Goal: Task Accomplishment & Management: Complete application form

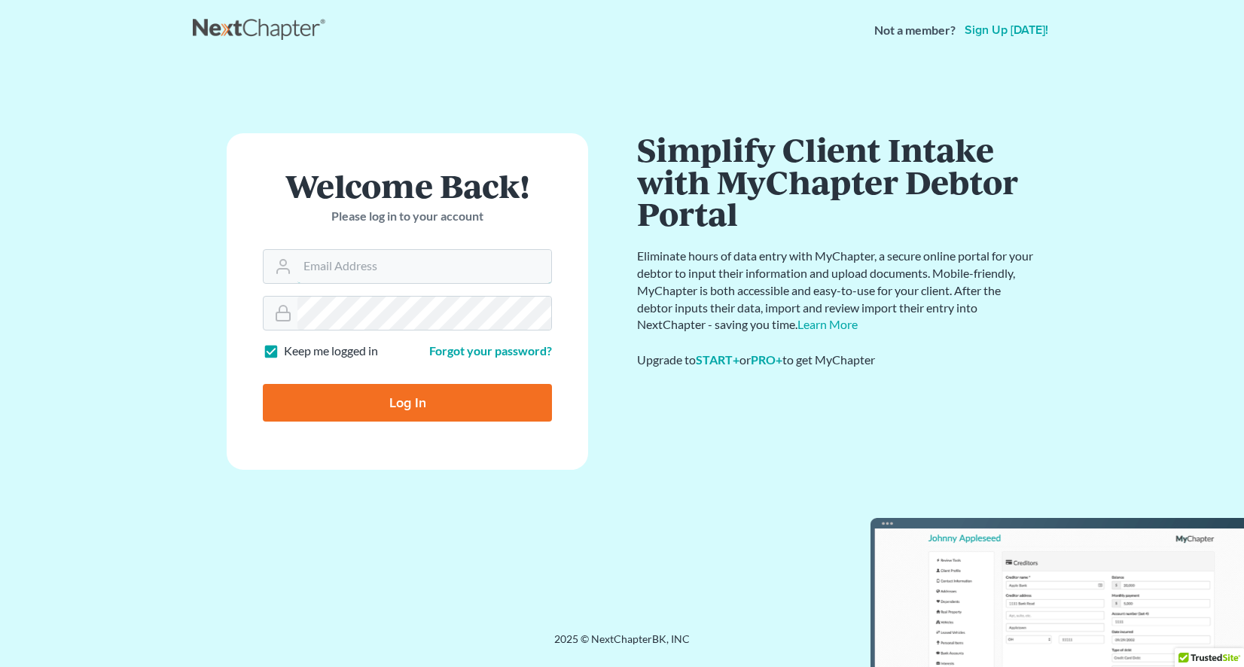
type input "[EMAIL_ADDRESS][DOMAIN_NAME]"
click at [348, 400] on input "Log In" at bounding box center [407, 403] width 289 height 38
type input "Thinking..."
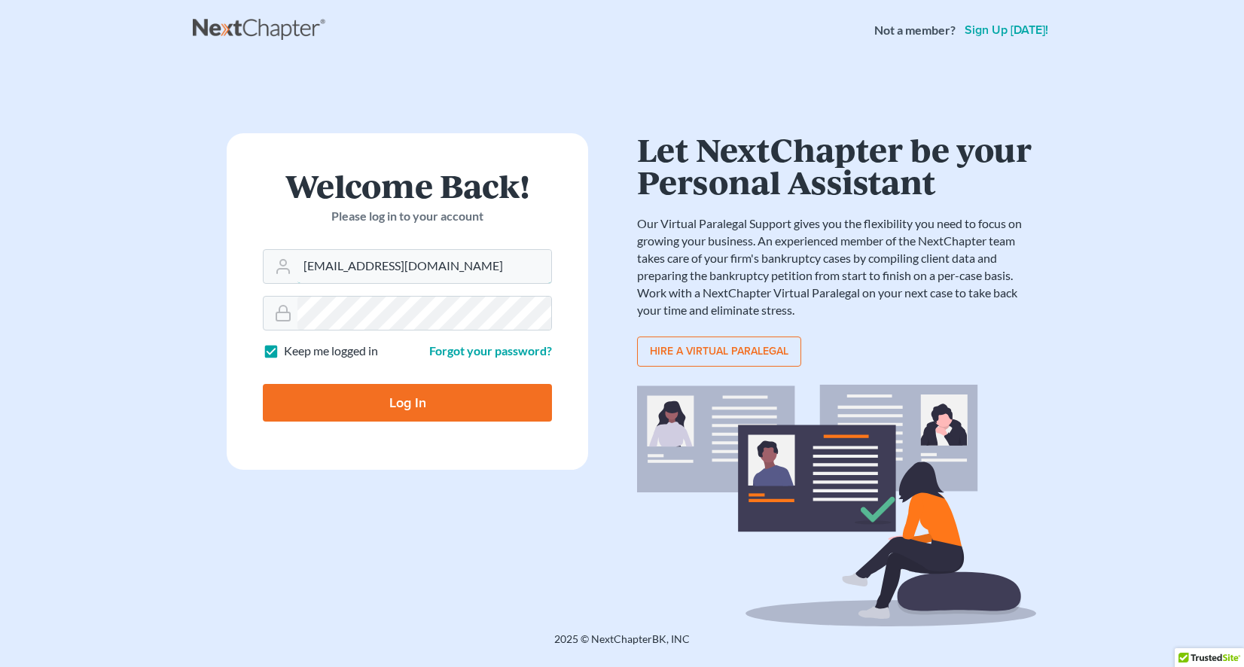
type input "[EMAIL_ADDRESS][DOMAIN_NAME]"
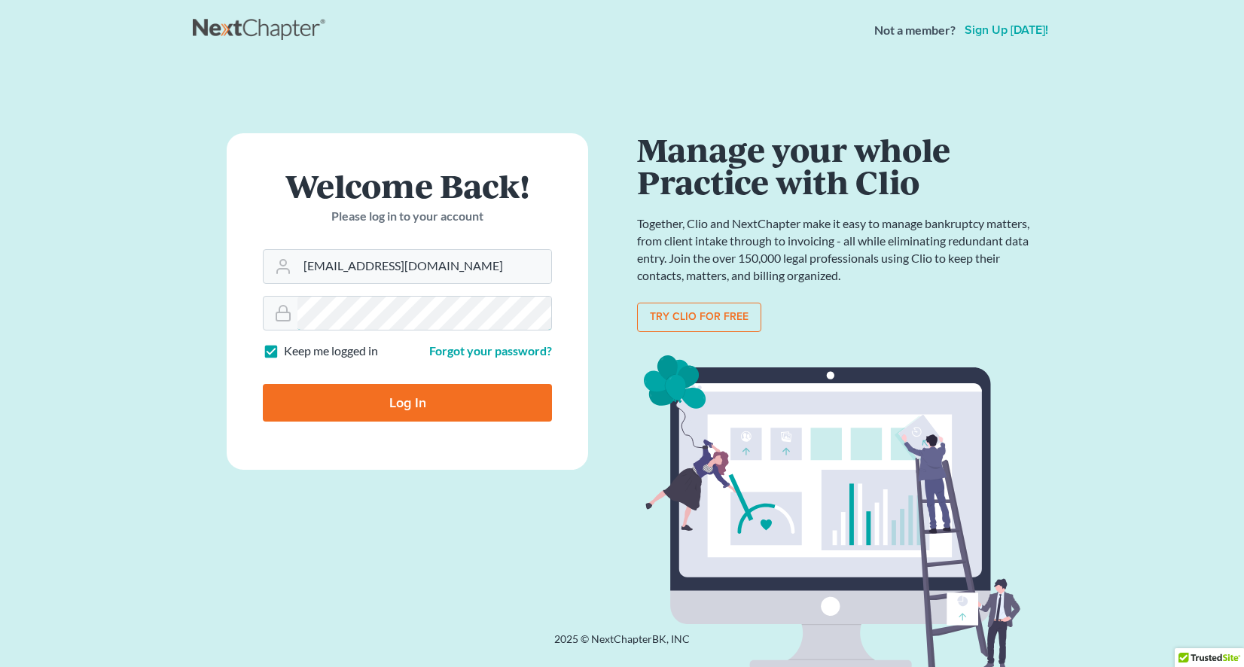
click at [407, 401] on input "Log In" at bounding box center [407, 403] width 289 height 38
type input "Thinking..."
type input "[EMAIL_ADDRESS][DOMAIN_NAME]"
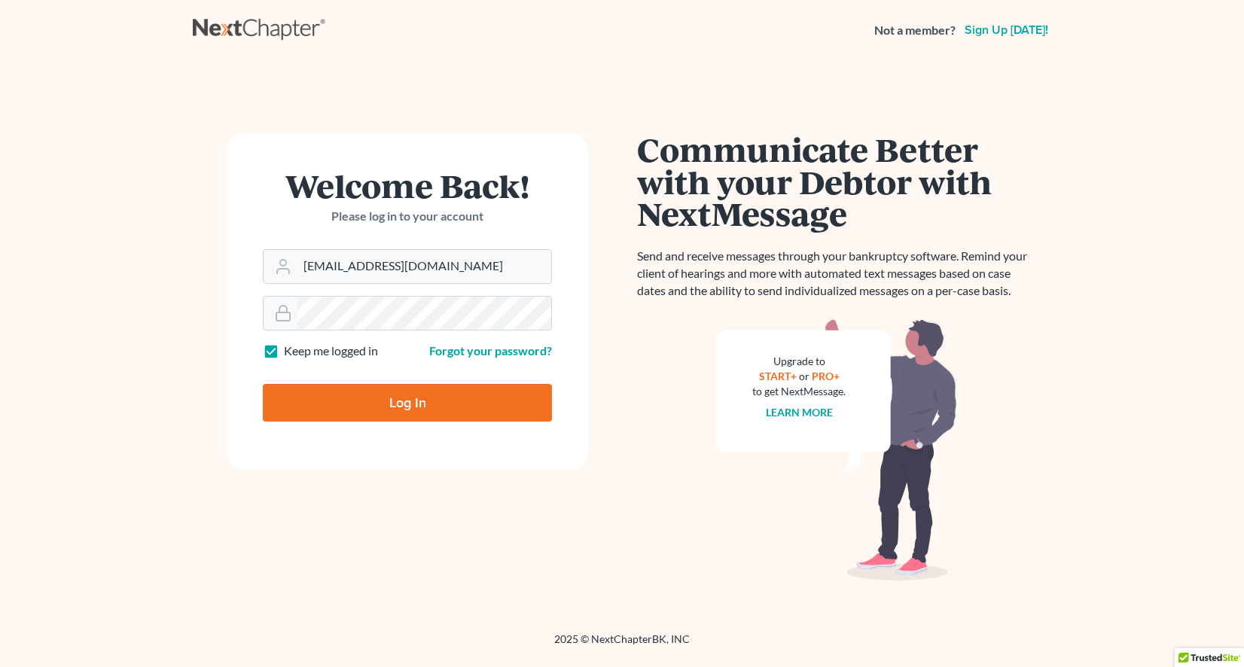
click at [407, 394] on input "Log In" at bounding box center [407, 403] width 289 height 38
type input "Thinking..."
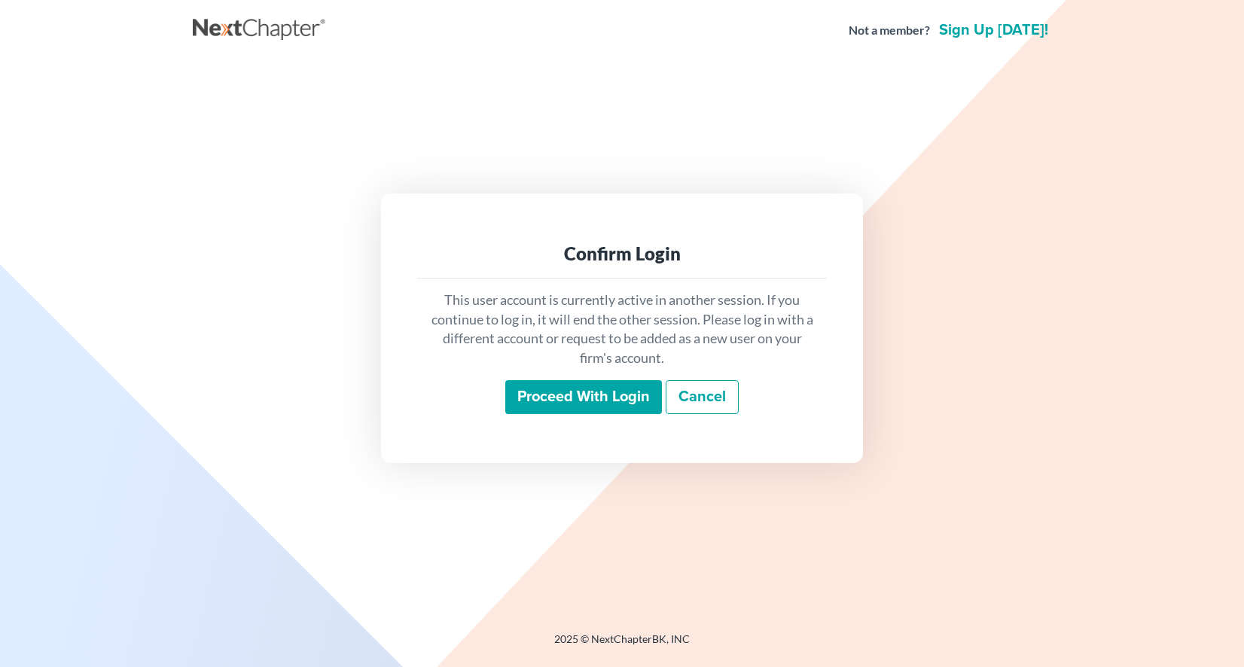
click at [589, 402] on input "Proceed with login" at bounding box center [583, 397] width 157 height 35
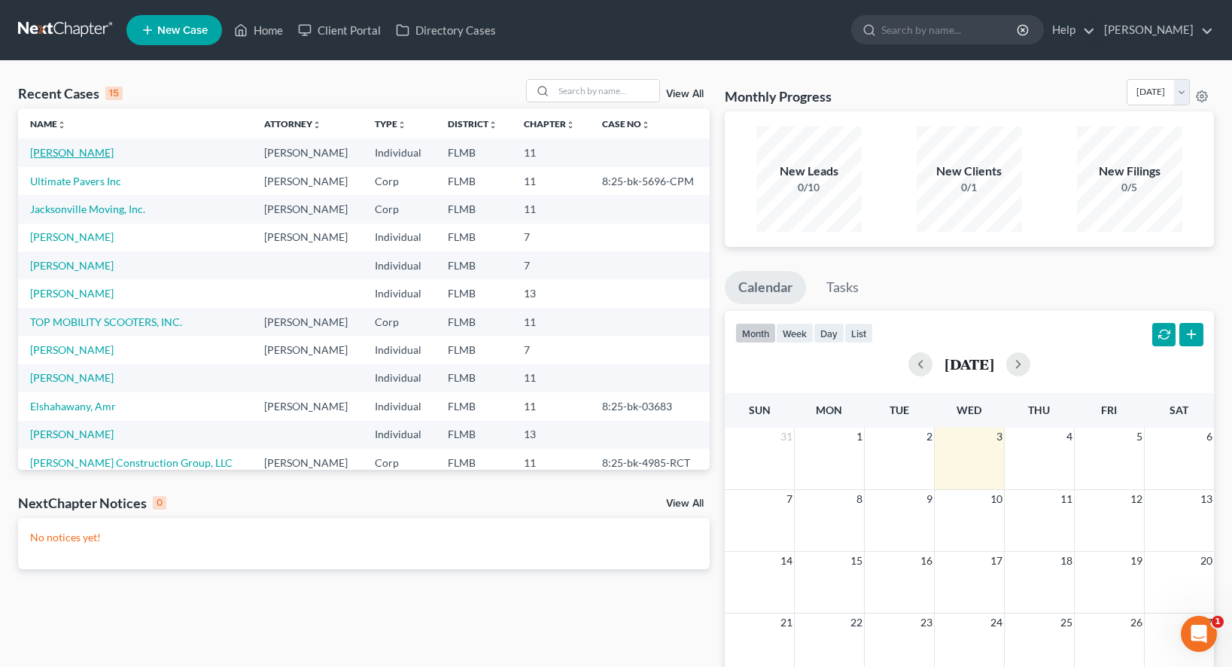
click at [92, 150] on link "[PERSON_NAME]" at bounding box center [72, 152] width 84 height 13
select select "6"
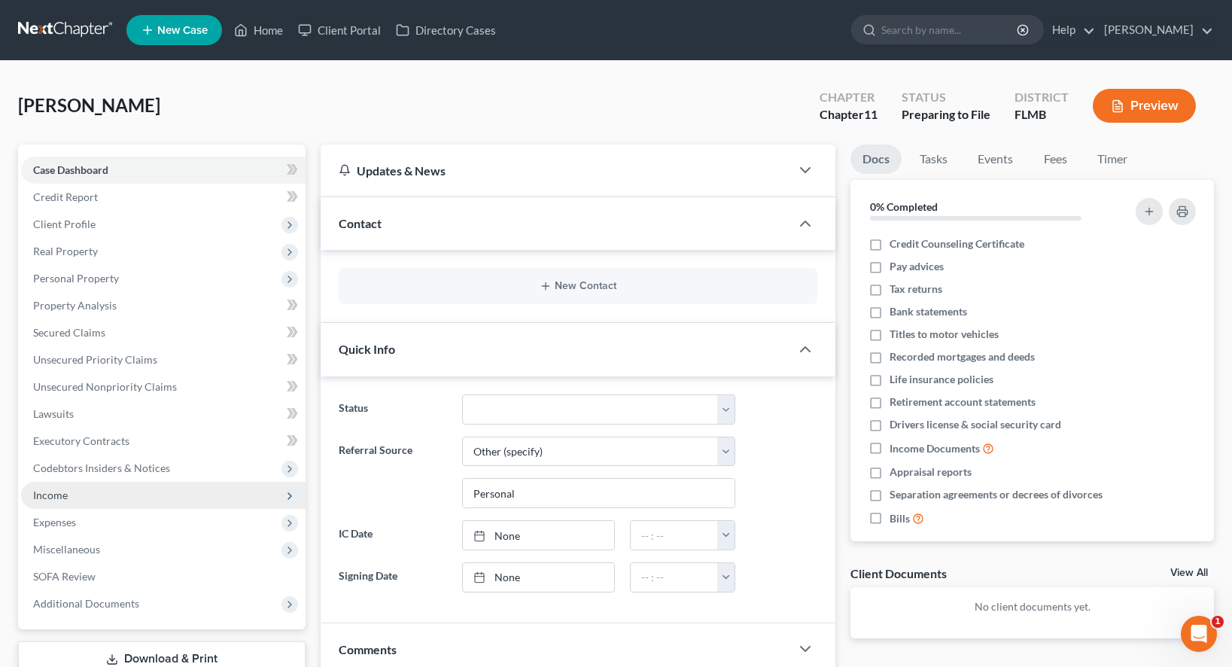
click at [79, 492] on span "Income" at bounding box center [163, 495] width 285 height 27
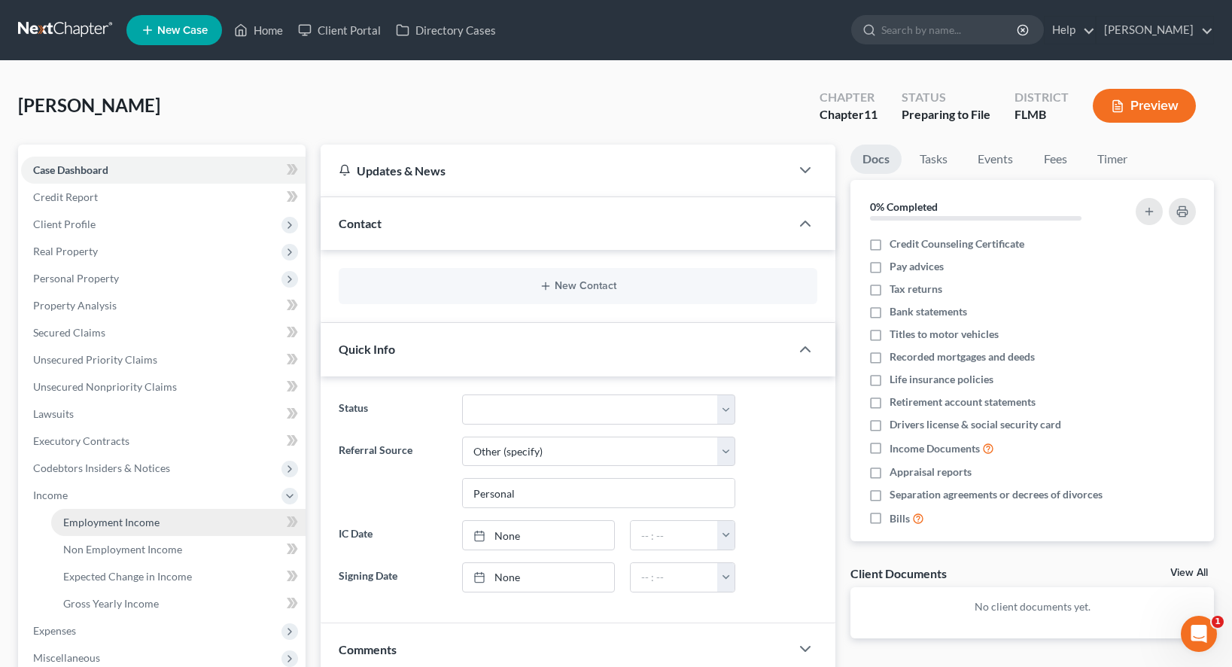
click at [99, 519] on span "Employment Income" at bounding box center [111, 522] width 96 height 13
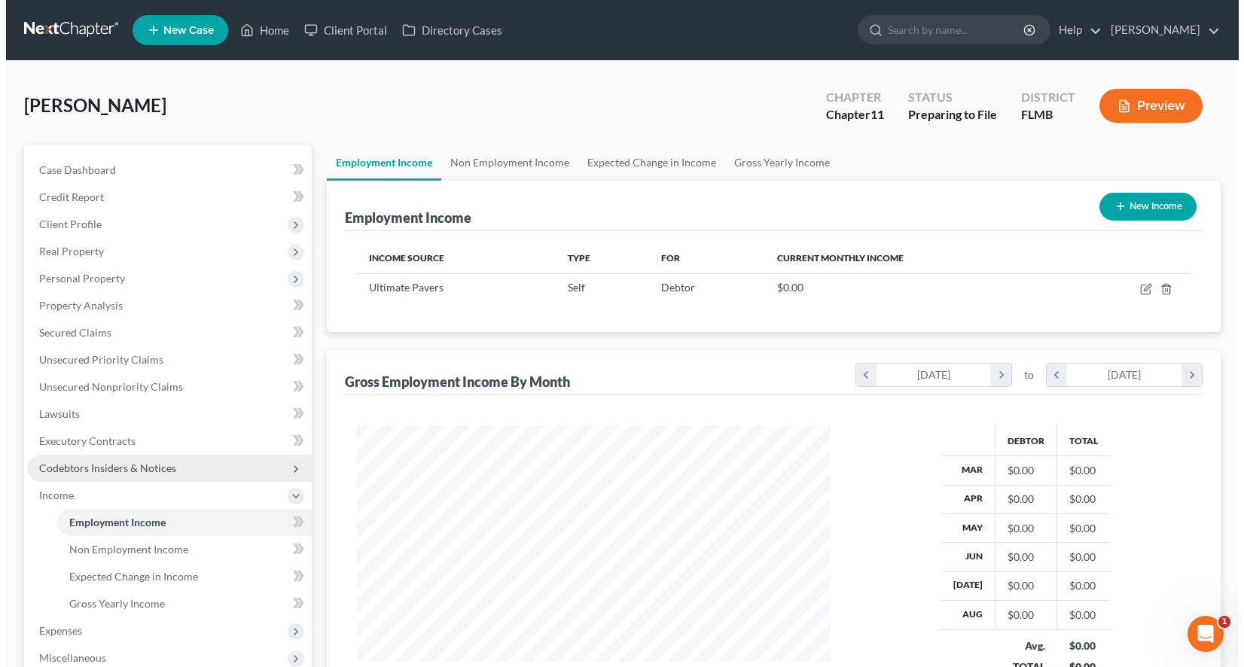
scroll to position [270, 504]
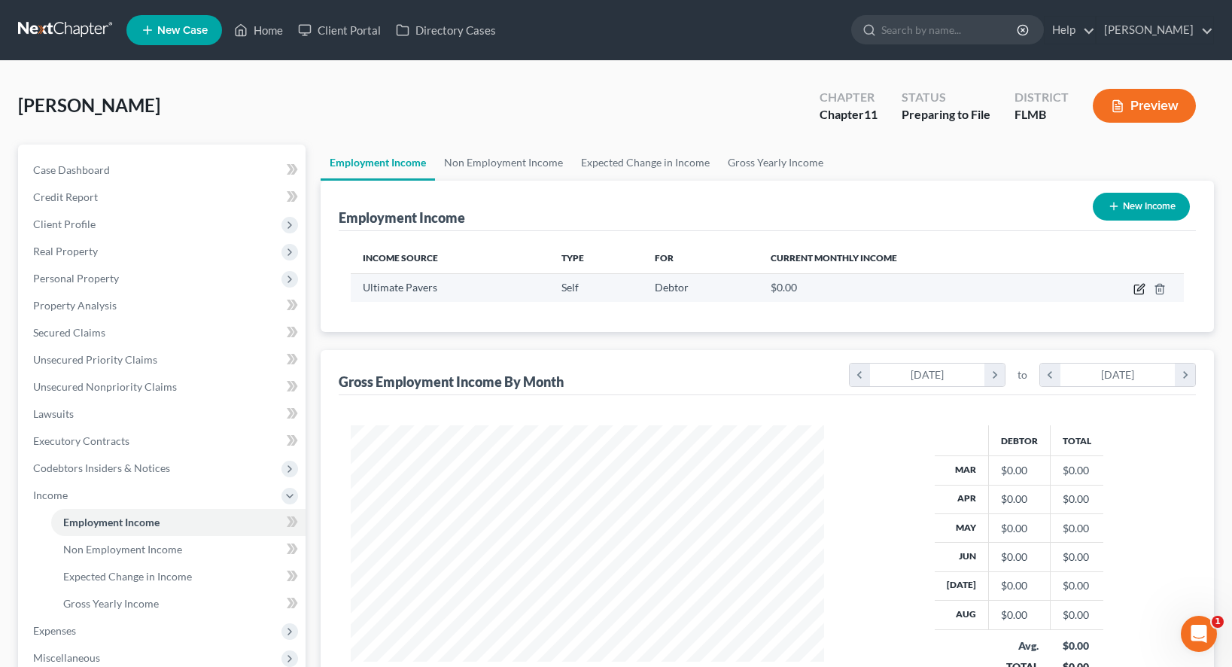
click at [1141, 291] on icon "button" at bounding box center [1140, 289] width 12 height 12
select select "1"
select select "0"
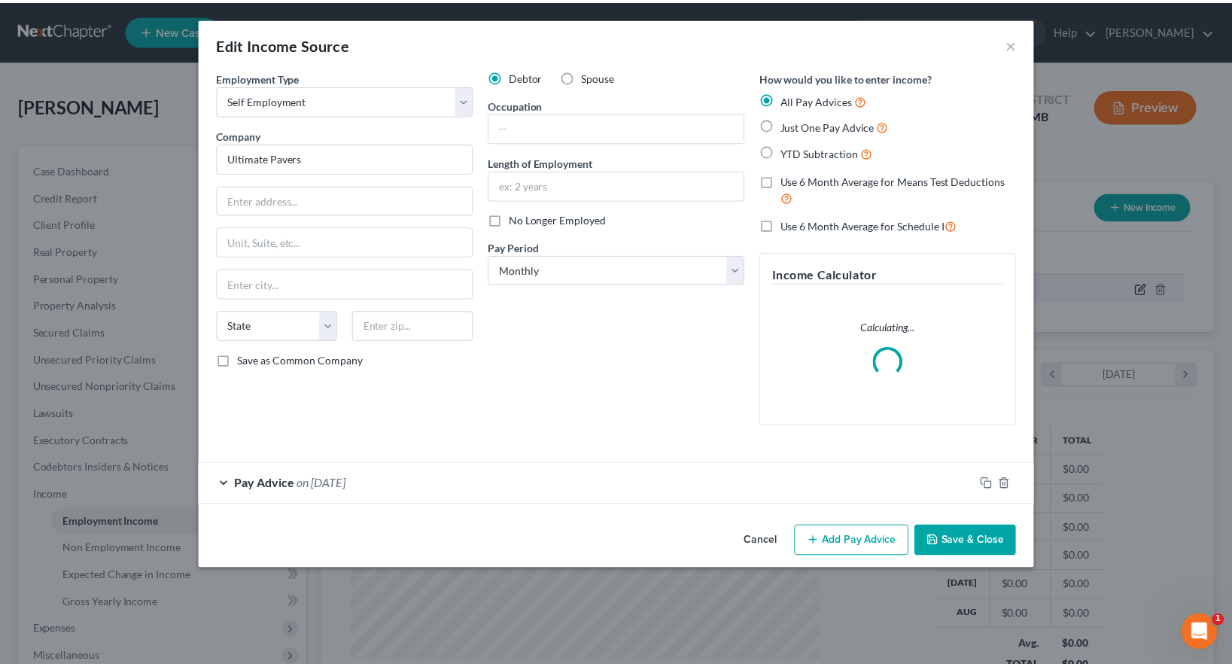
scroll to position [270, 508]
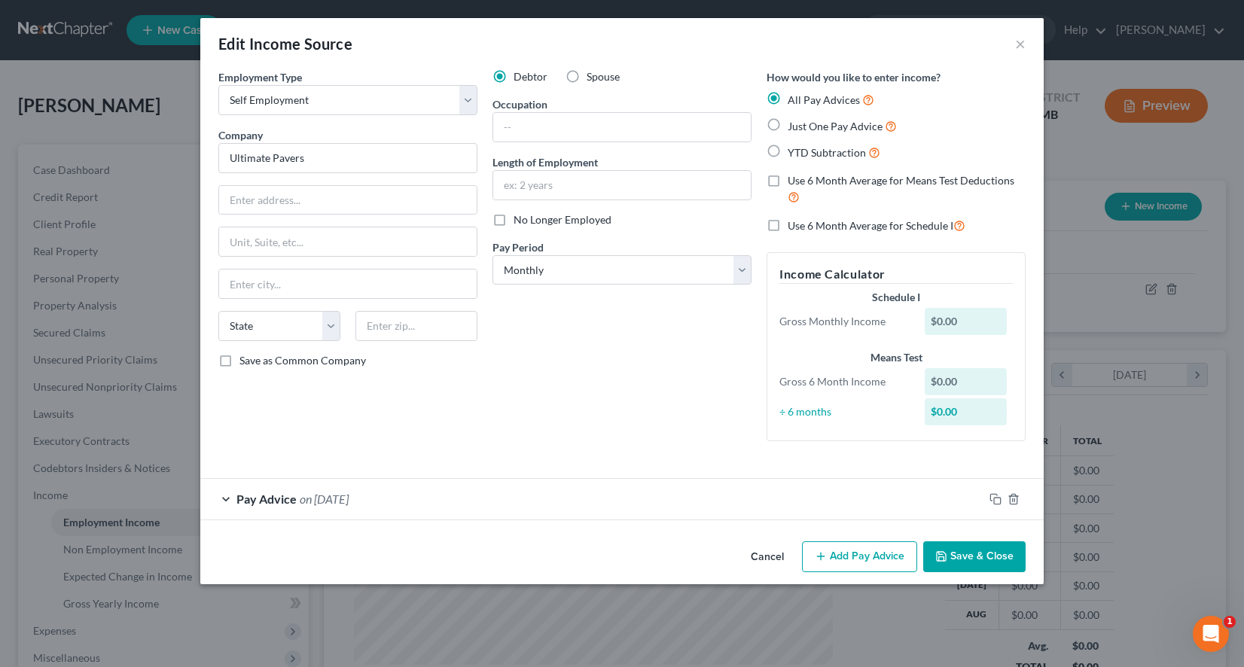
click at [787, 226] on label "Use 6 Month Average for Schedule I" at bounding box center [876, 225] width 178 height 17
click at [794, 226] on input "Use 6 Month Average for Schedule I" at bounding box center [799, 222] width 10 height 10
checkbox input "true"
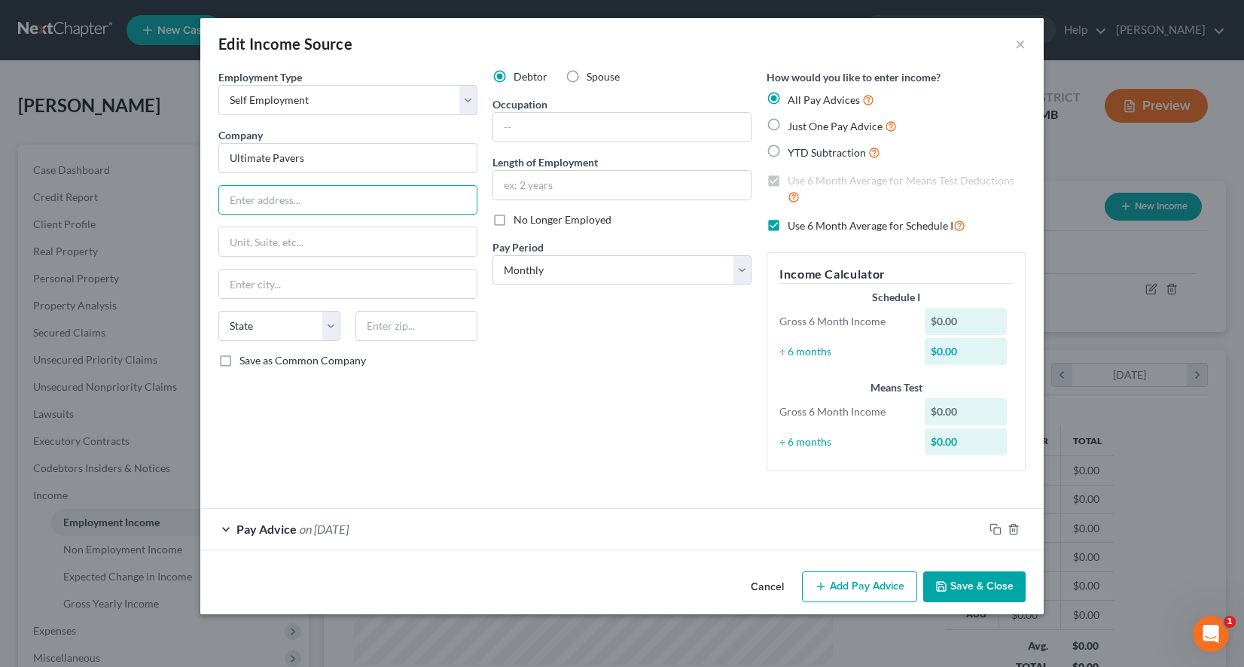
click at [767, 575] on button "Cancel" at bounding box center [767, 588] width 57 height 30
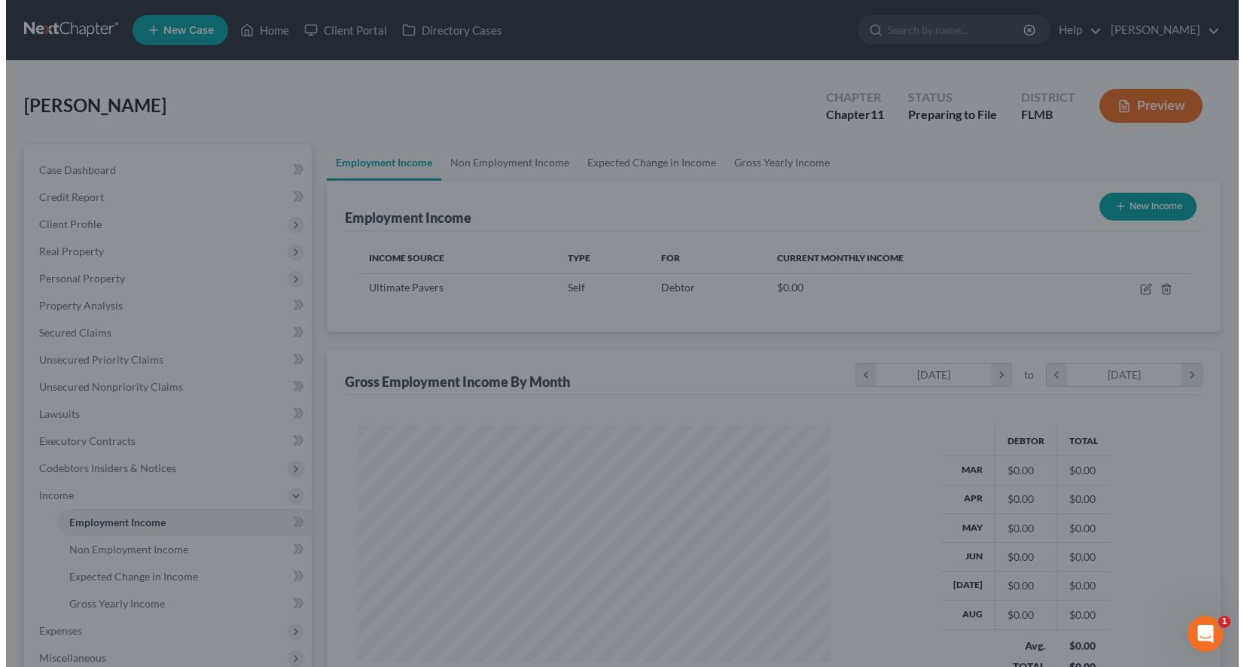
scroll to position [752592, 752358]
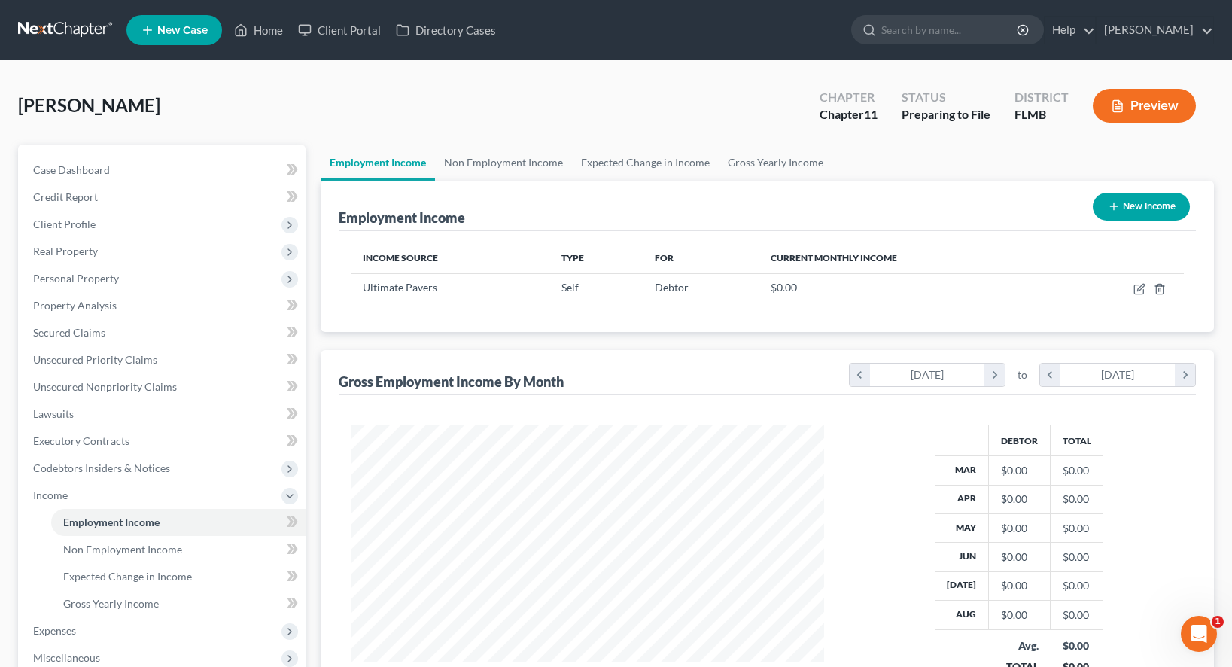
click at [1117, 209] on icon "button" at bounding box center [1114, 206] width 12 height 12
select select "0"
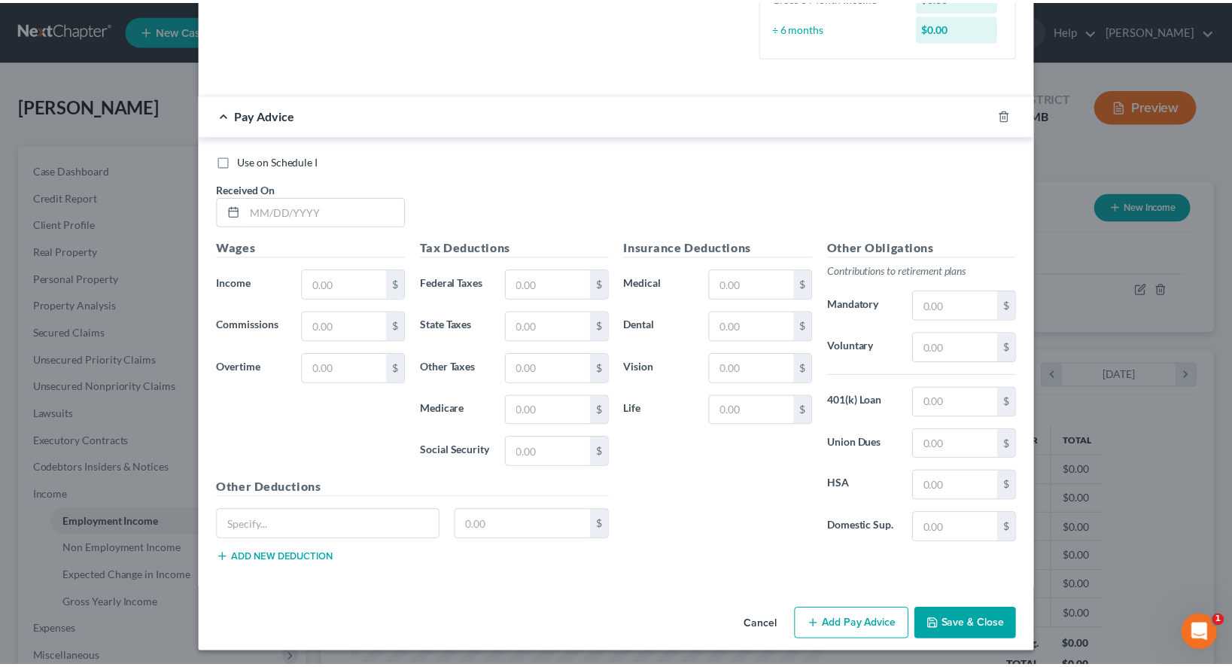
scroll to position [0, 0]
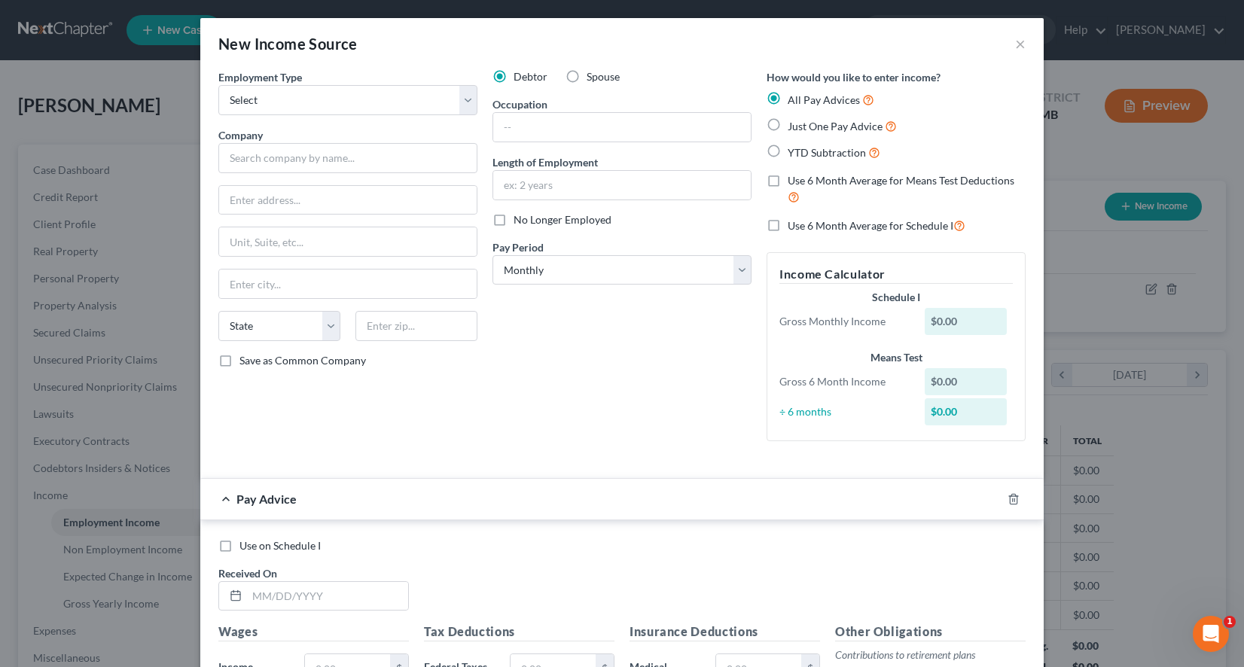
click at [787, 221] on label "Use 6 Month Average for Schedule I" at bounding box center [876, 225] width 178 height 17
click at [794, 221] on input "Use 6 Month Average for Schedule I" at bounding box center [799, 222] width 10 height 10
checkbox input "true"
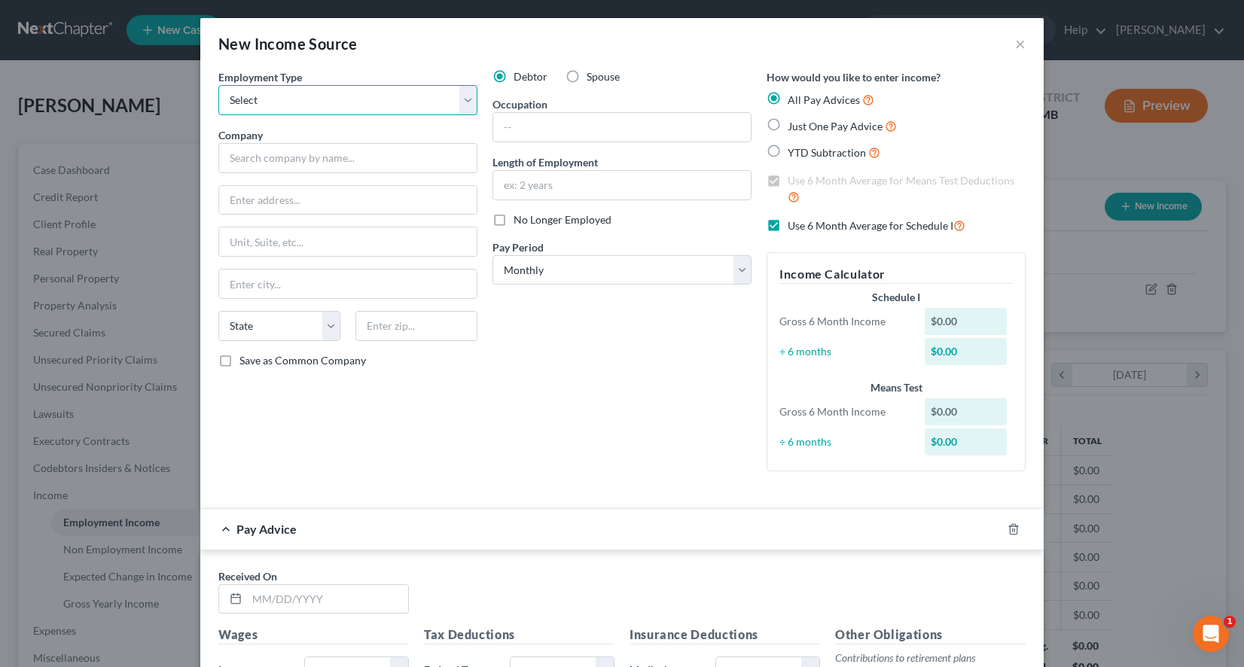
select select "0"
click at [1015, 41] on button "×" at bounding box center [1020, 44] width 11 height 18
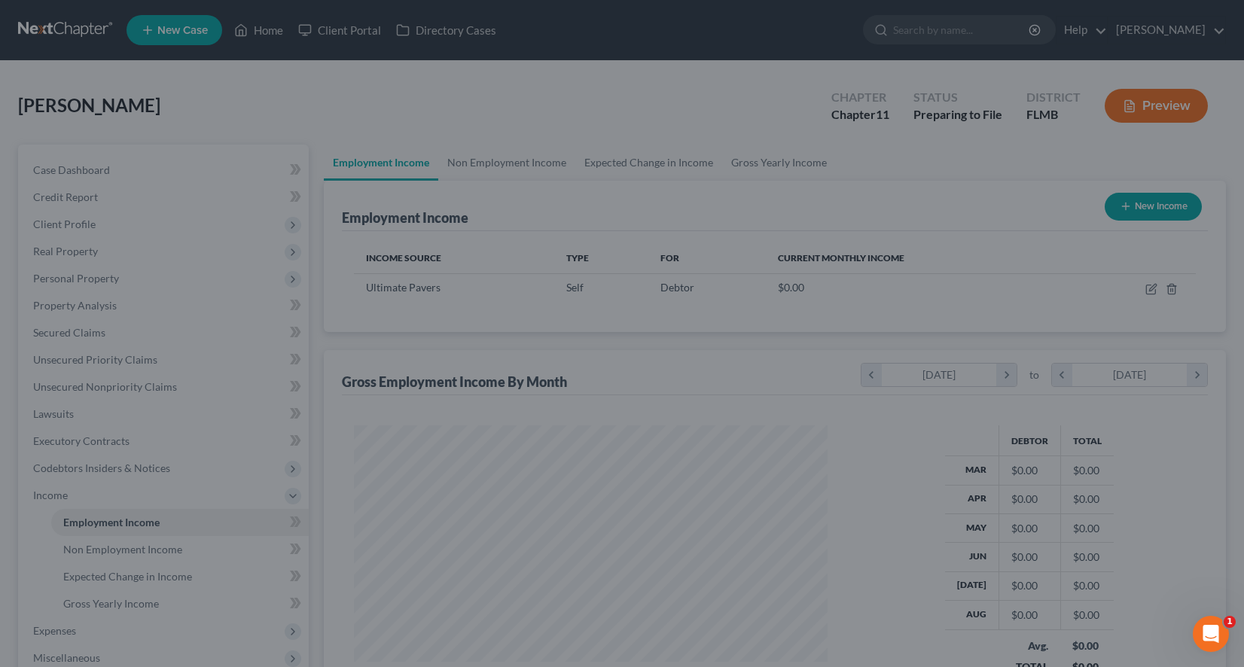
scroll to position [752592, 752358]
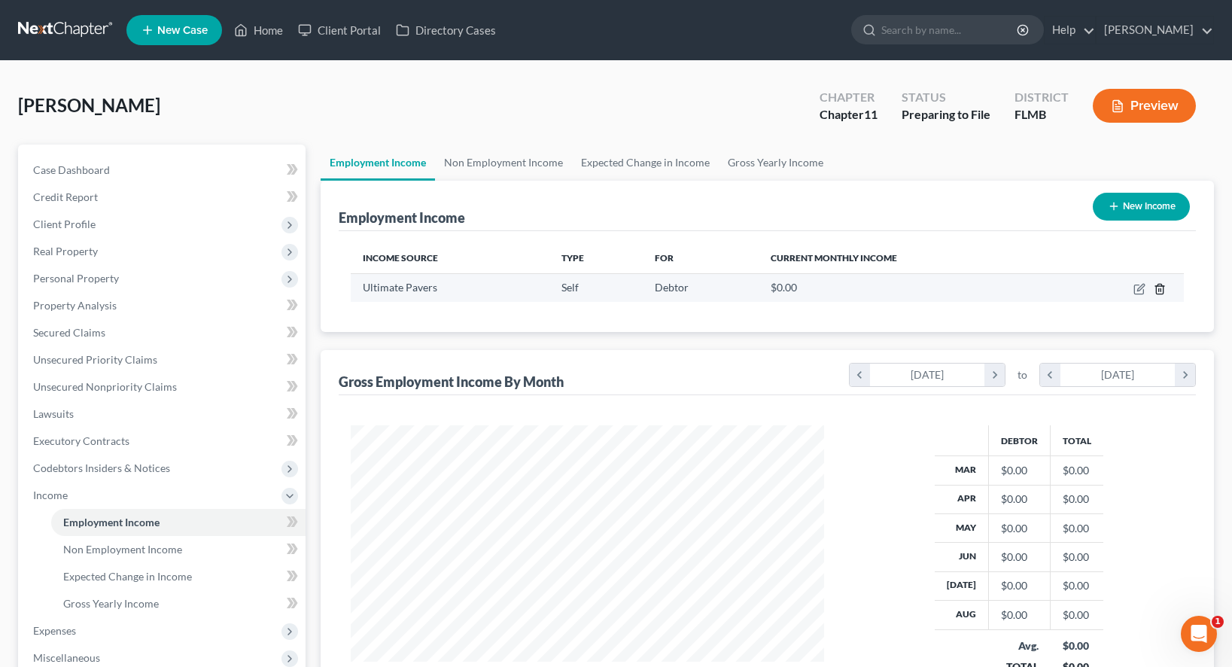
click at [1165, 288] on icon "button" at bounding box center [1160, 289] width 12 height 12
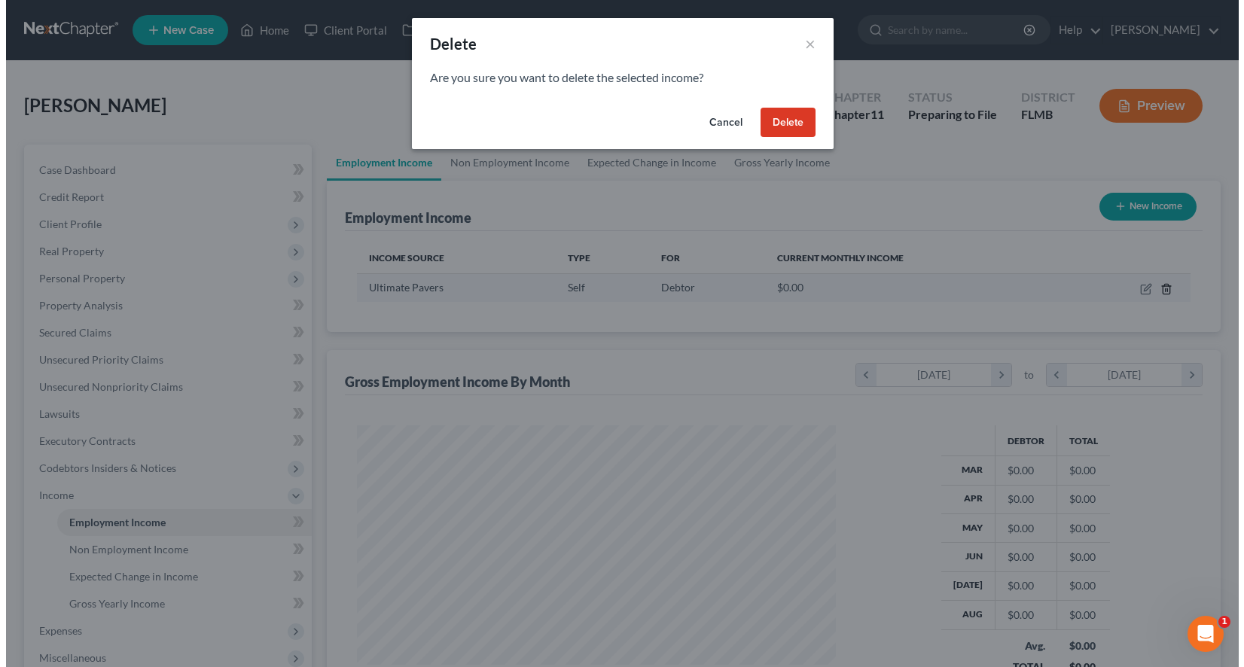
scroll to position [270, 508]
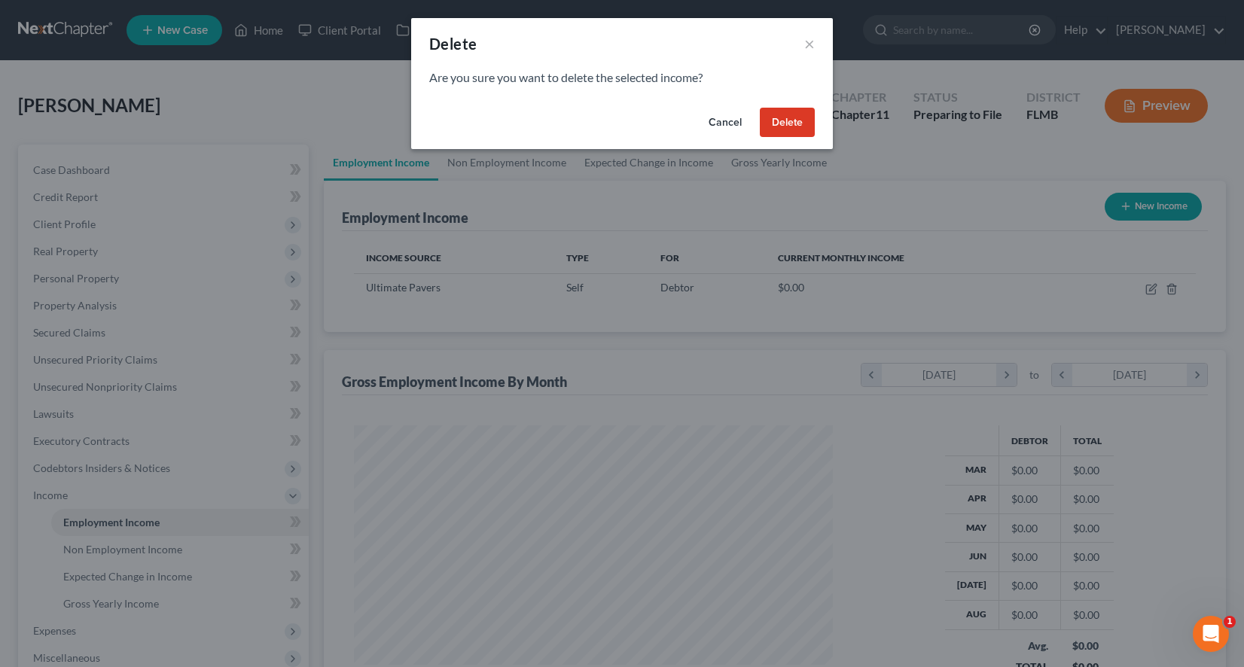
click at [790, 114] on button "Delete" at bounding box center [787, 123] width 55 height 30
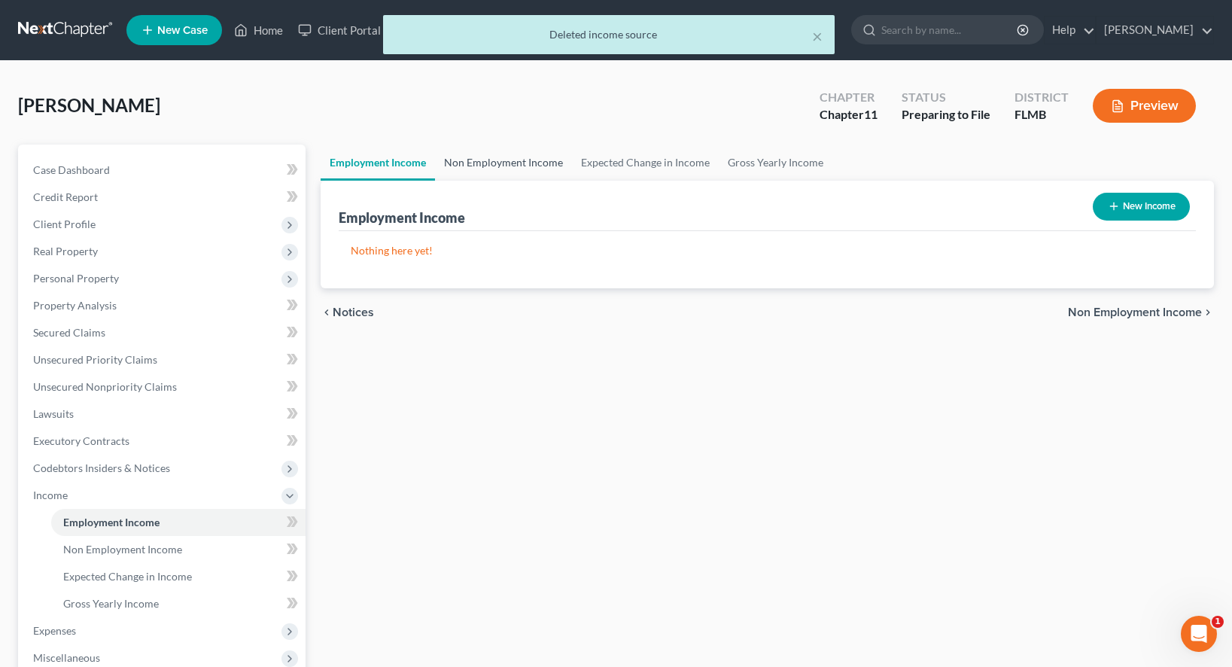
click at [473, 170] on link "Non Employment Income" at bounding box center [503, 163] width 137 height 36
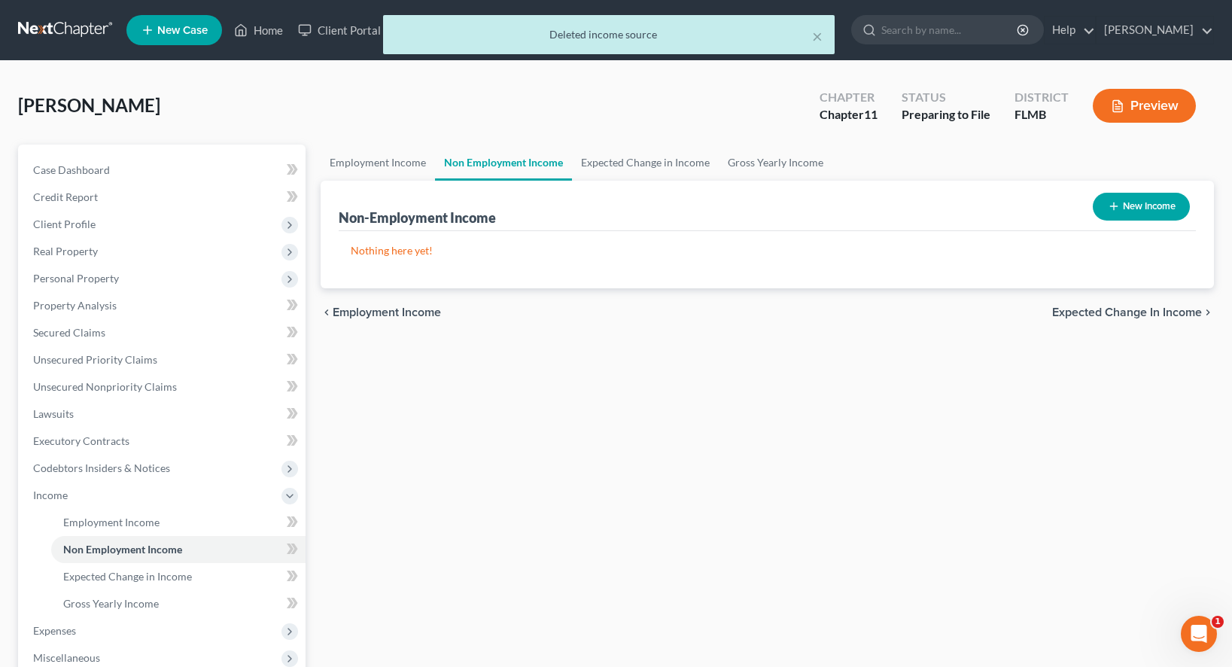
click at [1159, 207] on button "New Income" at bounding box center [1141, 207] width 97 height 28
select select "0"
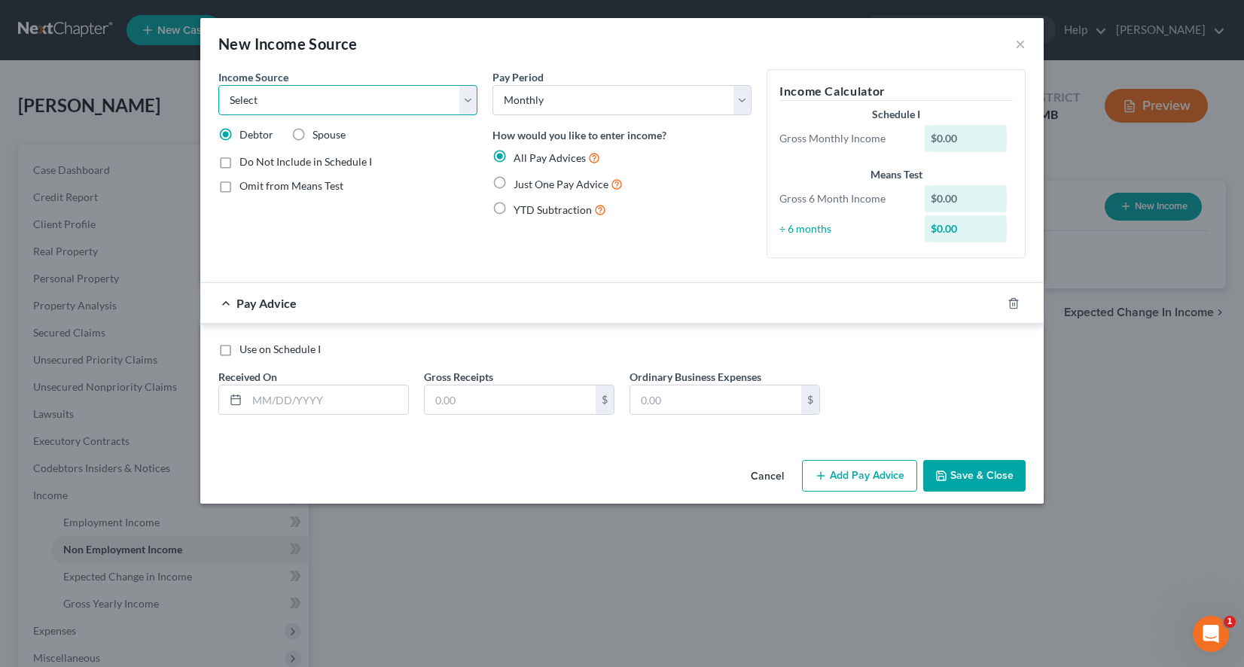
select select "10"
click at [239, 214] on label "Add Business information to Schedule I" at bounding box center [330, 213] width 183 height 15
click at [245, 214] on input "Add Business information to Schedule I" at bounding box center [250, 211] width 10 height 10
checkbox input "true"
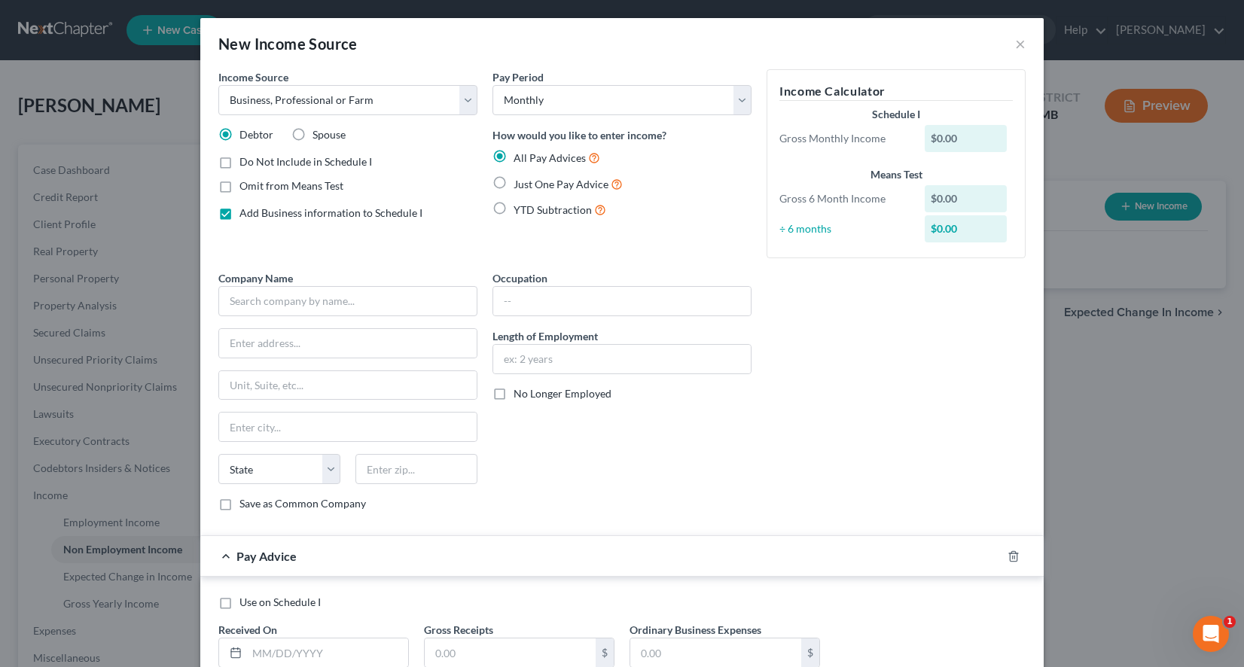
click at [513, 206] on label "YTD Subtraction" at bounding box center [559, 209] width 93 height 17
click at [519, 206] on input "YTD Subtraction" at bounding box center [524, 206] width 10 height 10
radio input "true"
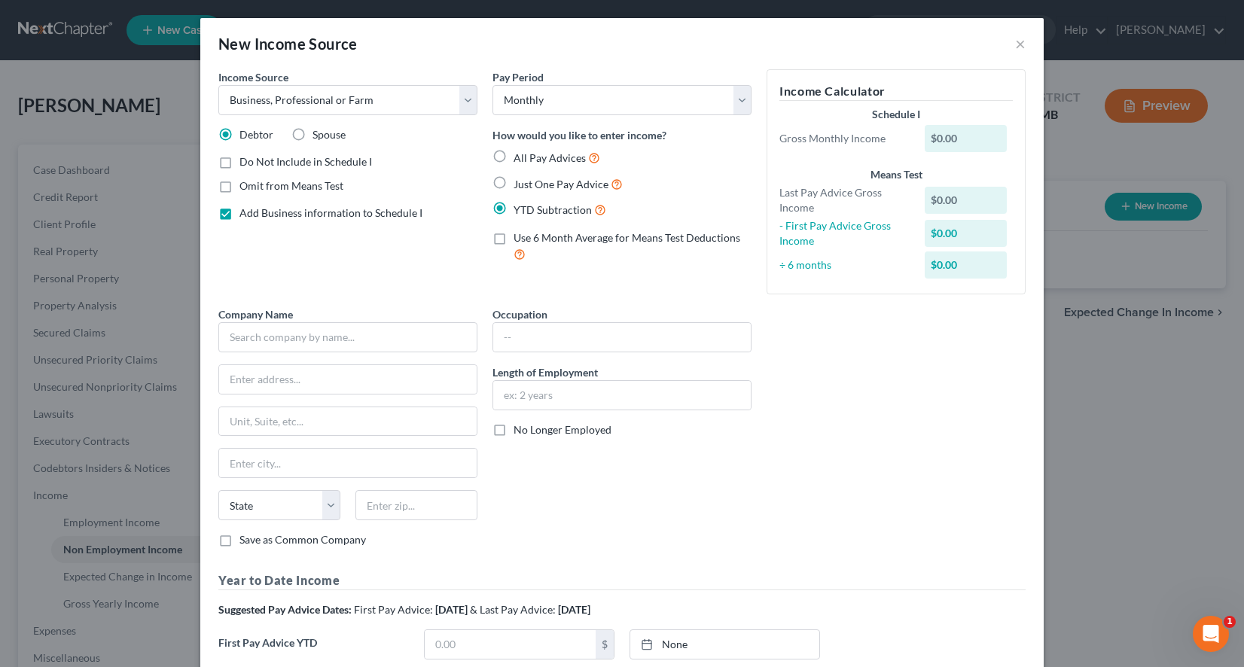
click at [513, 181] on label "Just One Pay Advice" at bounding box center [567, 183] width 109 height 17
click at [519, 181] on input "Just One Pay Advice" at bounding box center [524, 180] width 10 height 10
radio input "true"
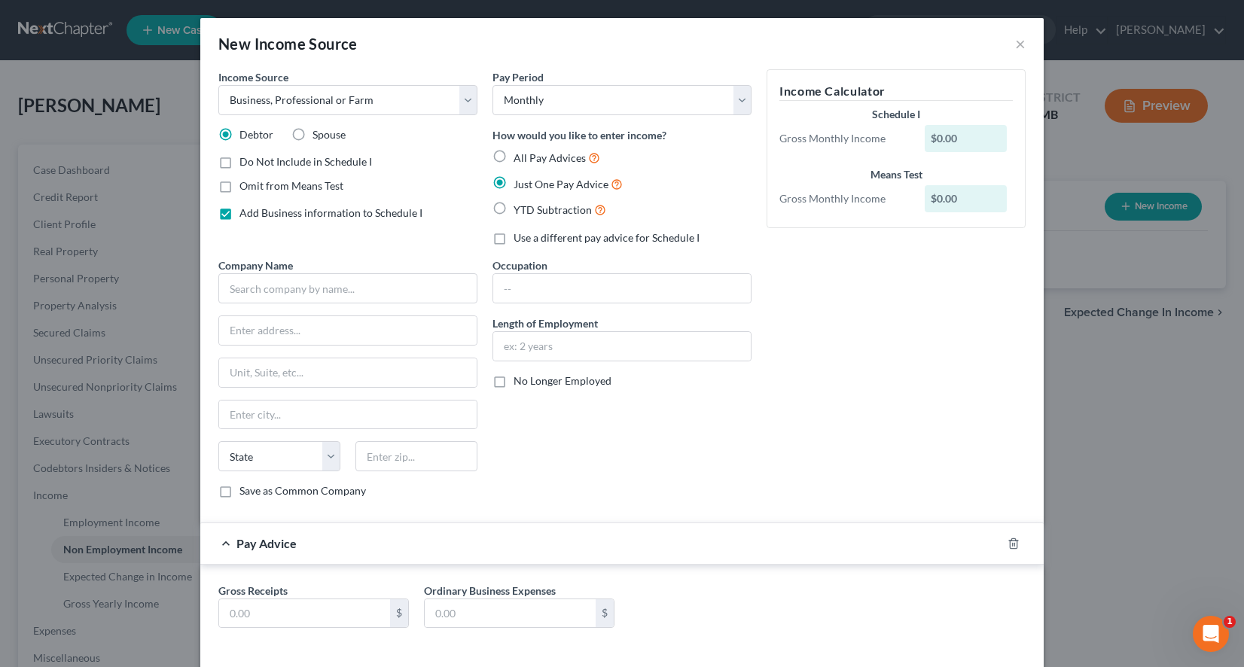
click at [513, 203] on label "YTD Subtraction" at bounding box center [559, 209] width 93 height 17
click at [519, 203] on input "YTD Subtraction" at bounding box center [524, 206] width 10 height 10
radio input "true"
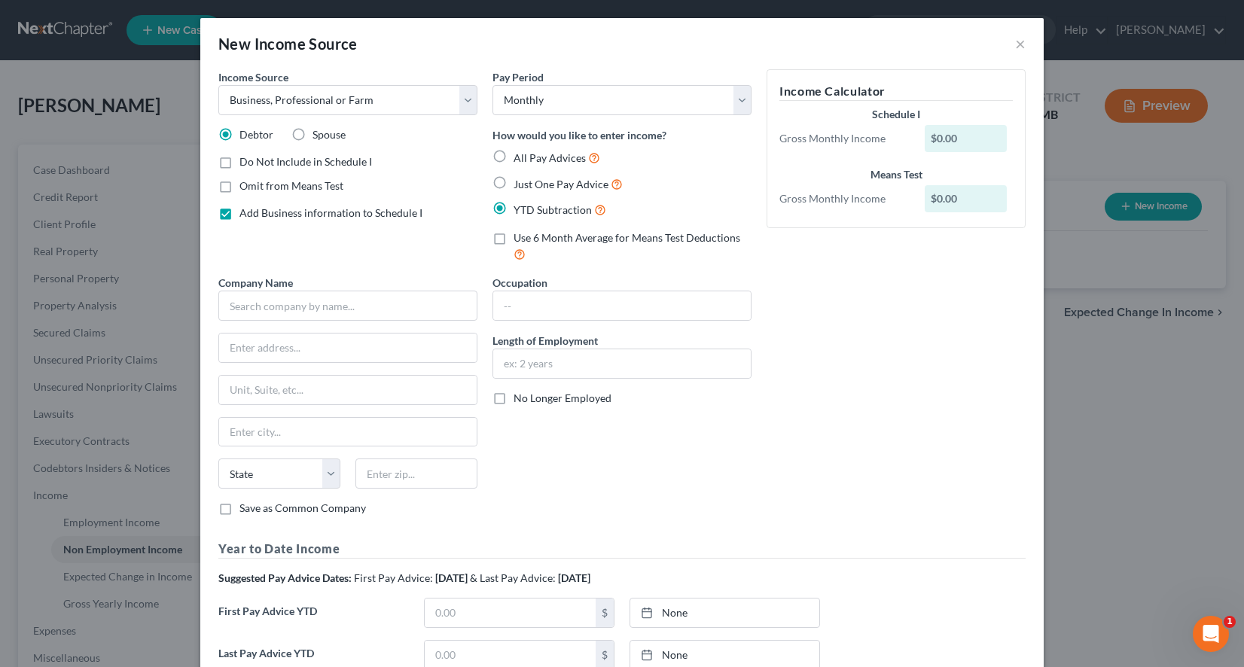
click at [513, 234] on label "Use 6 Month Average for Means Test Deductions" at bounding box center [632, 246] width 238 height 32
click at [519, 234] on input "Use 6 Month Average for Means Test Deductions" at bounding box center [524, 235] width 10 height 10
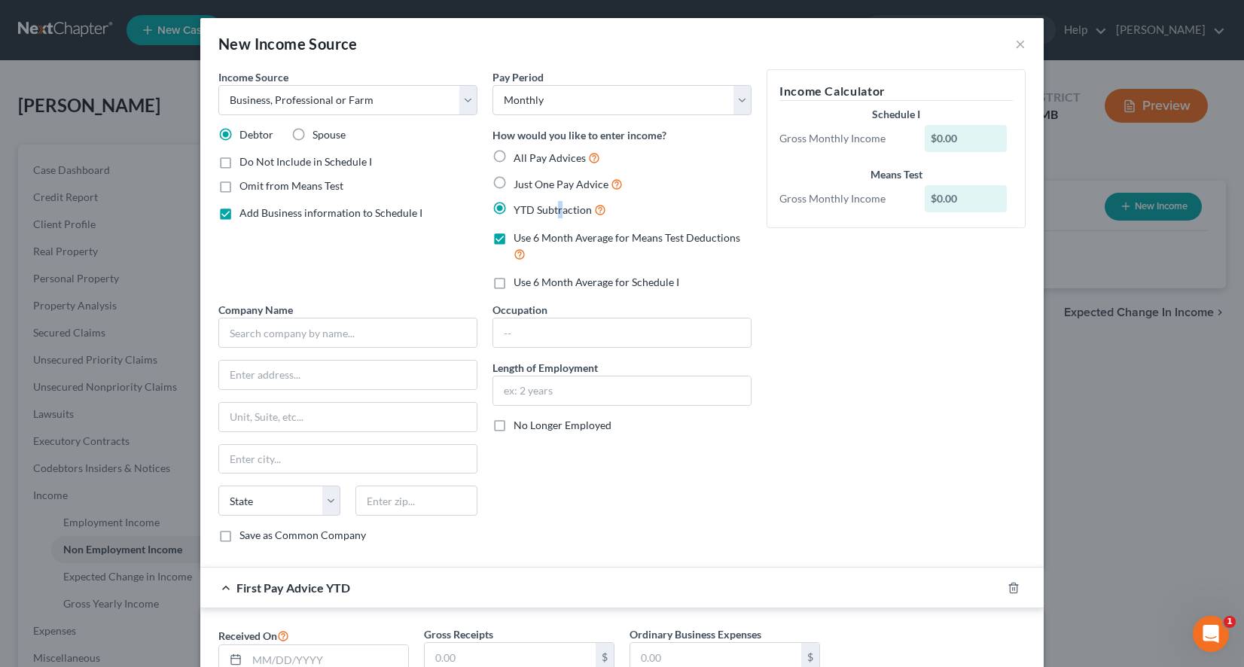
click at [513, 206] on label "YTD Subtraction" at bounding box center [559, 209] width 93 height 17
click at [519, 206] on input "YTD Subtraction" at bounding box center [524, 206] width 10 height 10
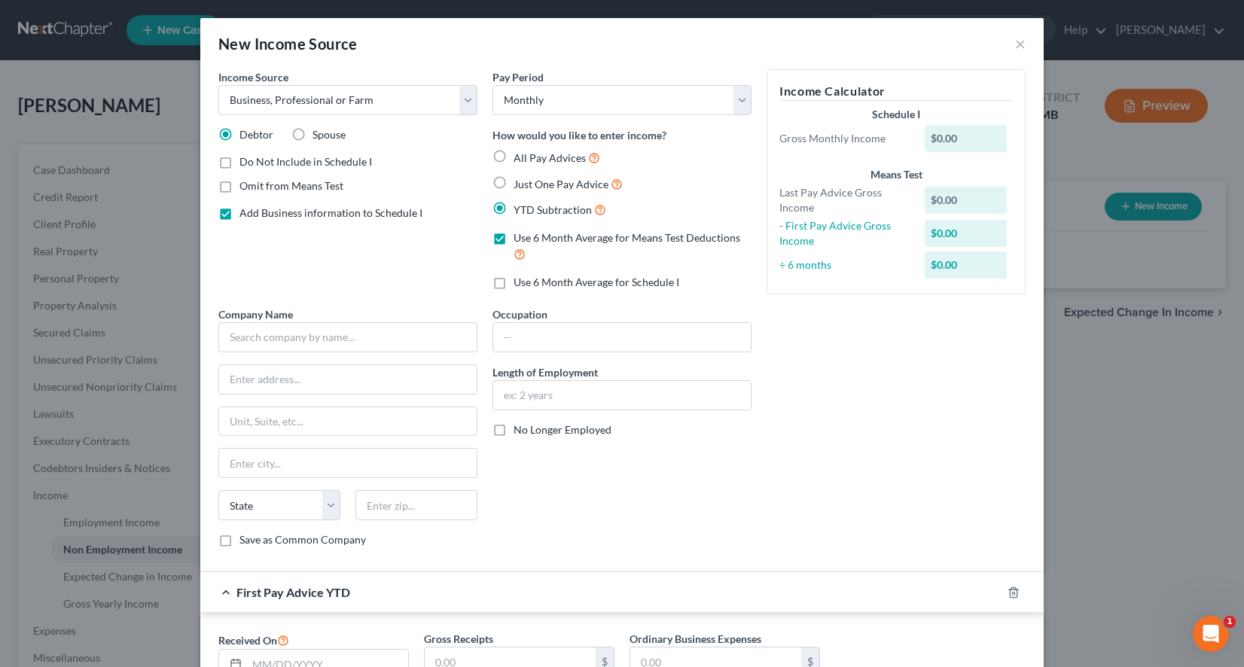
click at [513, 240] on label "Use 6 Month Average for Means Test Deductions" at bounding box center [632, 246] width 238 height 32
click at [519, 240] on input "Use 6 Month Average for Means Test Deductions" at bounding box center [524, 235] width 10 height 10
checkbox input "false"
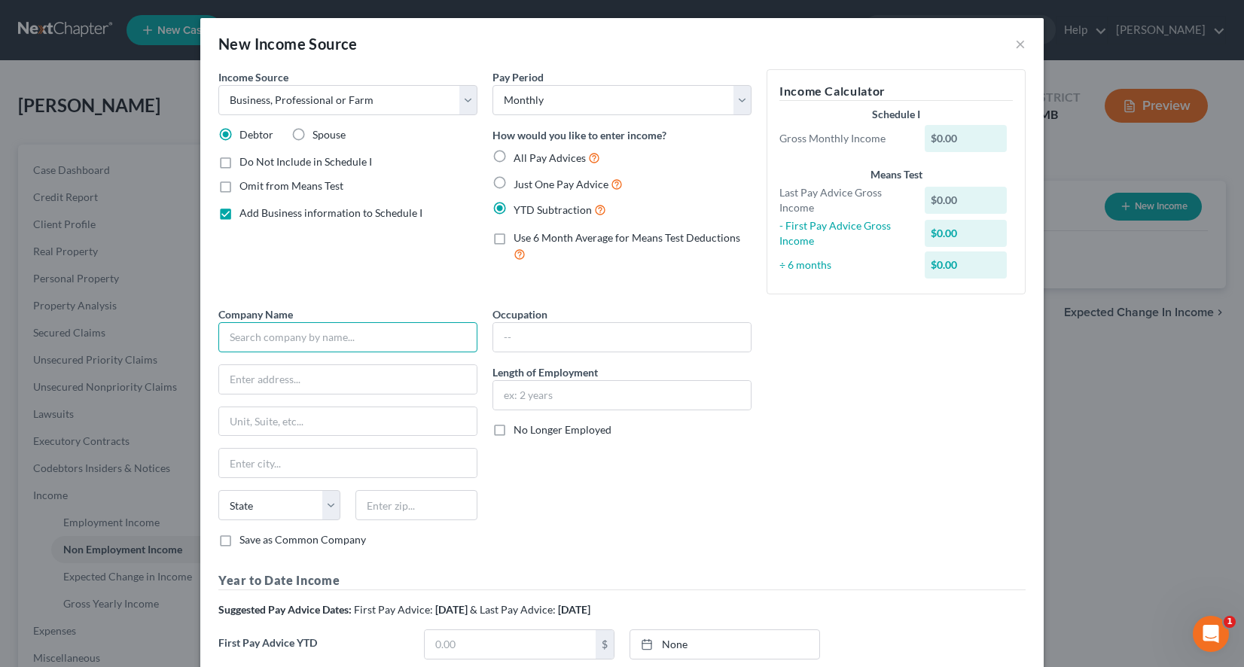
click at [309, 349] on input "text" at bounding box center [347, 337] width 259 height 30
type input "Ultimate Pavers Inc"
click at [562, 337] on input "text" at bounding box center [621, 337] width 257 height 29
type input "S"
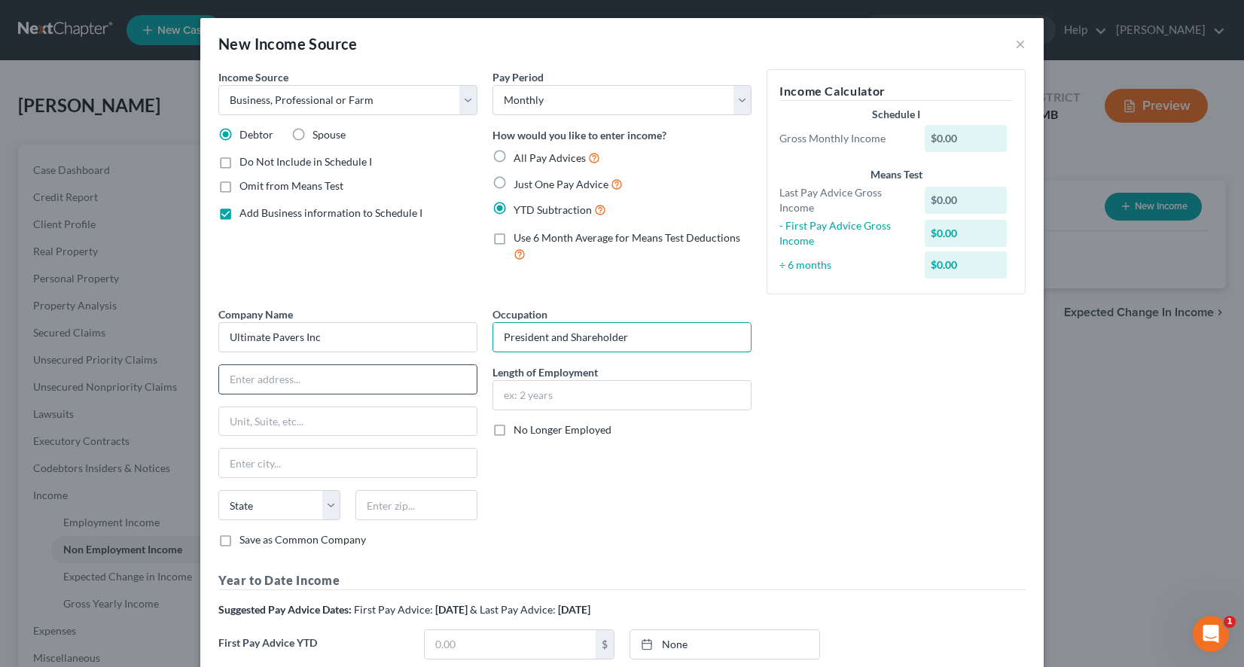
type input "President and Shareholder"
type input "318 W Curtis St"
select select "3"
select select
click at [1019, 48] on button "×" at bounding box center [1020, 44] width 11 height 18
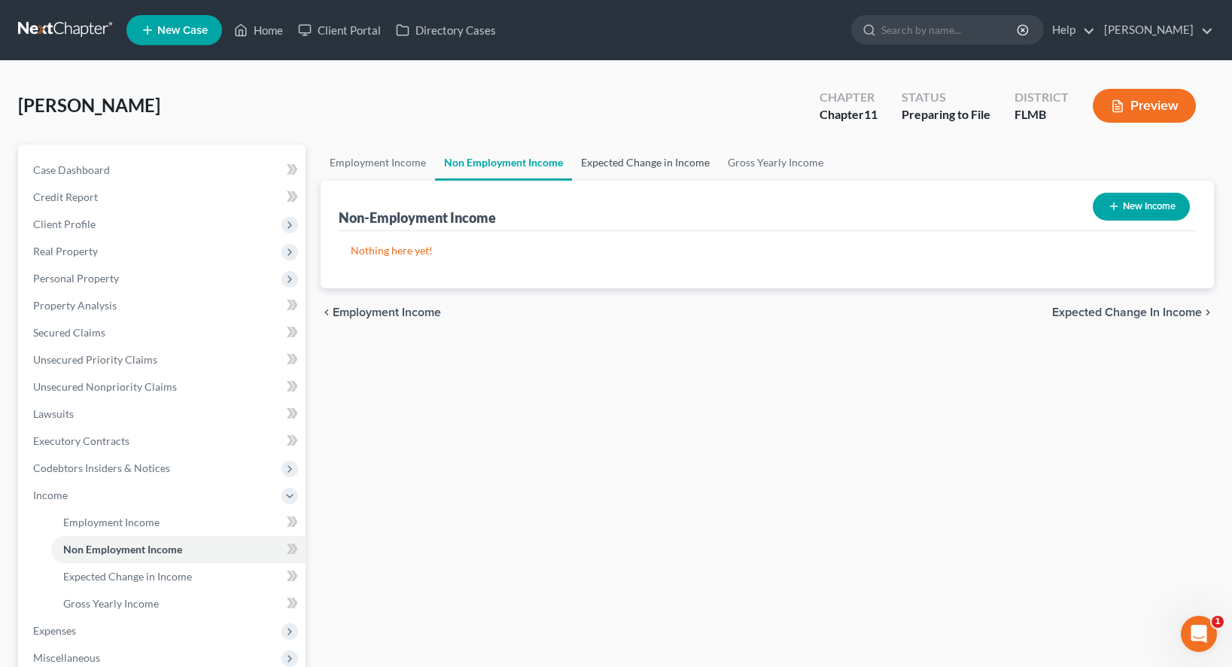
click at [673, 161] on link "Expected Change in Income" at bounding box center [645, 163] width 147 height 36
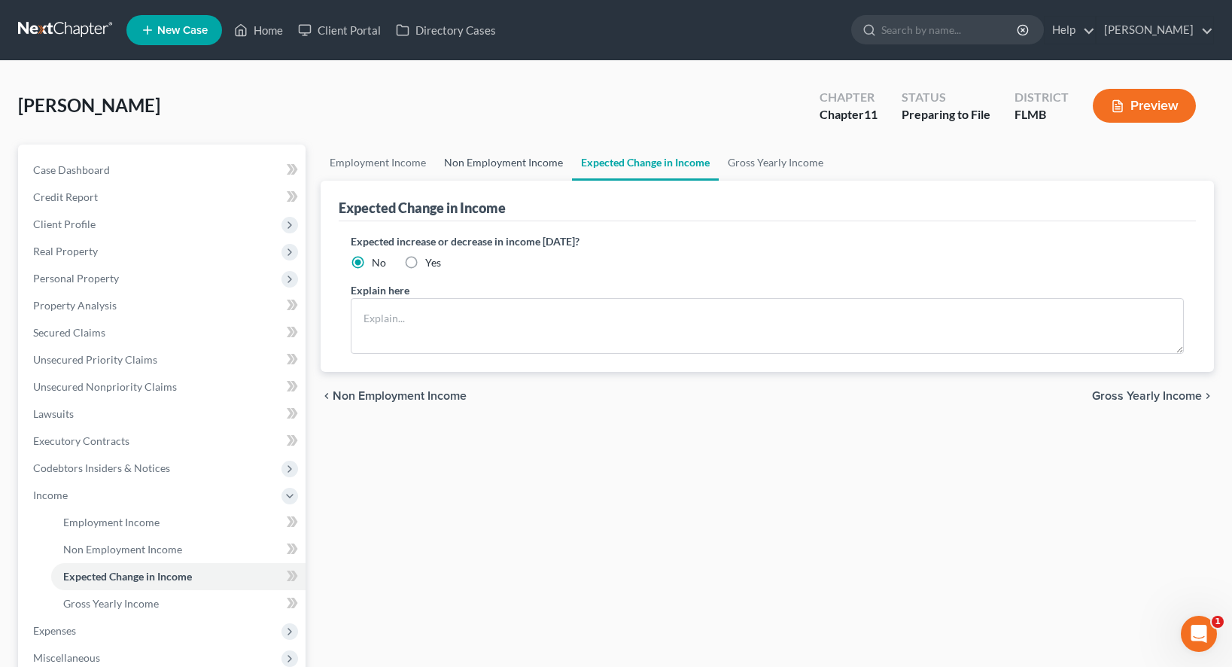
click at [471, 168] on link "Non Employment Income" at bounding box center [503, 163] width 137 height 36
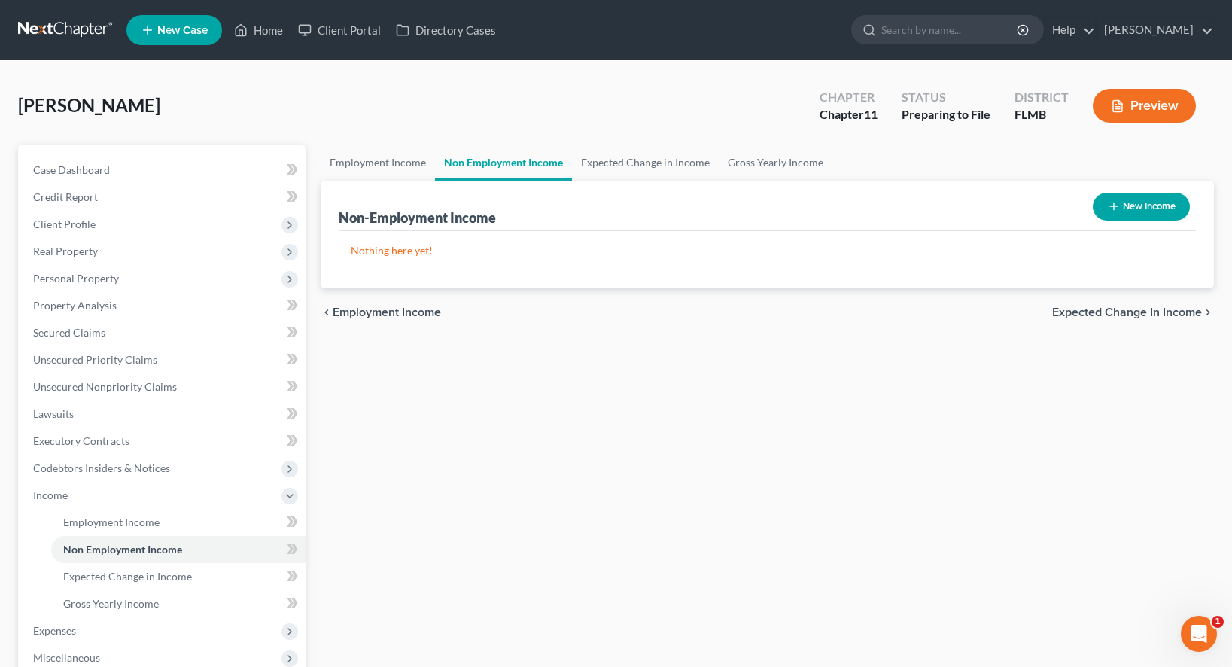
click at [1116, 209] on icon "button" at bounding box center [1114, 206] width 12 height 12
select select "0"
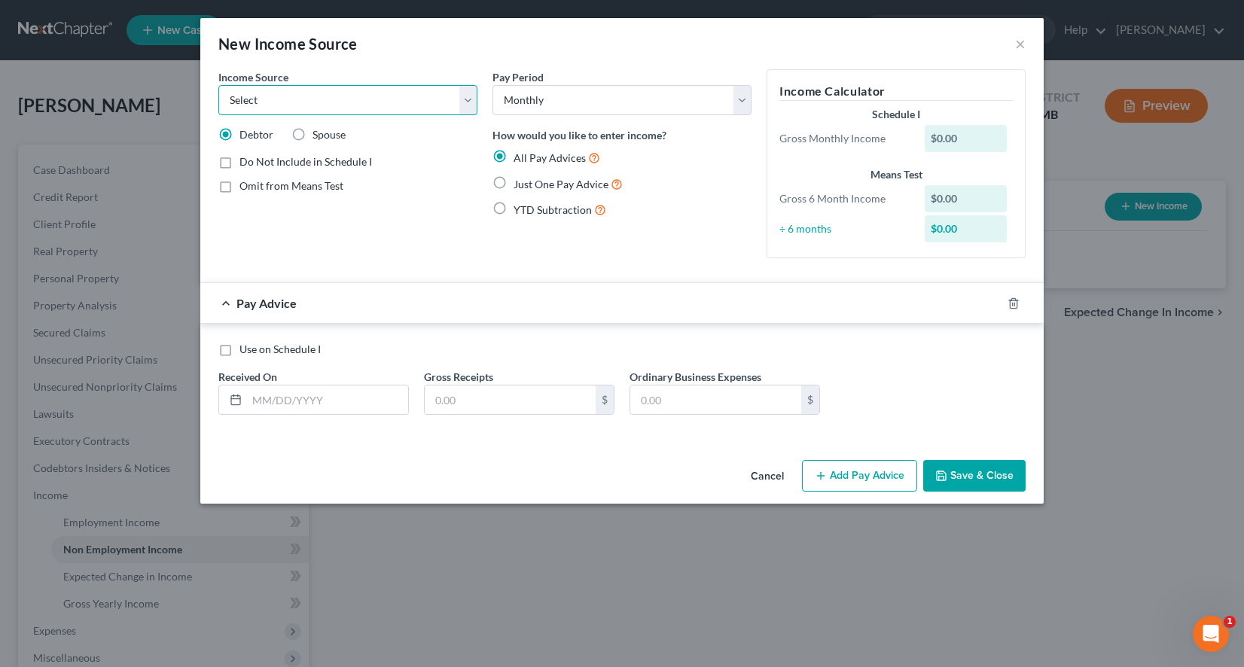
select select "9"
click at [513, 180] on label "Just One Pay Advice" at bounding box center [567, 183] width 109 height 17
click at [519, 180] on input "Just One Pay Advice" at bounding box center [524, 180] width 10 height 10
radio input "true"
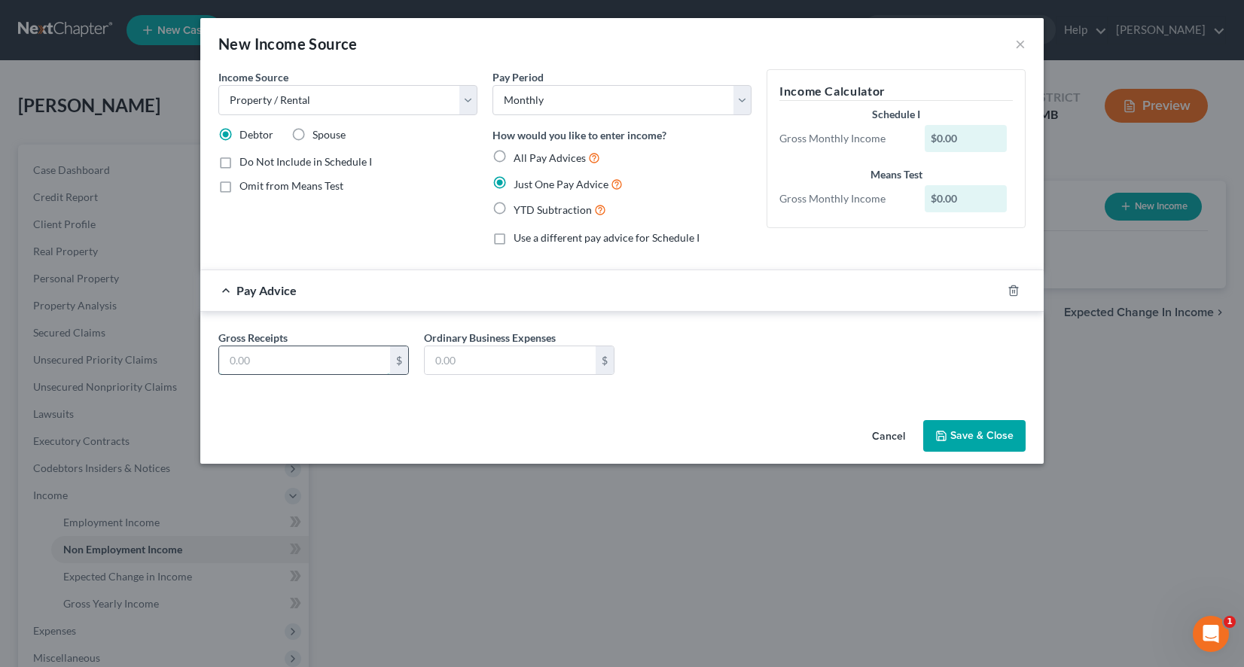
click at [334, 360] on input "text" at bounding box center [304, 360] width 171 height 29
type input "2,400"
drag, startPoint x: 574, startPoint y: 438, endPoint x: 560, endPoint y: 433, distance: 14.5
click at [574, 438] on div "Cancel Save & Close" at bounding box center [621, 439] width 843 height 50
click at [492, 354] on input "text" at bounding box center [510, 360] width 171 height 29
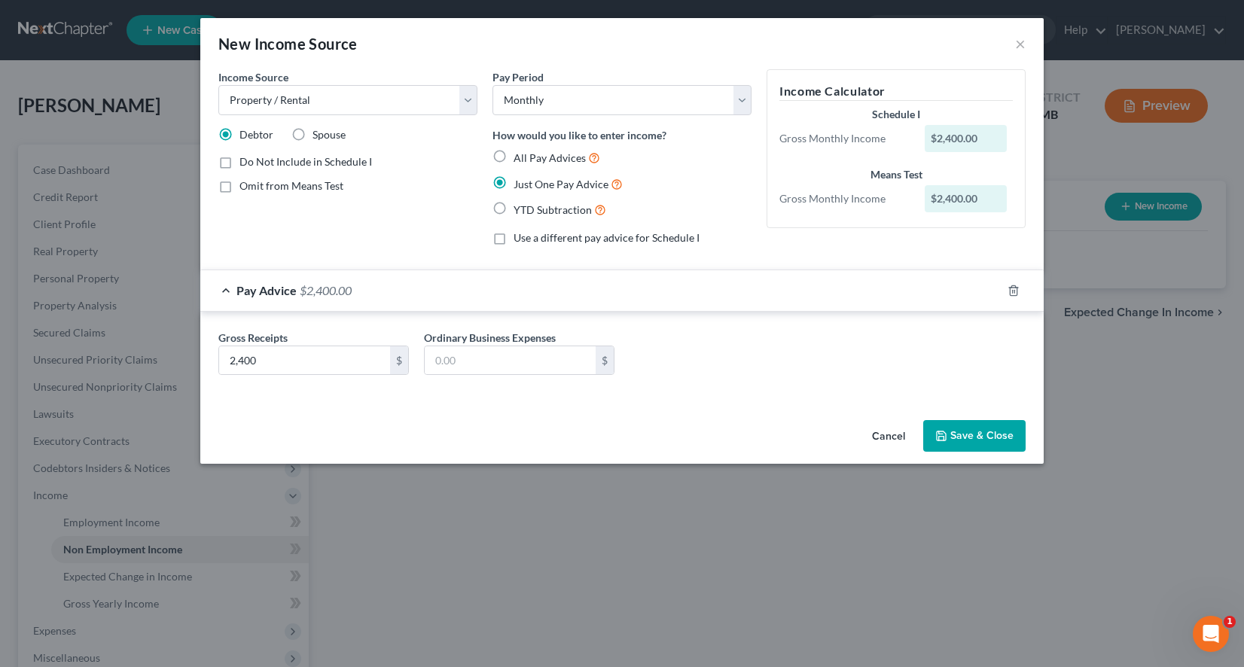
click at [982, 437] on button "Save & Close" at bounding box center [974, 436] width 102 height 32
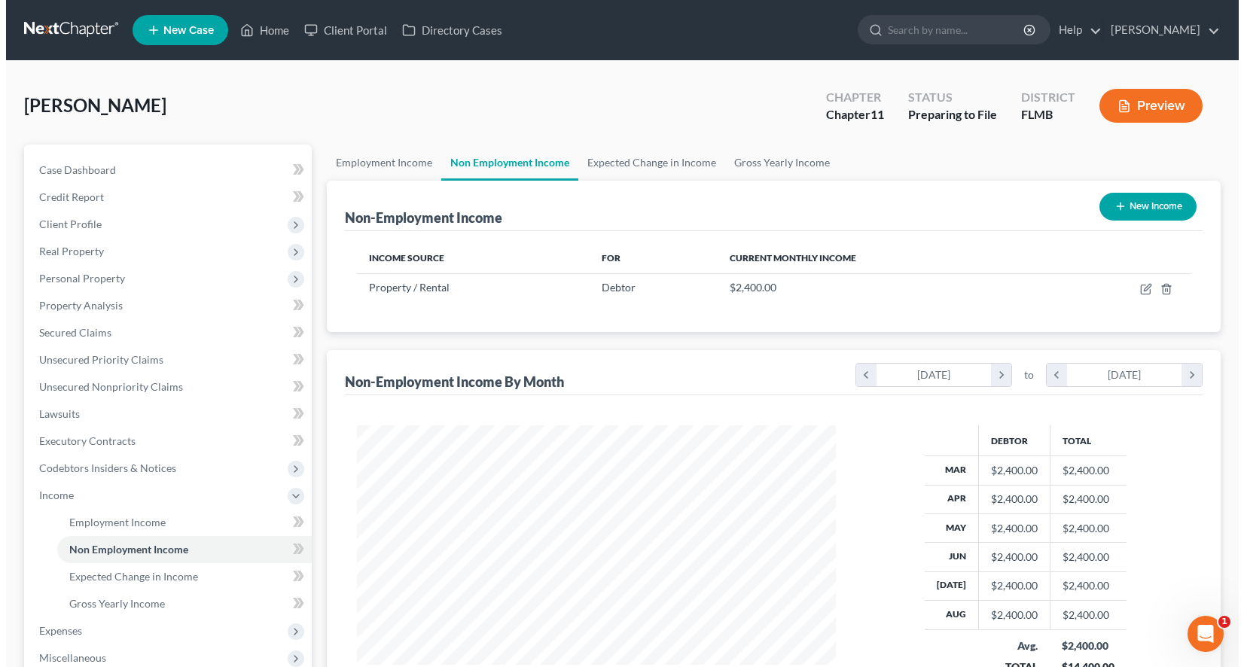
scroll to position [752592, 752358]
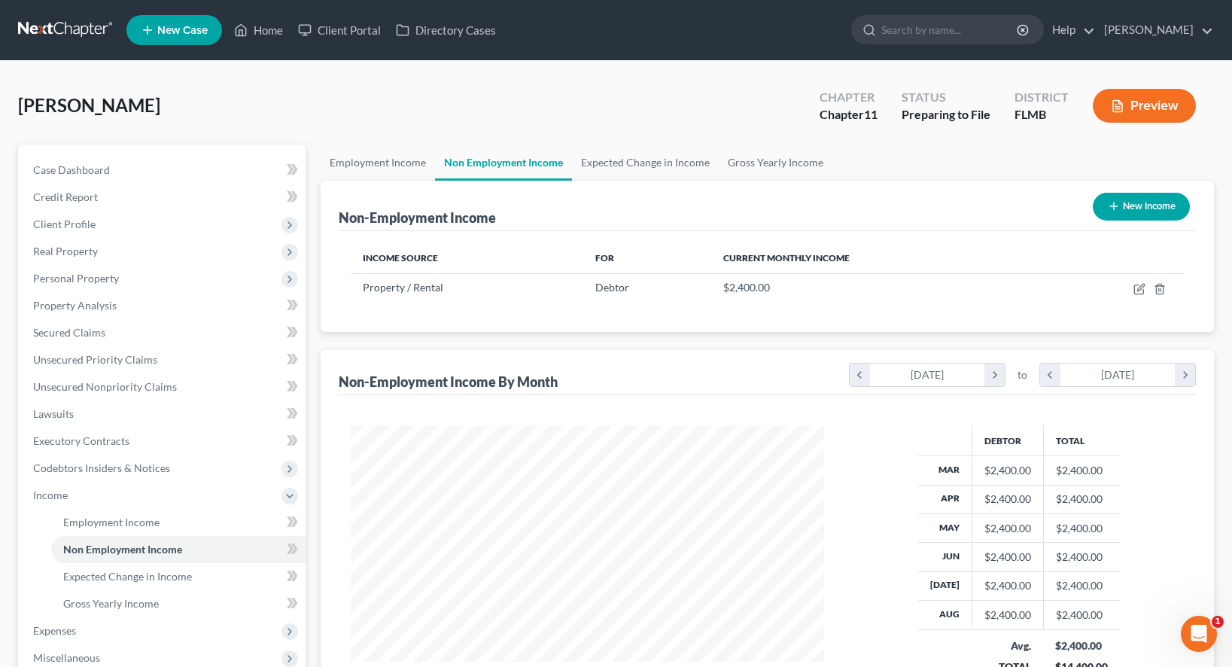
click at [502, 163] on link "Non Employment Income" at bounding box center [503, 163] width 137 height 36
click at [1131, 196] on button "New Income" at bounding box center [1141, 207] width 97 height 28
select select "0"
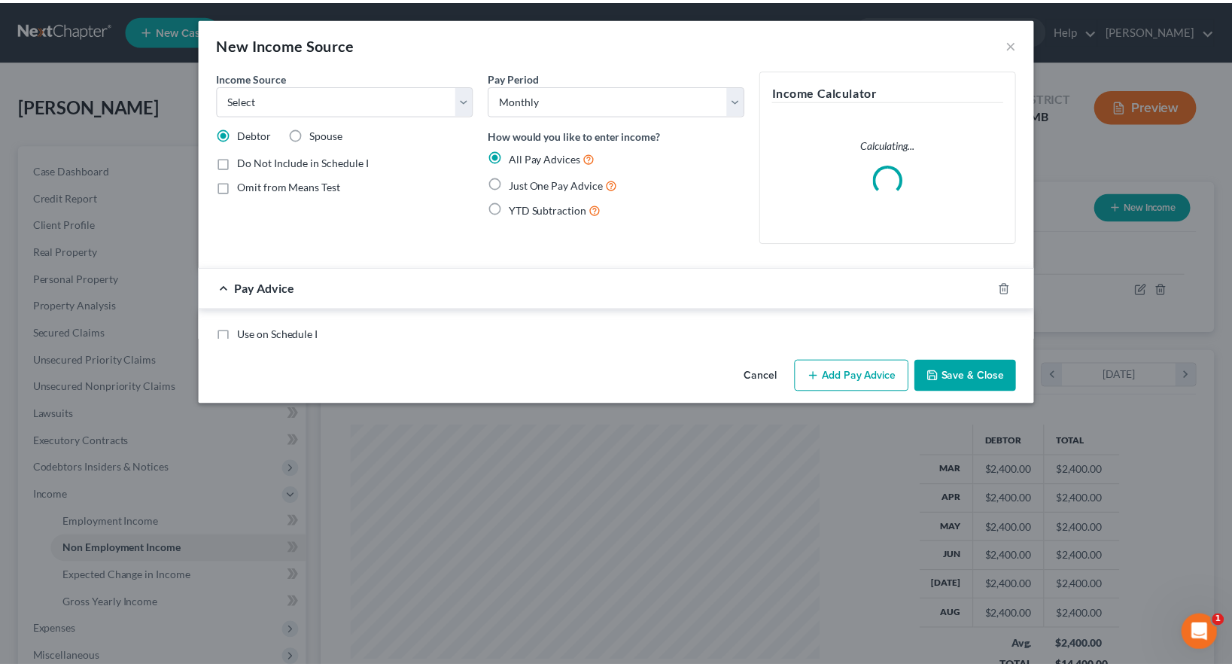
scroll to position [270, 508]
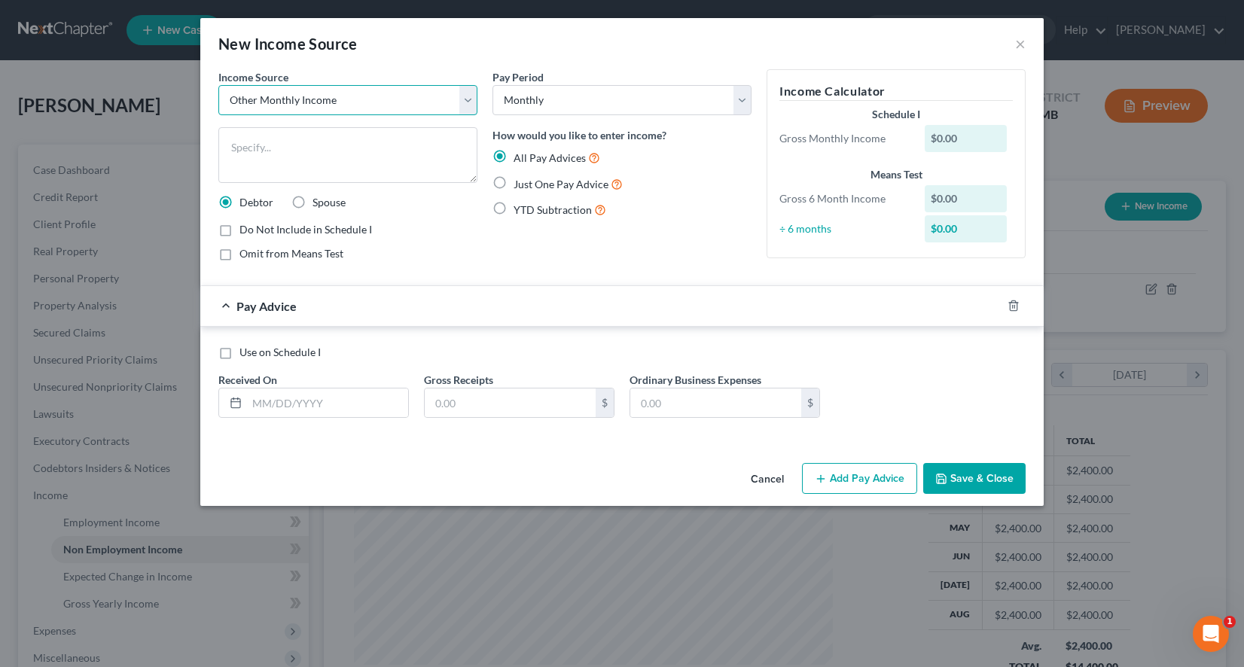
select select "10"
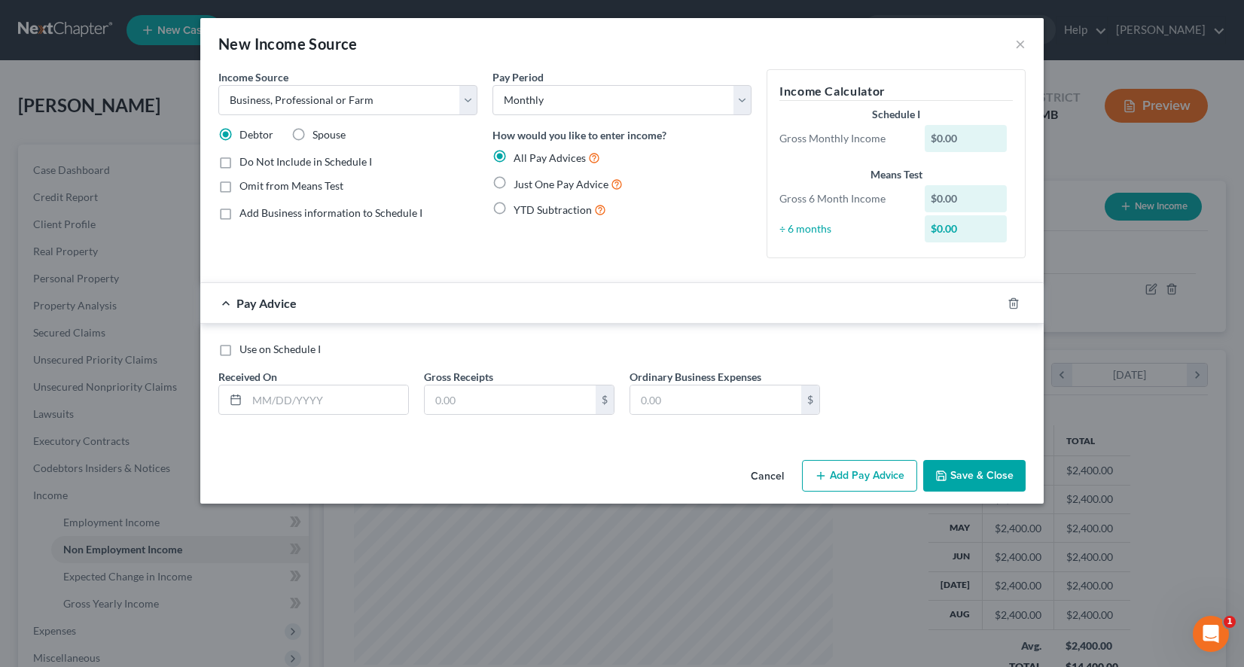
click at [513, 183] on label "Just One Pay Advice" at bounding box center [567, 183] width 109 height 17
click at [519, 183] on input "Just One Pay Advice" at bounding box center [524, 180] width 10 height 10
radio input "true"
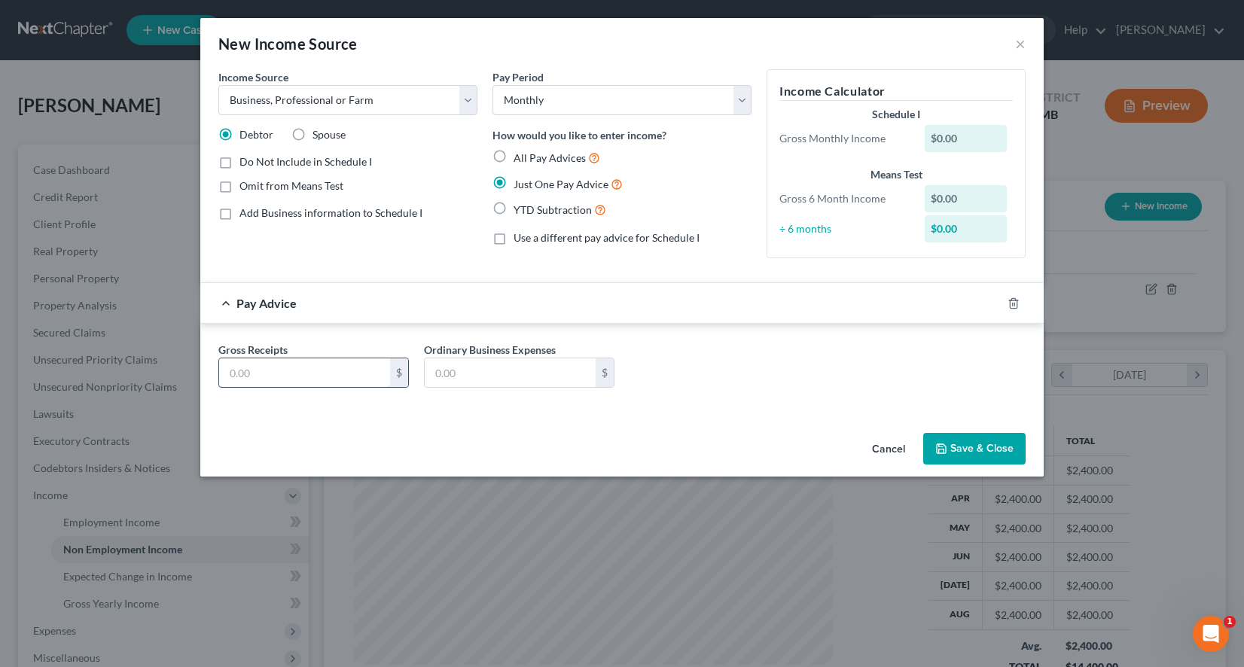
click at [270, 361] on input "text" at bounding box center [304, 372] width 171 height 29
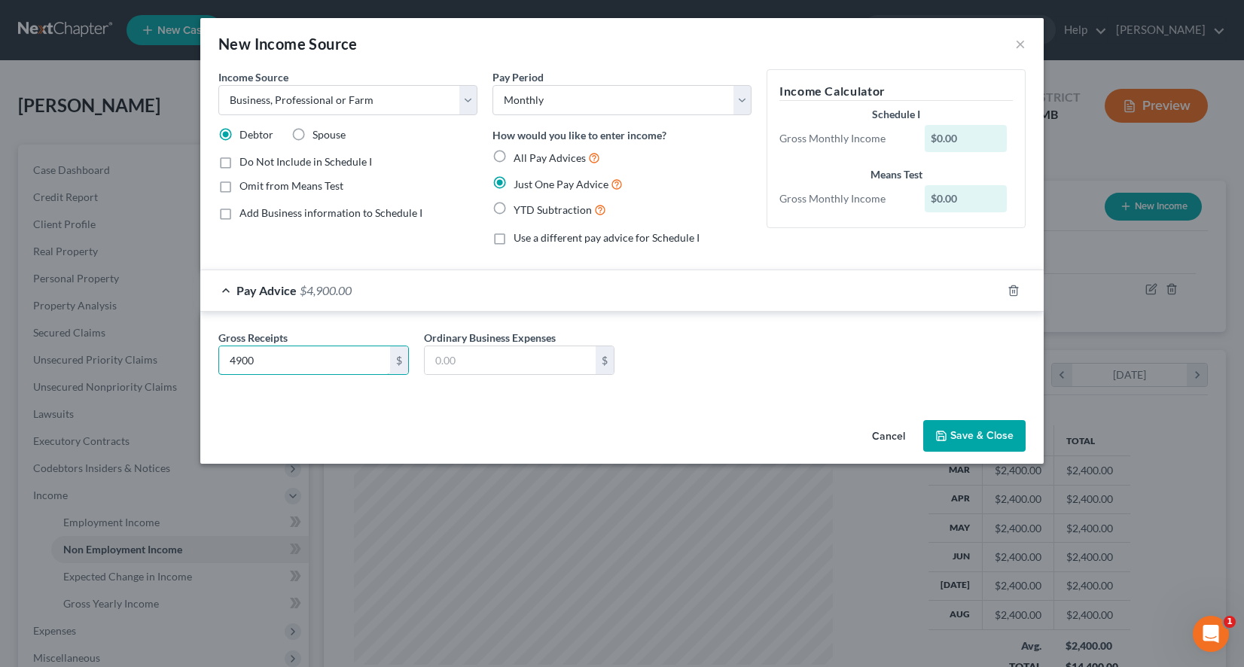
type input "4,900"
click at [853, 393] on div "Gross Receipts 4,900 $ Ordinary Business Expenses $" at bounding box center [621, 356] width 843 height 88
click at [535, 366] on input "text" at bounding box center [510, 360] width 171 height 29
click at [961, 445] on button "Save & Close" at bounding box center [974, 436] width 102 height 32
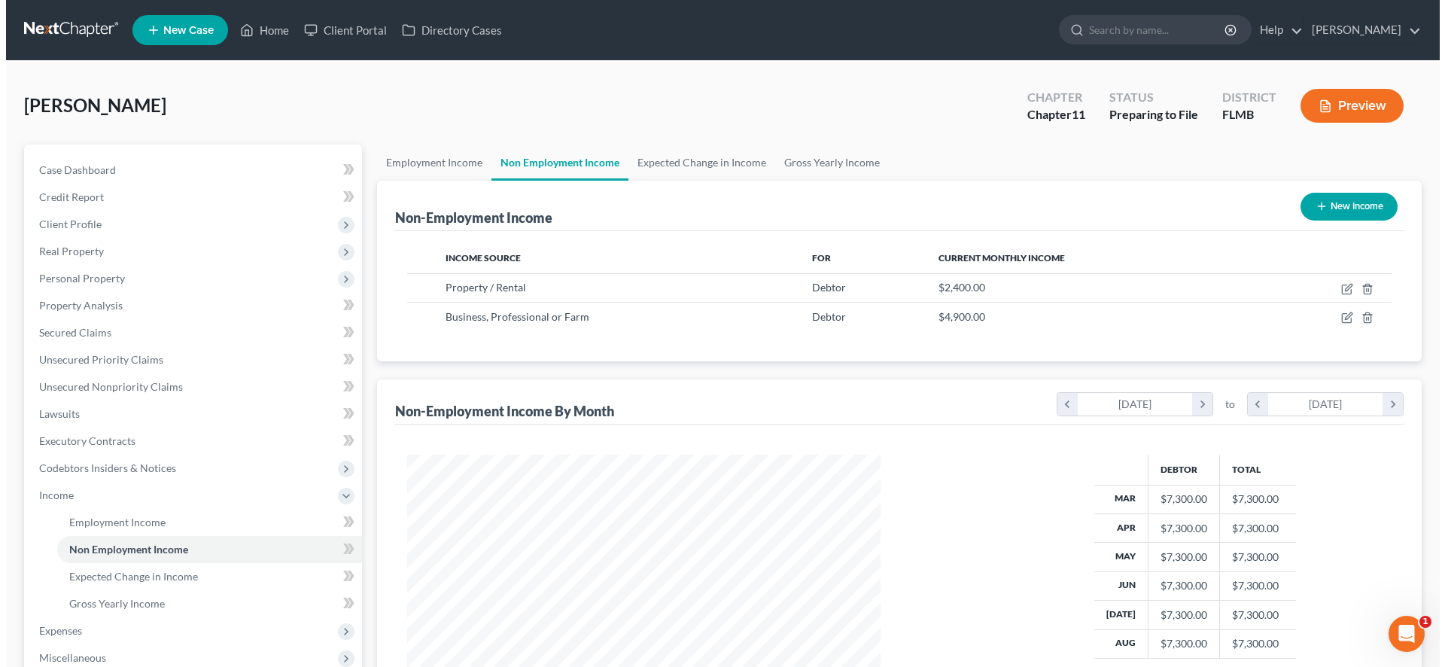
scroll to position [281, 592]
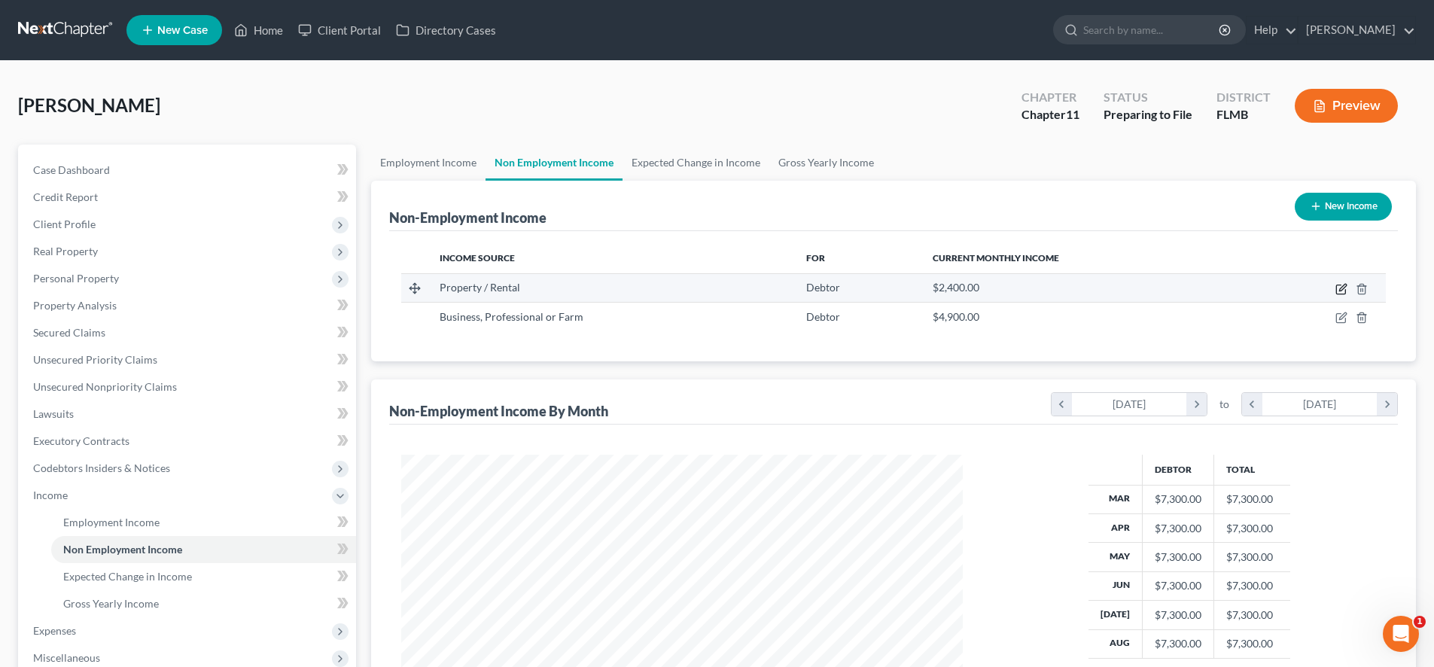
click at [1243, 288] on icon "button" at bounding box center [1342, 289] width 12 height 12
select select "9"
select select "0"
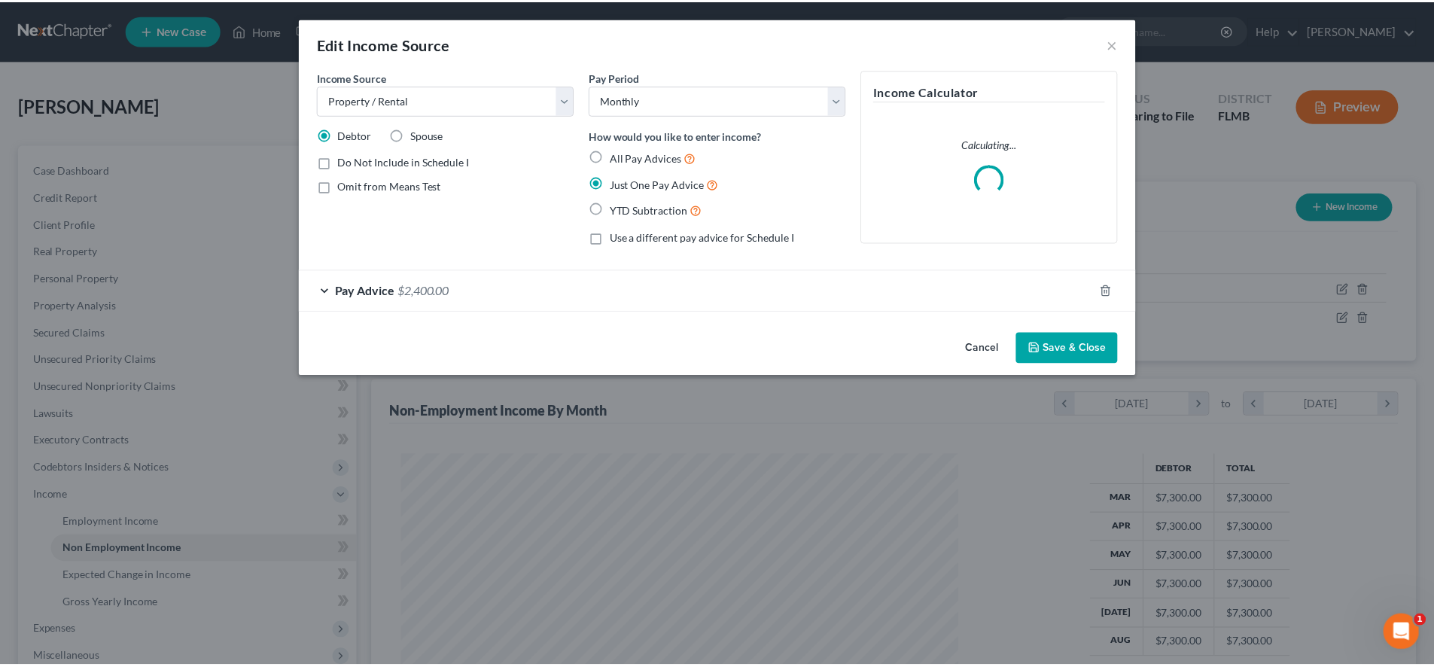
scroll to position [283, 597]
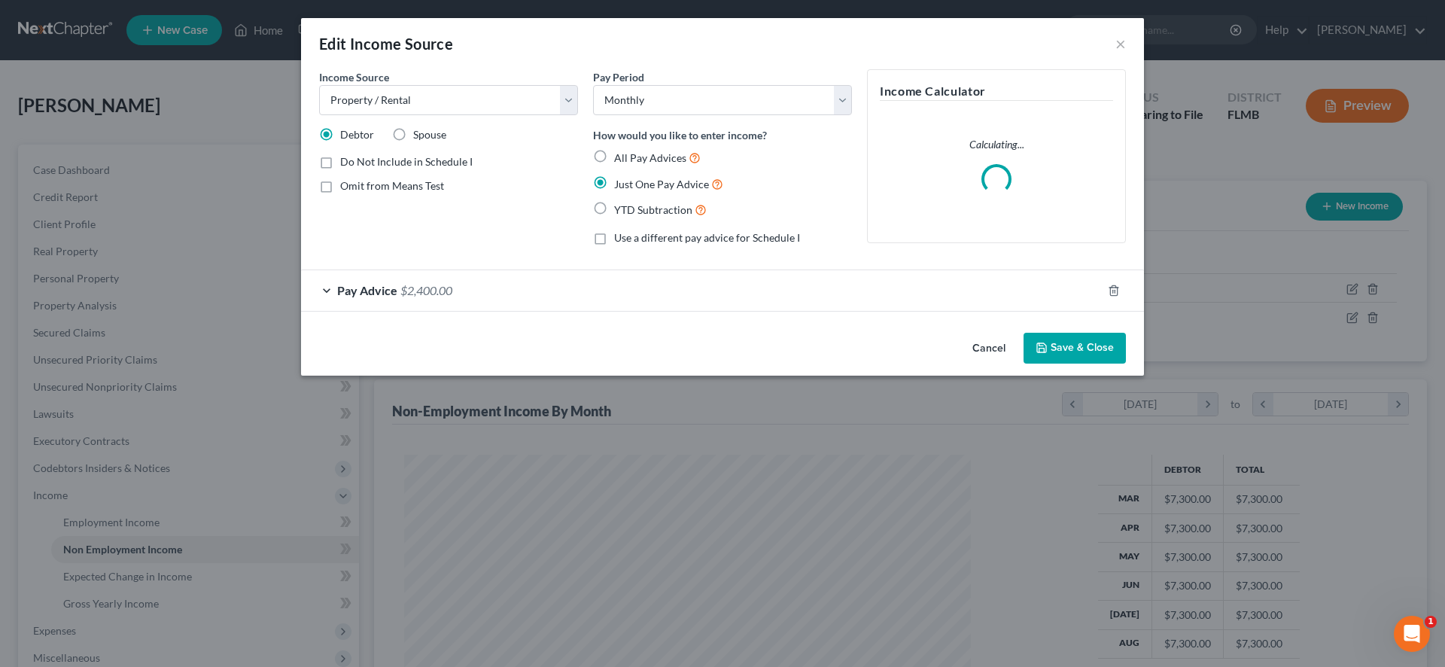
click at [462, 283] on div "Pay Advice $2,400.00" at bounding box center [701, 290] width 801 height 40
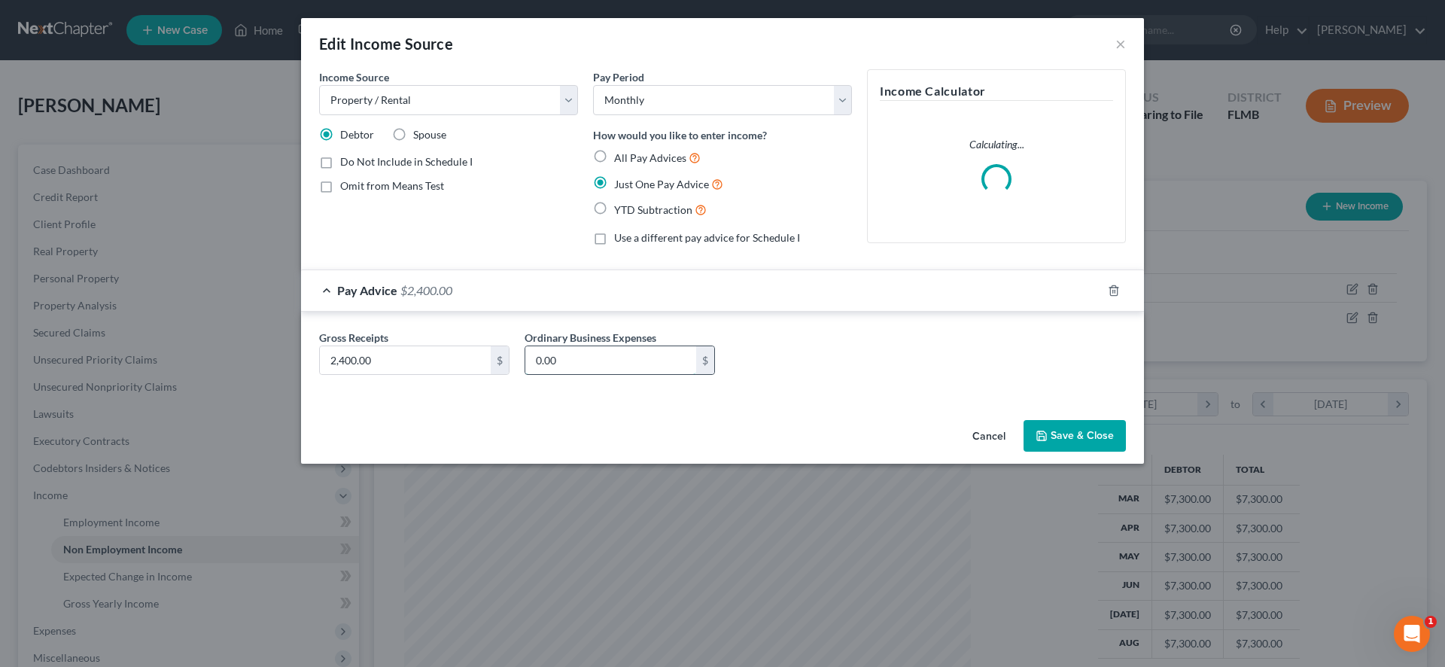
click at [596, 370] on input "0.00" at bounding box center [610, 360] width 171 height 29
drag, startPoint x: 595, startPoint y: 365, endPoint x: 361, endPoint y: 344, distance: 234.3
click at [362, 343] on div "Gross Receipts 2,400.00 $ Ordinary Business Expenses 0.00 $" at bounding box center [723, 359] width 822 height 58
click at [1062, 431] on button "Save & Close" at bounding box center [1075, 436] width 102 height 32
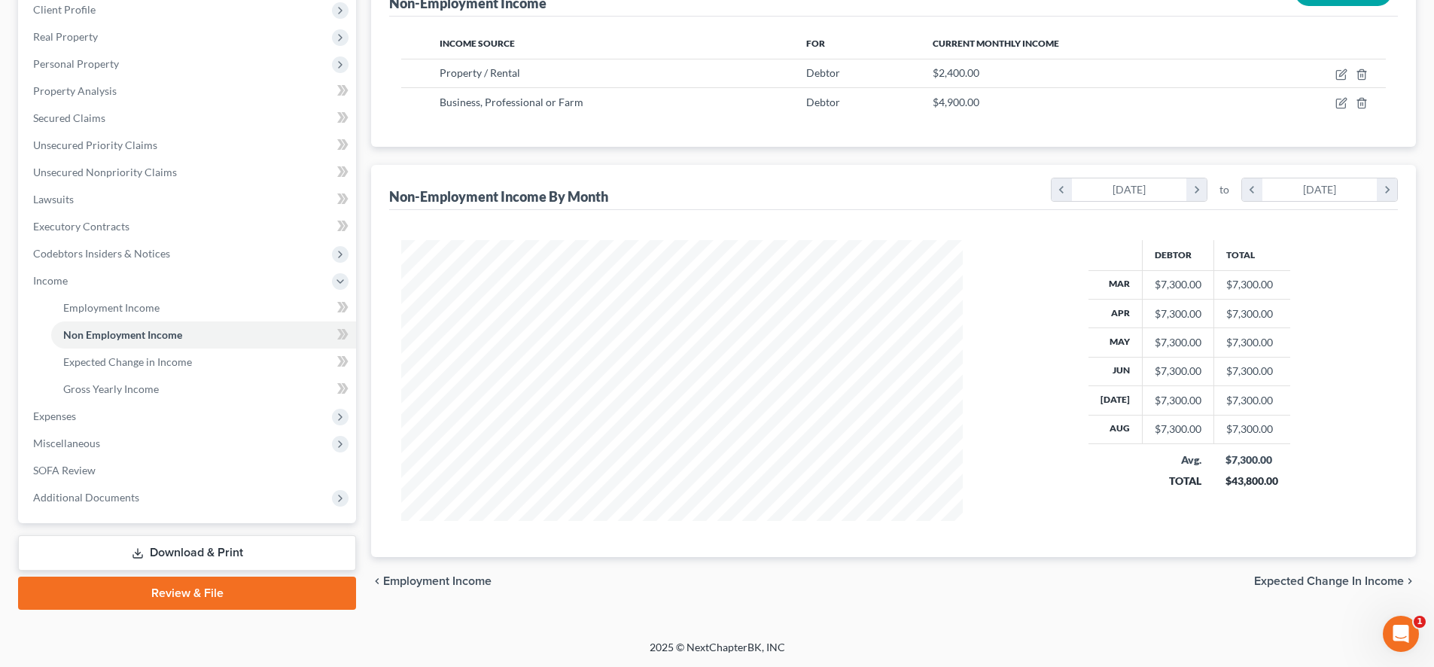
scroll to position [0, 0]
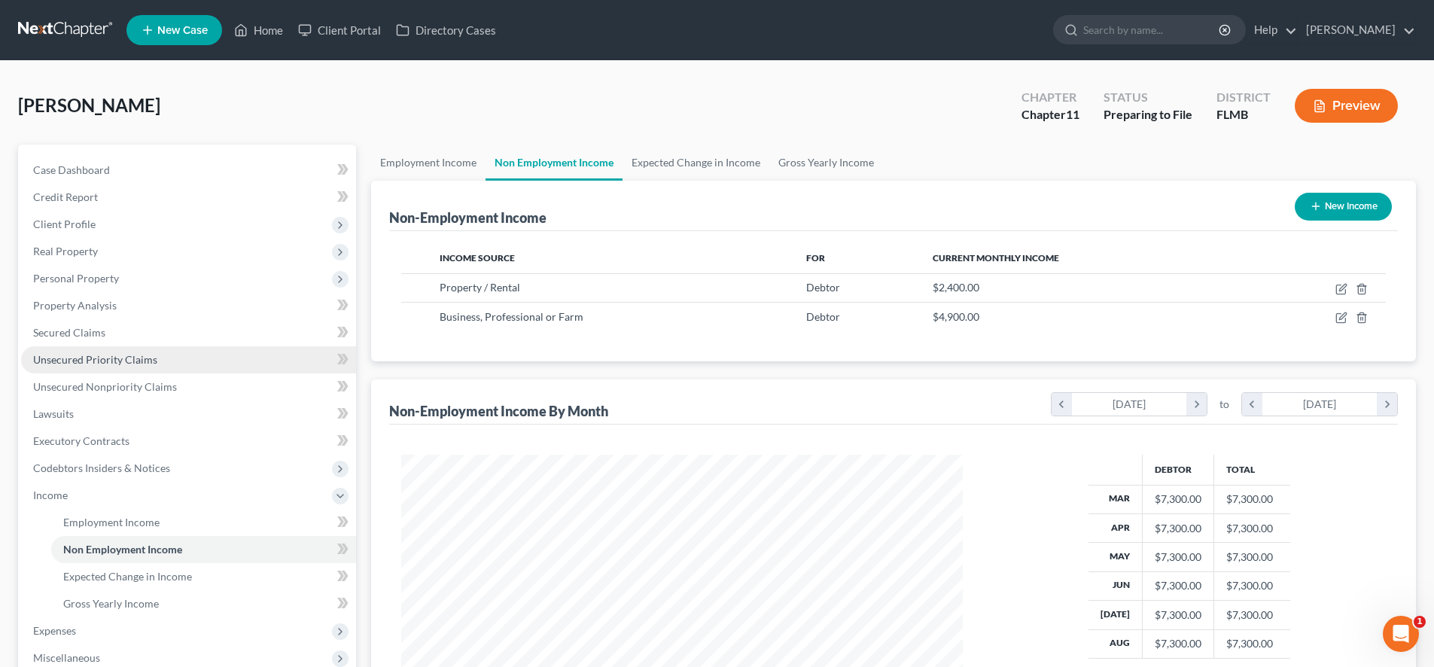
click at [77, 354] on span "Unsecured Priority Claims" at bounding box center [95, 359] width 124 height 13
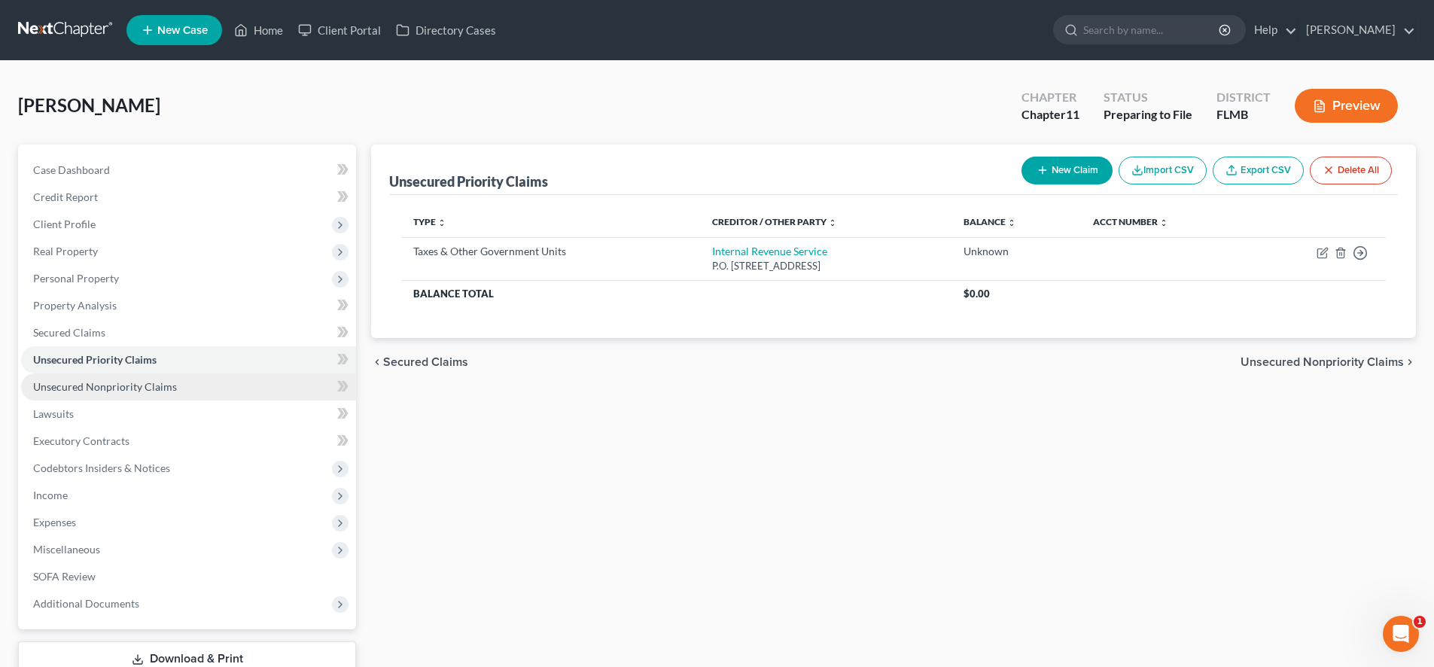
click at [72, 380] on link "Unsecured Nonpriority Claims" at bounding box center [188, 386] width 335 height 27
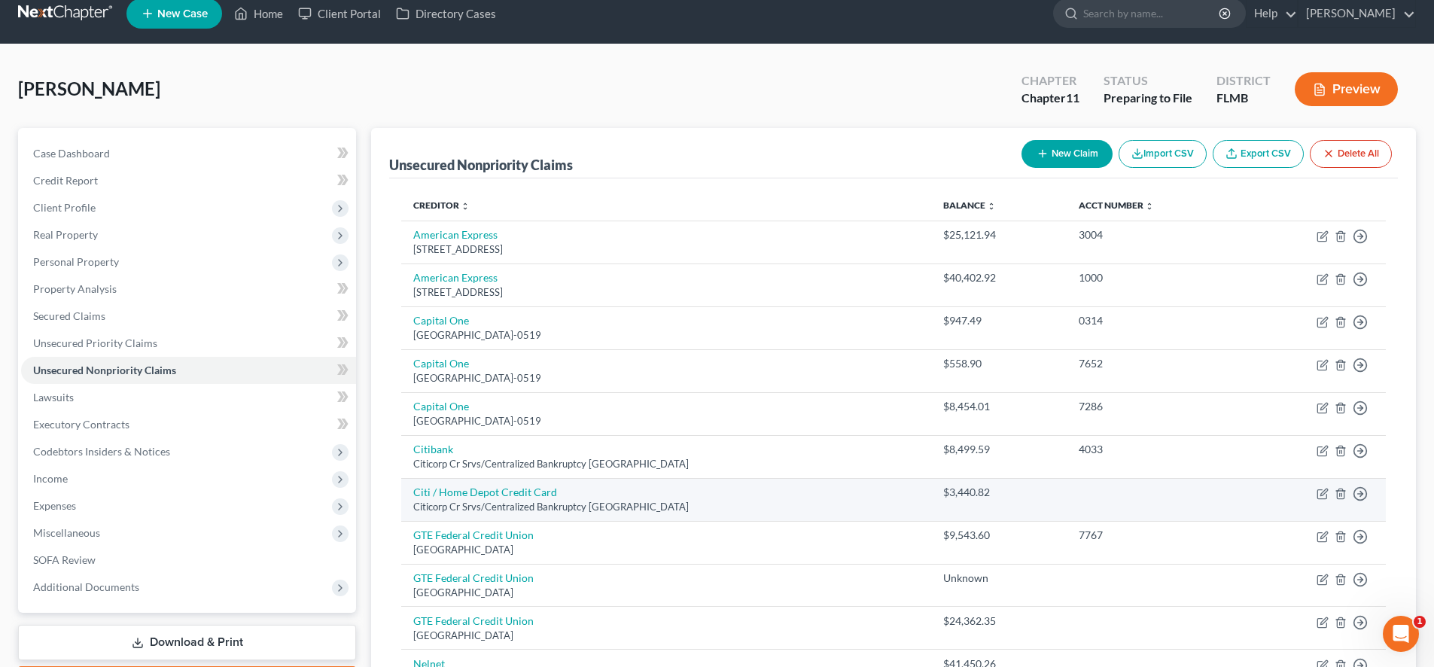
scroll to position [112, 0]
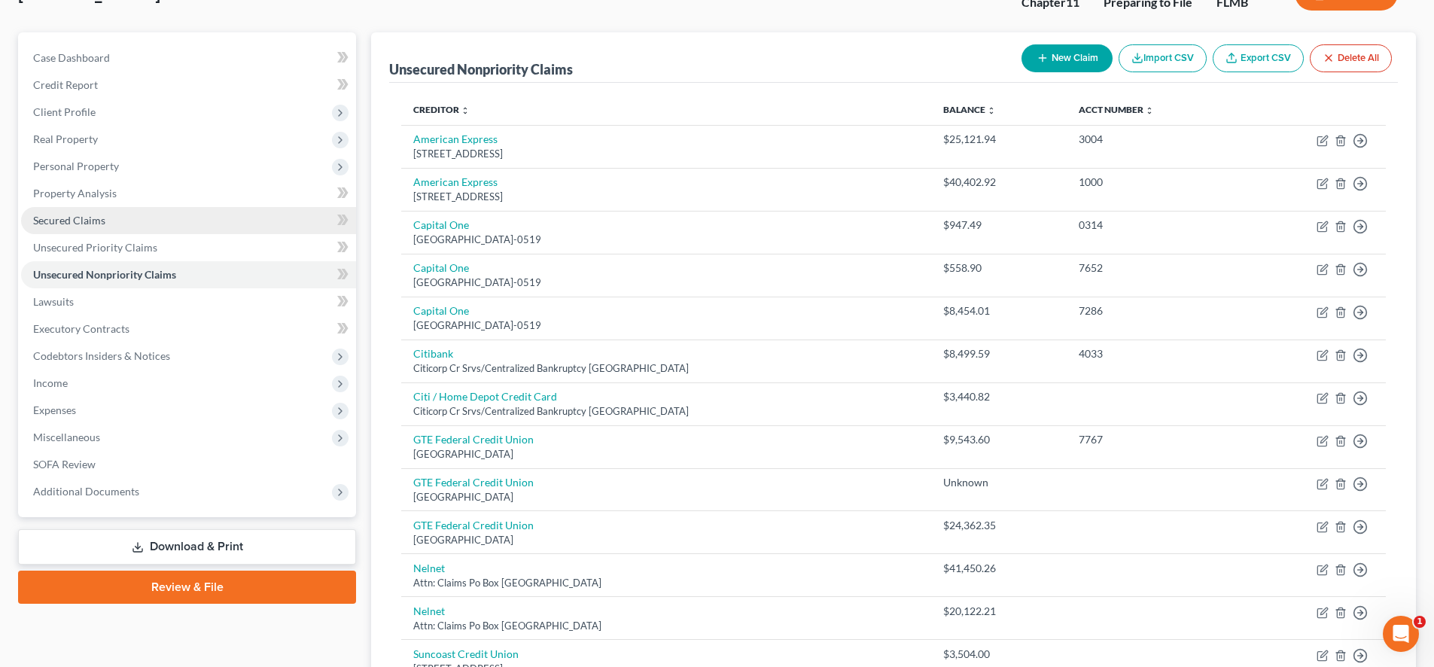
click at [75, 215] on span "Secured Claims" at bounding box center [69, 220] width 72 height 13
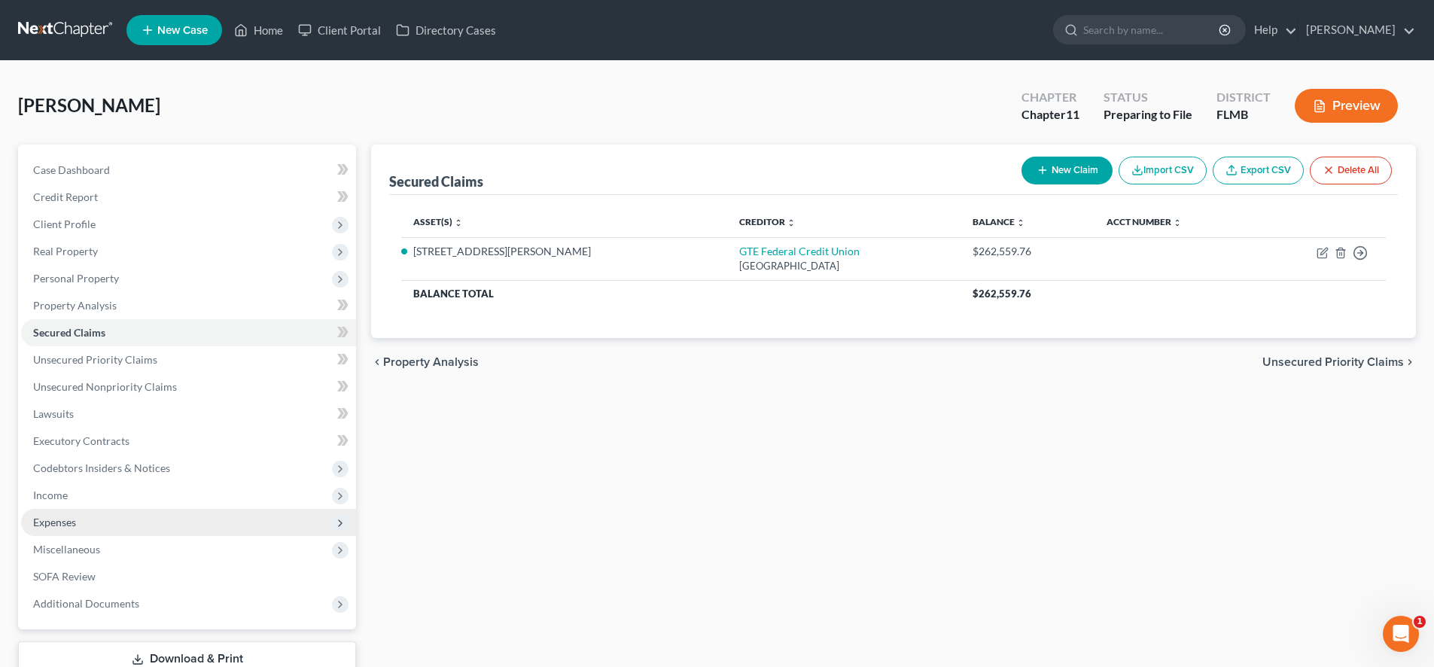
click at [89, 513] on span "Expenses" at bounding box center [188, 522] width 335 height 27
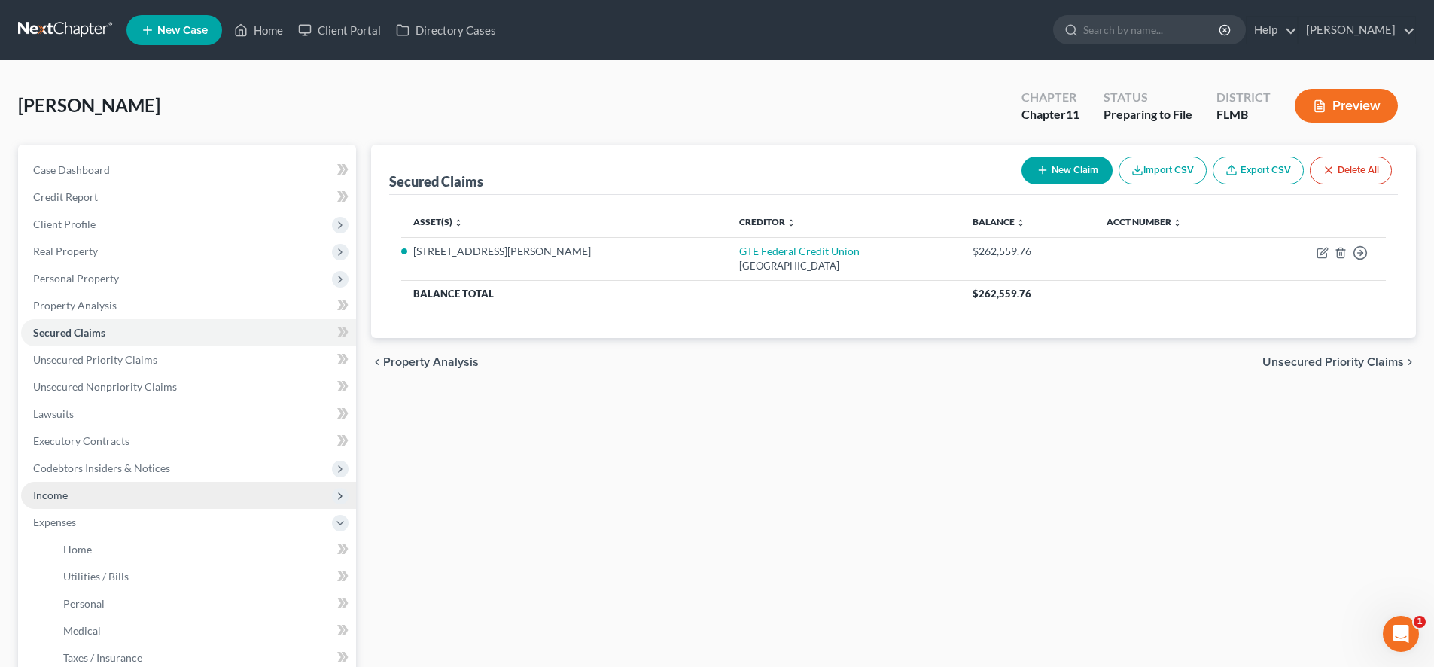
click at [72, 502] on span "Income" at bounding box center [188, 495] width 335 height 27
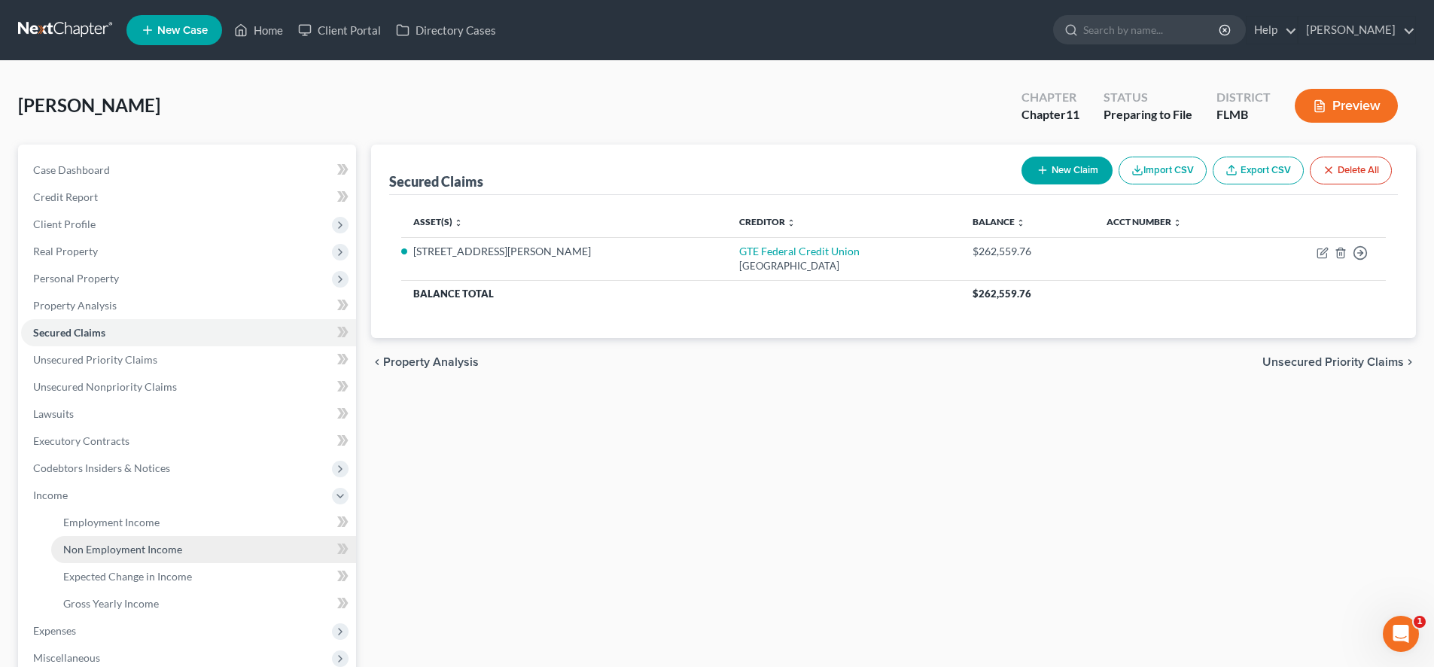
click at [131, 558] on link "Non Employment Income" at bounding box center [203, 549] width 305 height 27
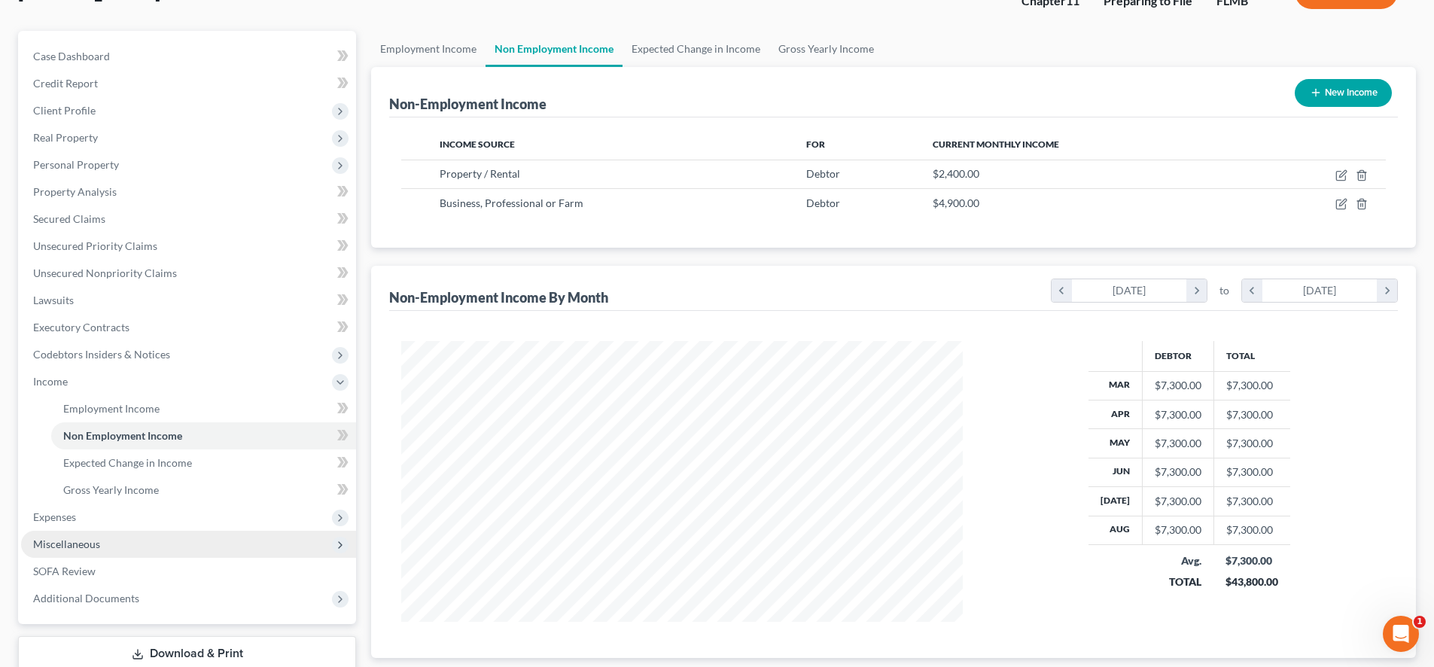
scroll to position [215, 0]
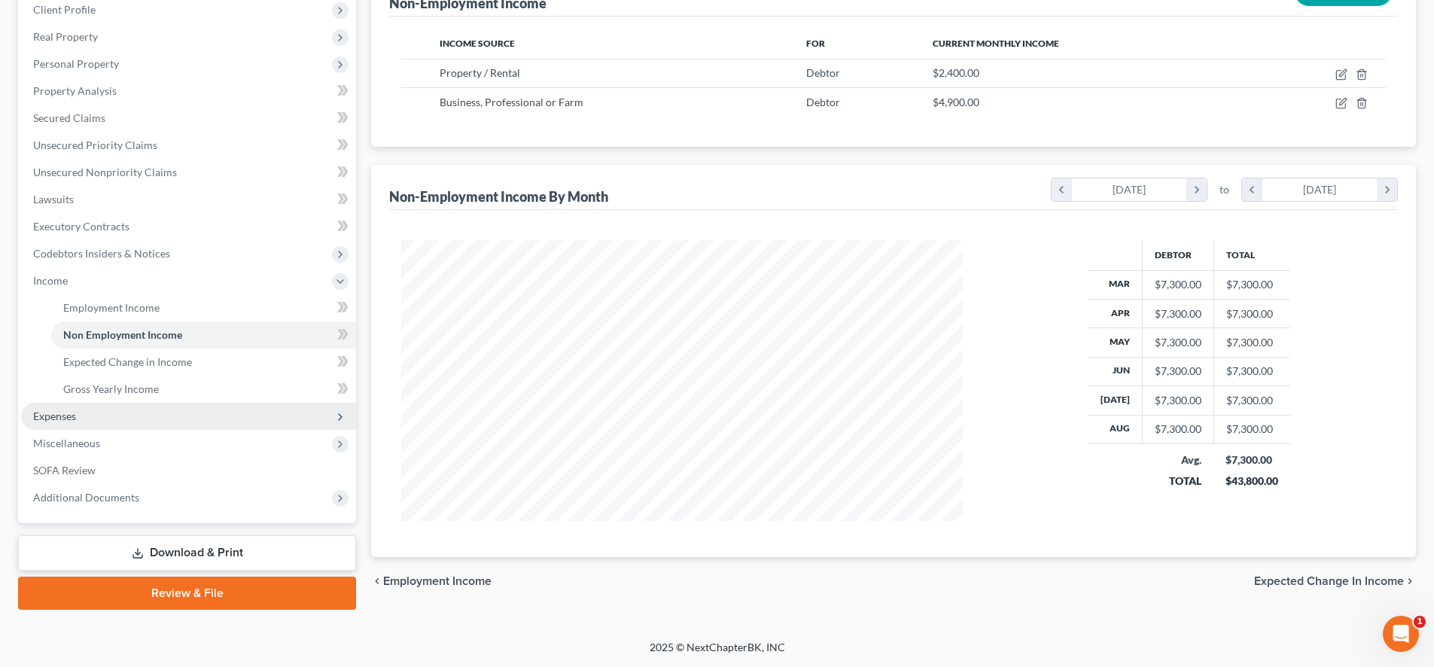
click at [62, 416] on span "Expenses" at bounding box center [54, 416] width 43 height 13
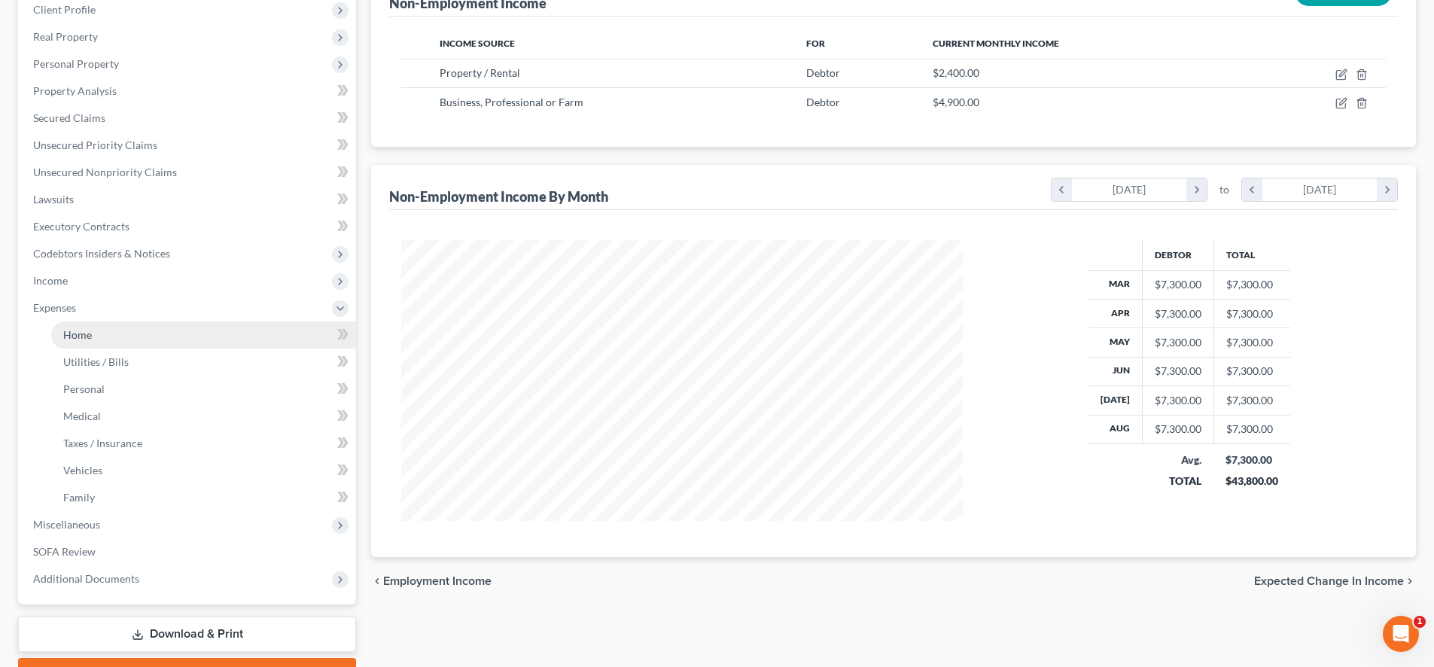
click at [143, 341] on link "Home" at bounding box center [203, 334] width 305 height 27
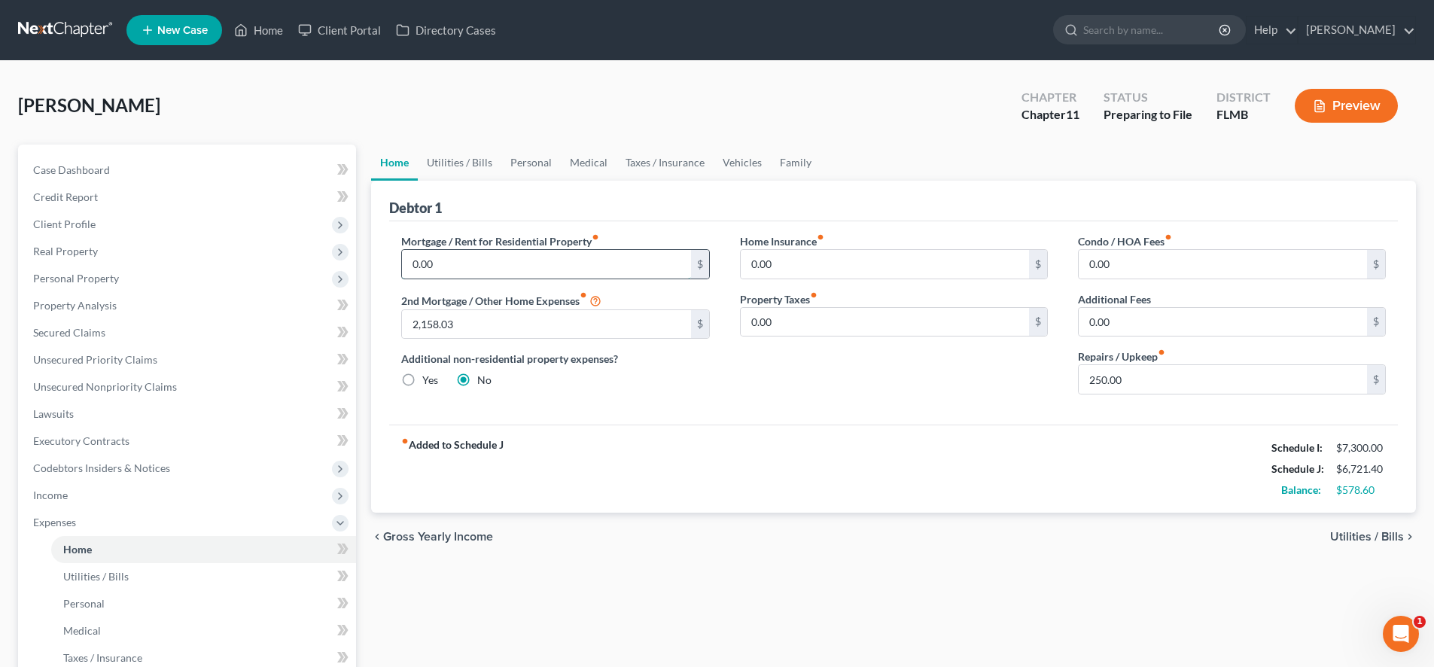
click at [540, 266] on input "0.00" at bounding box center [546, 264] width 288 height 29
click at [824, 267] on input "0.00" at bounding box center [885, 264] width 288 height 29
type input "0"
type input "450"
click at [798, 322] on input "0.00" at bounding box center [885, 322] width 288 height 29
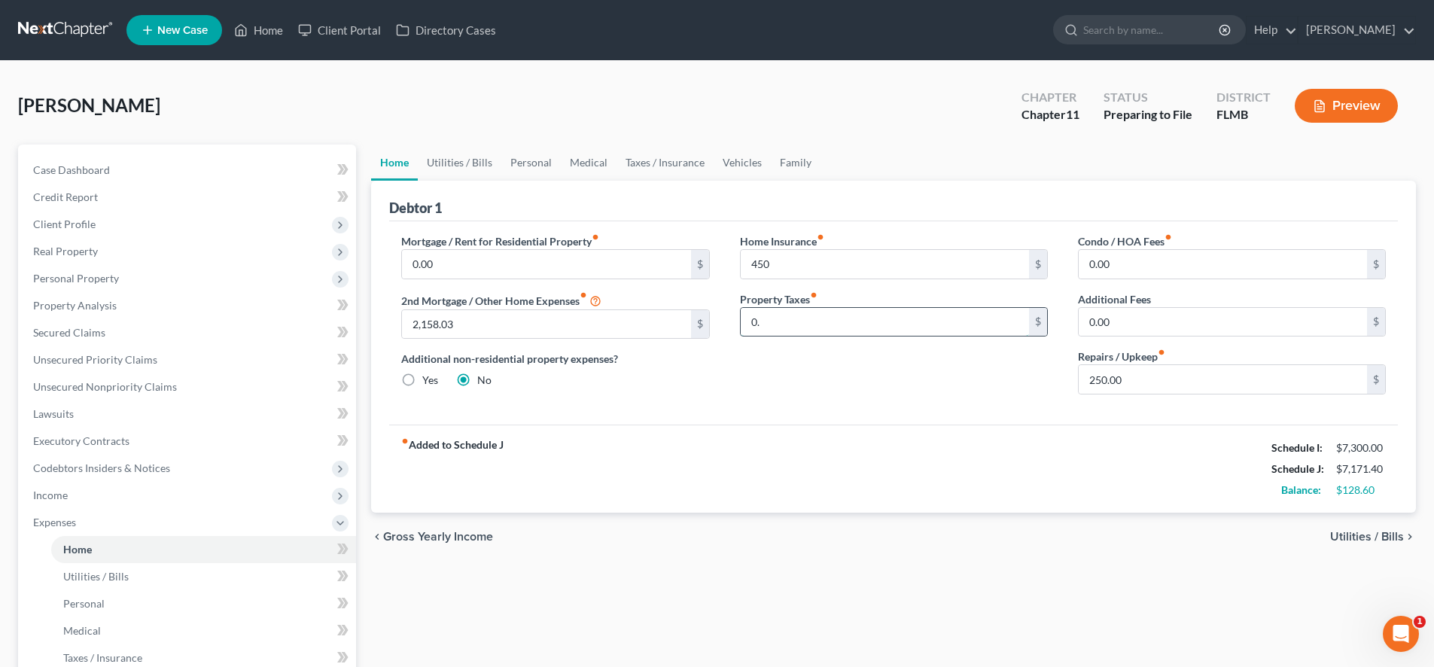
type input "0"
type input "180"
click at [1207, 383] on input "250.00" at bounding box center [1223, 379] width 288 height 29
drag, startPoint x: 1206, startPoint y: 383, endPoint x: 1007, endPoint y: 377, distance: 198.8
click at [1008, 377] on div "Mortgage / Rent for Residential Property fiber_manual_record 0.00 $ 2nd Mortgag…" at bounding box center [893, 319] width 1015 height 173
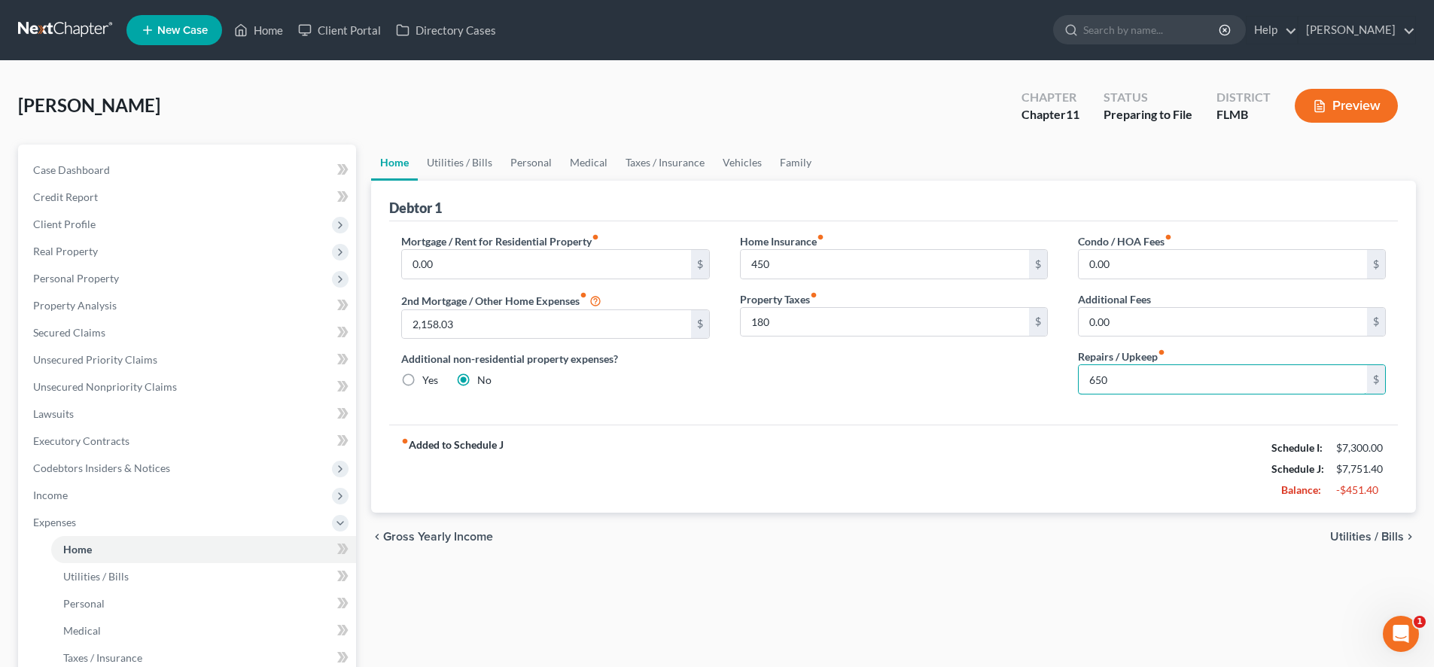
type input "650"
click at [1012, 437] on div "fiber_manual_record Added to Schedule J Schedule I: $7,300.00 Schedule J: $7,75…" at bounding box center [893, 469] width 1009 height 88
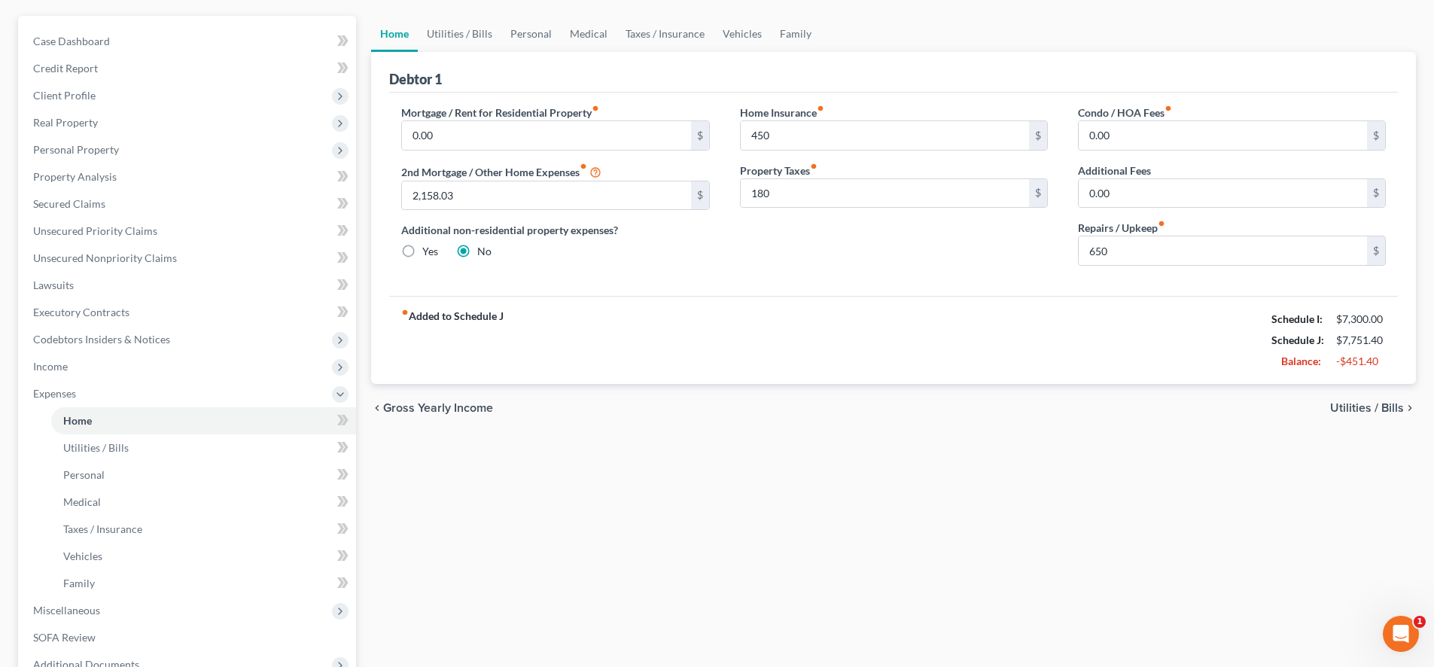
scroll to position [151, 0]
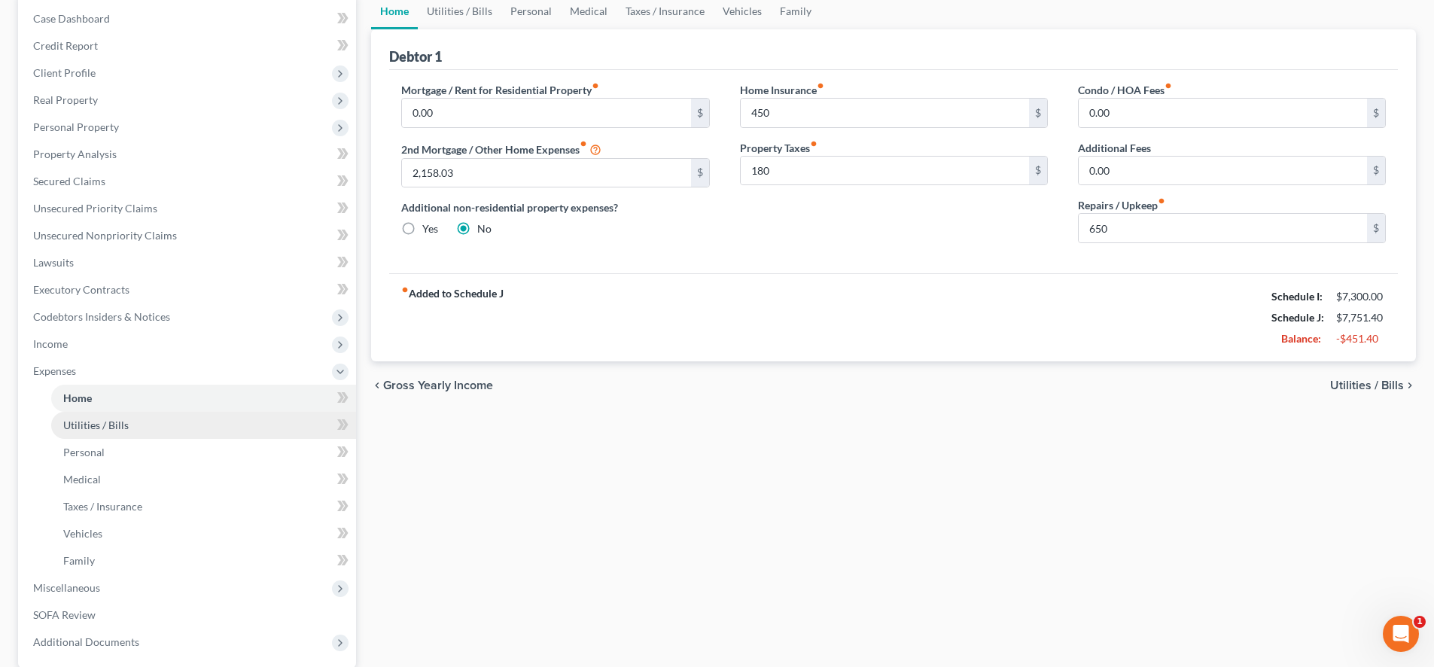
click at [123, 422] on span "Utilities / Bills" at bounding box center [95, 425] width 65 height 13
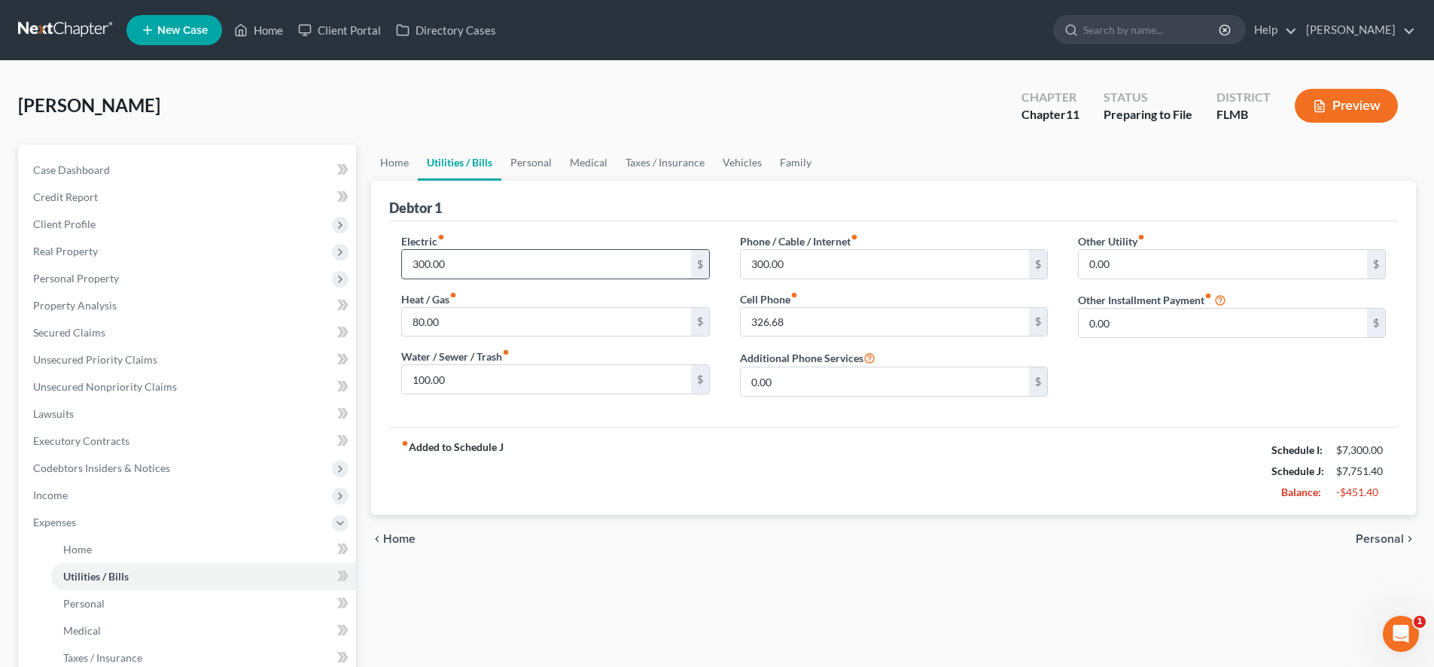
click at [469, 270] on input "300.00" at bounding box center [546, 264] width 288 height 29
type input "400"
click at [501, 312] on input "80.00" at bounding box center [546, 322] width 288 height 29
click at [495, 331] on input "80.00" at bounding box center [546, 322] width 288 height 29
type input "8"
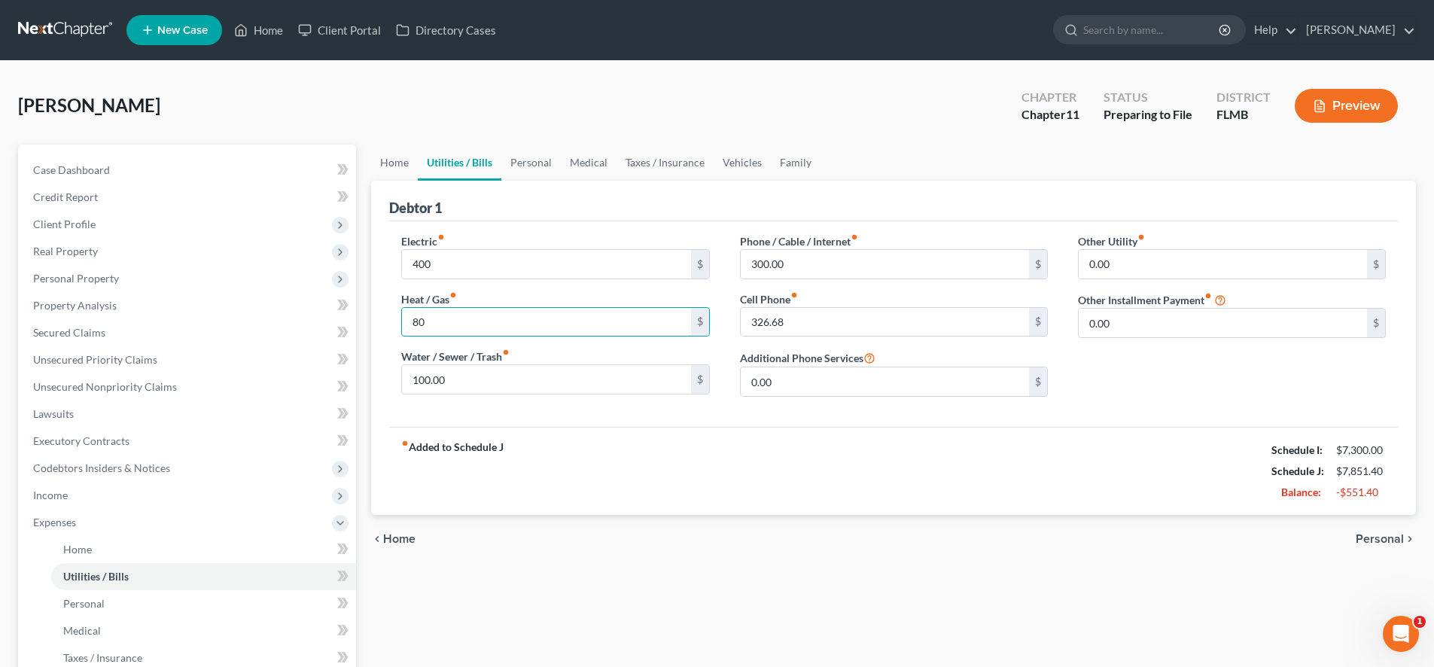
type input "80"
click at [945, 462] on div "fiber_manual_record Added to Schedule J Schedule I: $7,300.00 Schedule J: $7,85…" at bounding box center [893, 471] width 1009 height 88
click at [455, 374] on input "100.00" at bounding box center [546, 379] width 288 height 29
click at [523, 155] on link "Personal" at bounding box center [530, 163] width 59 height 36
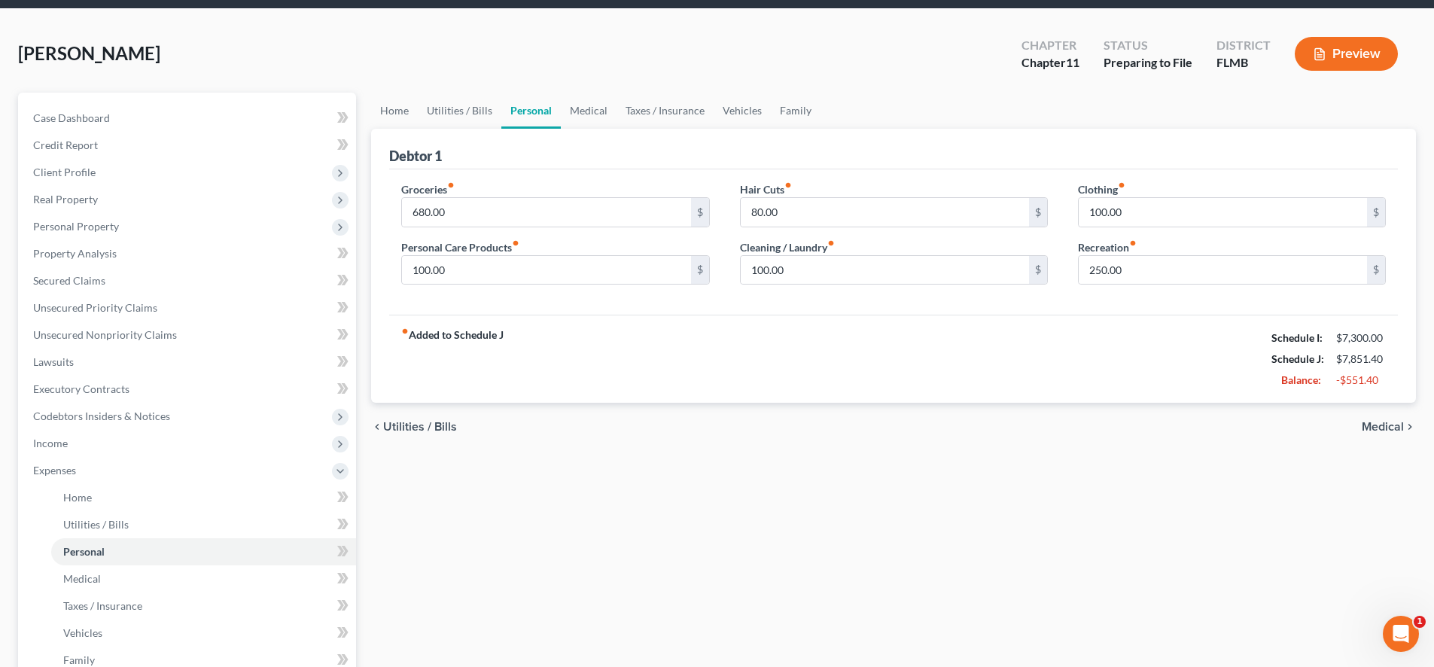
scroll to position [77, 0]
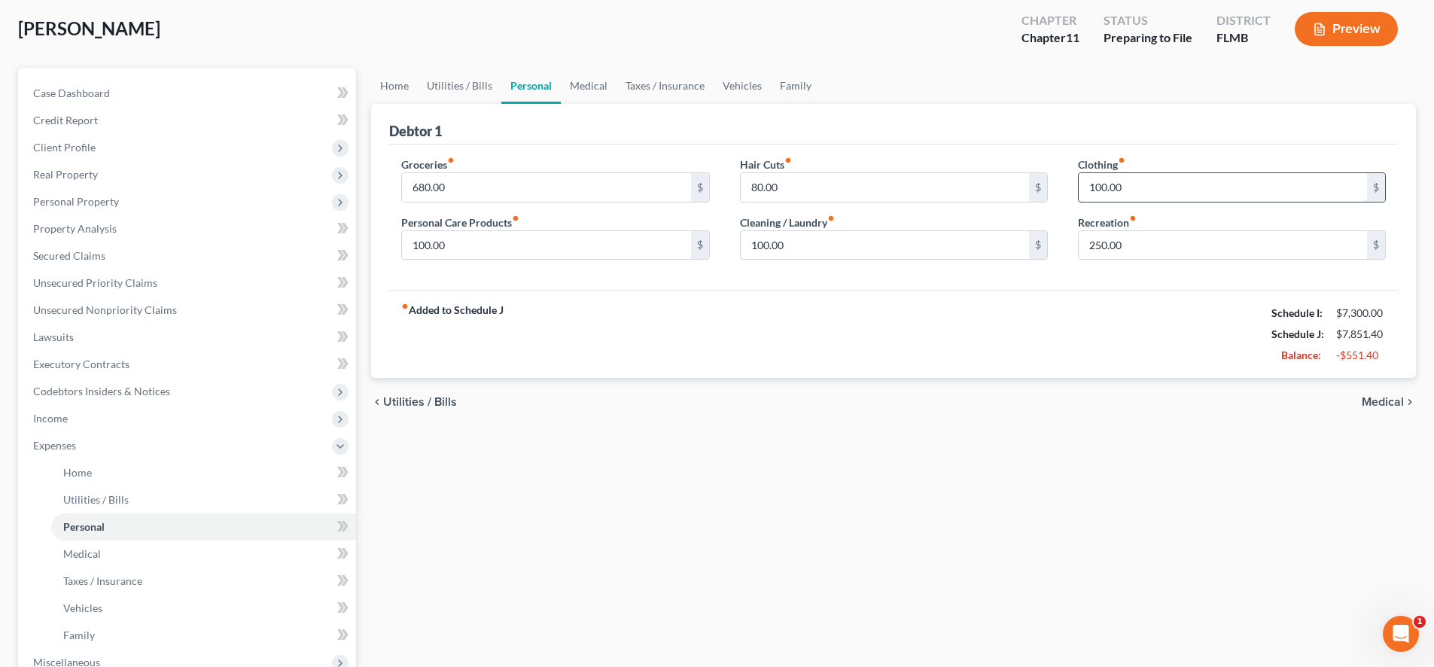
click at [1176, 191] on input "100.00" at bounding box center [1223, 187] width 288 height 29
click at [590, 98] on link "Medical" at bounding box center [589, 86] width 56 height 36
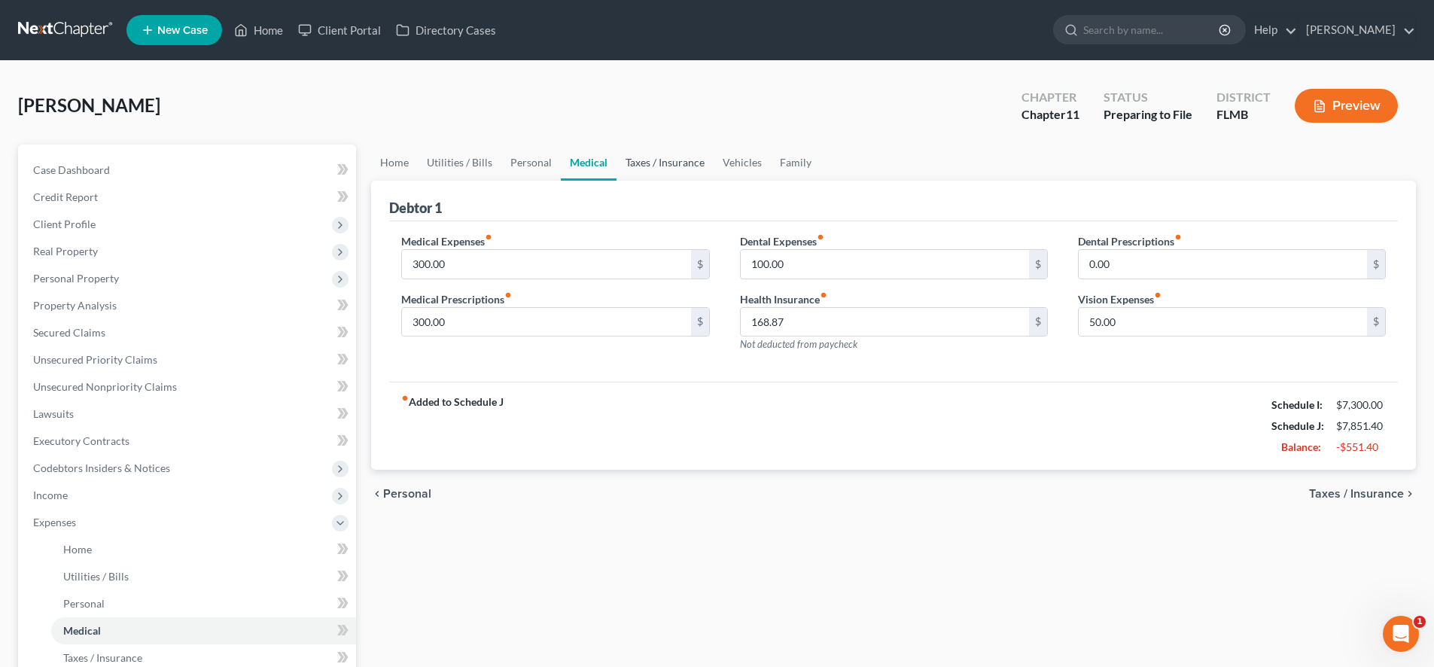
click at [693, 163] on link "Taxes / Insurance" at bounding box center [665, 163] width 97 height 36
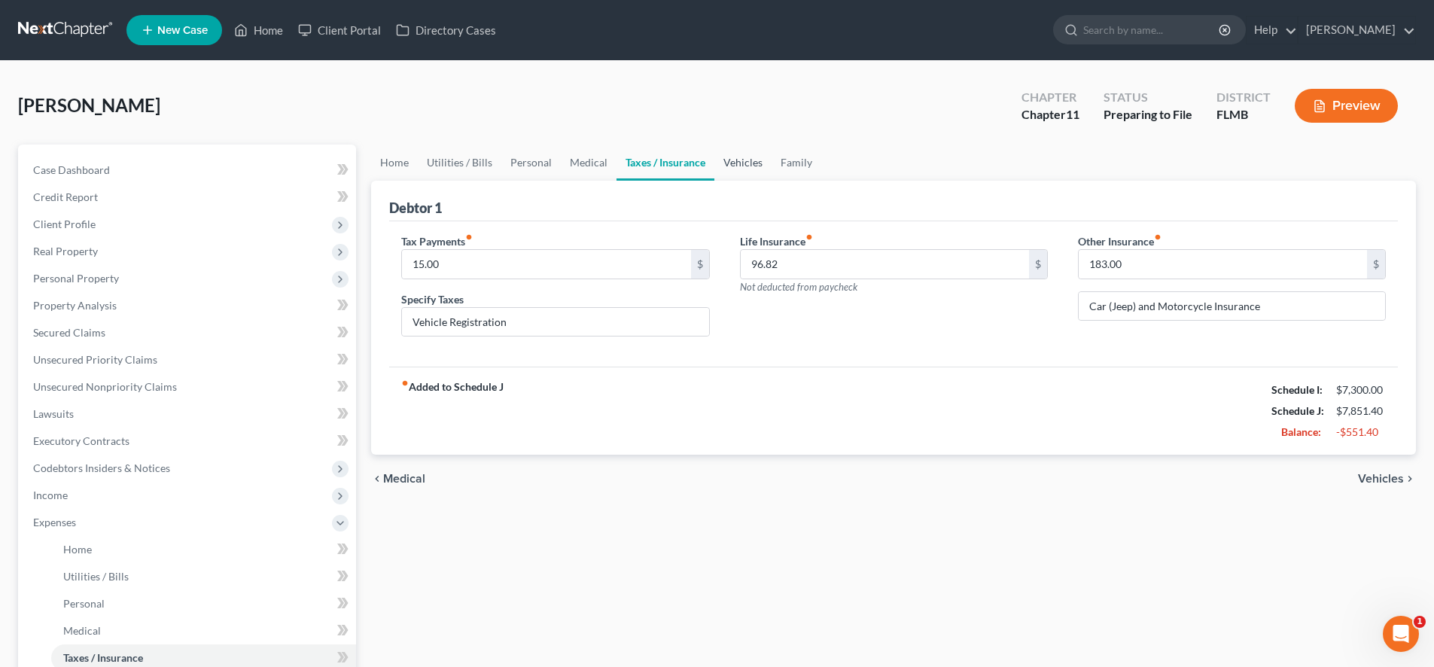
click at [731, 158] on link "Vehicles" at bounding box center [742, 163] width 57 height 36
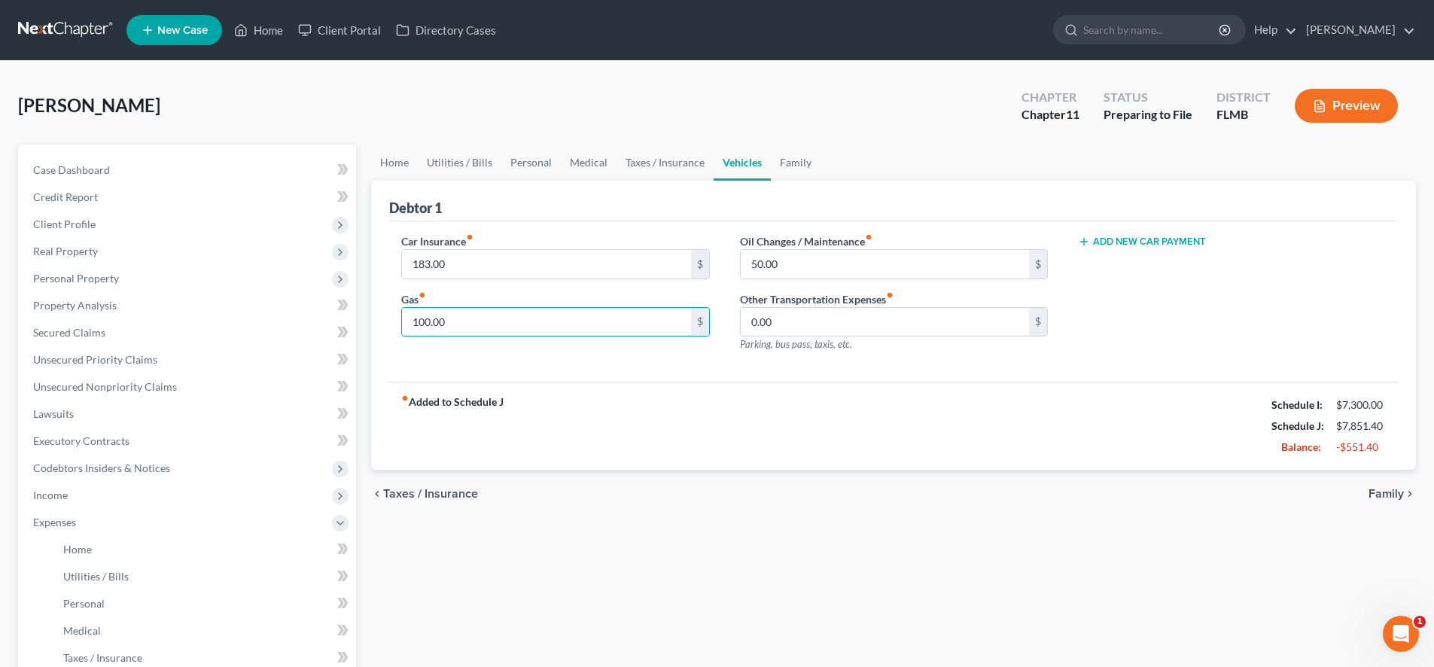
drag, startPoint x: 388, startPoint y: 337, endPoint x: 350, endPoint y: 324, distance: 40.5
click at [311, 335] on div "Petition Navigation Case Dashboard Payments Invoices Payments Payments Credit R…" at bounding box center [717, 525] width 1413 height 761
click at [672, 164] on link "Taxes / Insurance" at bounding box center [665, 163] width 97 height 36
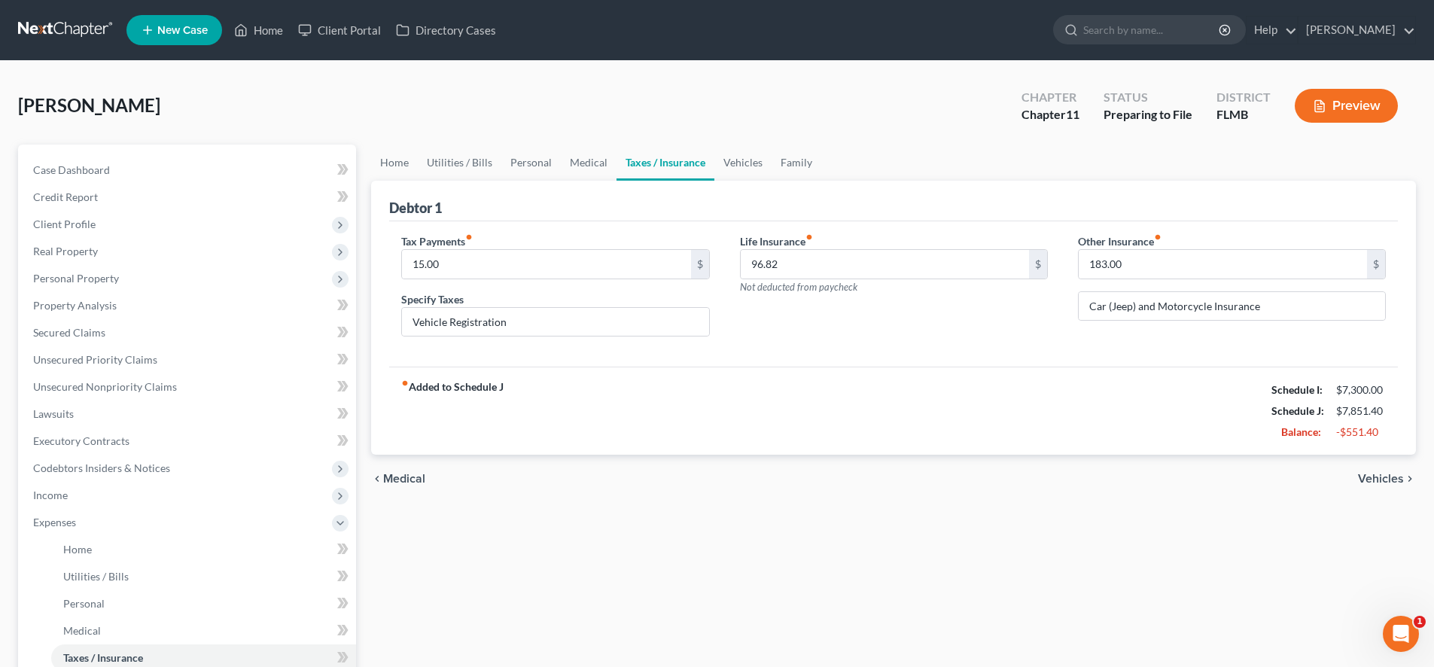
click at [1210, 286] on div "Other Insurance fiber_manual_record 183.00 $ Car (Jeep) and Motorcycle Insurance" at bounding box center [1232, 291] width 338 height 116
click at [1202, 299] on input "Car (Jeep) and Motorcycle Insurance" at bounding box center [1232, 306] width 306 height 29
drag, startPoint x: 1187, startPoint y: 267, endPoint x: 797, endPoint y: 233, distance: 392.2
click at [797, 233] on div "Tax Payments fiber_manual_record 15.00 $ Specify Taxes Vehicle Registration Lif…" at bounding box center [893, 291] width 1015 height 116
click at [731, 152] on link "Vehicles" at bounding box center [742, 163] width 57 height 36
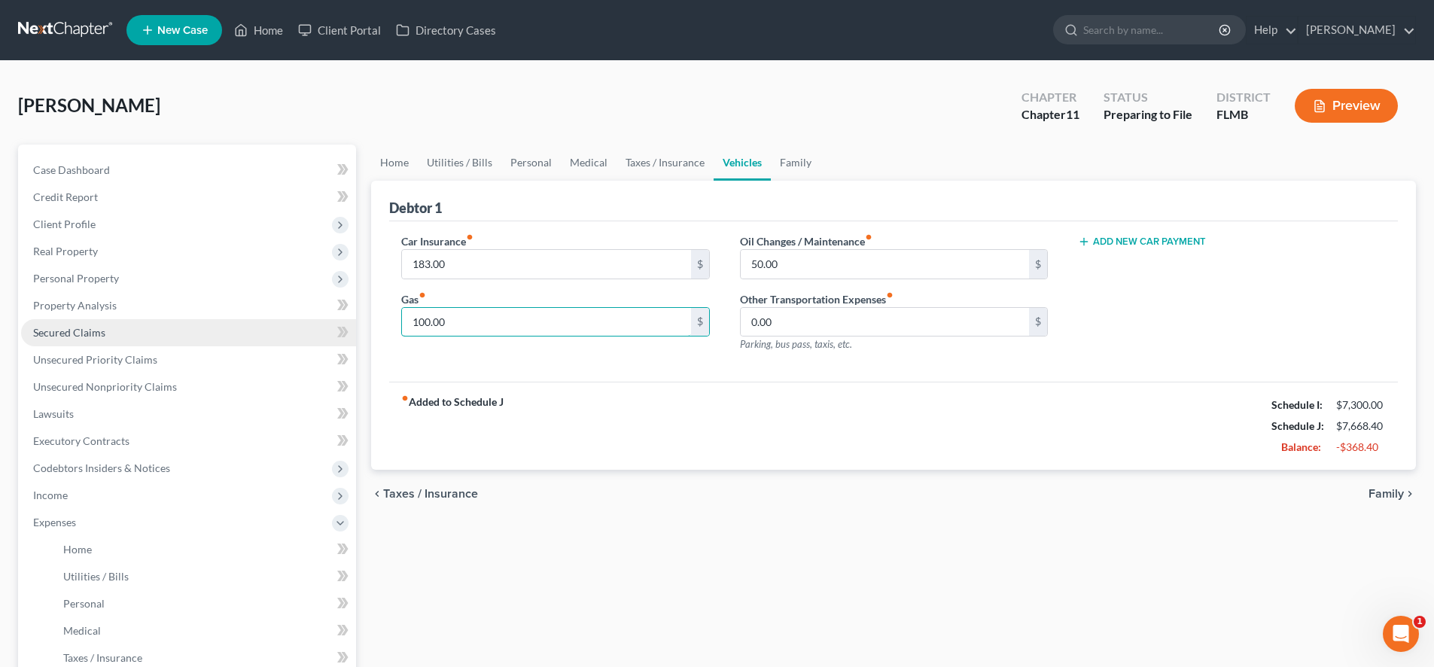
drag, startPoint x: 489, startPoint y: 327, endPoint x: 266, endPoint y: 327, distance: 222.8
click at [275, 327] on div "Petition Navigation Case Dashboard Payments Invoices Payments Payments Credit R…" at bounding box center [717, 525] width 1413 height 761
type input "250"
click at [563, 347] on div "Car Insurance fiber_manual_record 183.00 $ Gas fiber_manual_record 250 $" at bounding box center [555, 298] width 338 height 131
click at [883, 320] on input "0.00" at bounding box center [885, 322] width 288 height 29
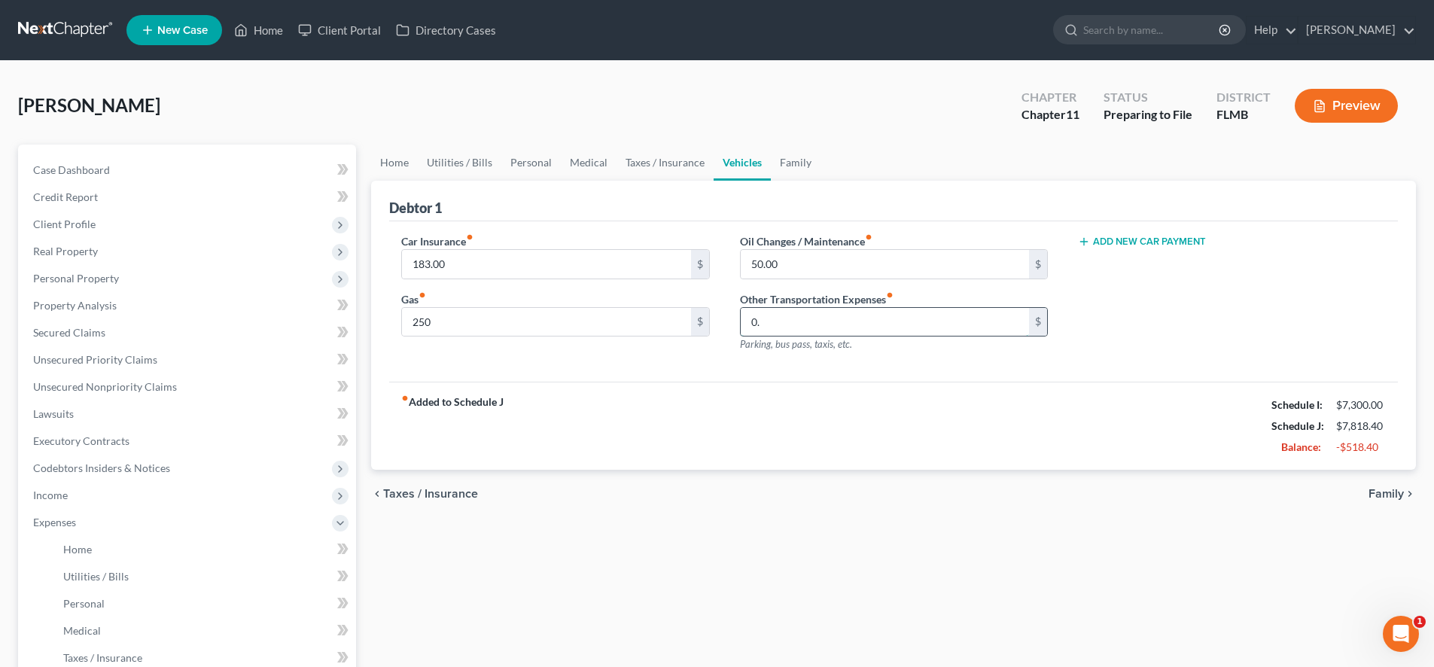
type input "0"
type input "15"
click at [943, 376] on div "Car Insurance fiber_manual_record 183.00 $ Gas fiber_manual_record 250 $ Oil Ch…" at bounding box center [893, 301] width 1009 height 161
click at [802, 166] on link "Family" at bounding box center [796, 163] width 50 height 36
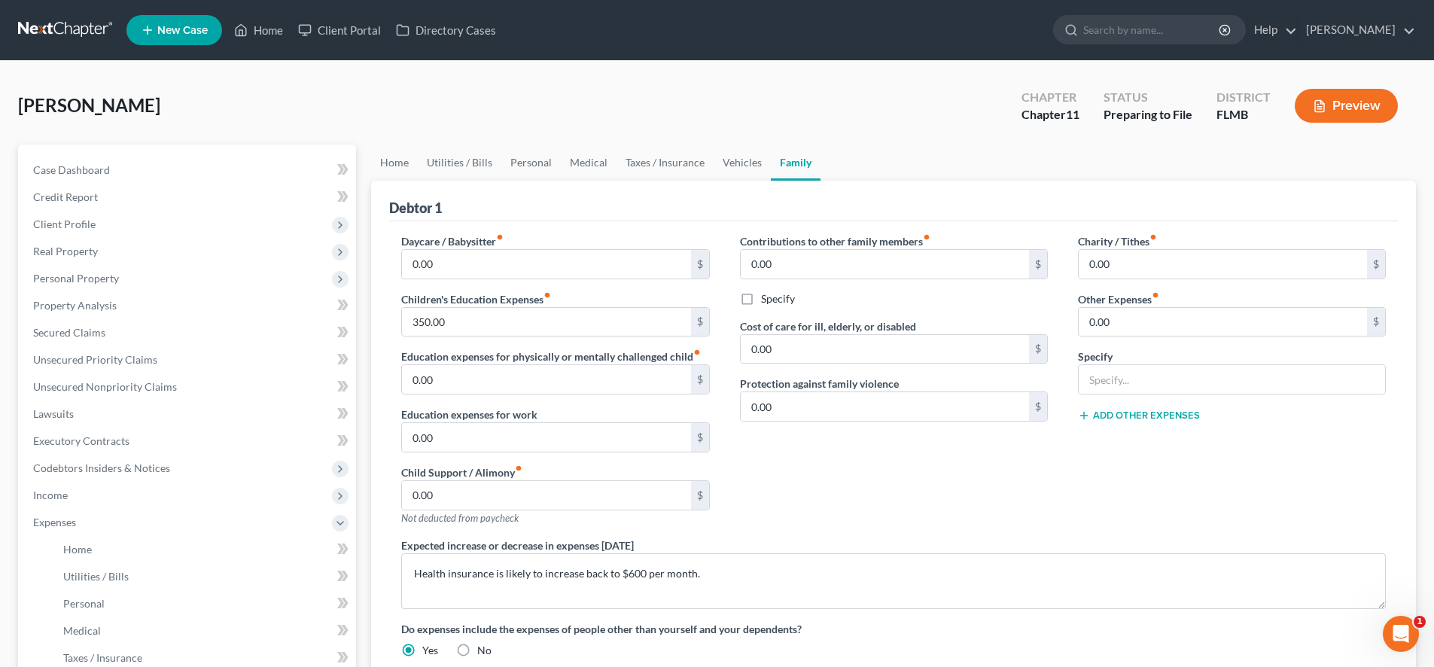
scroll to position [110, 0]
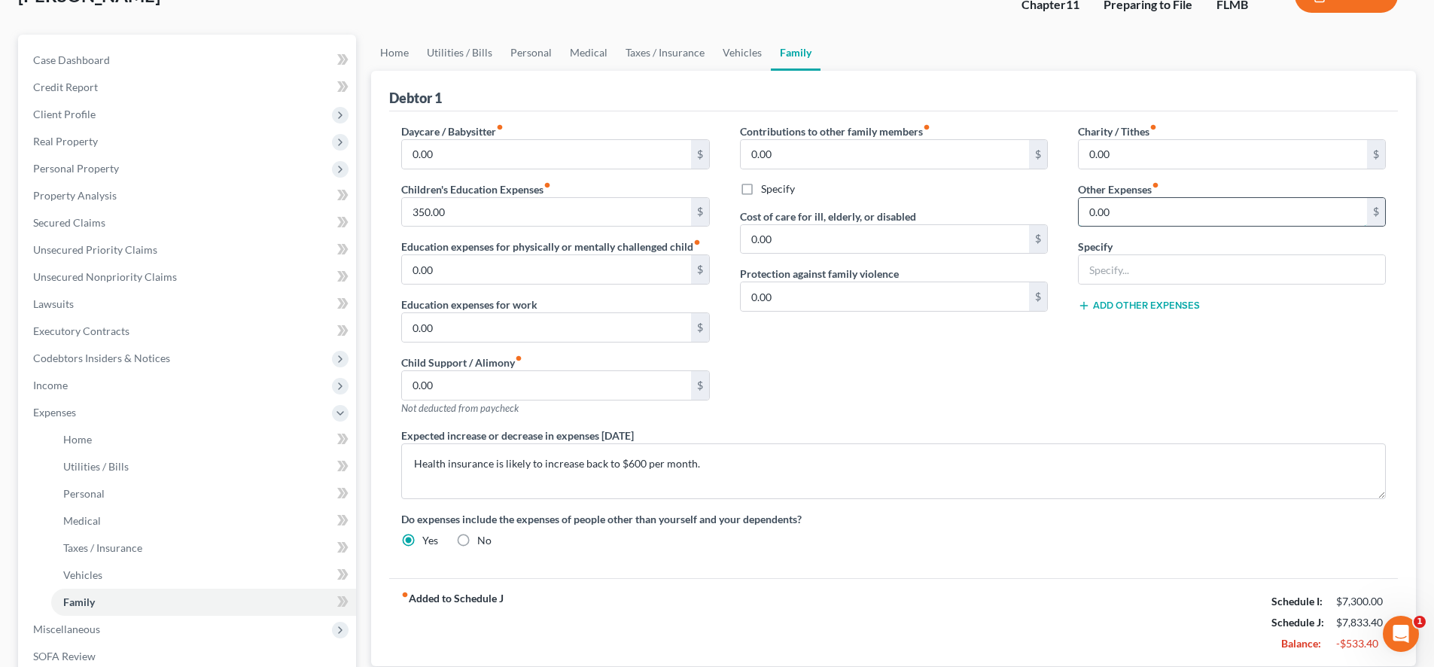
click at [1243, 217] on input "0.00" at bounding box center [1223, 212] width 288 height 29
click at [538, 60] on link "Personal" at bounding box center [530, 53] width 59 height 36
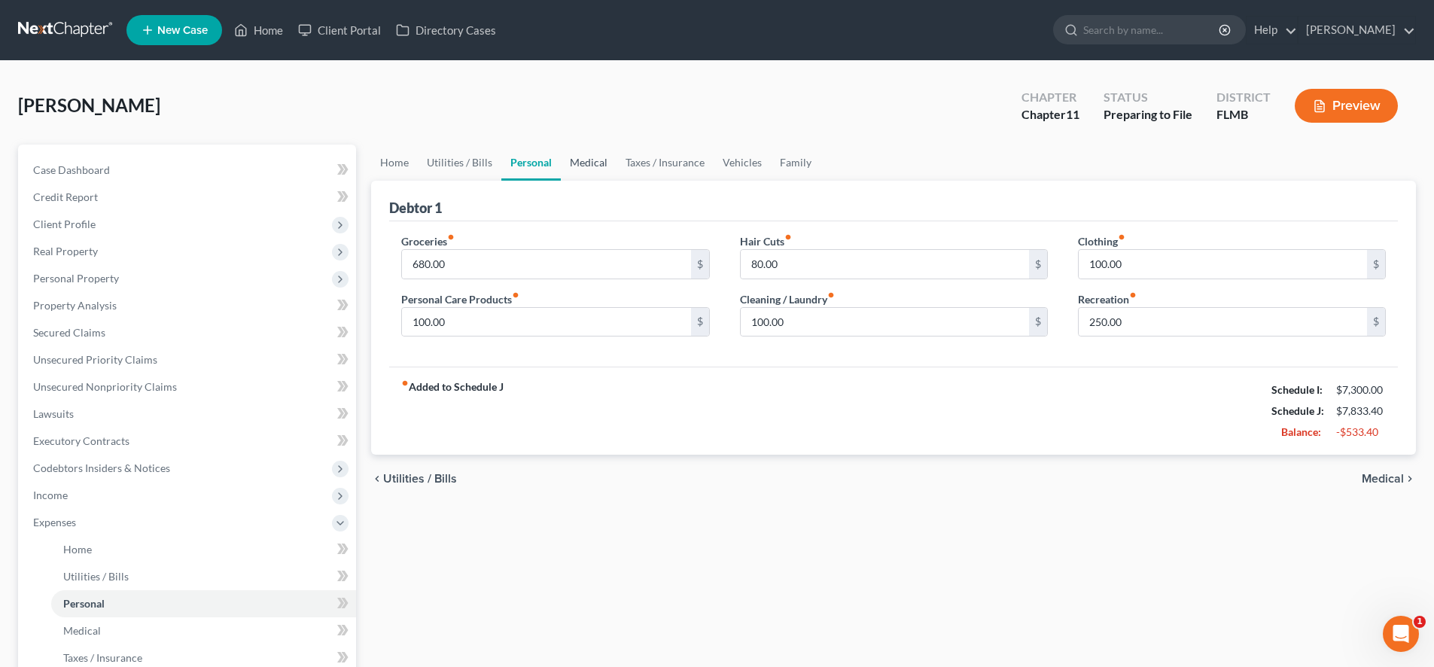
click at [584, 167] on link "Medical" at bounding box center [589, 163] width 56 height 36
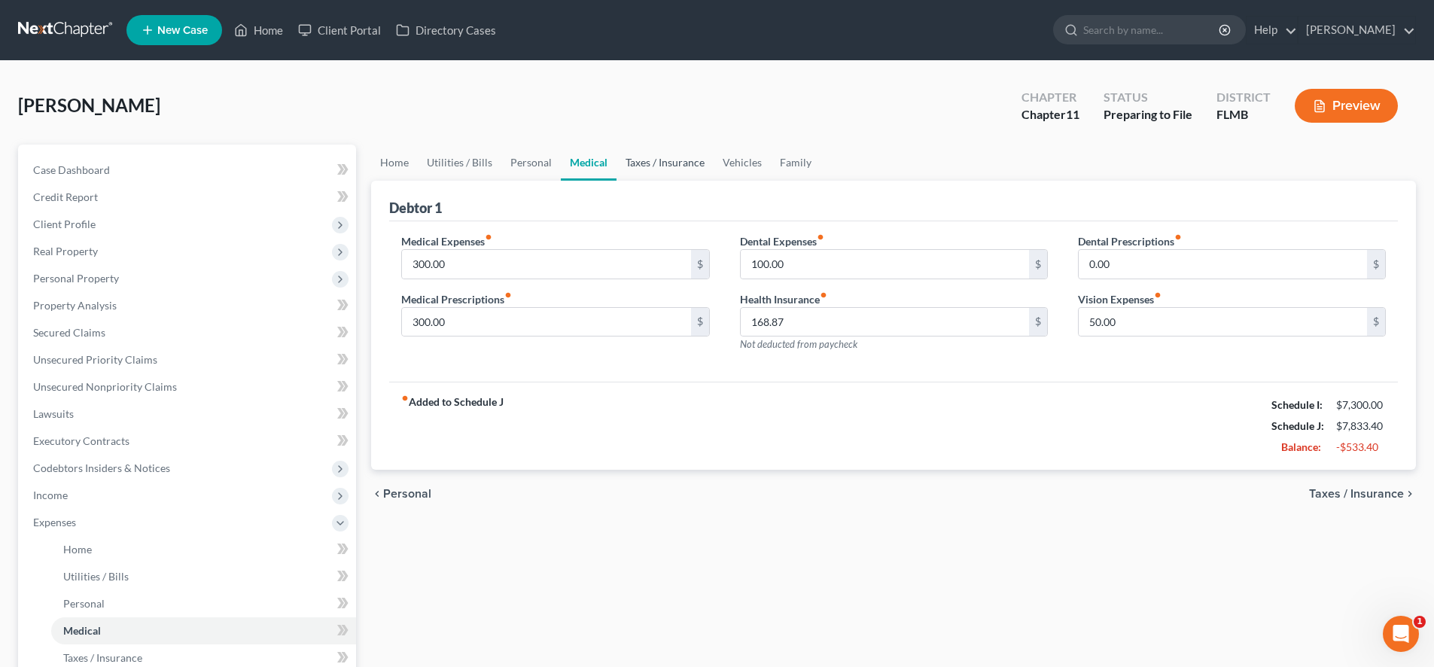
click at [637, 161] on link "Taxes / Insurance" at bounding box center [665, 163] width 97 height 36
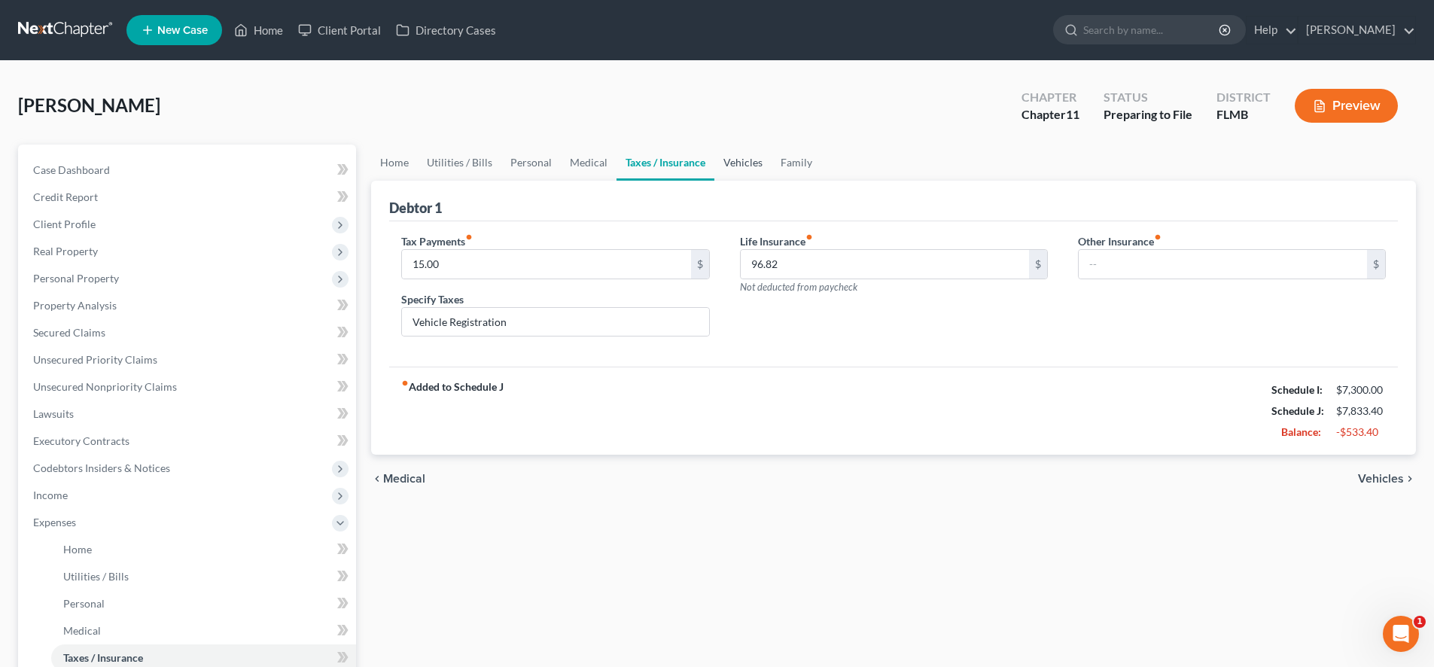
click at [746, 168] on link "Vehicles" at bounding box center [742, 163] width 57 height 36
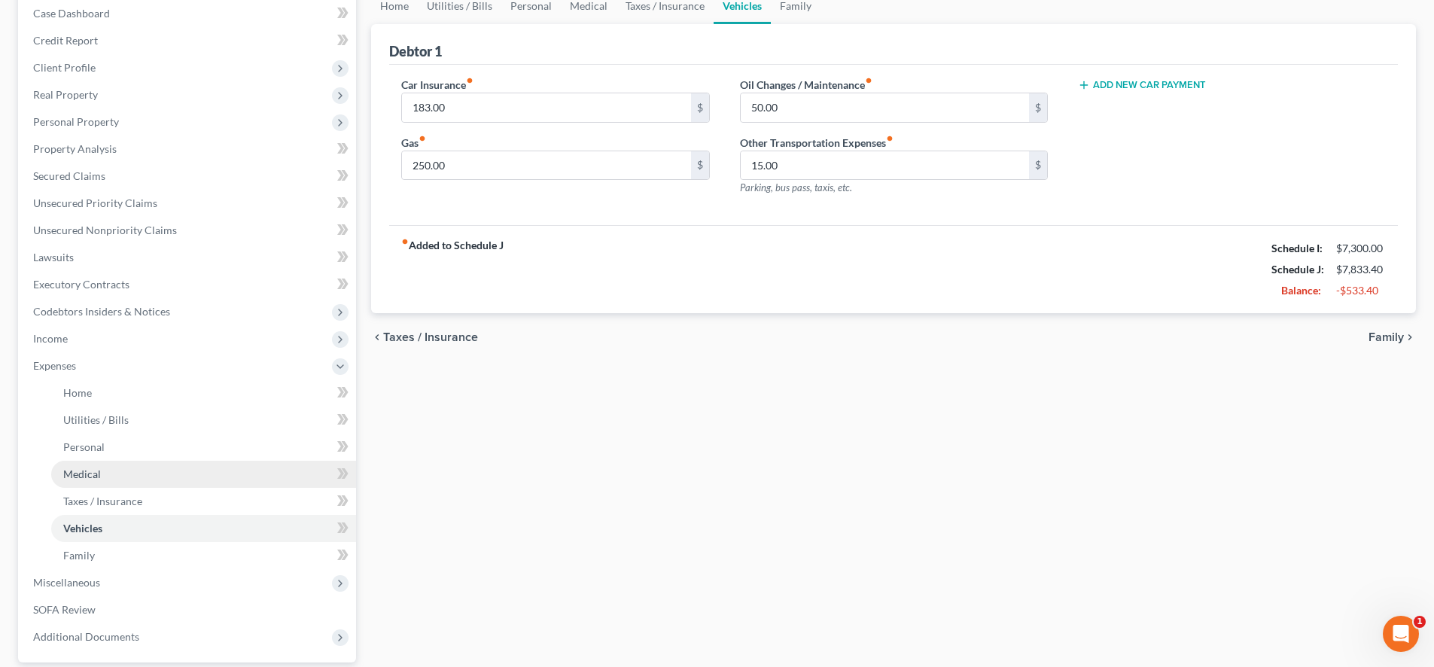
scroll to position [154, 0]
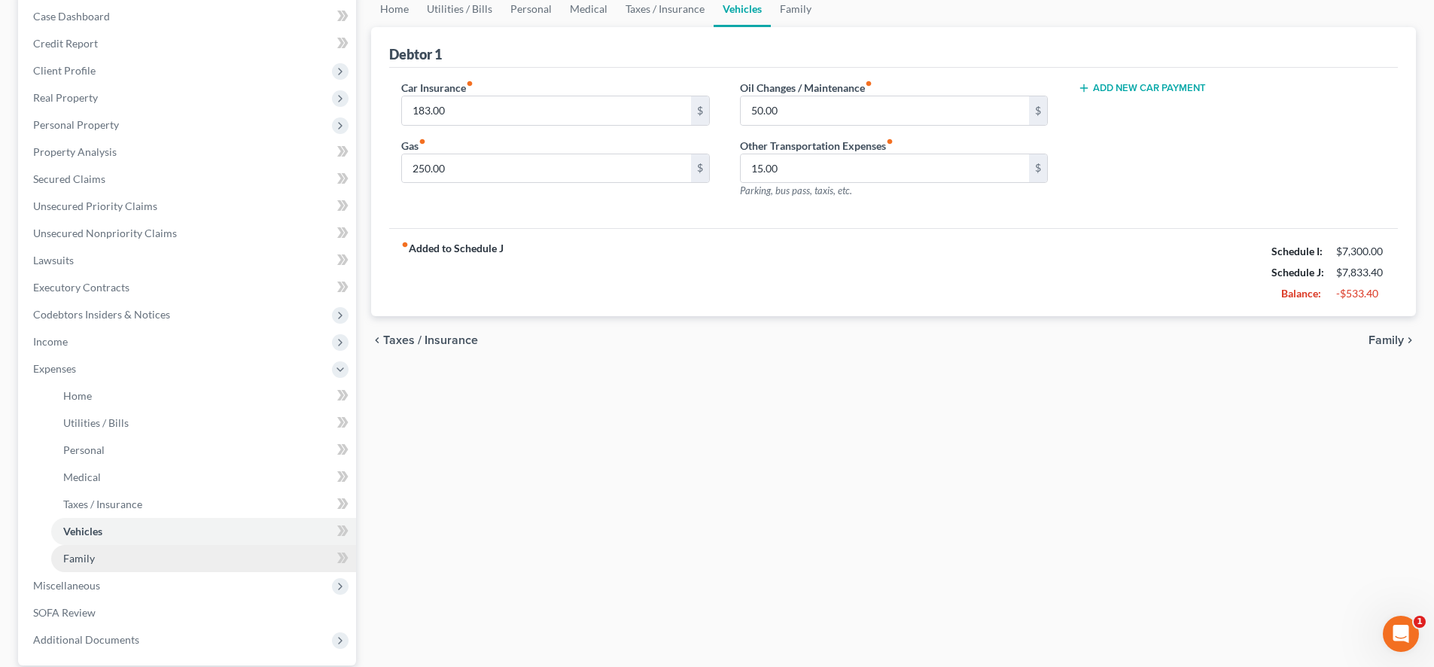
click at [166, 556] on link "Family" at bounding box center [203, 558] width 305 height 27
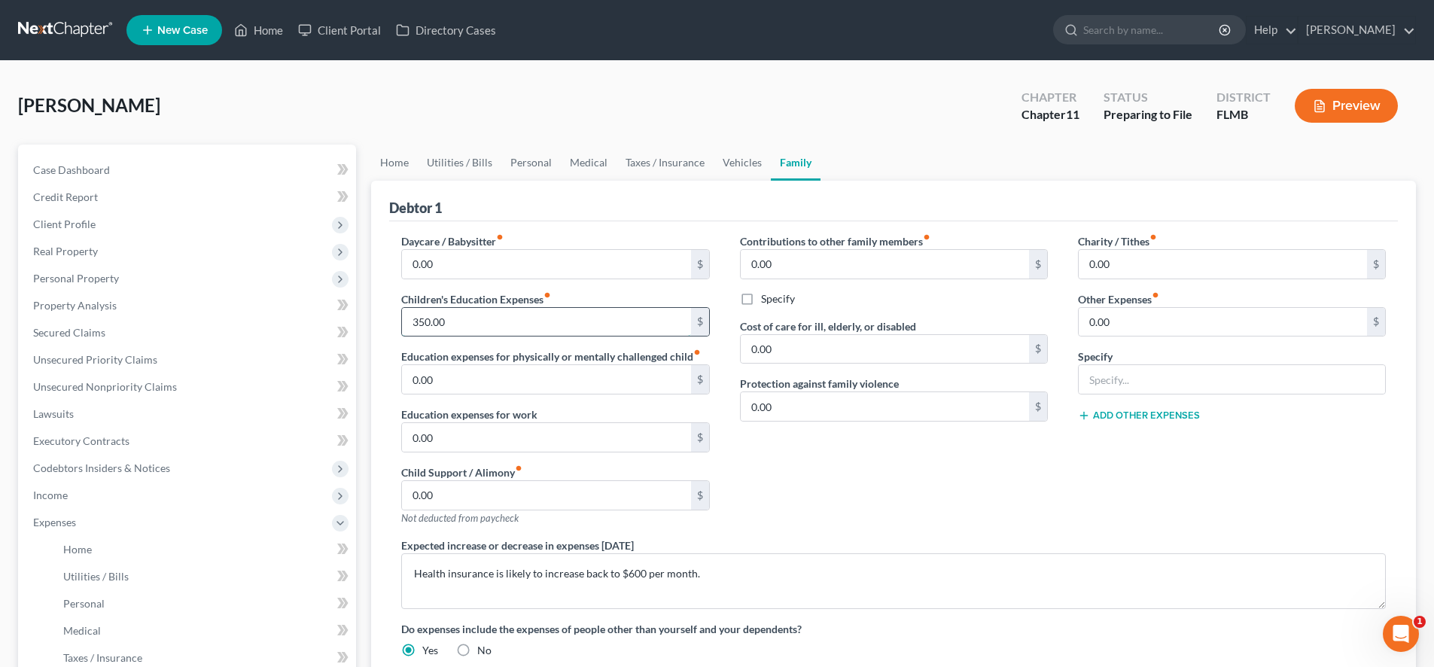
click at [470, 319] on input "350.00" at bounding box center [546, 322] width 288 height 29
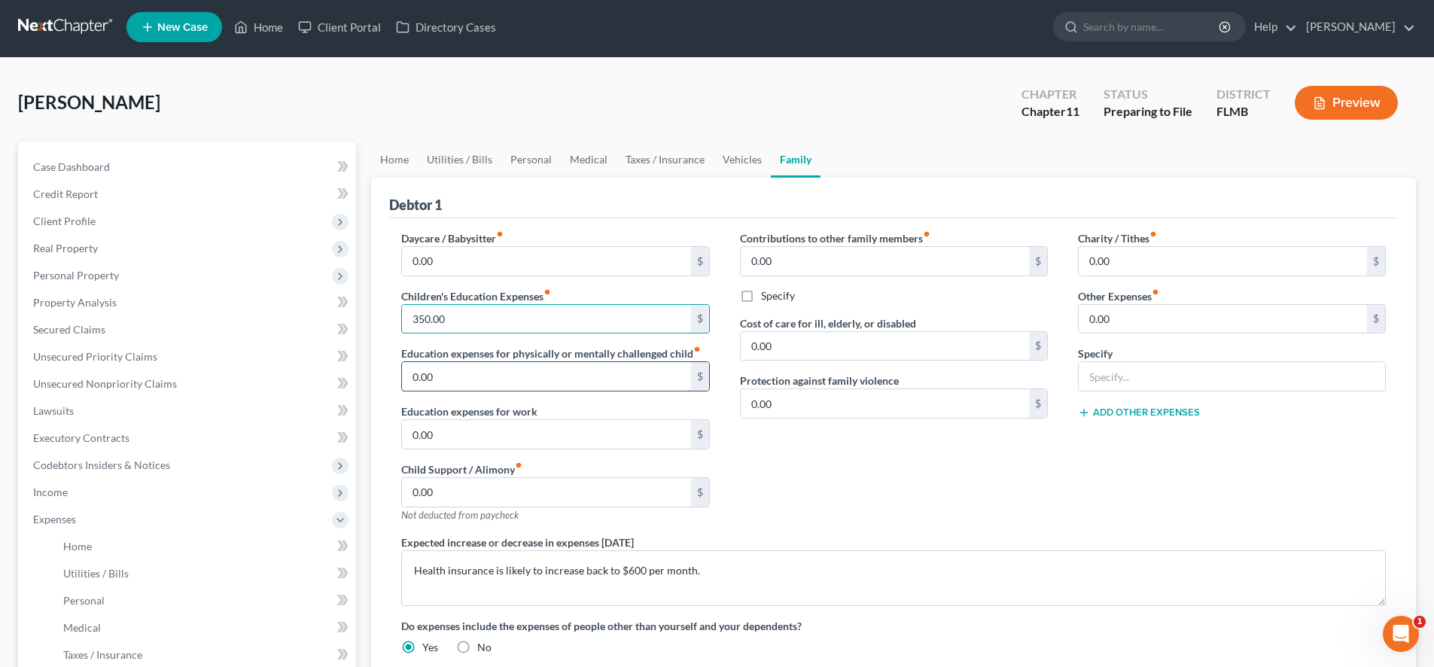
scroll to position [91, 0]
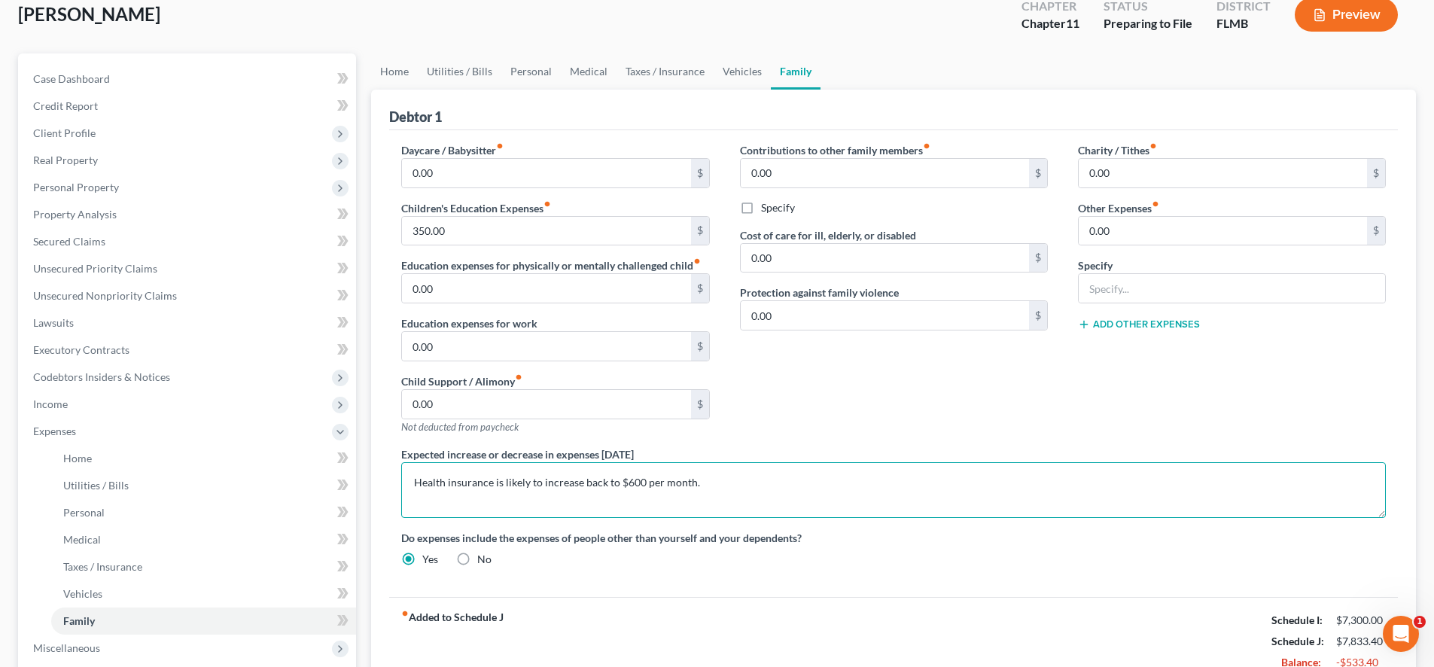
click at [725, 489] on textarea "Health insurance is likely to increase back to $600 per month." at bounding box center [893, 490] width 985 height 56
type textarea "Health insurance is likely to increase back to $600 per month as the current am…"
click at [663, 571] on div "Daycare / Babysitter fiber_manual_record 0.00 $ Children's Education Expenses f…" at bounding box center [893, 360] width 1015 height 437
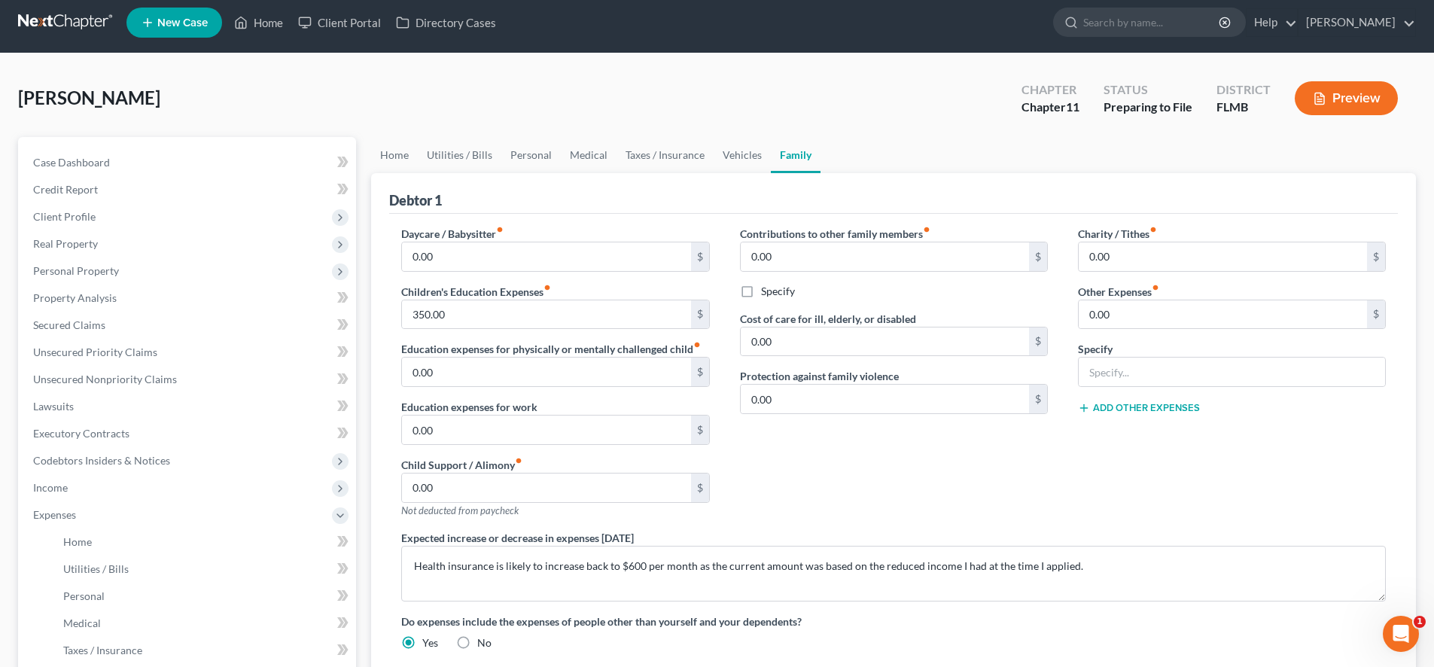
scroll to position [296, 0]
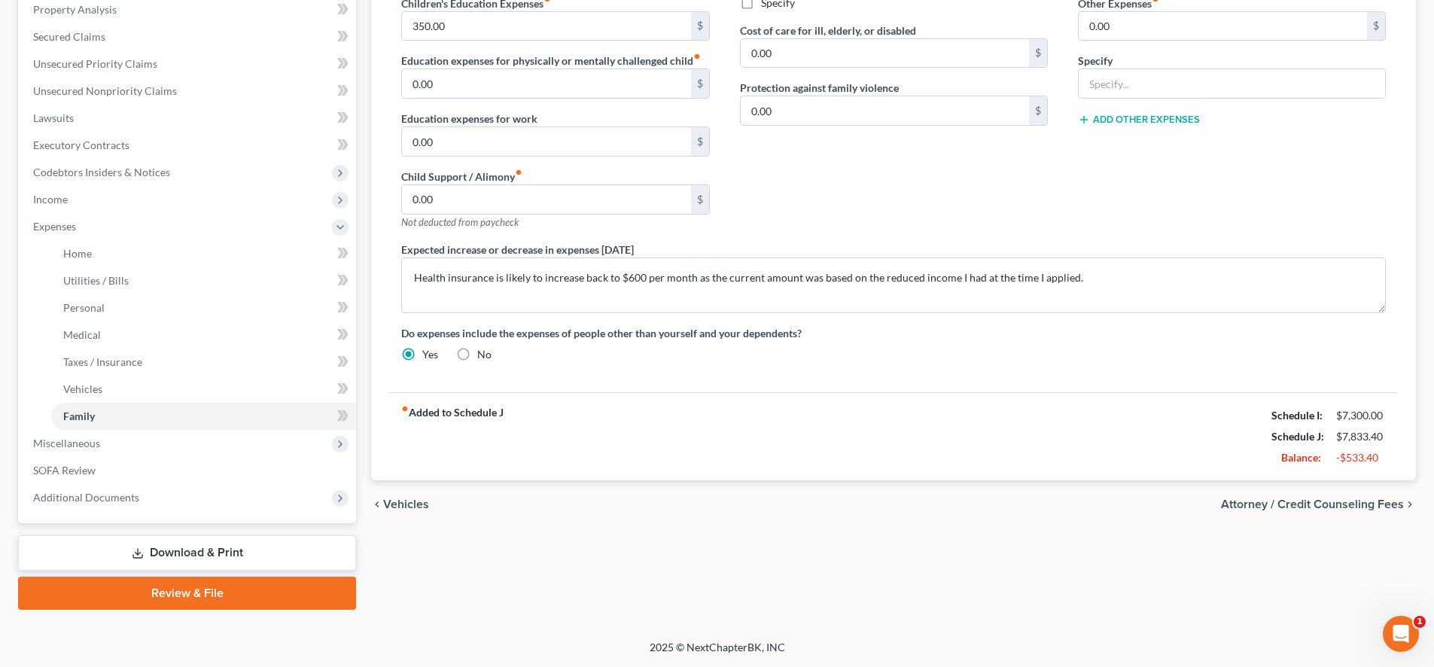
click at [1243, 499] on span "Attorney / Credit Counseling Fees" at bounding box center [1312, 504] width 183 height 12
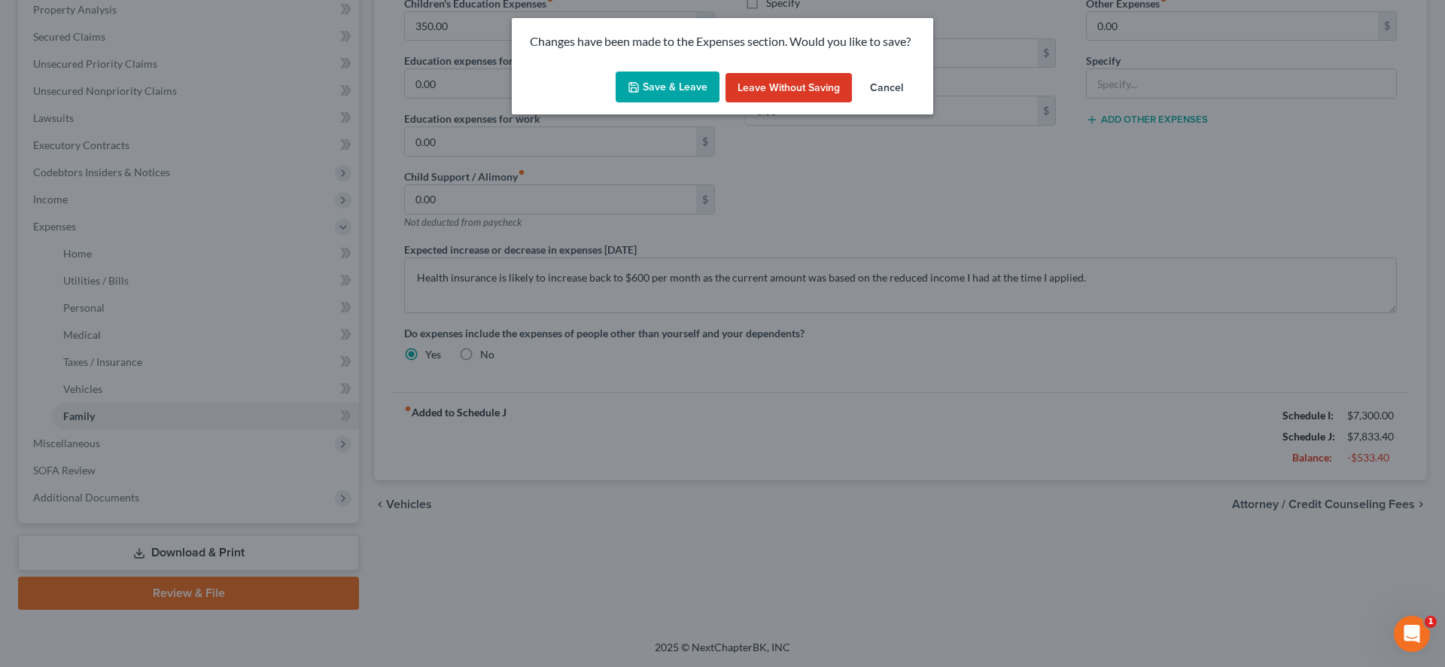
click at [678, 94] on button "Save & Leave" at bounding box center [668, 88] width 104 height 32
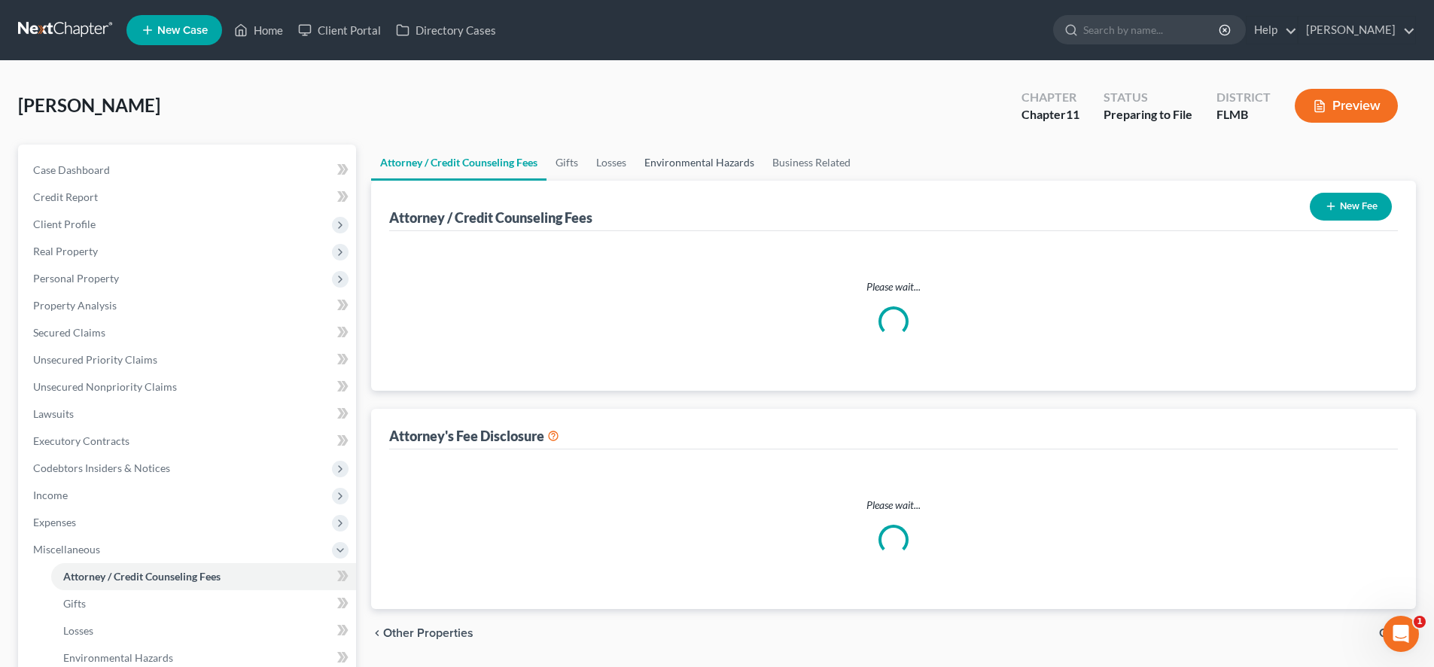
select select "0"
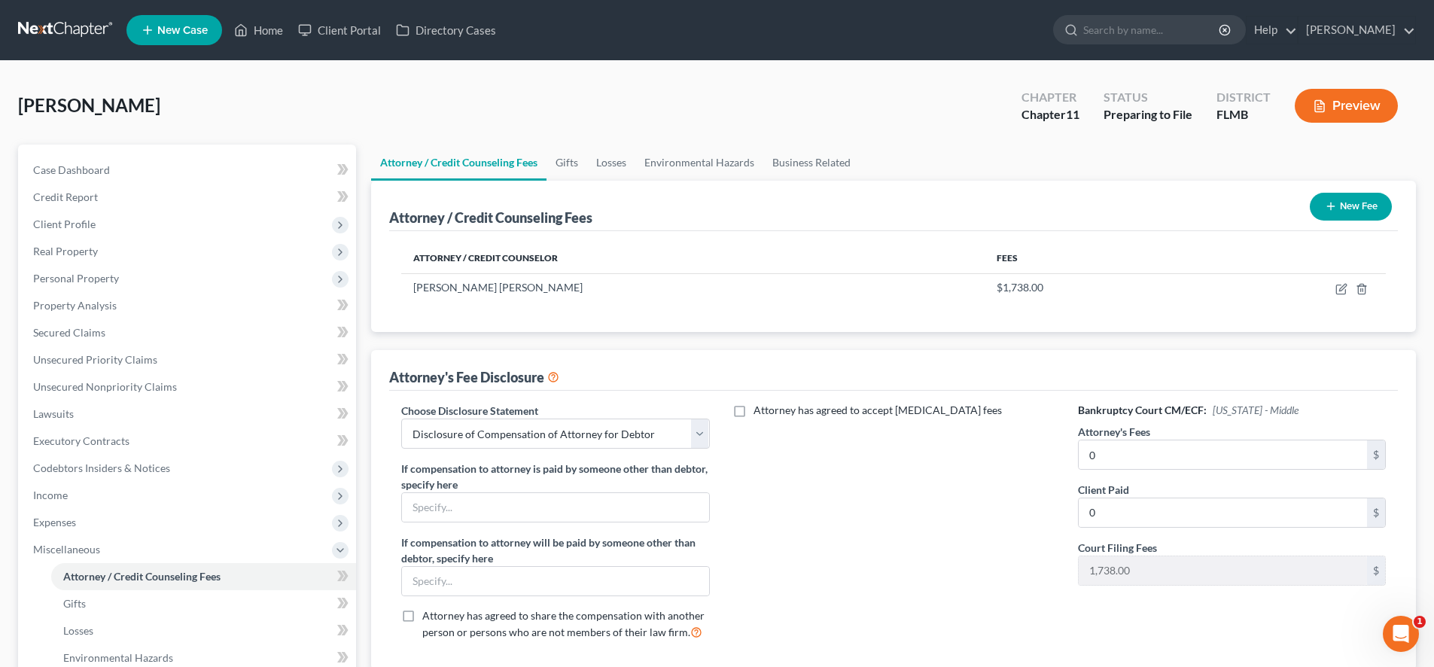
click at [1243, 101] on button "Preview" at bounding box center [1346, 106] width 103 height 34
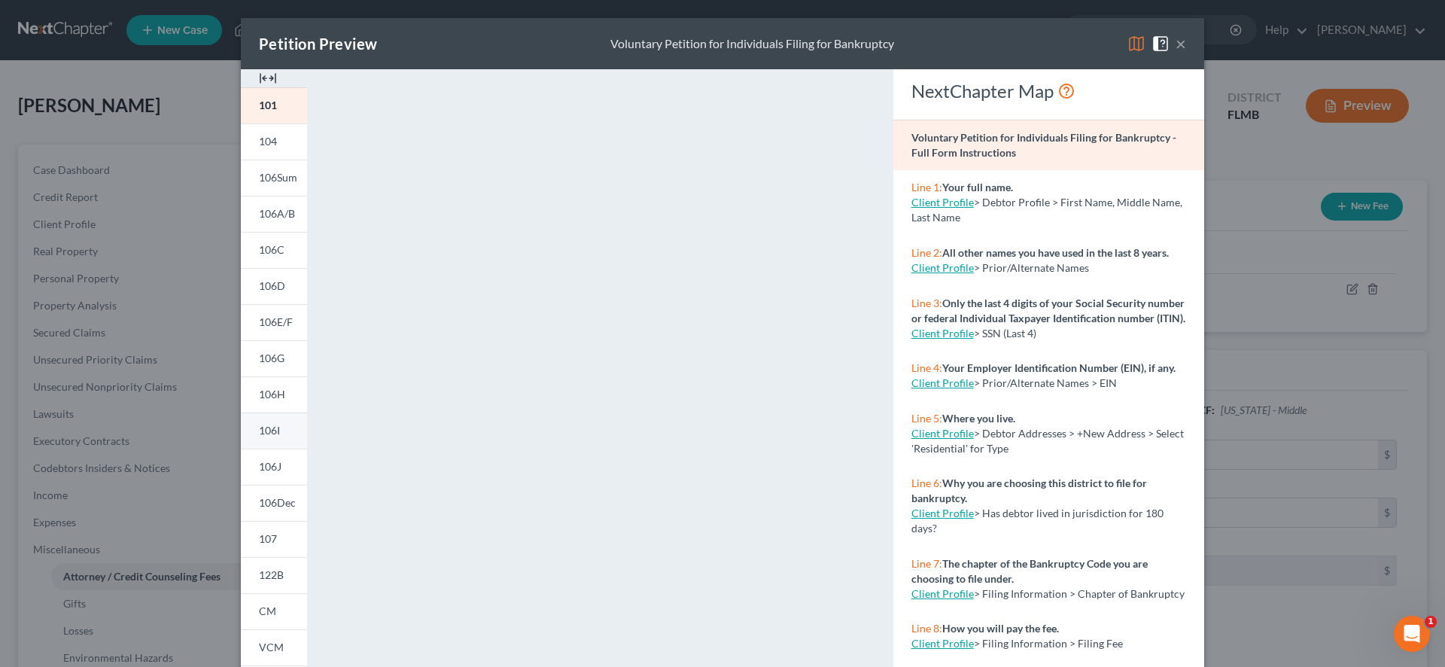
click at [259, 432] on span "106I" at bounding box center [269, 430] width 21 height 13
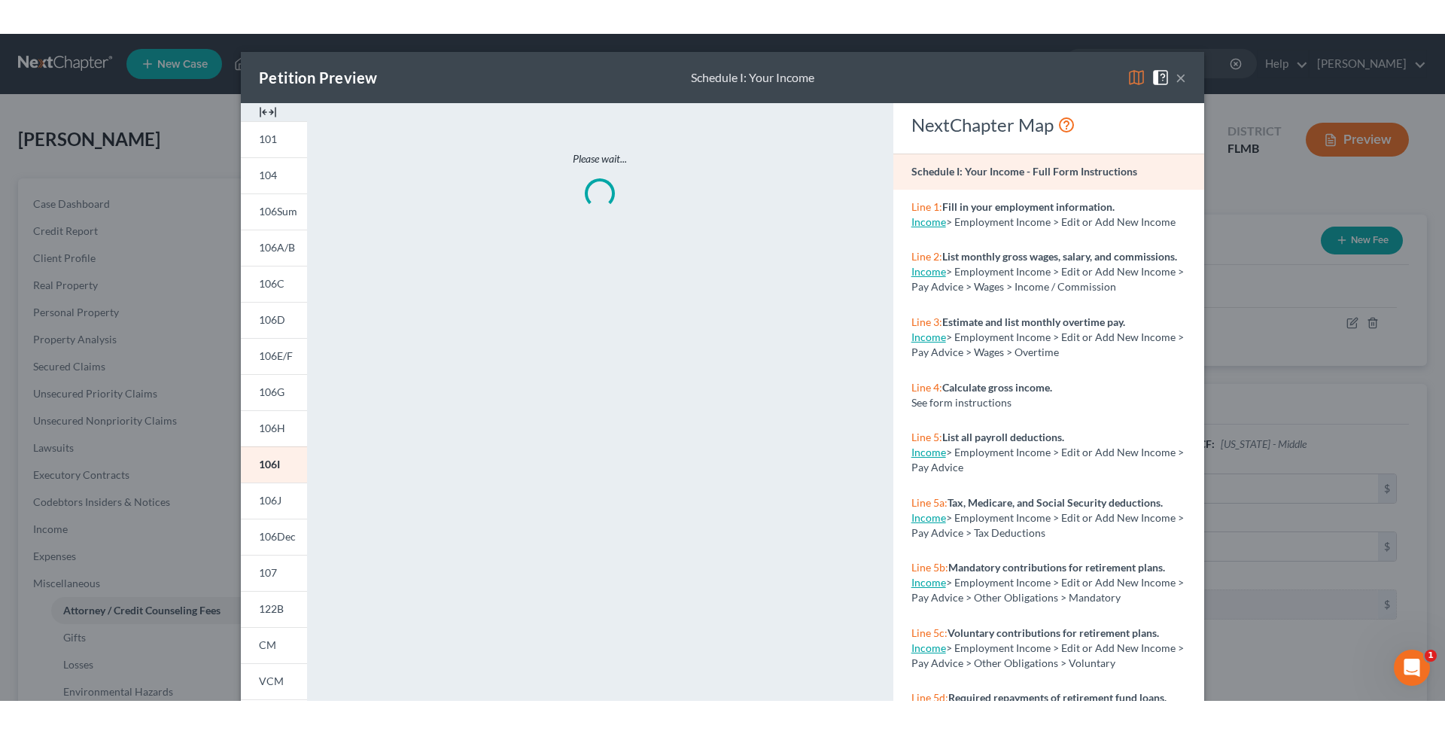
scroll to position [145, 0]
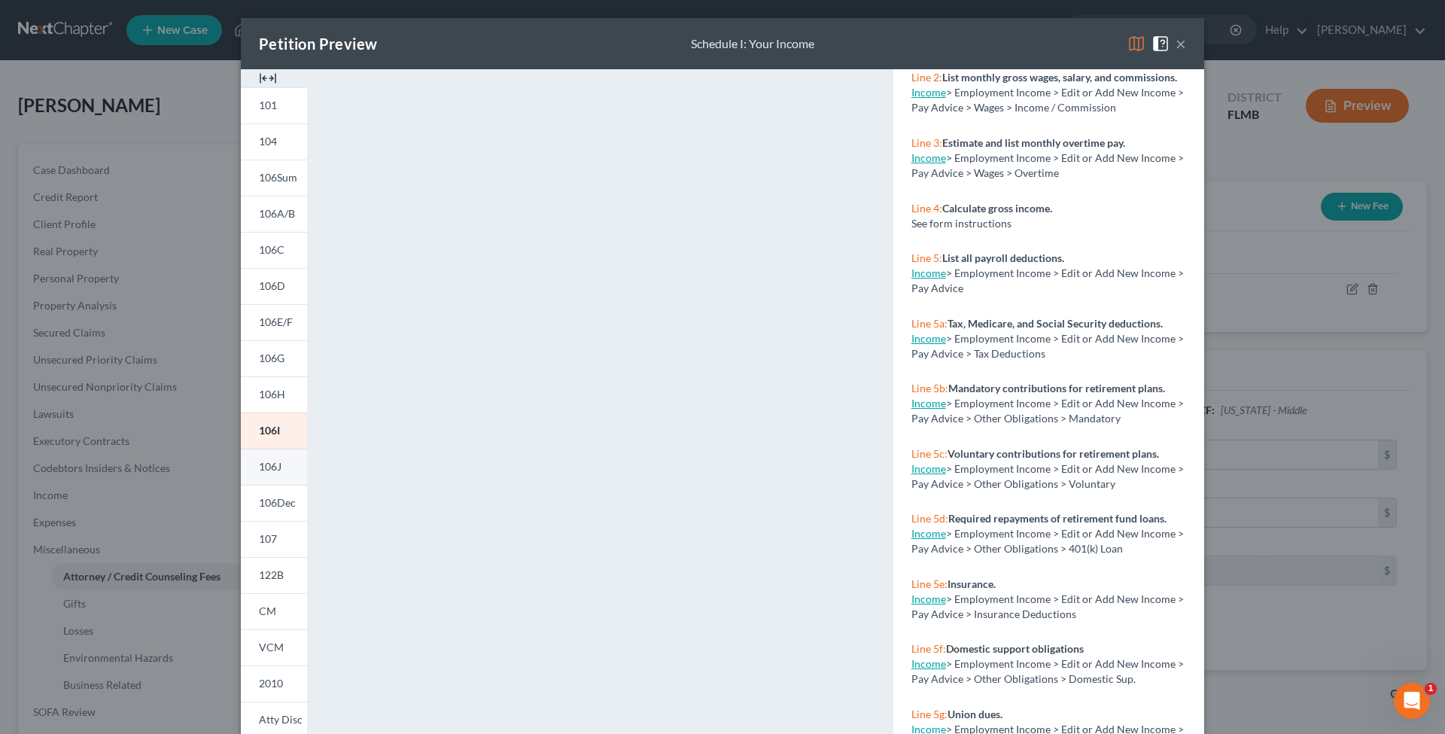
click at [263, 462] on span "106J" at bounding box center [270, 466] width 23 height 13
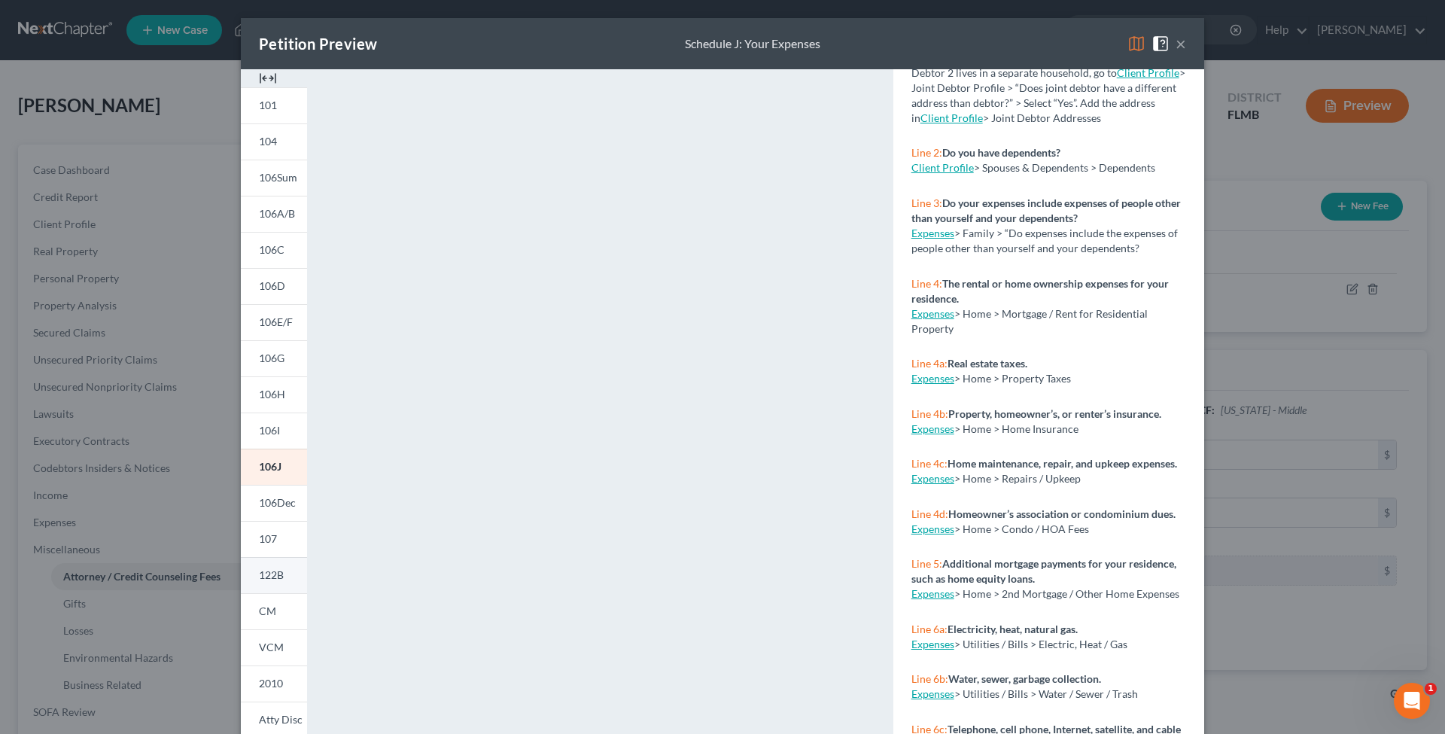
click at [274, 574] on span "122B" at bounding box center [271, 574] width 25 height 13
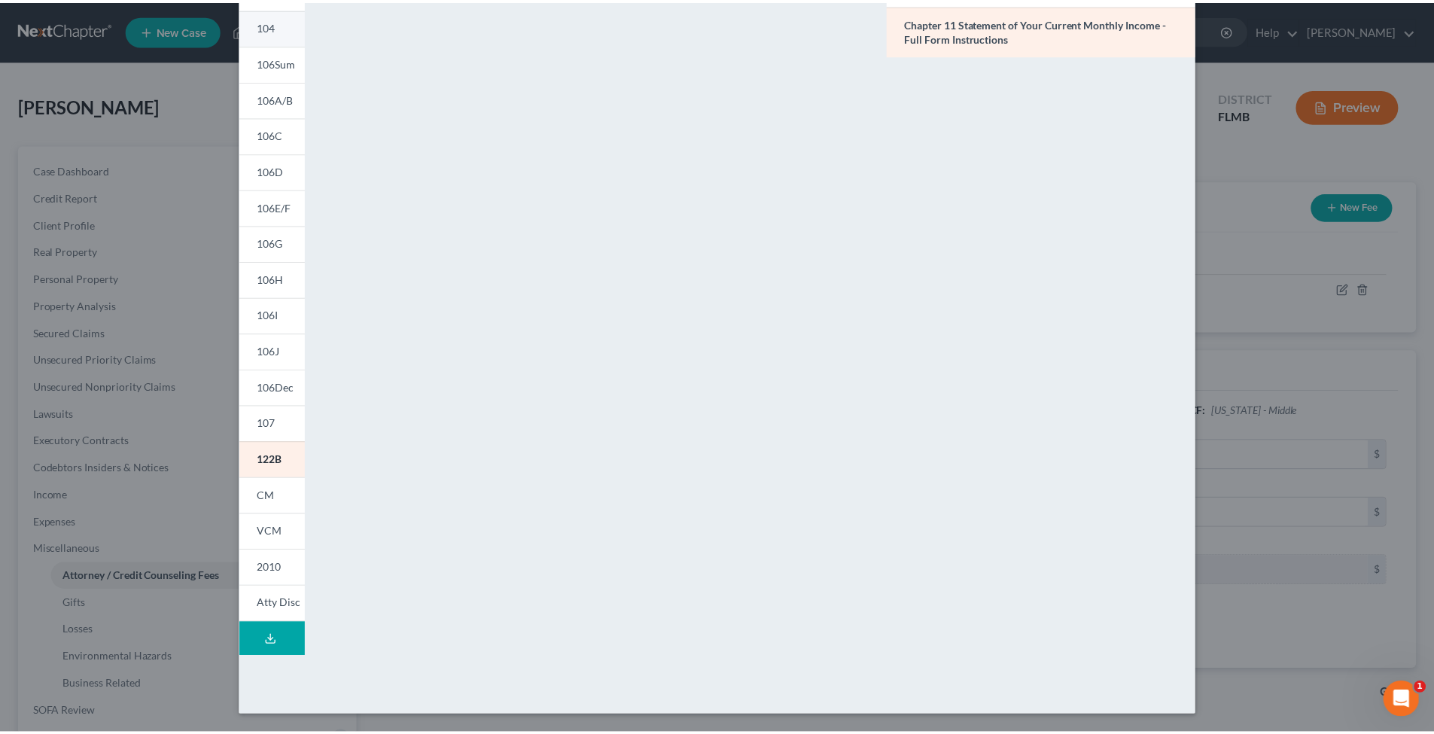
scroll to position [0, 0]
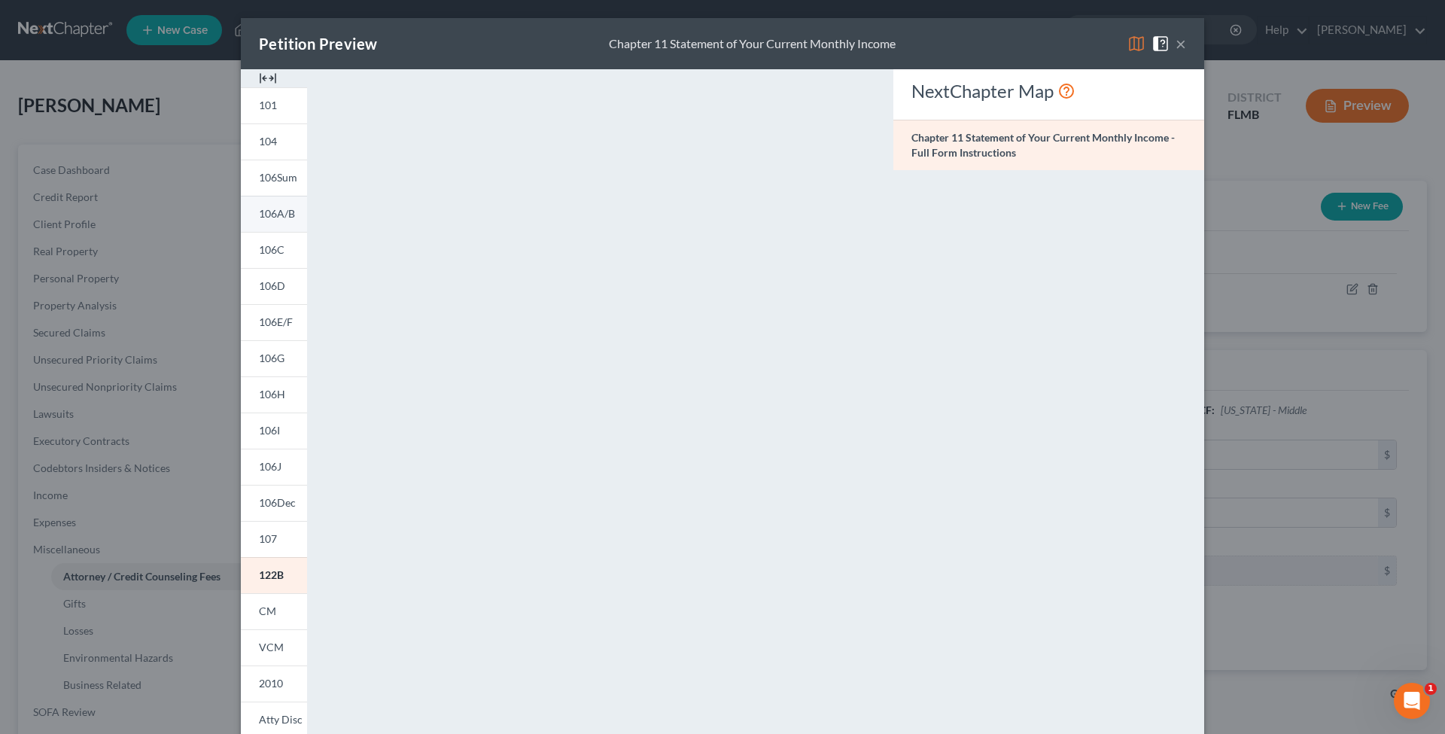
click at [264, 212] on span "106A/B" at bounding box center [277, 213] width 36 height 13
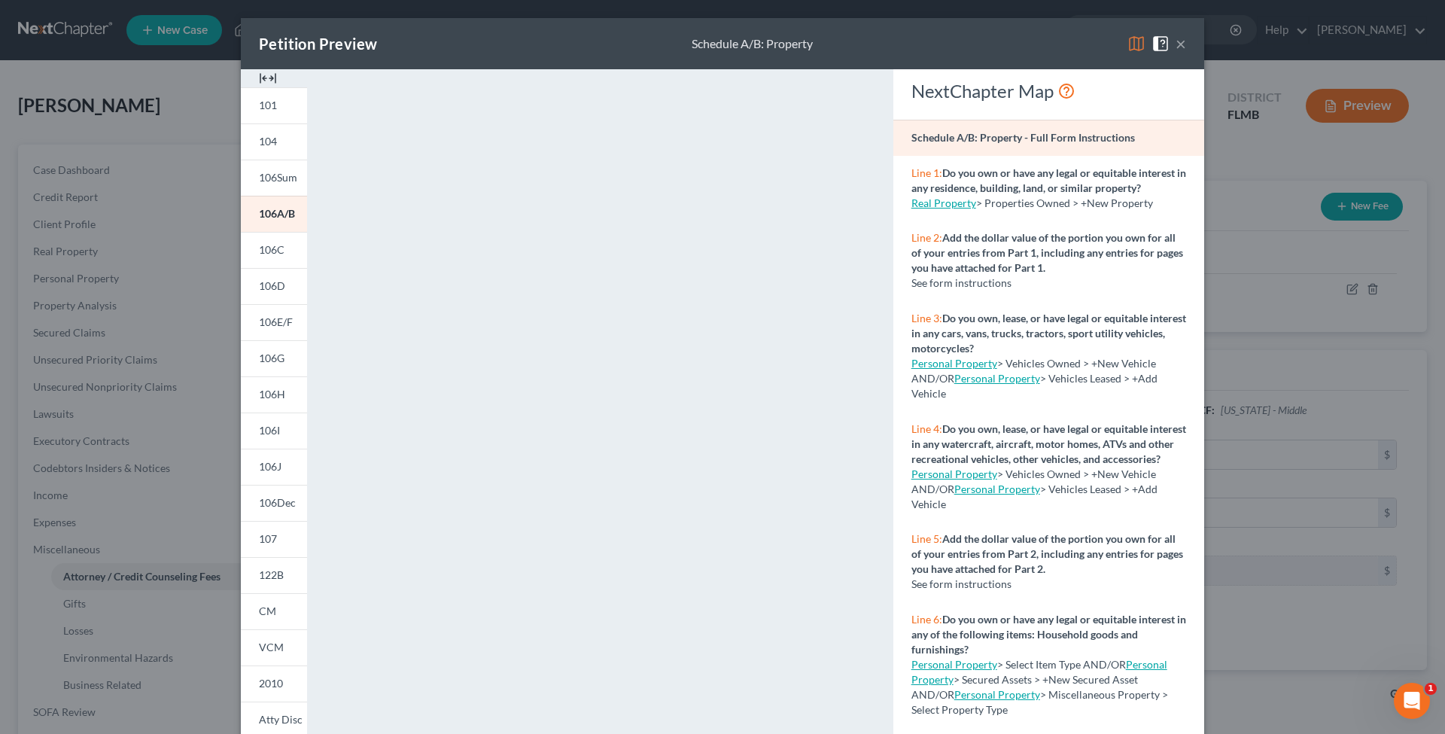
click at [1176, 47] on button "×" at bounding box center [1181, 44] width 11 height 18
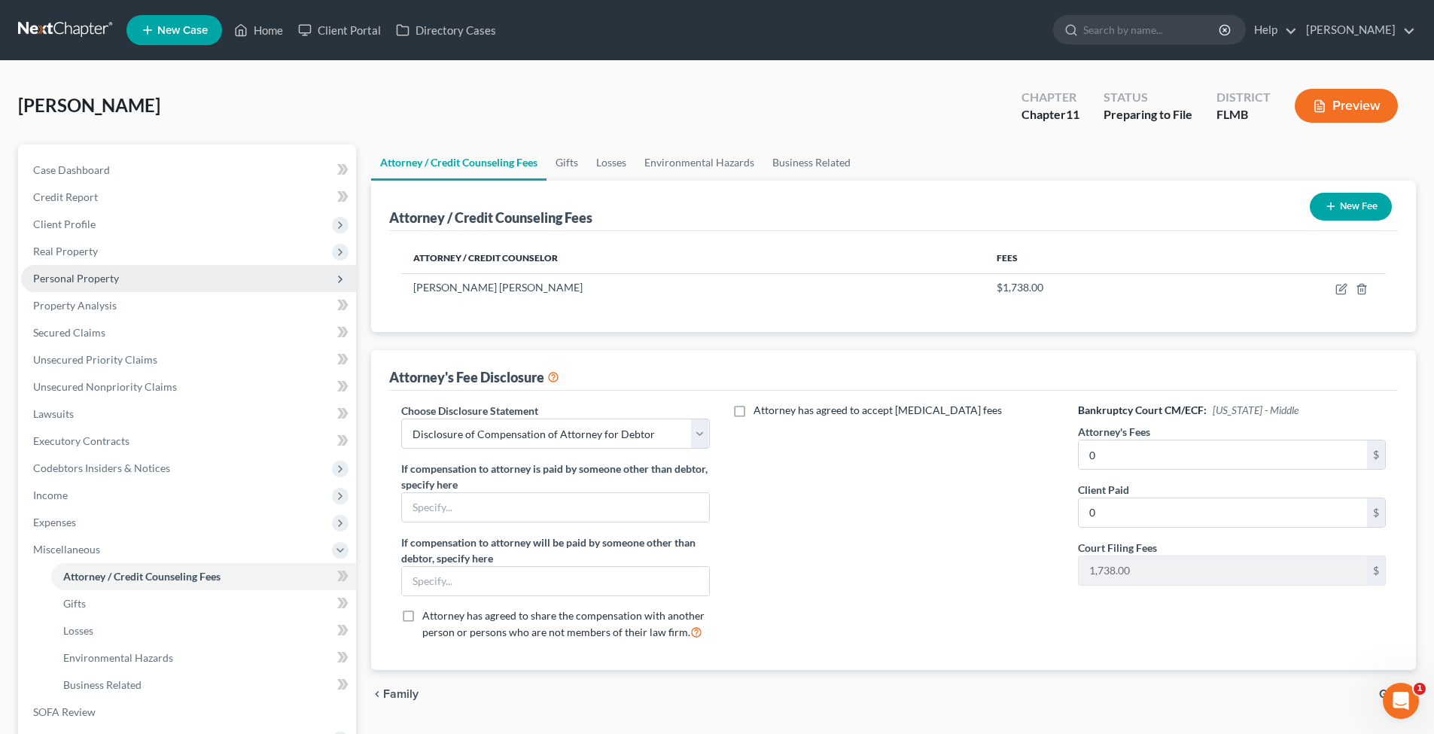
click at [67, 267] on span "Personal Property" at bounding box center [188, 278] width 335 height 27
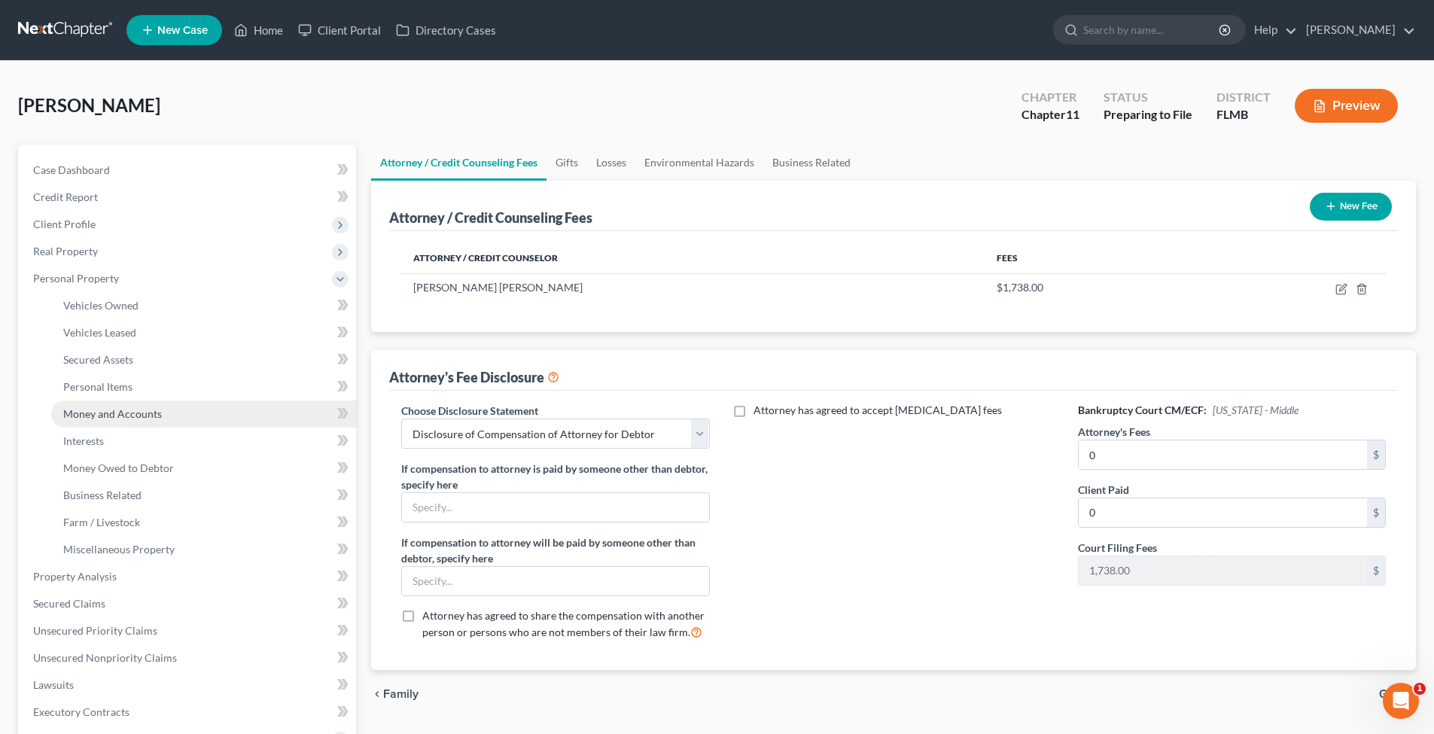
click at [116, 412] on span "Money and Accounts" at bounding box center [112, 413] width 99 height 13
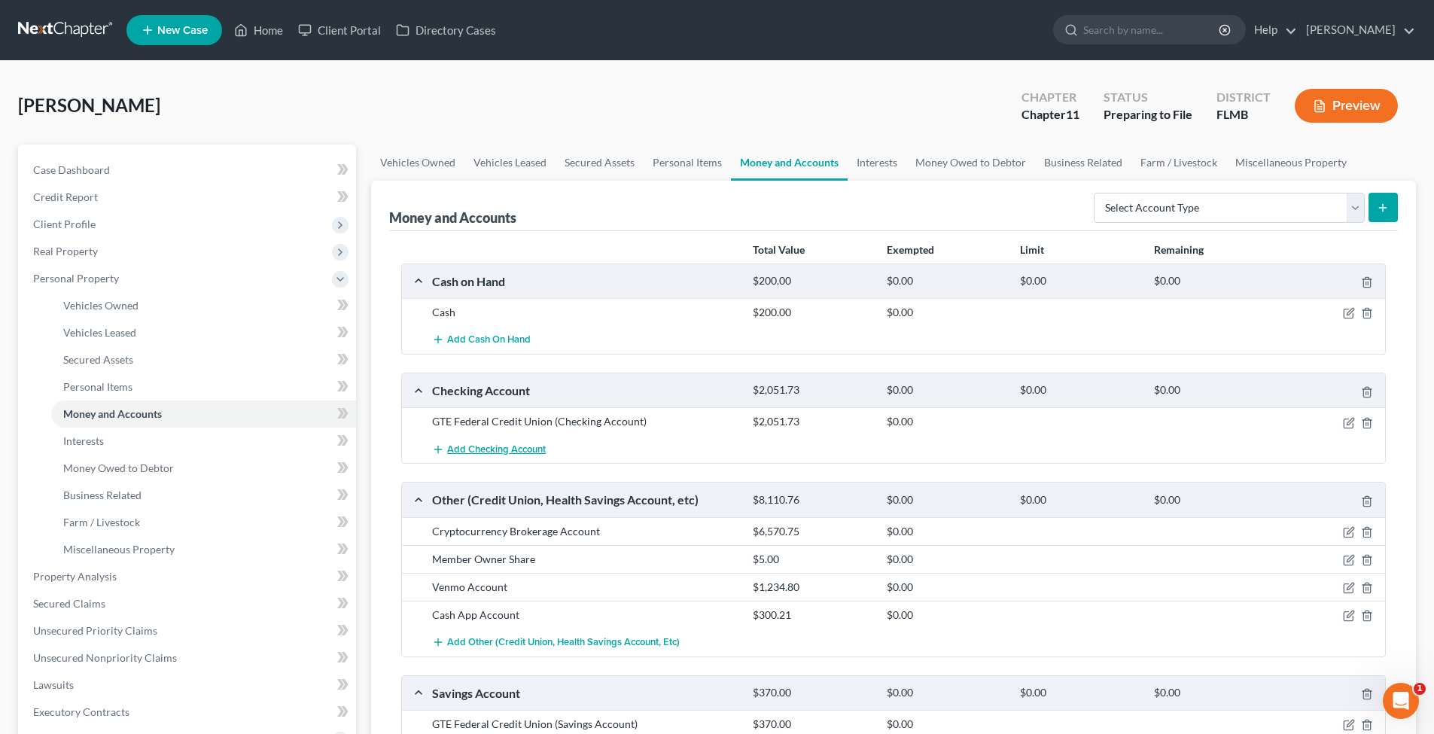
scroll to position [95, 0]
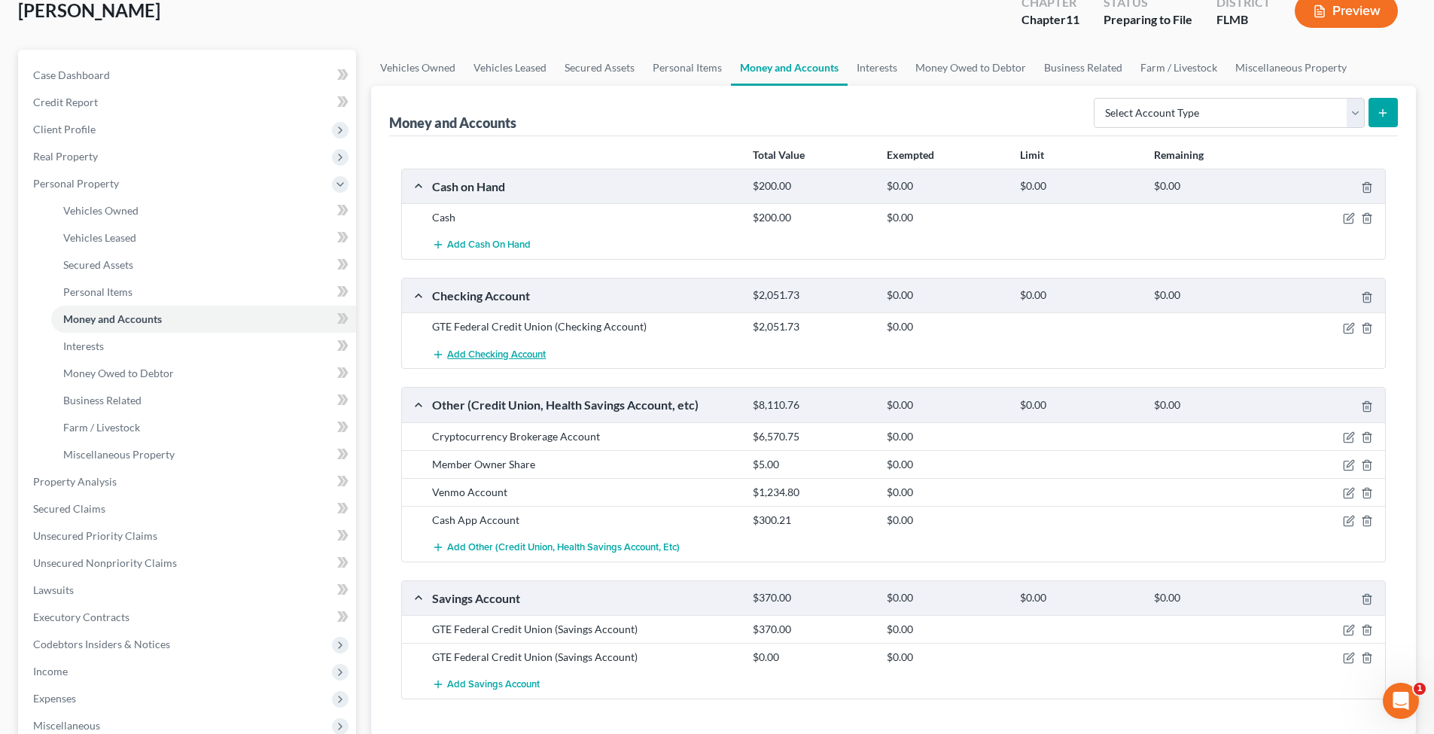
click at [471, 346] on button "Add Checking Account" at bounding box center [489, 354] width 114 height 28
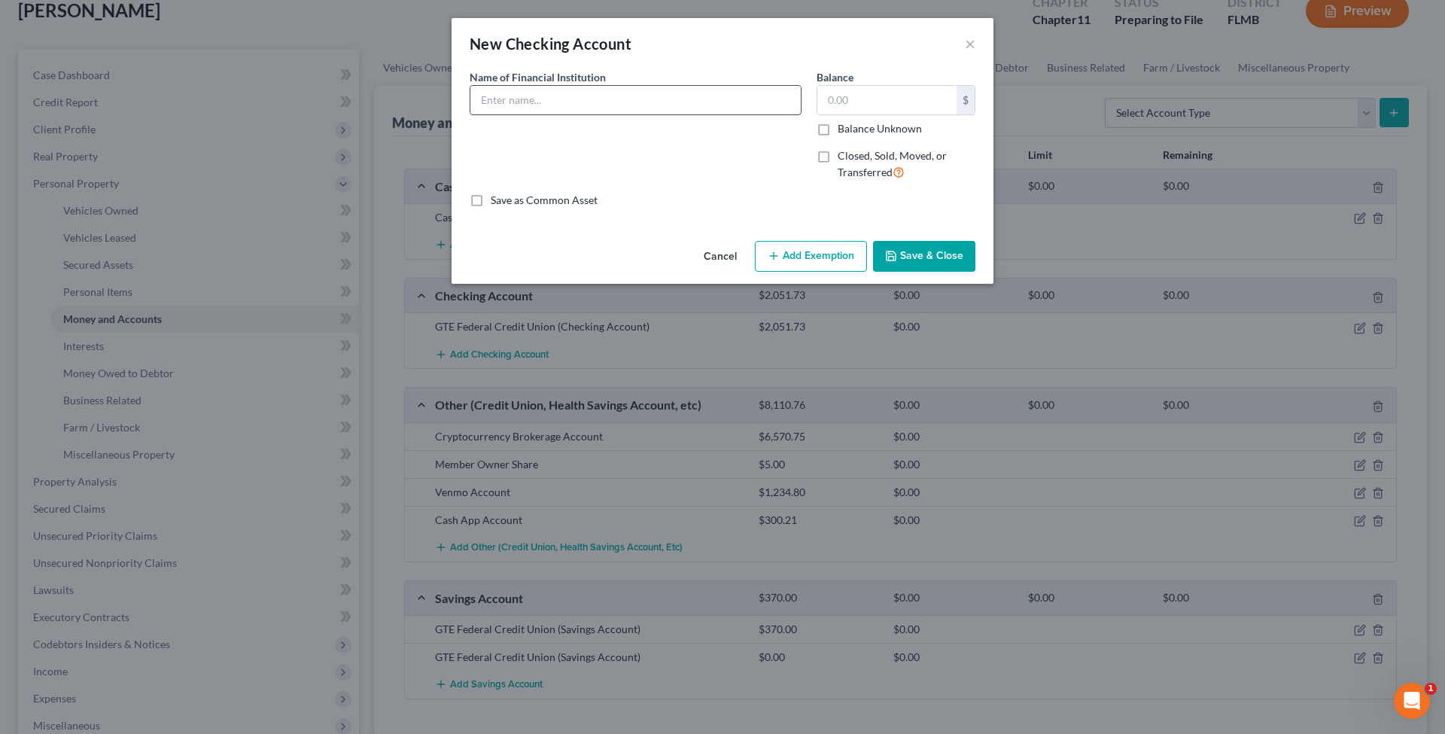
click at [687, 101] on input "text" at bounding box center [636, 100] width 331 height 29
type input "Suncoast Credit Union"
click at [865, 100] on input "text" at bounding box center [887, 100] width 139 height 29
type input "4"
type input "35"
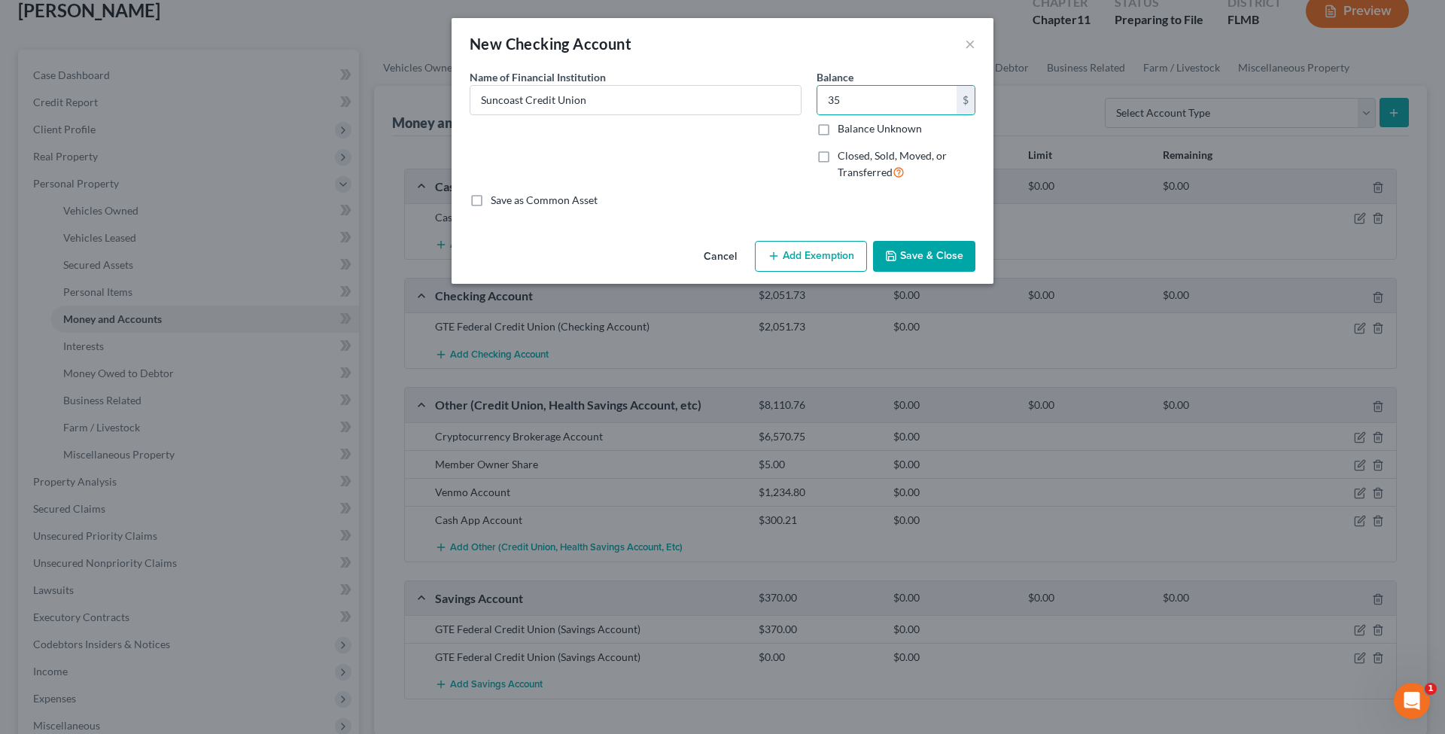
click at [928, 256] on button "Save & Close" at bounding box center [924, 257] width 102 height 32
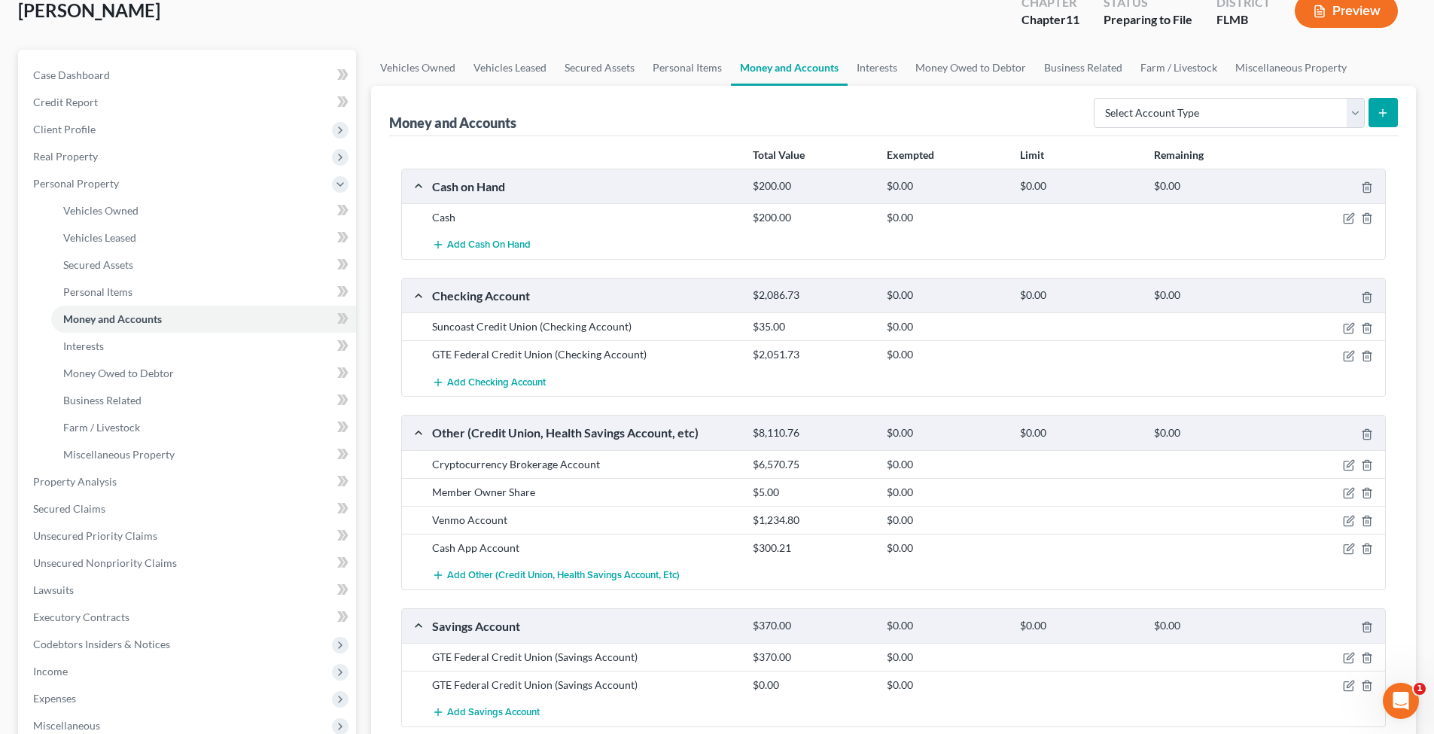
scroll to position [310, 0]
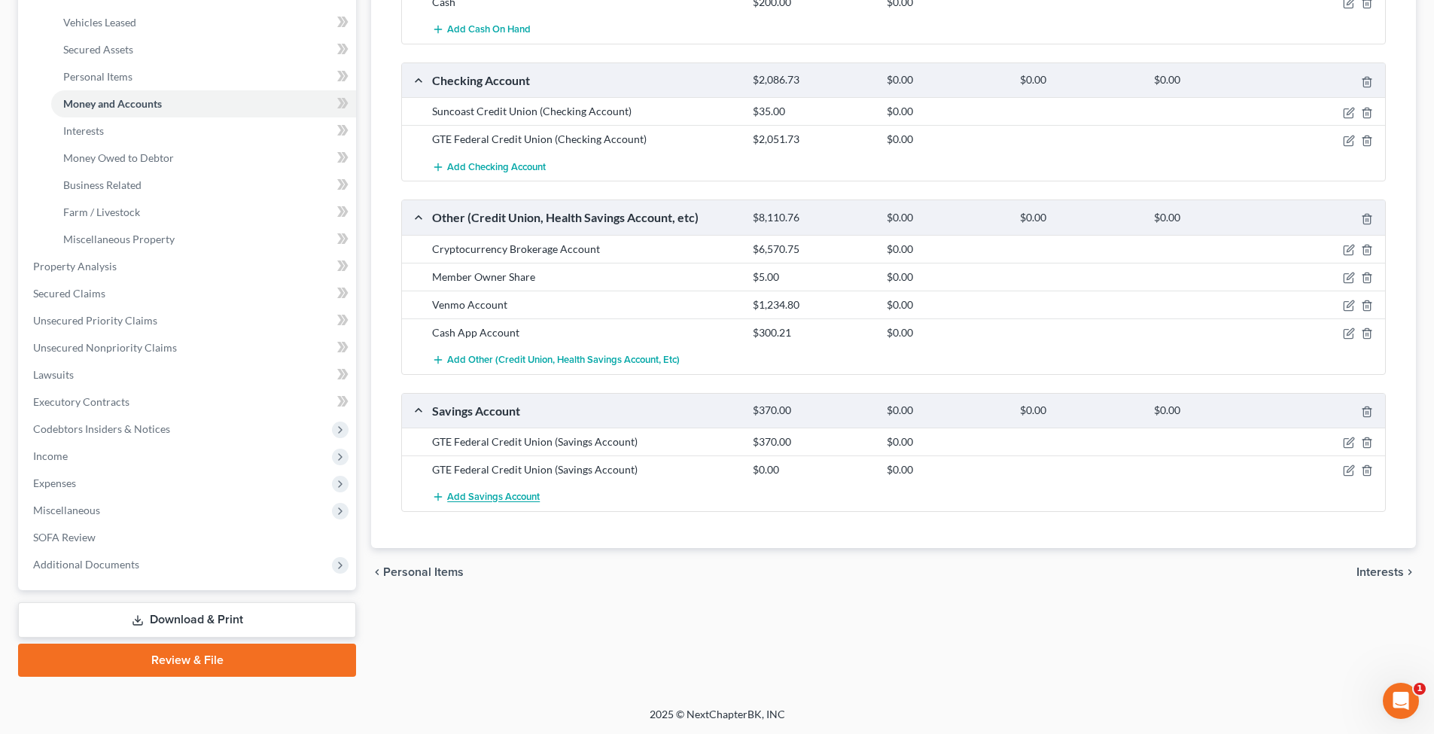
click at [519, 501] on span "Add Savings Account" at bounding box center [493, 498] width 93 height 12
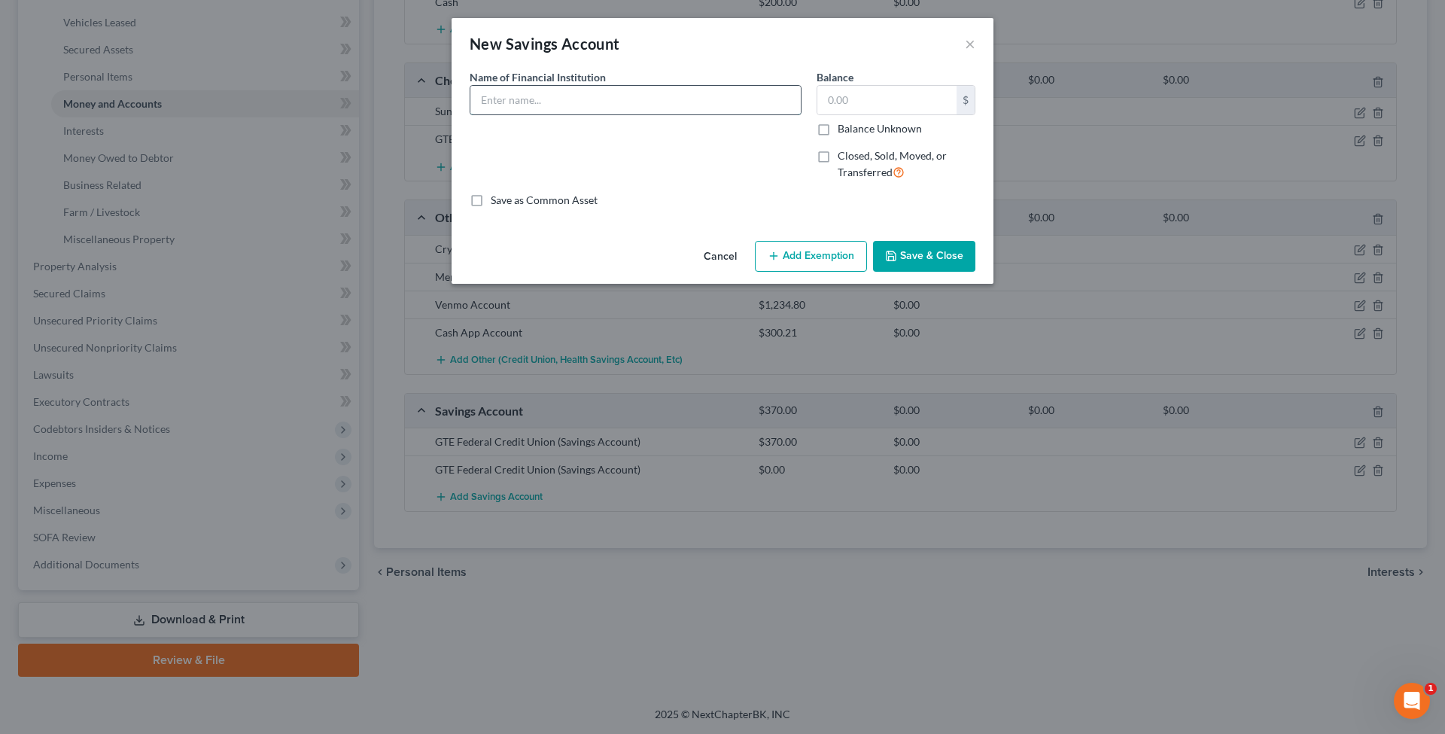
click at [714, 92] on input "text" at bounding box center [636, 100] width 331 height 29
type input "Suncoast Credit Union"
click at [871, 102] on input "text" at bounding box center [887, 100] width 139 height 29
type input "40.72"
click at [915, 252] on button "Save & Close" at bounding box center [924, 257] width 102 height 32
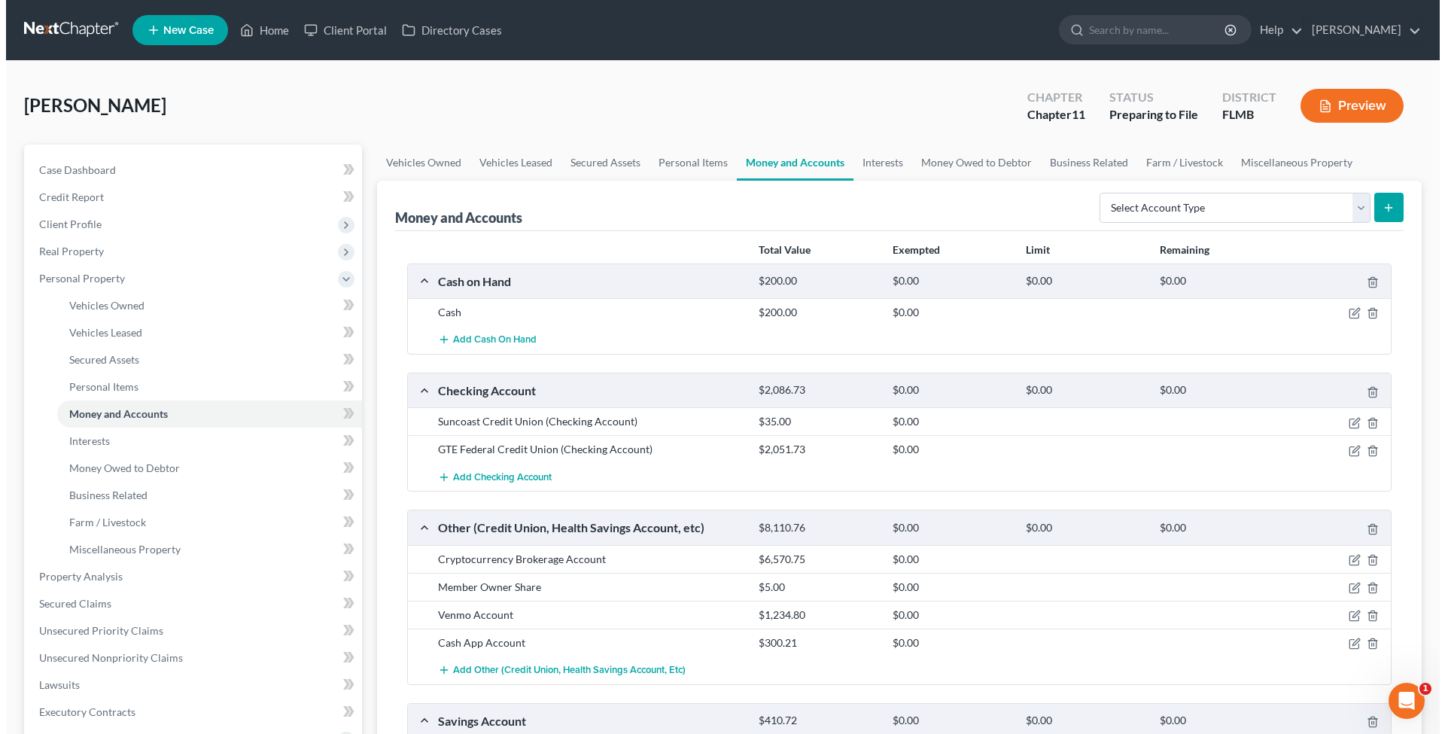
scroll to position [3, 0]
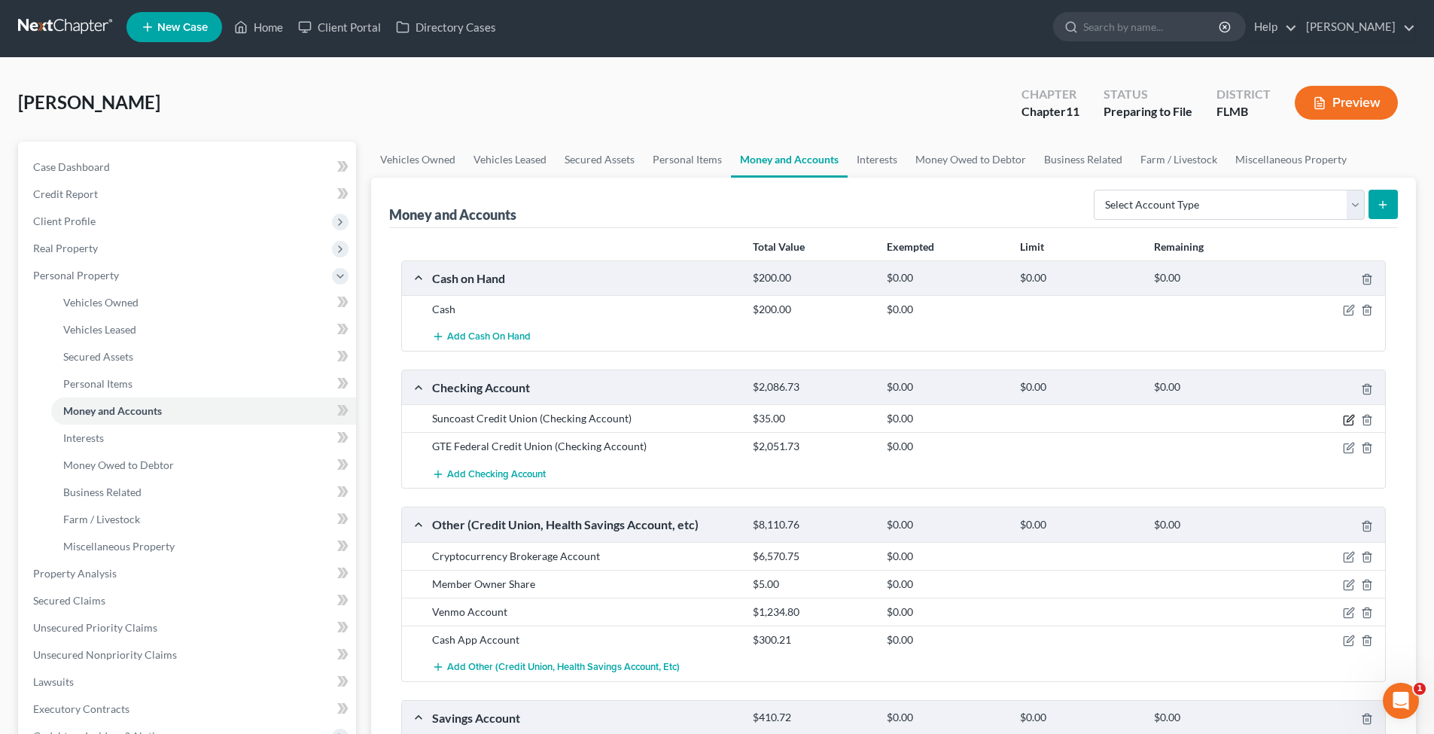
click at [1243, 424] on icon "button" at bounding box center [1348, 420] width 9 height 9
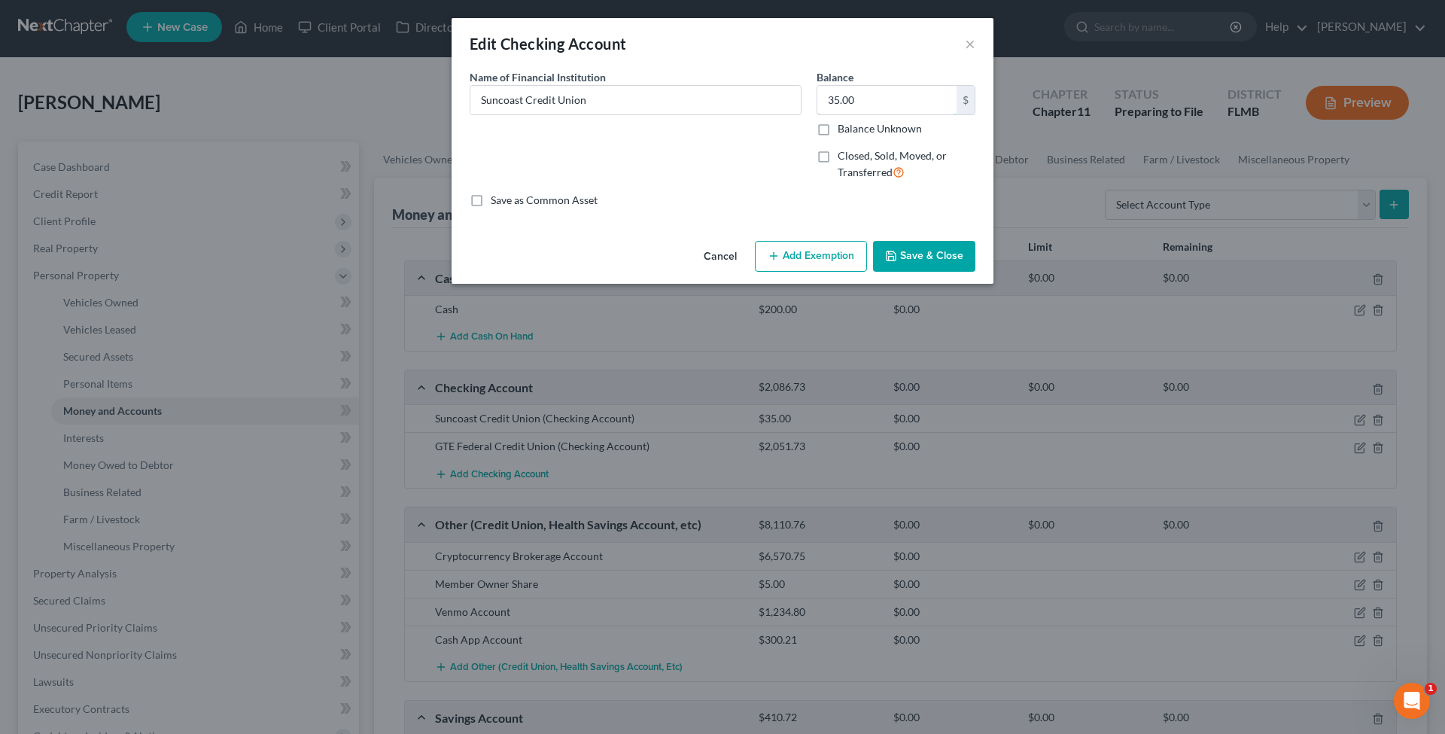
drag, startPoint x: 917, startPoint y: 105, endPoint x: 0, endPoint y: -33, distance: 927.4
click at [0, 0] on html "Home New Case Client Portal Directory Cases Jennis Morse awit@jennislaw.com My …" at bounding box center [722, 519] width 1445 height 1044
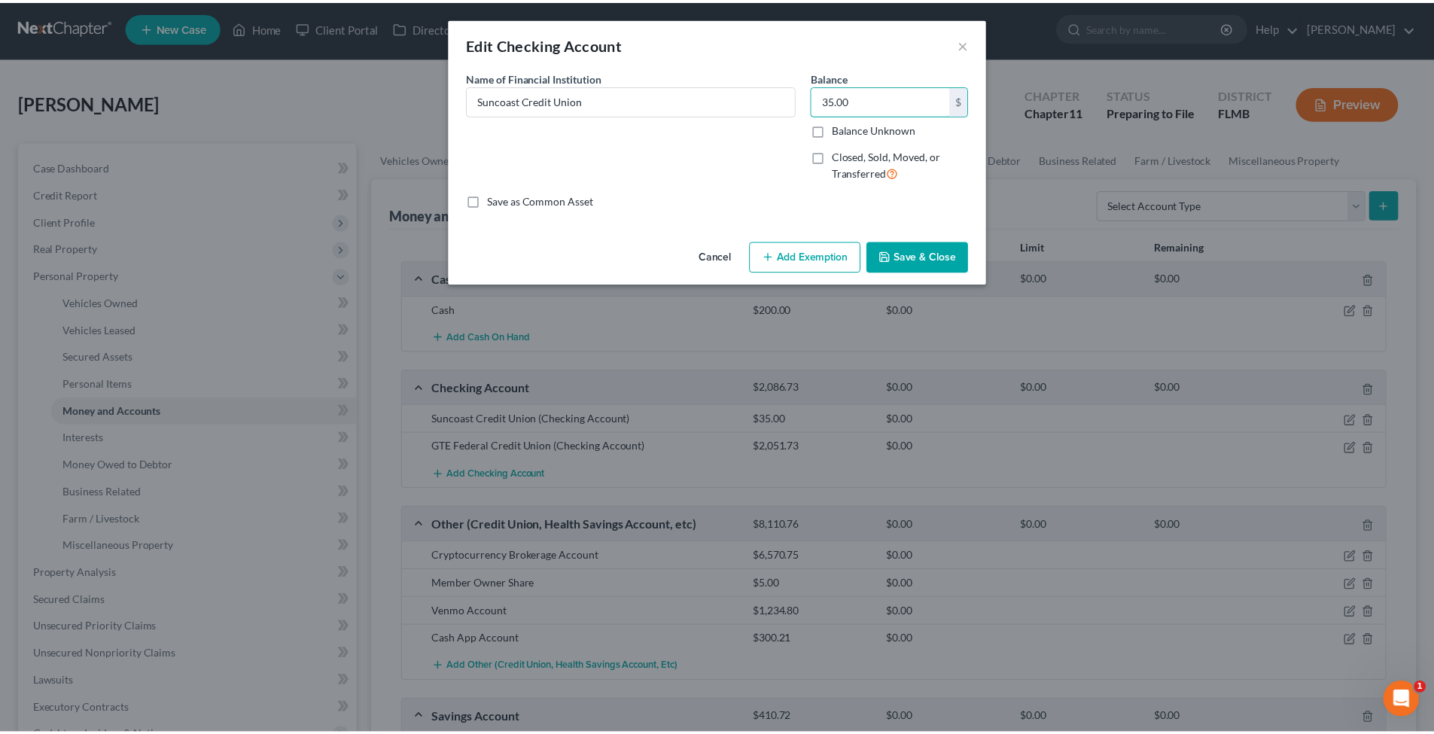
scroll to position [0, 0]
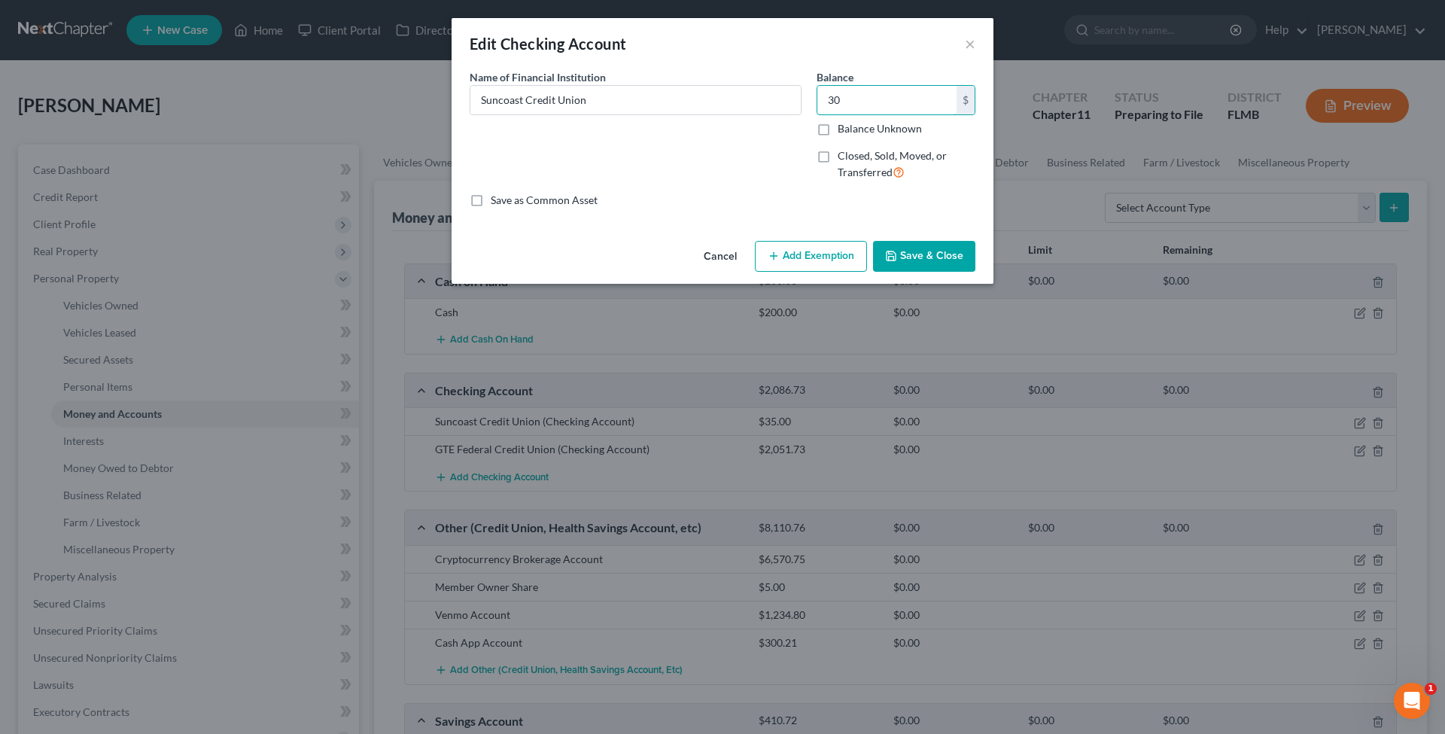
type input "30"
click at [911, 227] on div "An exemption set must first be selected from the Filing Information section. Co…" at bounding box center [723, 152] width 542 height 166
click at [913, 253] on button "Save & Close" at bounding box center [924, 257] width 102 height 32
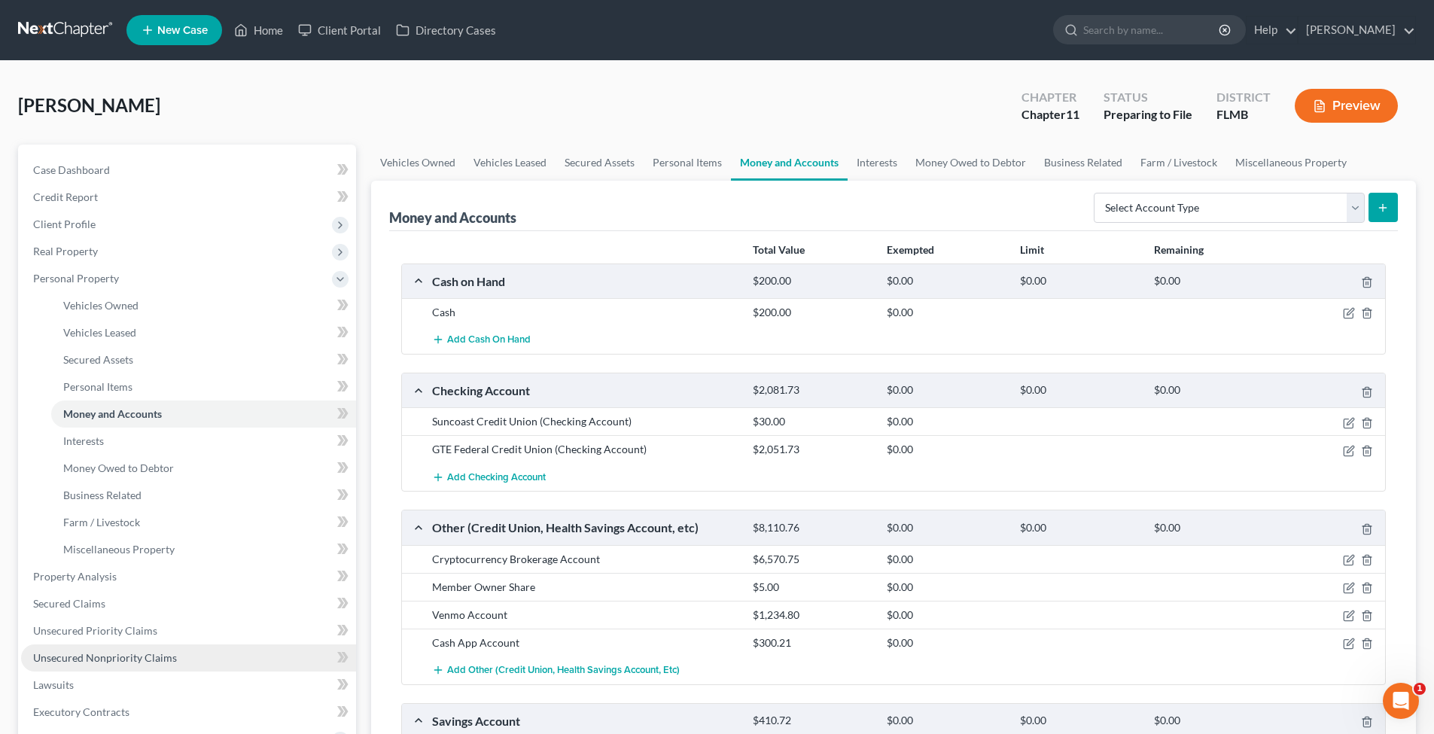
click at [80, 648] on link "Unsecured Nonpriority Claims" at bounding box center [188, 657] width 335 height 27
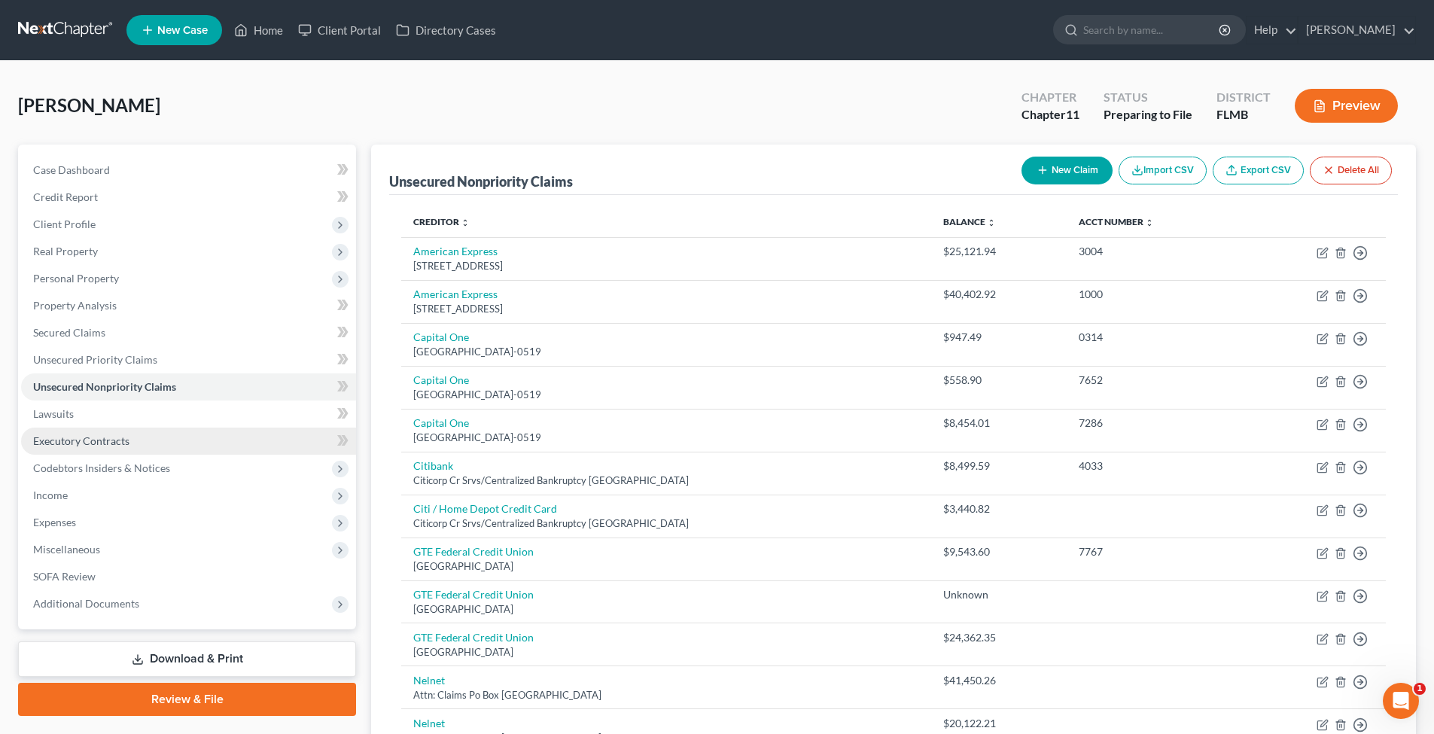
click at [124, 446] on span "Executory Contracts" at bounding box center [81, 440] width 96 height 13
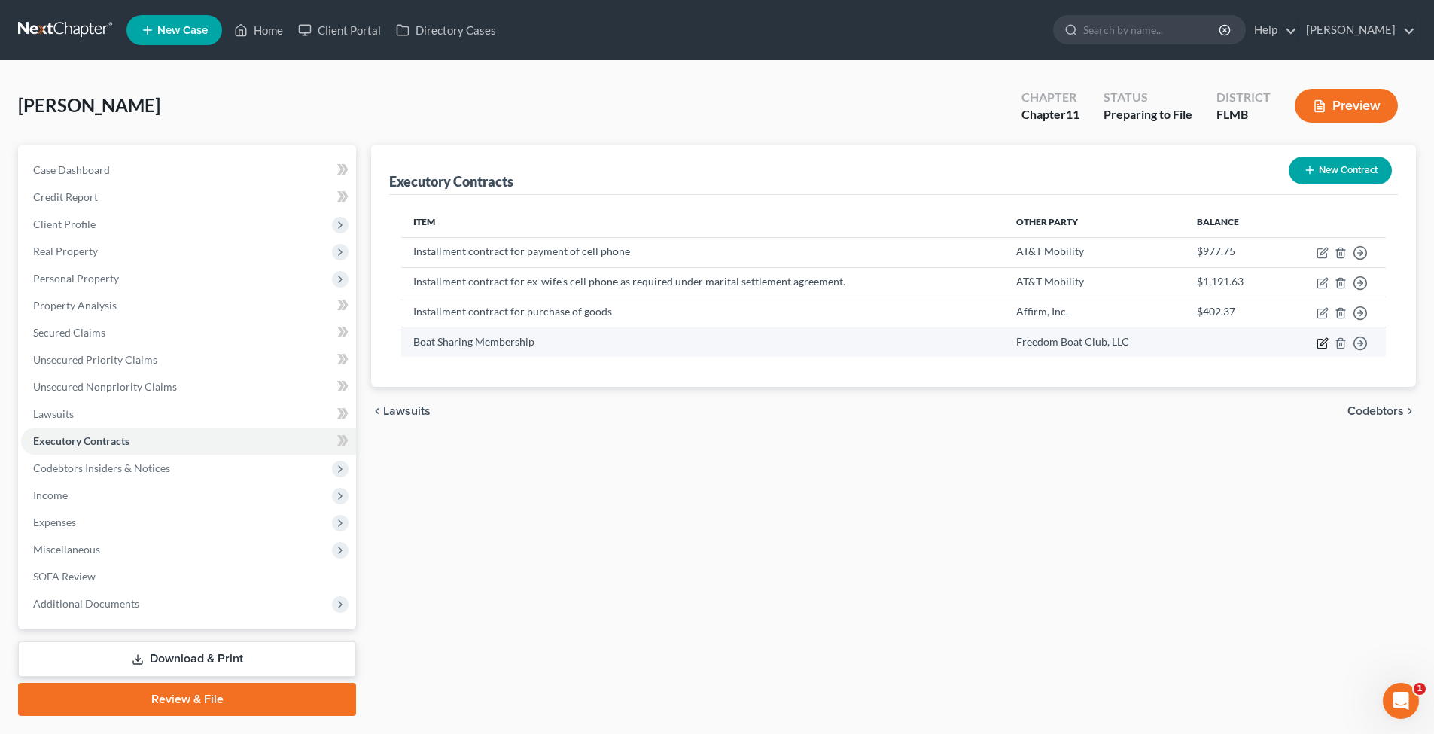
click at [1243, 340] on icon "button" at bounding box center [1324, 341] width 7 height 7
select select "9"
select select "0"
select select "2"
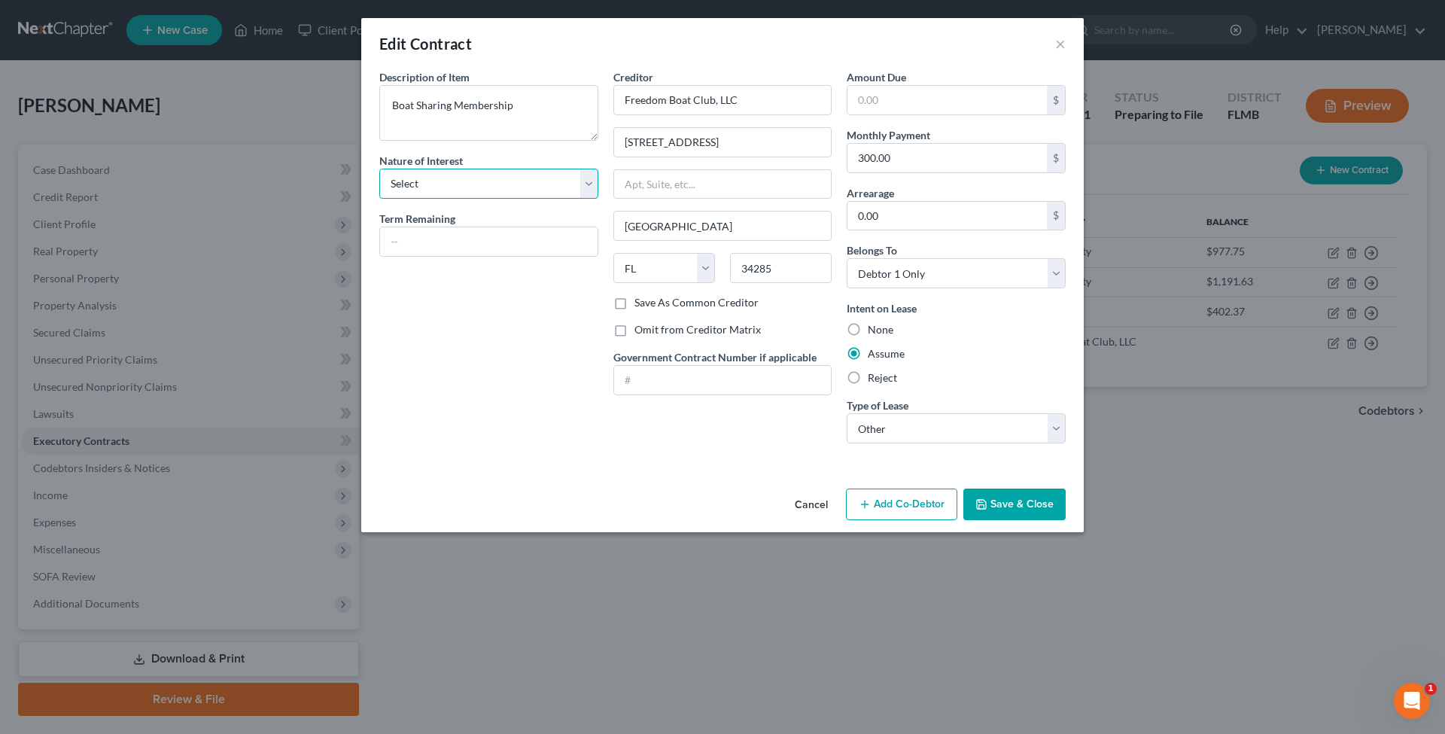
select select "0"
select select
click at [993, 490] on button "Save & Close" at bounding box center [1015, 505] width 102 height 32
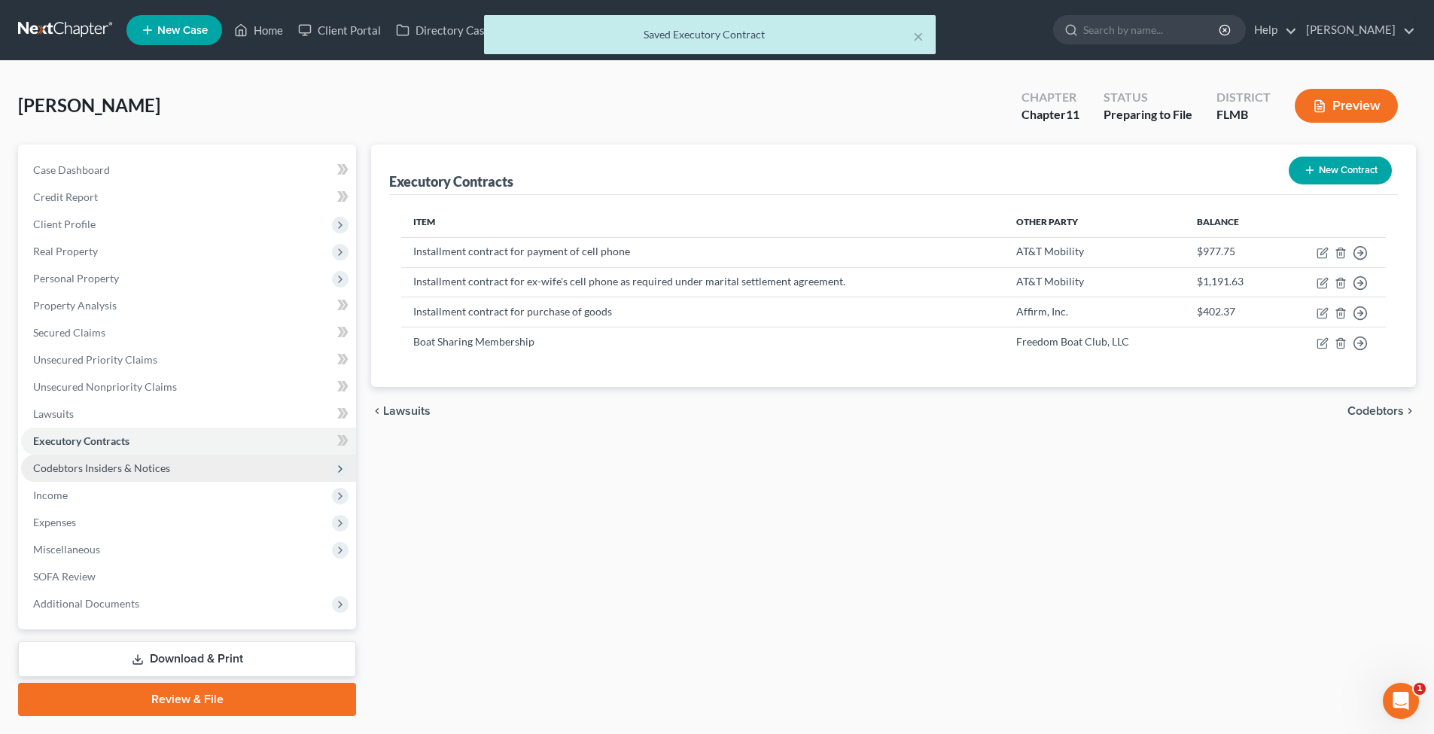
click at [165, 472] on span "Codebtors Insiders & Notices" at bounding box center [101, 468] width 137 height 13
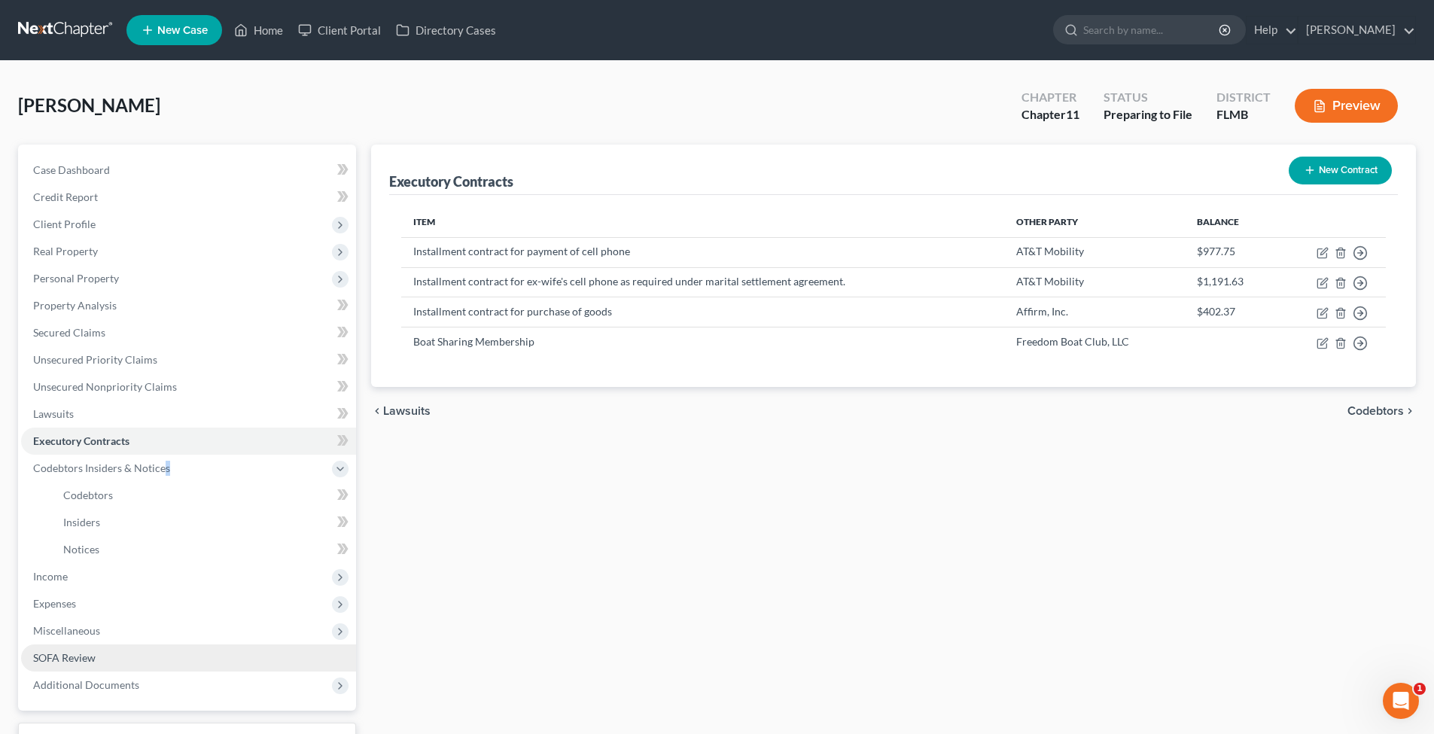
click at [99, 653] on link "SOFA Review" at bounding box center [188, 657] width 335 height 27
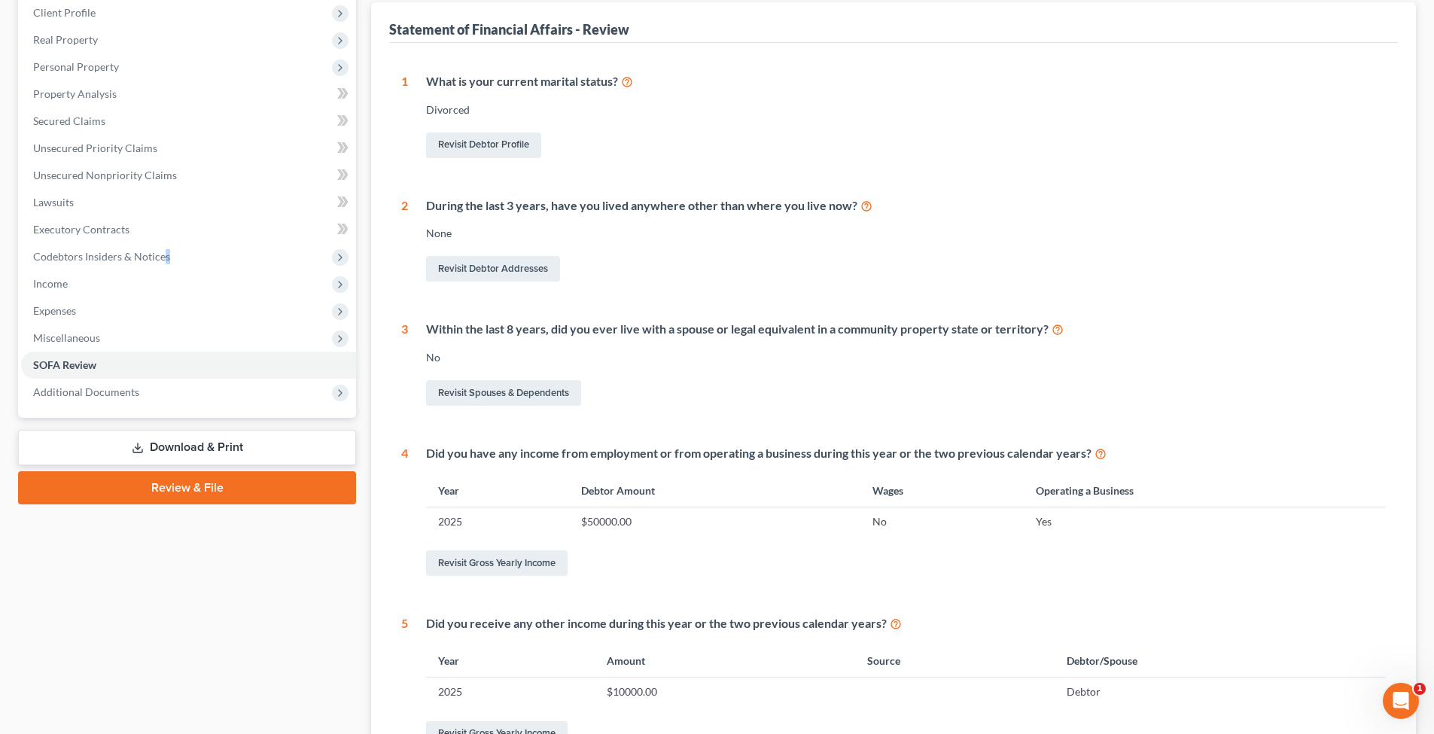
scroll to position [384, 0]
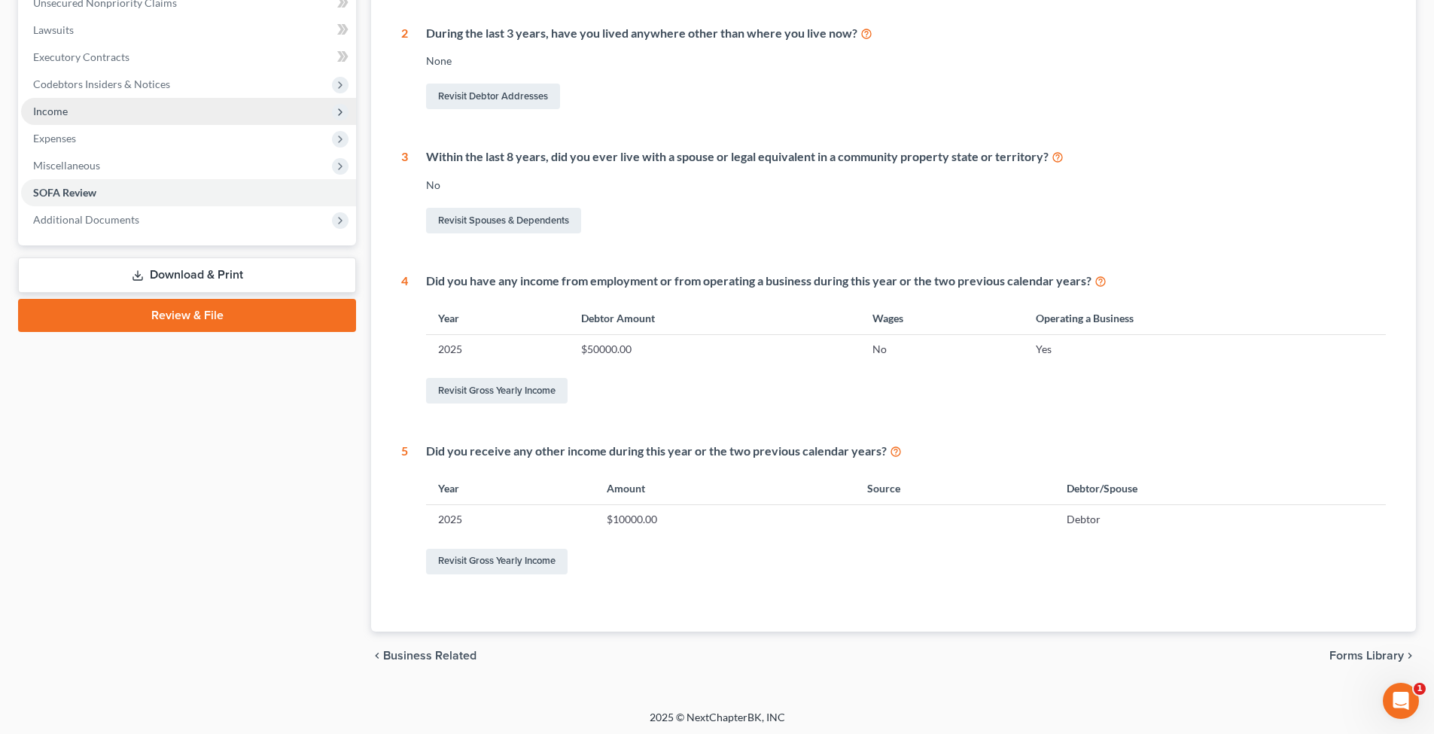
click at [58, 112] on span "Income" at bounding box center [50, 111] width 35 height 13
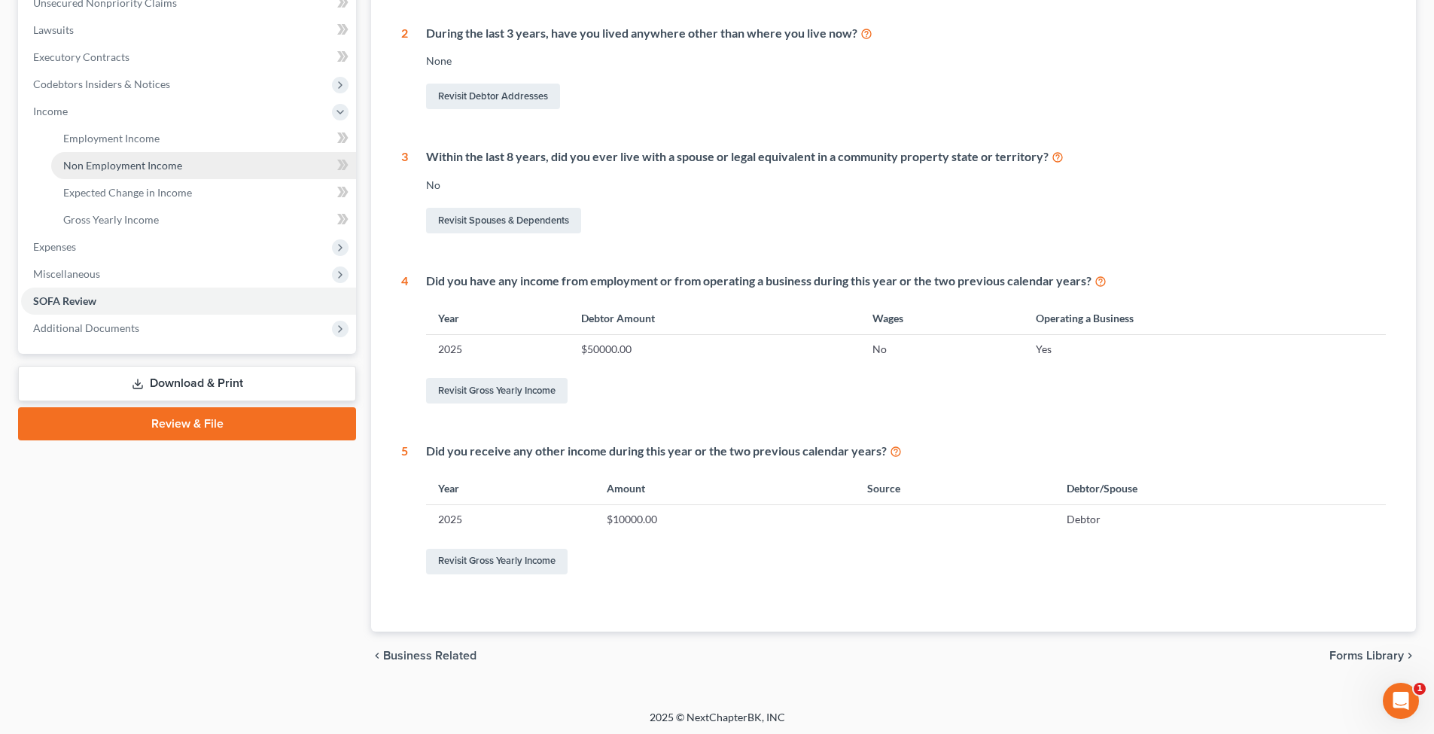
click at [118, 172] on link "Non Employment Income" at bounding box center [203, 165] width 305 height 27
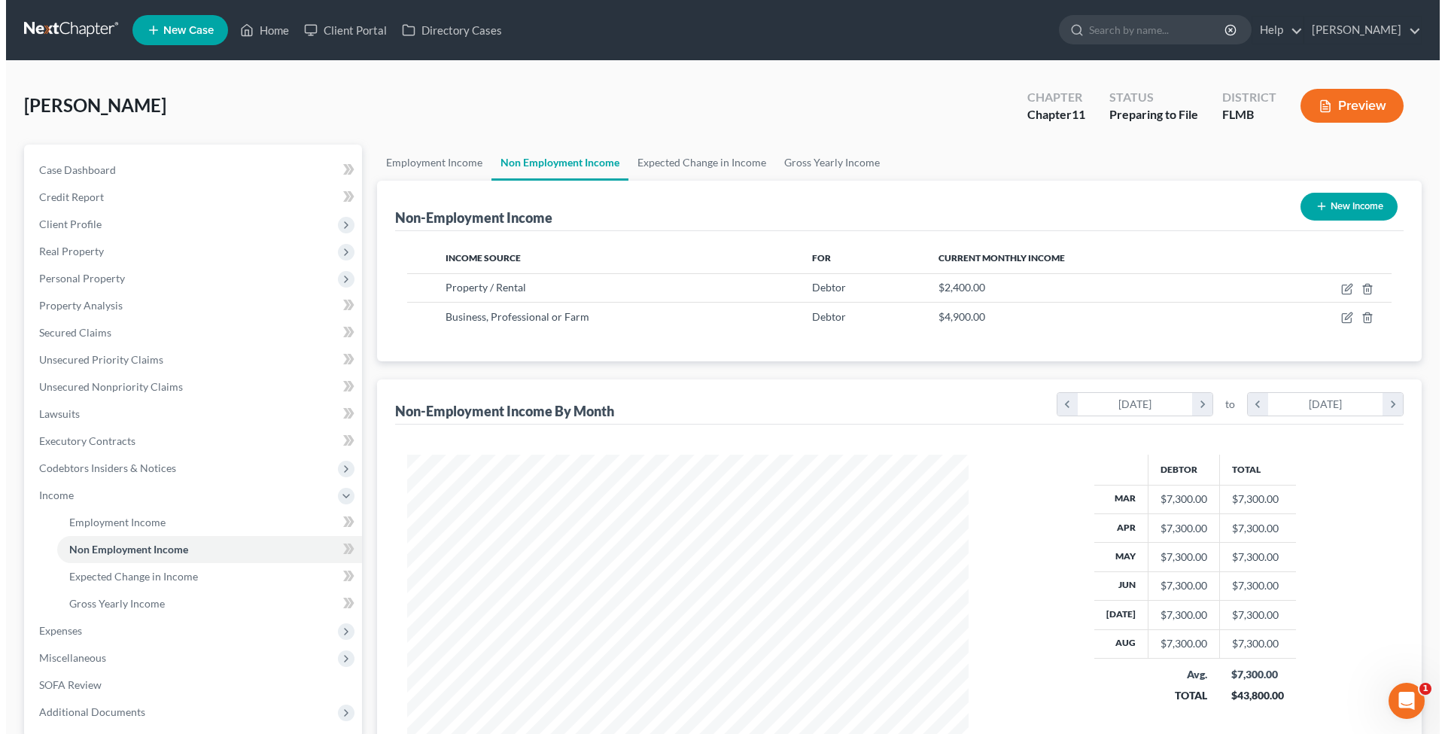
scroll to position [281, 592]
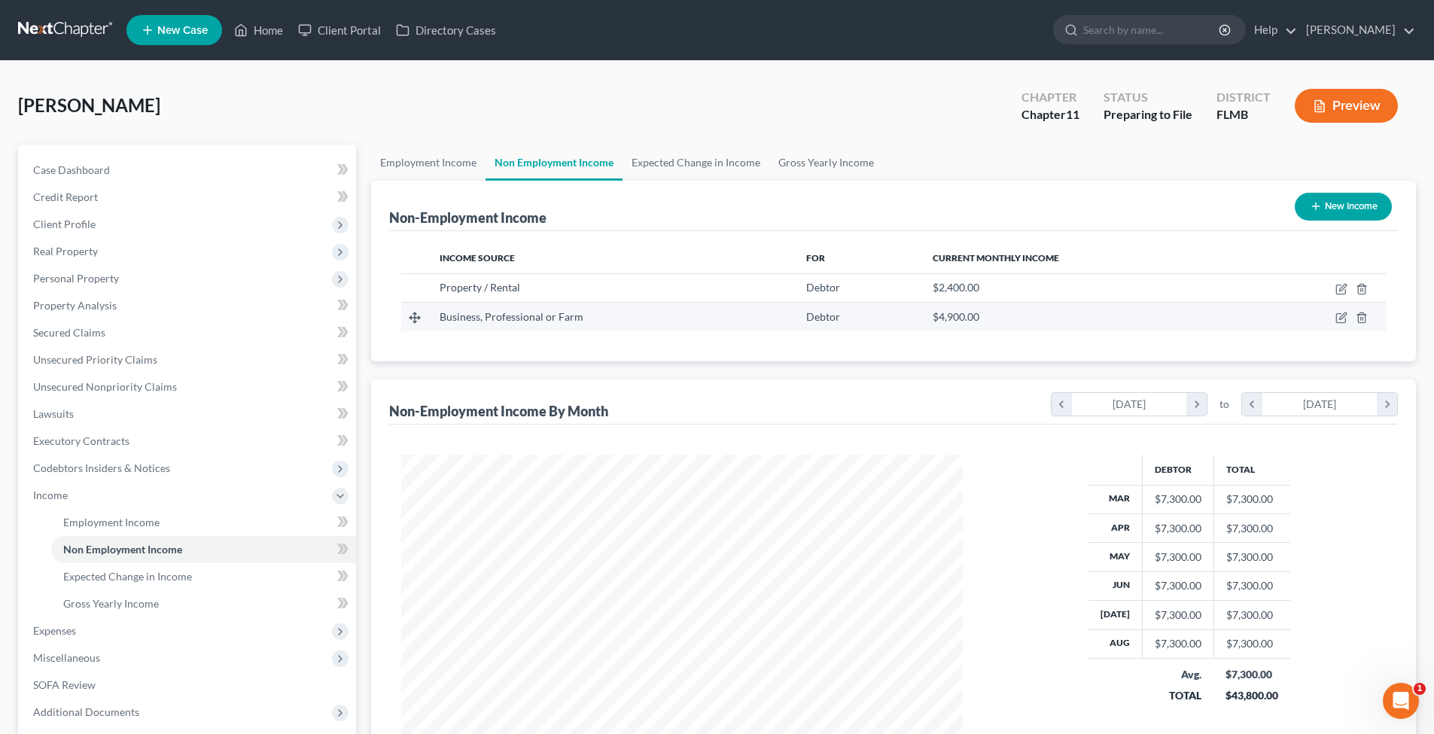
click at [516, 313] on span "Business, Professional or Farm" at bounding box center [512, 316] width 144 height 13
click at [1243, 315] on icon "button" at bounding box center [1342, 318] width 12 height 12
select select "10"
select select "0"
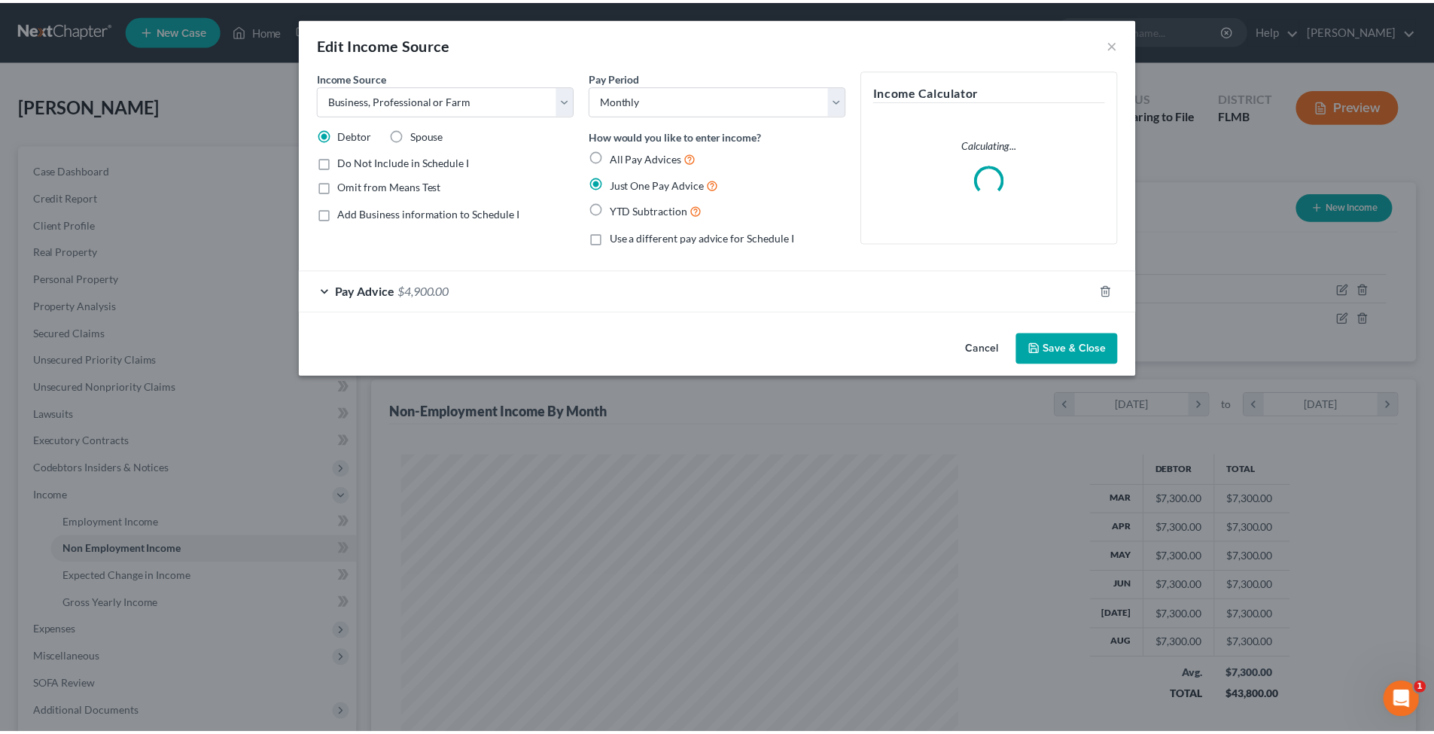
scroll to position [283, 597]
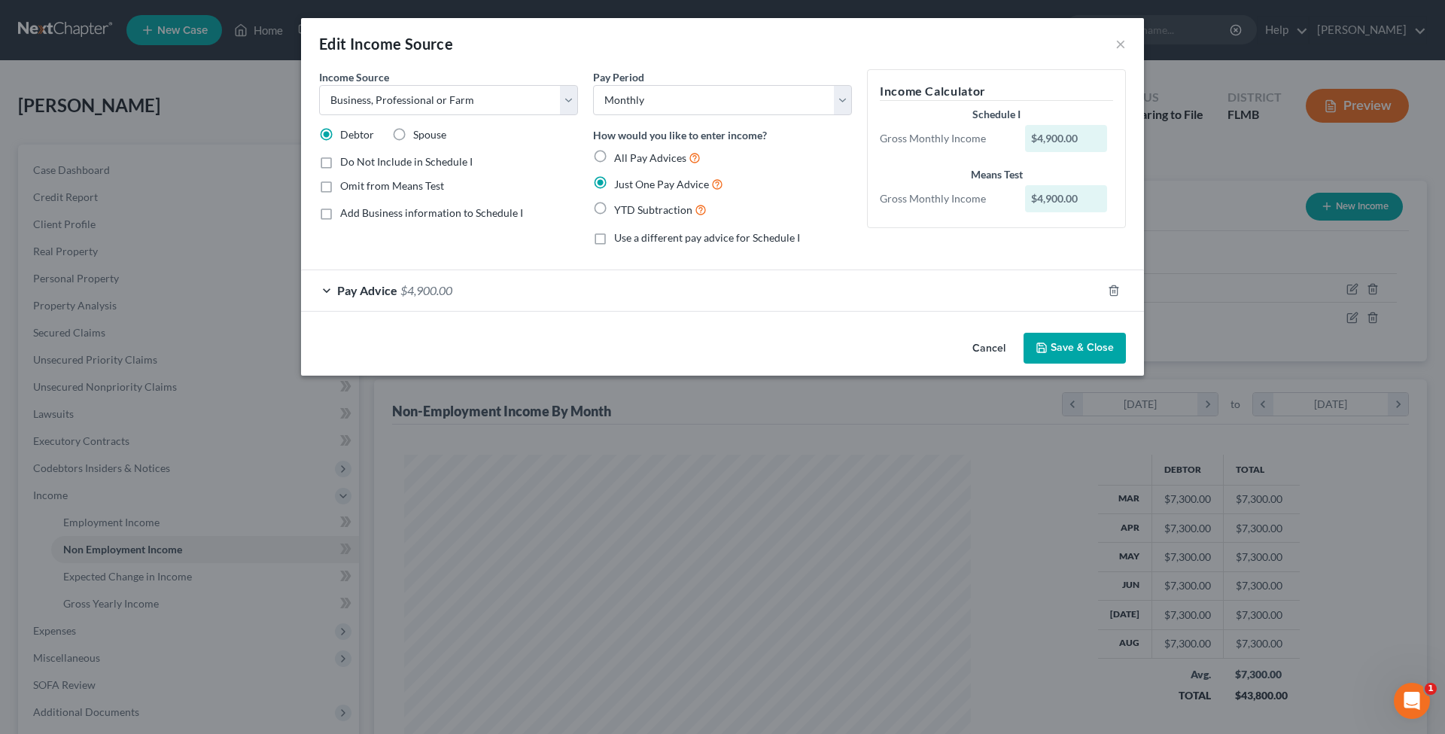
click at [340, 211] on label "Add Business information to Schedule I" at bounding box center [431, 213] width 183 height 15
click at [346, 211] on input "Add Business information to Schedule I" at bounding box center [351, 211] width 10 height 10
checkbox input "true"
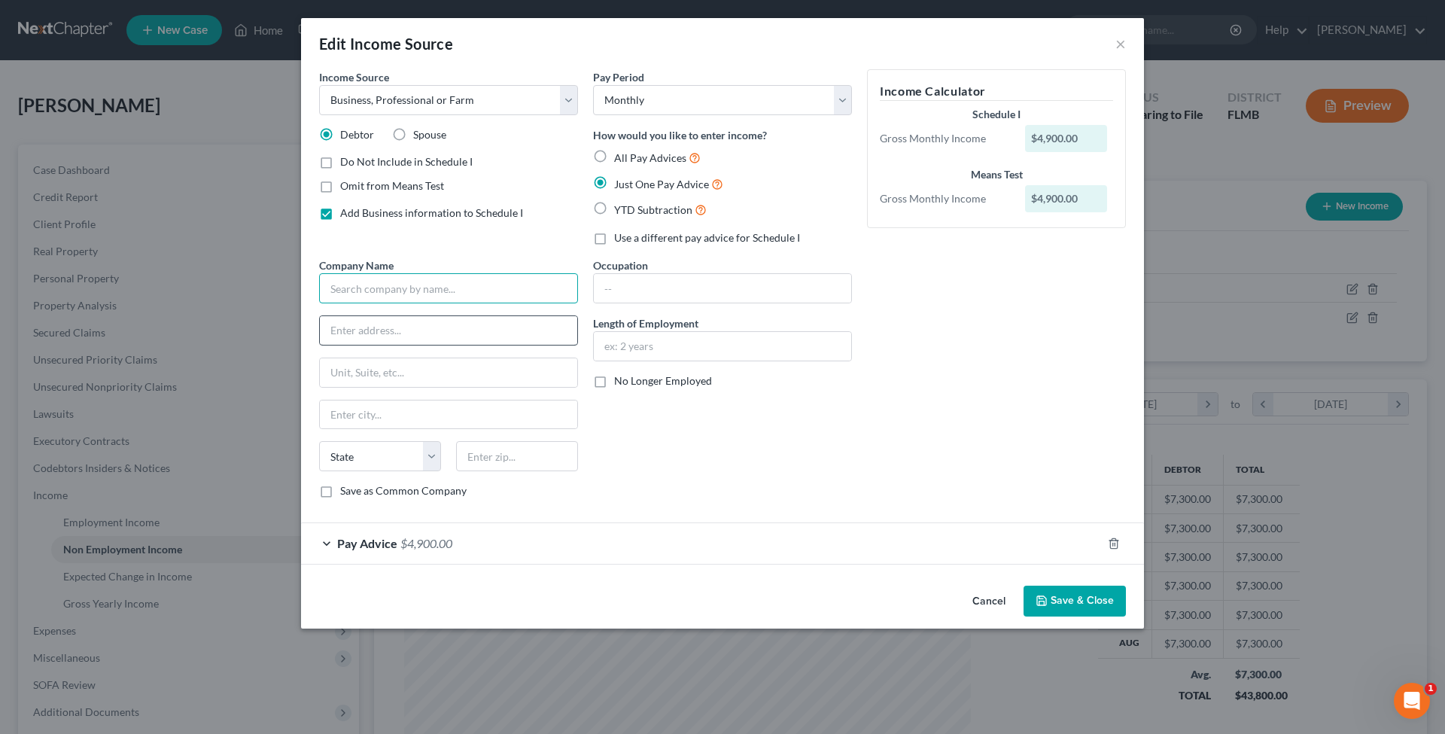
drag, startPoint x: 358, startPoint y: 289, endPoint x: 516, endPoint y: 340, distance: 166.0
click at [358, 289] on input "text" at bounding box center [448, 288] width 259 height 30
type input "Ultimate Pavers Inc"
type input "318 W Curtis St"
type input "T"
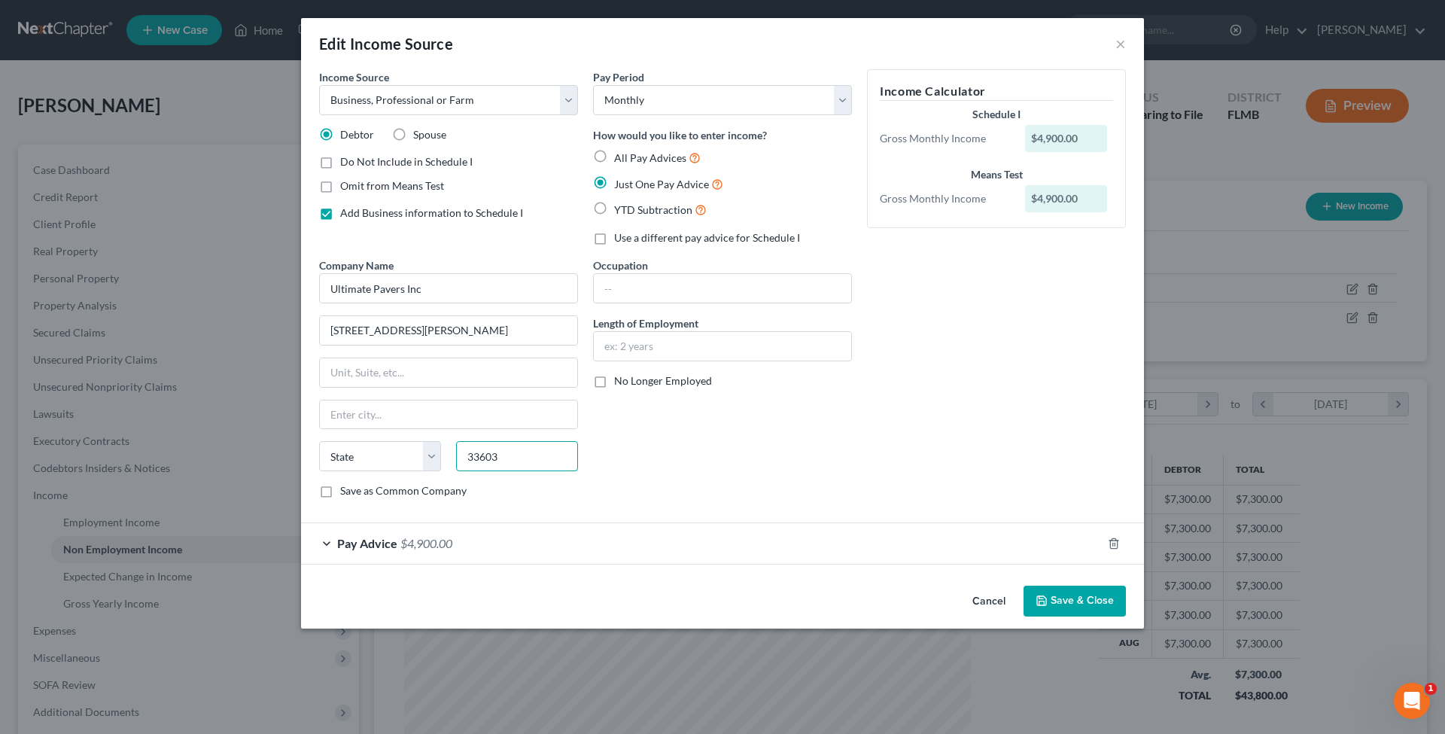
type input "33603"
type input "Tampa"
select select "9"
click at [775, 468] on div "Occupation Length of Employment No Longer Employed" at bounding box center [723, 383] width 274 height 253
click at [641, 344] on input "text" at bounding box center [722, 346] width 257 height 29
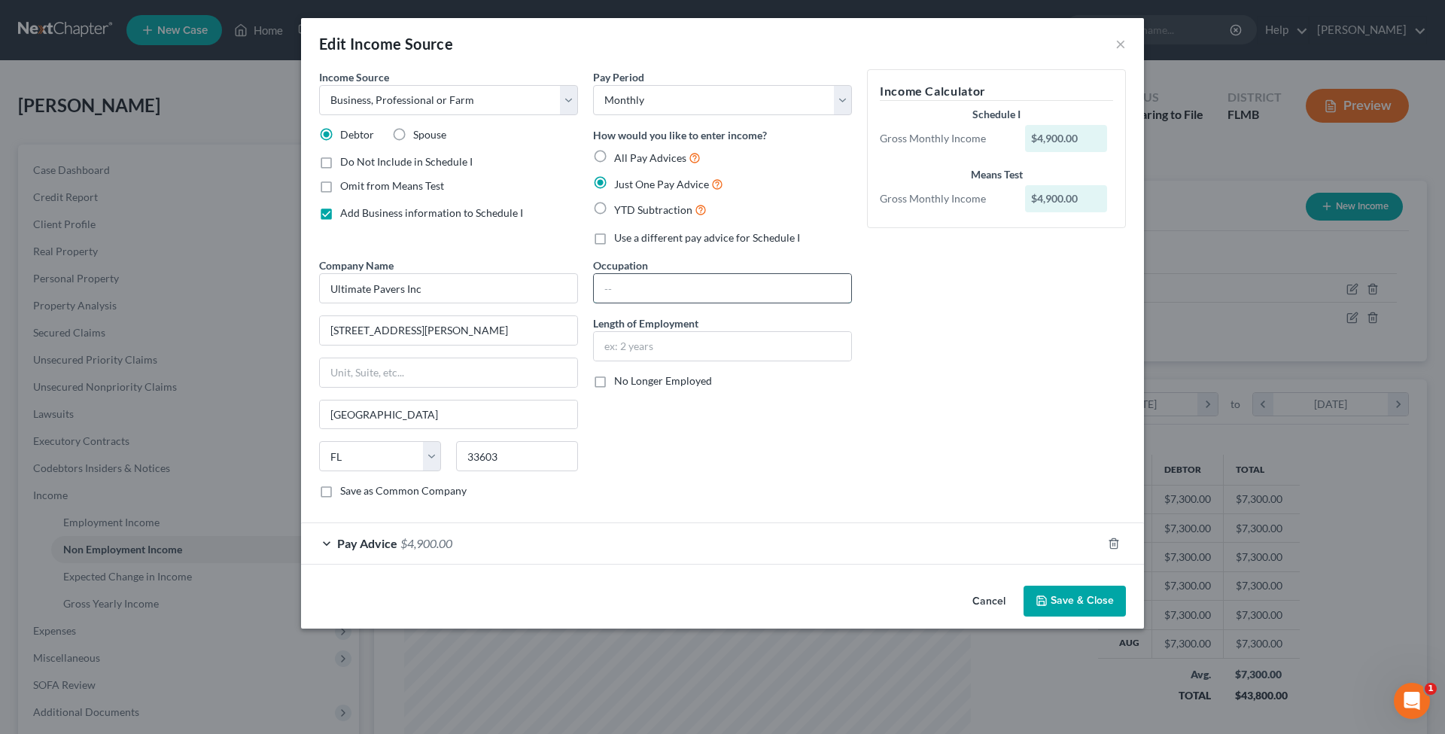
click at [620, 296] on input "text" at bounding box center [722, 288] width 257 height 29
type input "S"
type input "President and Shareholder"
click at [678, 337] on input "text" at bounding box center [722, 346] width 257 height 29
type input "15 years"
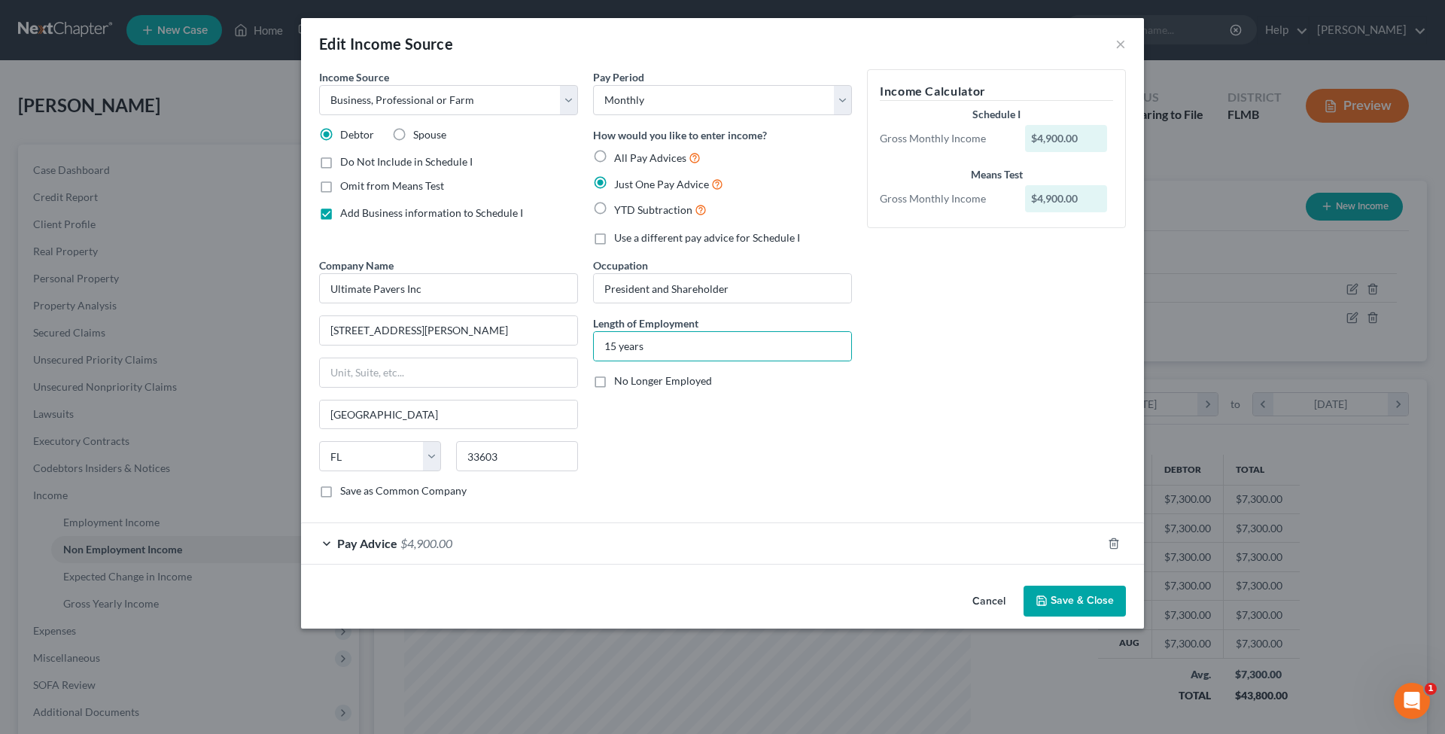
click at [1078, 602] on button "Save & Close" at bounding box center [1075, 602] width 102 height 32
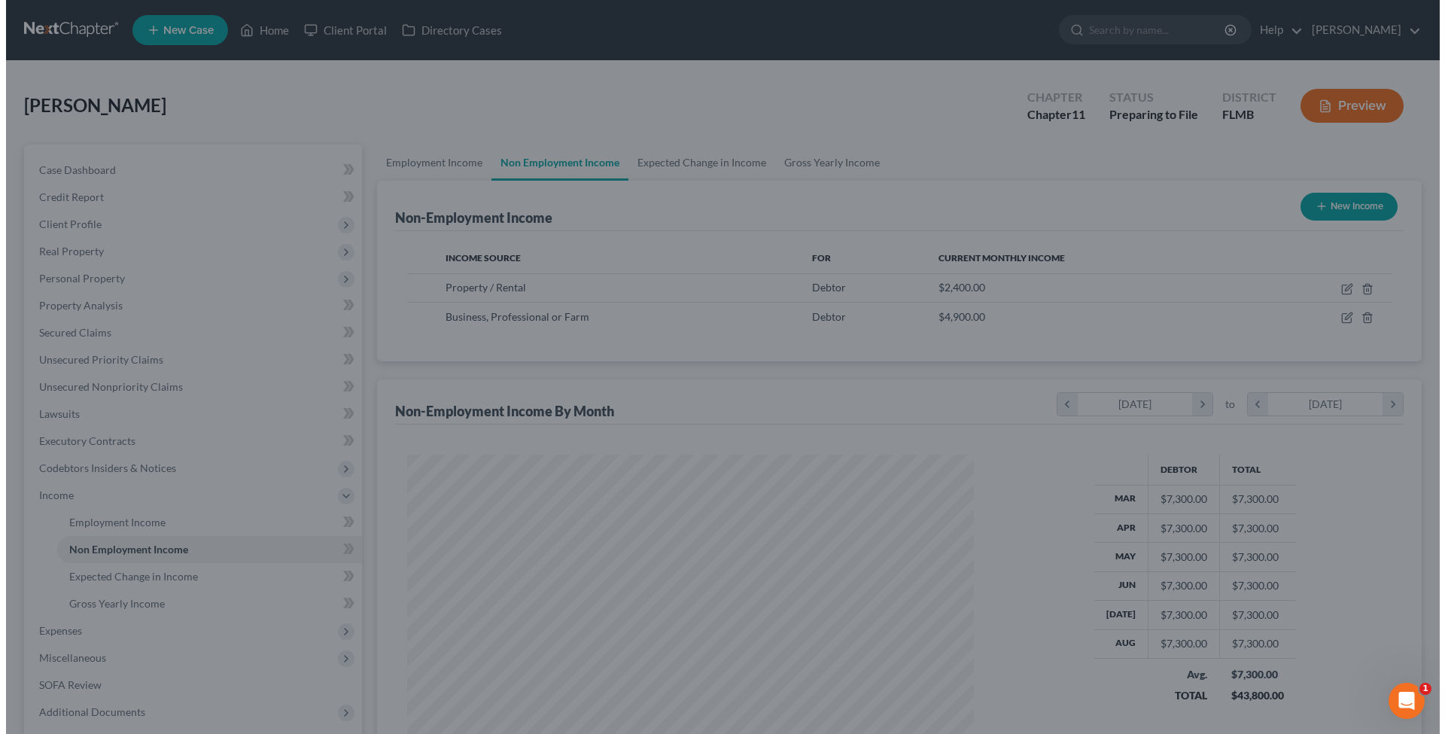
scroll to position [752581, 752270]
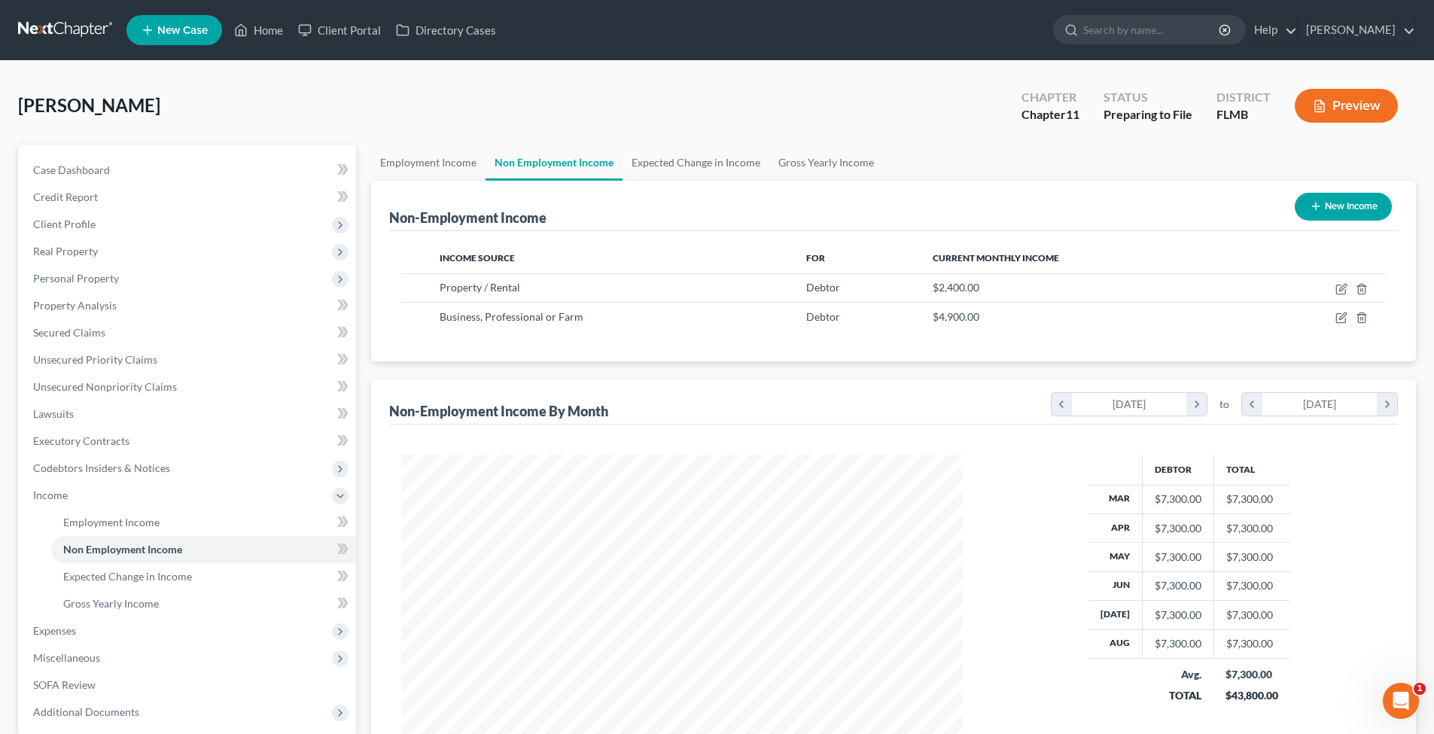
click at [1243, 114] on button "Preview" at bounding box center [1346, 106] width 103 height 34
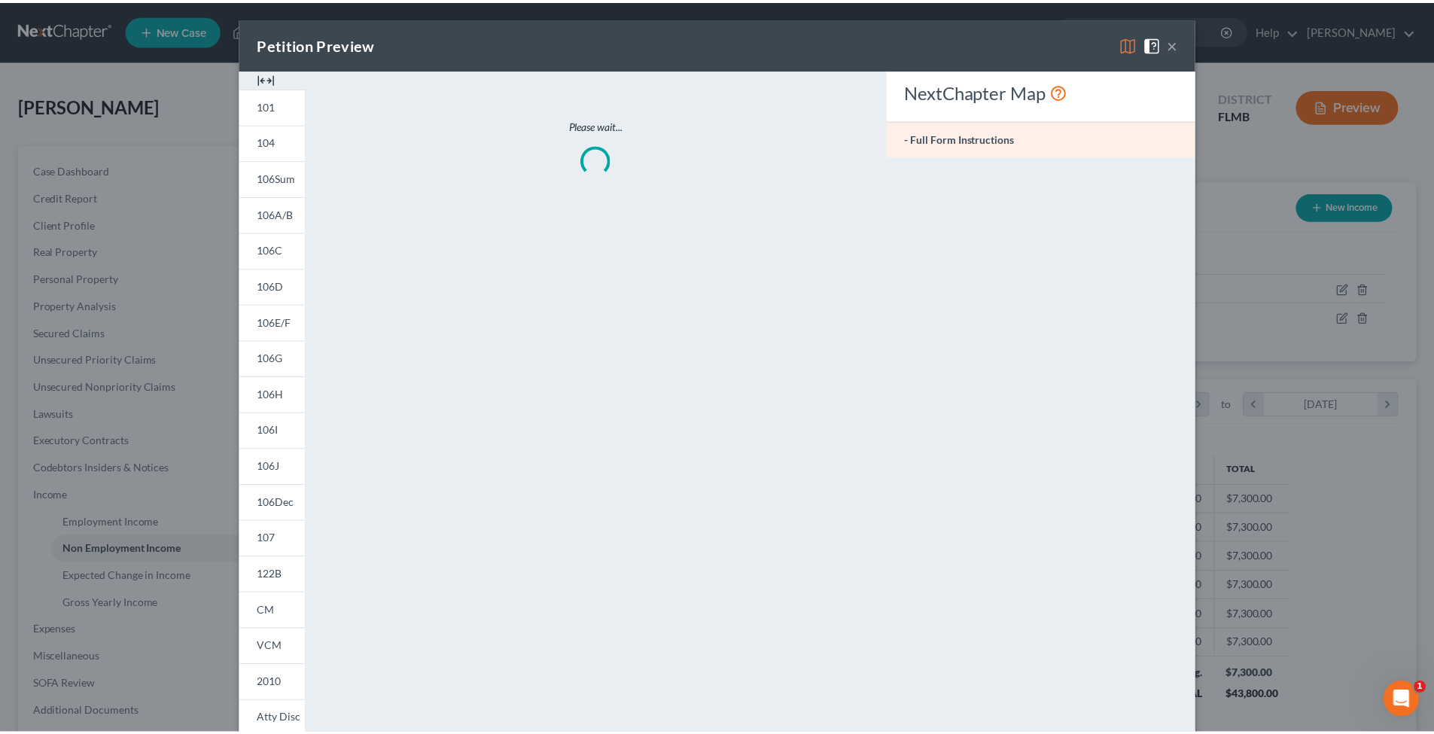
scroll to position [283, 597]
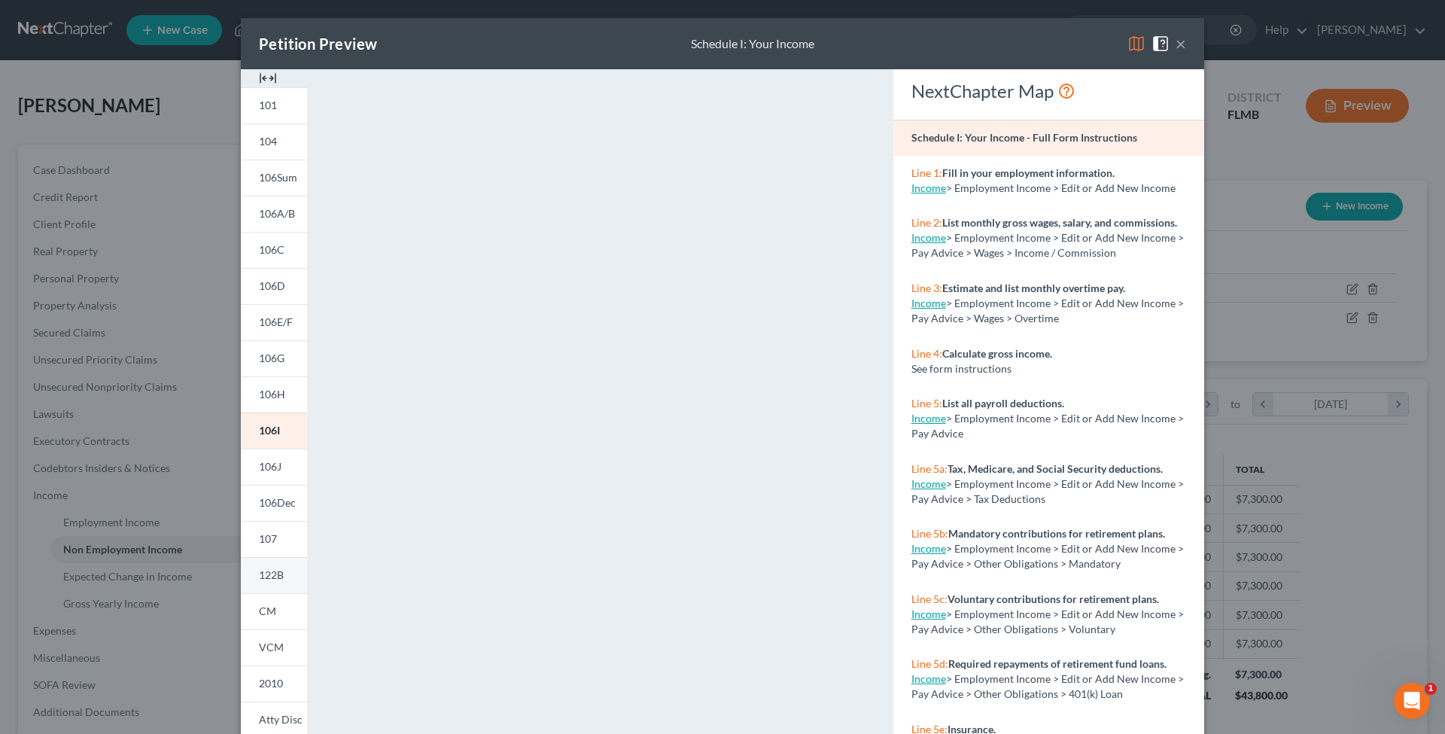
click at [259, 580] on span "122B" at bounding box center [271, 574] width 25 height 13
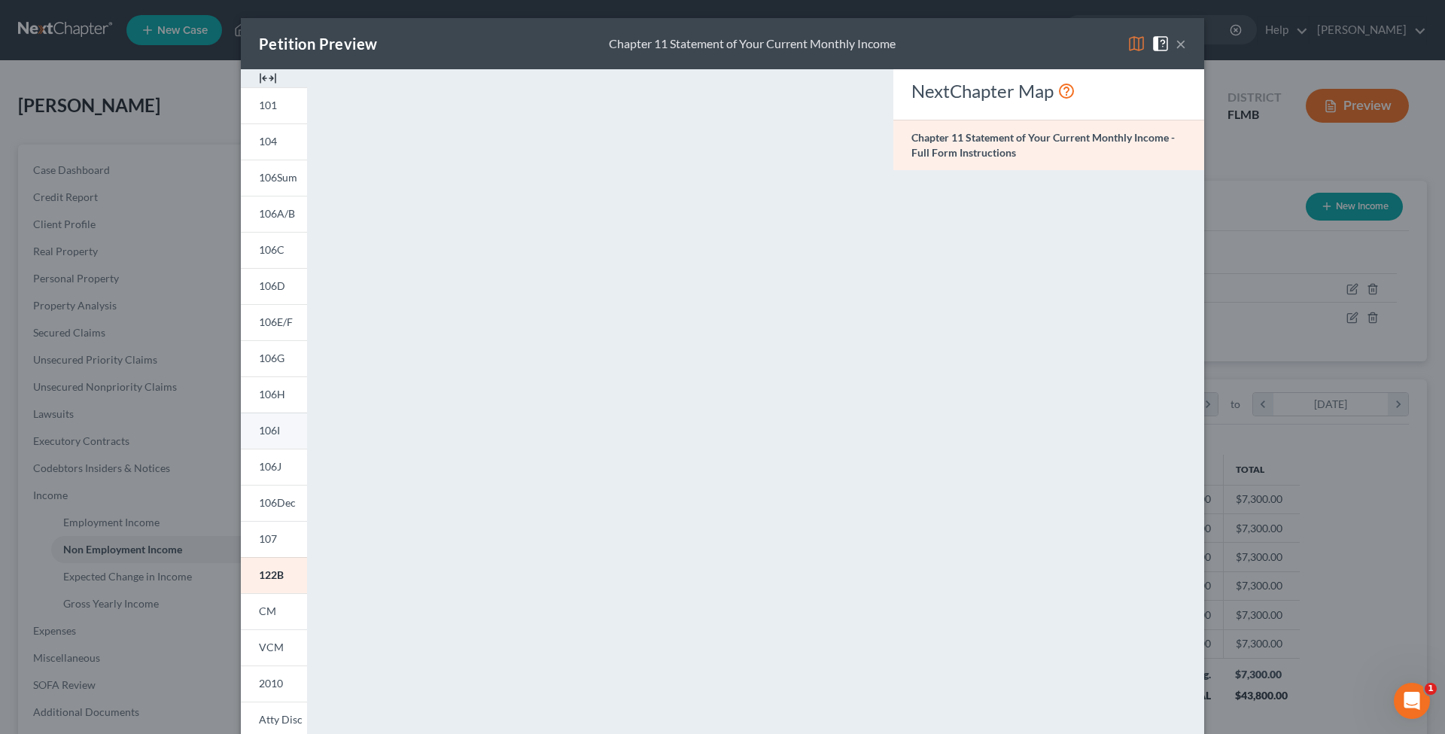
click at [265, 429] on span "106I" at bounding box center [269, 430] width 21 height 13
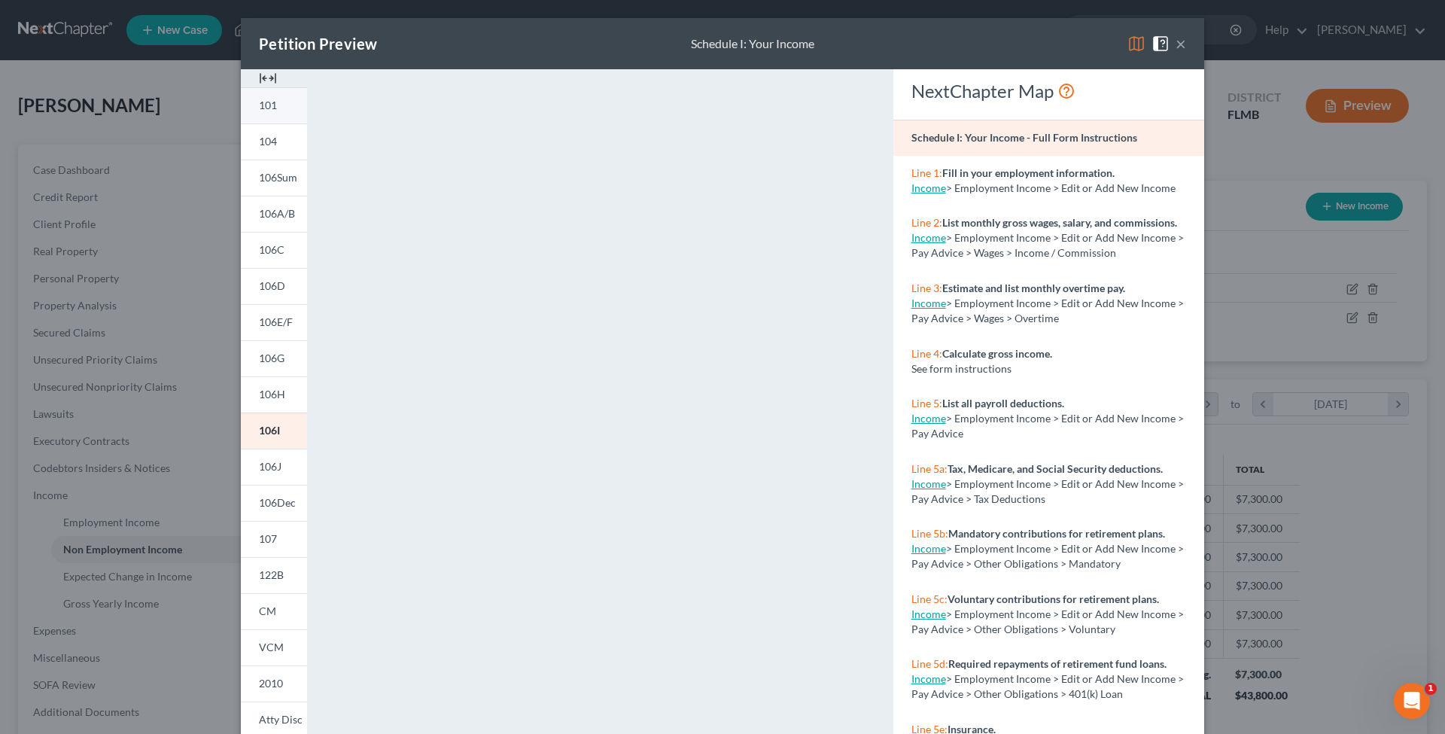
click at [275, 107] on link "101" at bounding box center [274, 105] width 66 height 36
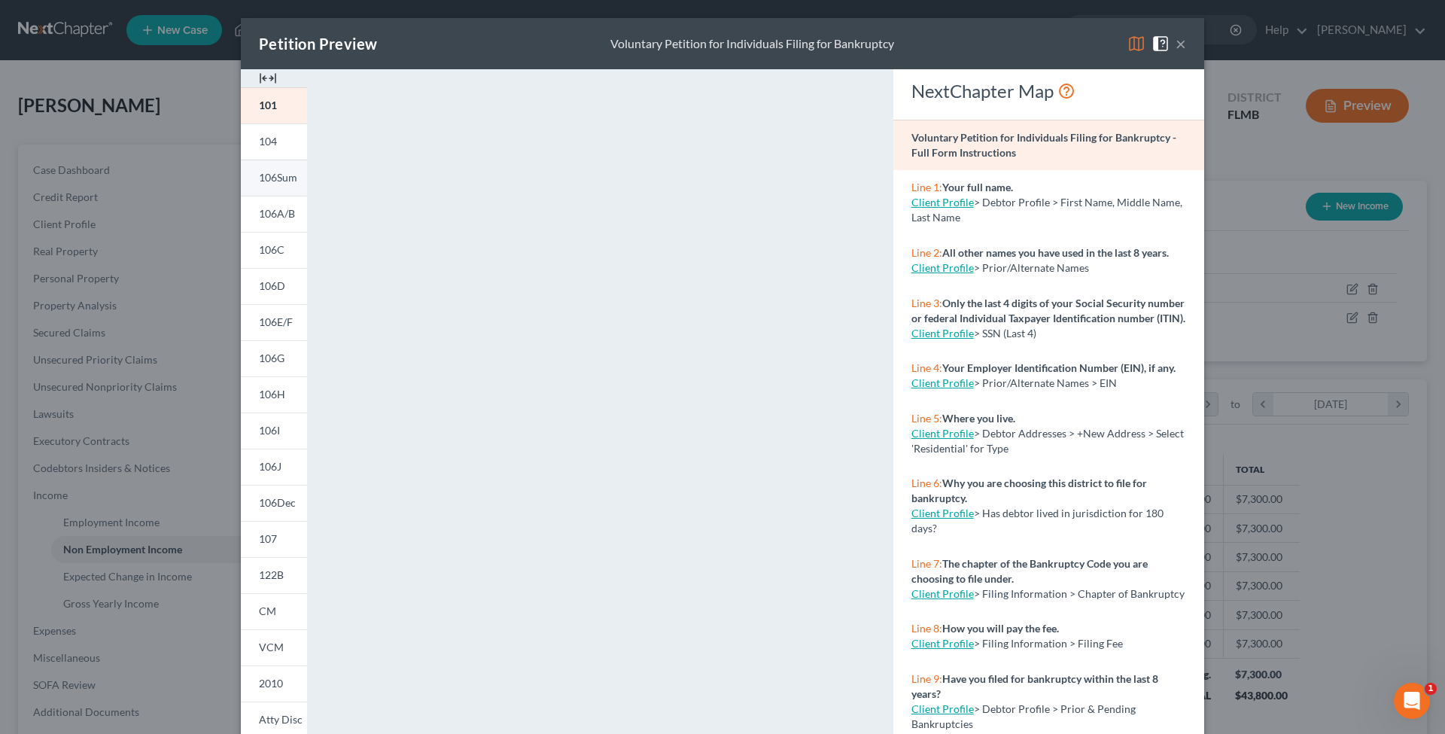
click at [260, 181] on span "106Sum" at bounding box center [278, 177] width 38 height 13
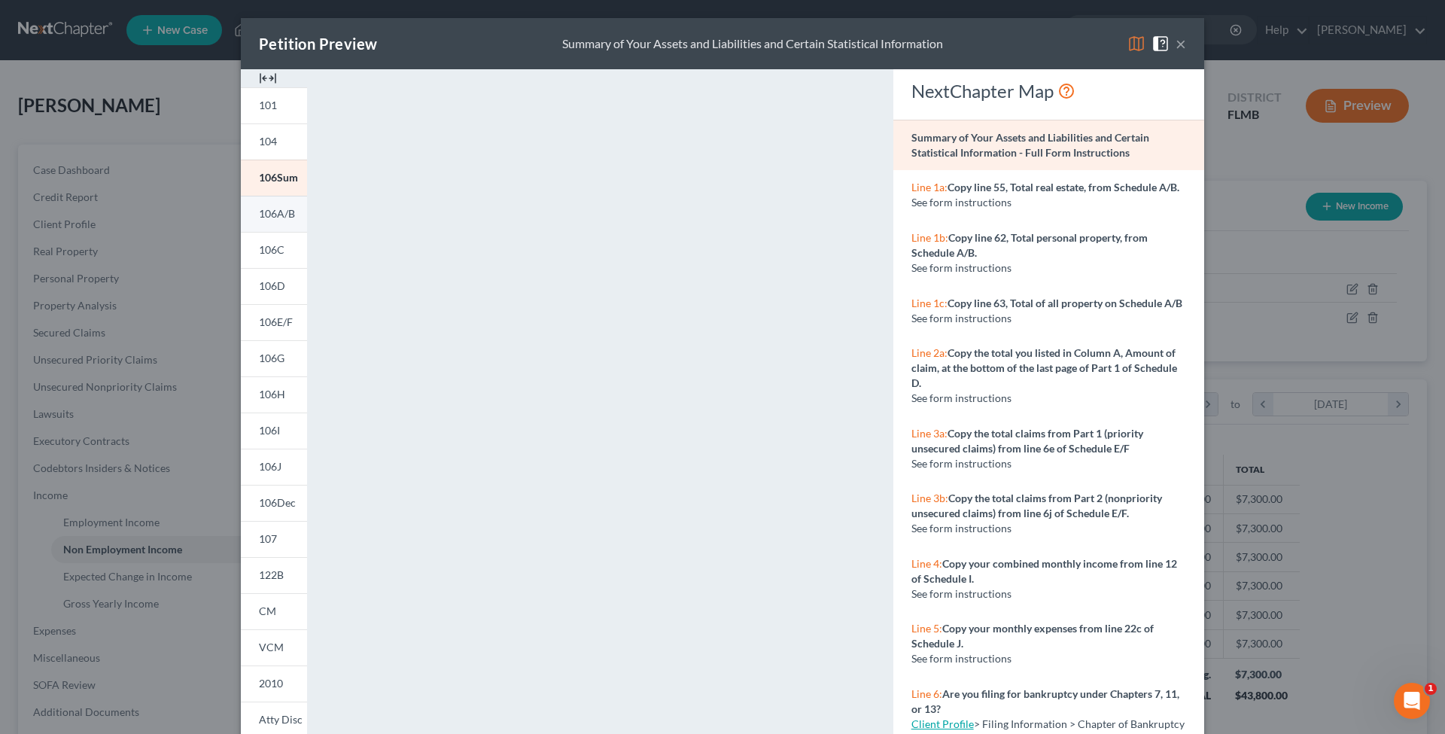
click at [279, 221] on link "106A/B" at bounding box center [274, 214] width 66 height 36
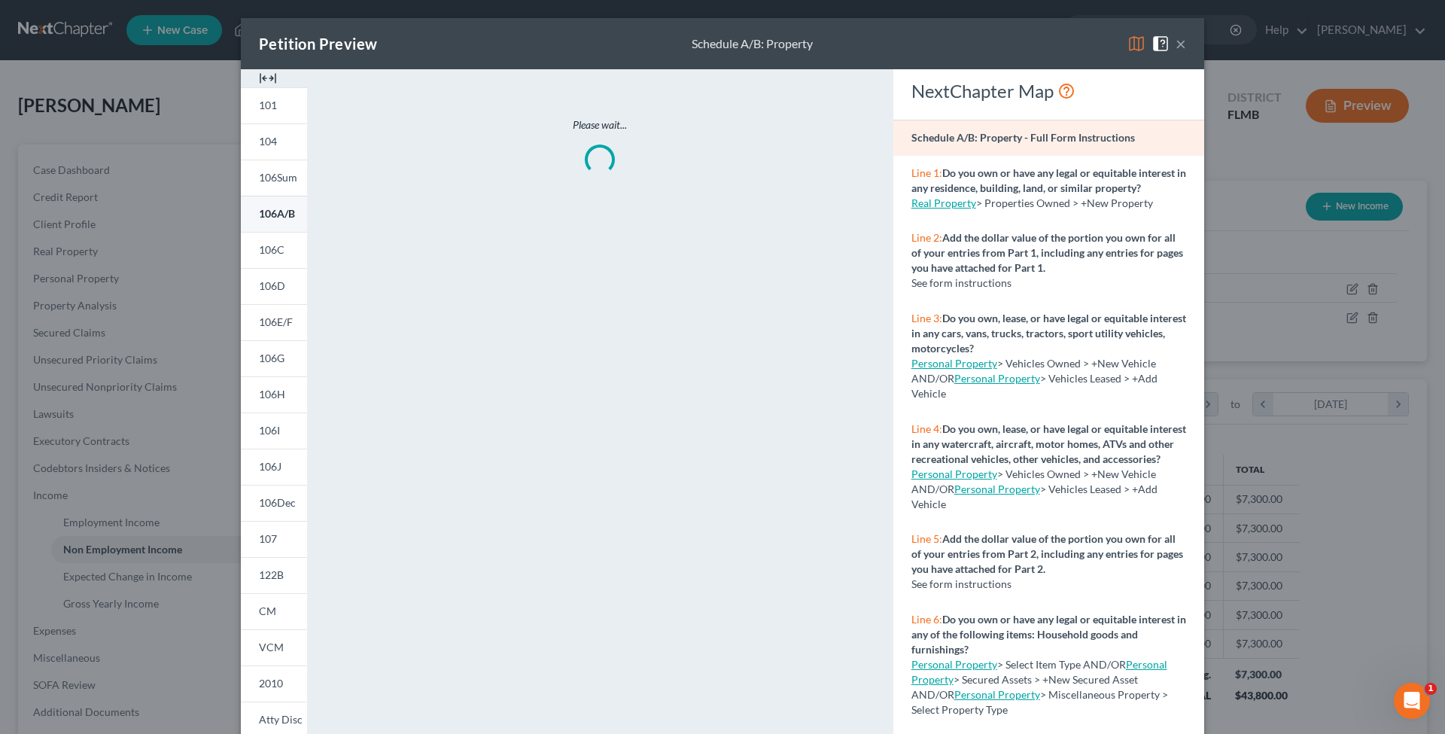
click at [280, 208] on span "106A/B" at bounding box center [277, 213] width 36 height 13
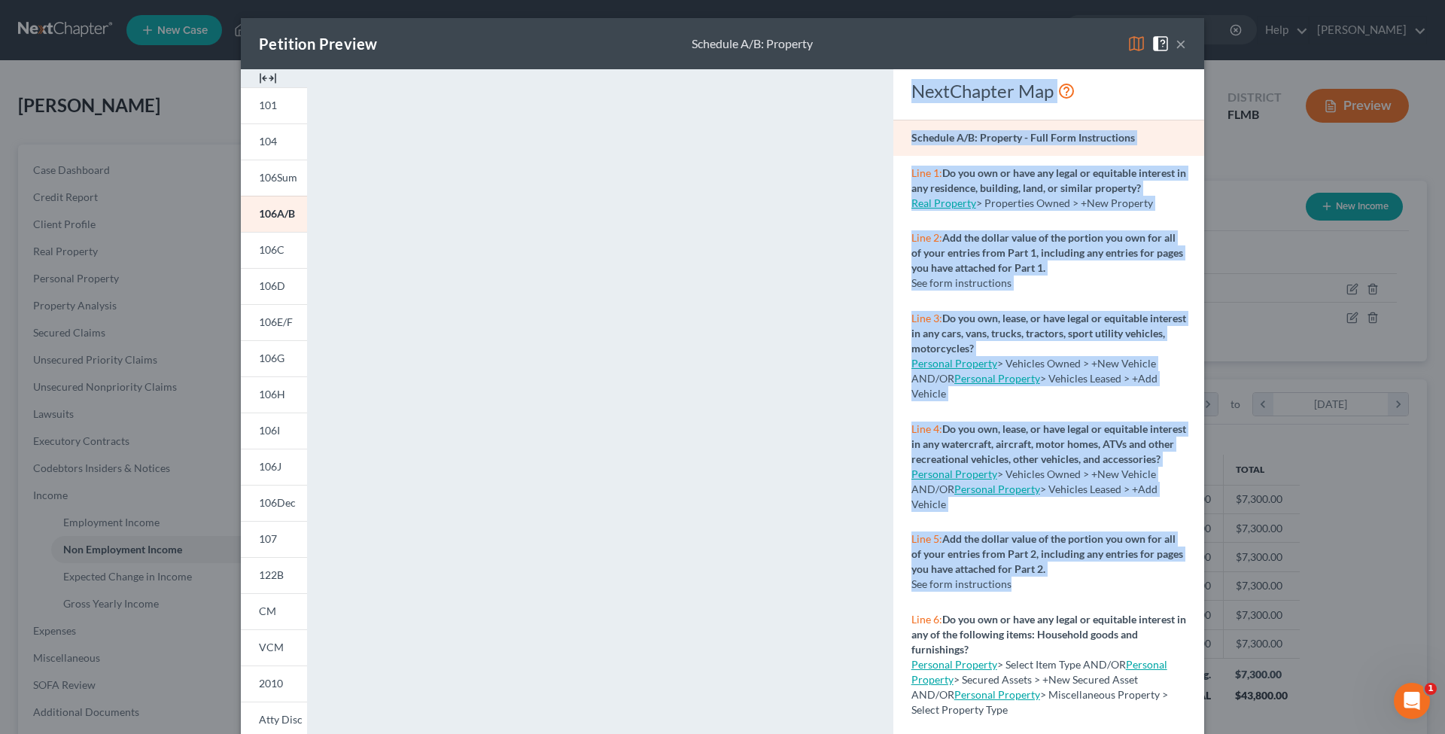
drag, startPoint x: 1074, startPoint y: 617, endPoint x: 842, endPoint y: 644, distance: 233.5
click at [842, 644] on div "101 104 106Sum 106A/B 106C 106D 106E/F 106G 106H 106I 106J 106Dec 107 122B CM V…" at bounding box center [722, 450] width 979 height 762
click at [277, 245] on span "106C" at bounding box center [272, 249] width 26 height 13
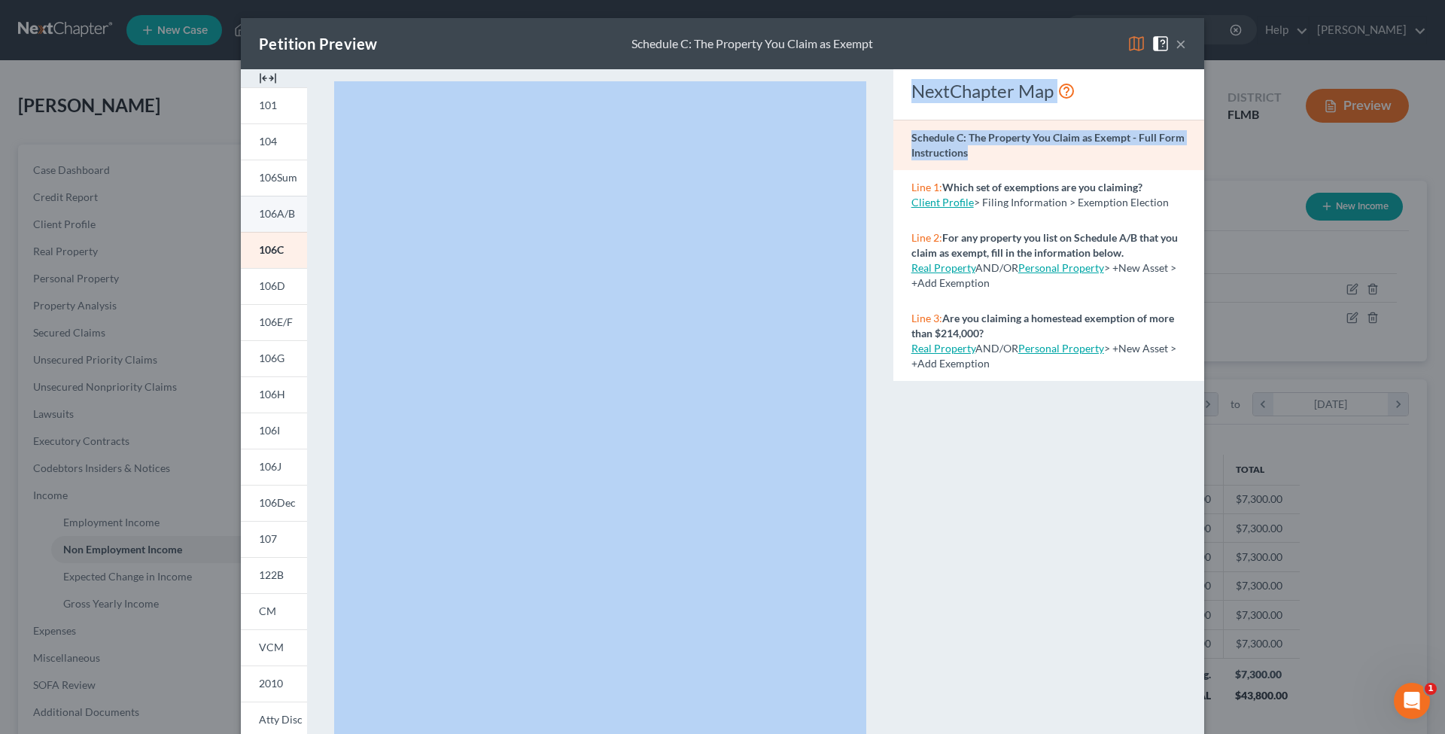
click at [278, 217] on span "106A/B" at bounding box center [277, 213] width 36 height 13
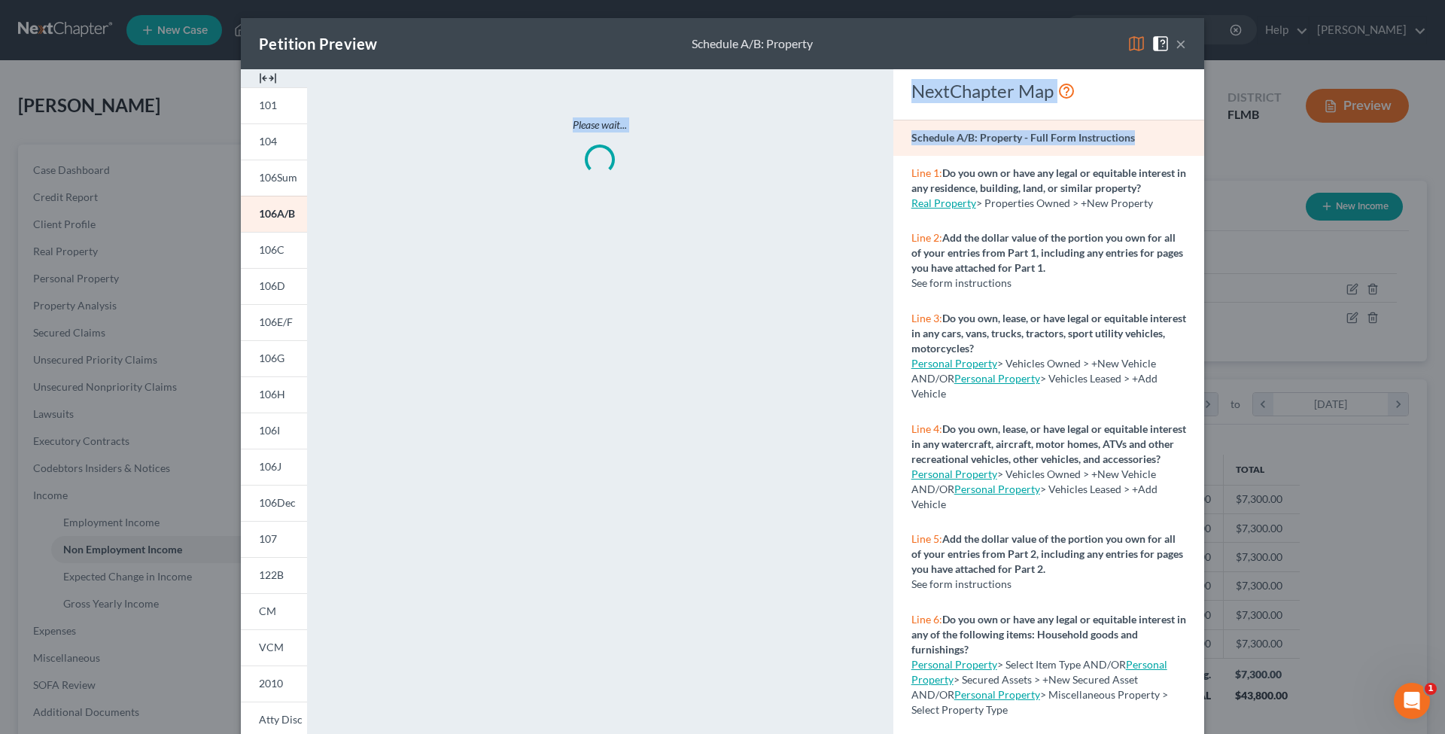
click at [1176, 41] on button "×" at bounding box center [1181, 44] width 11 height 18
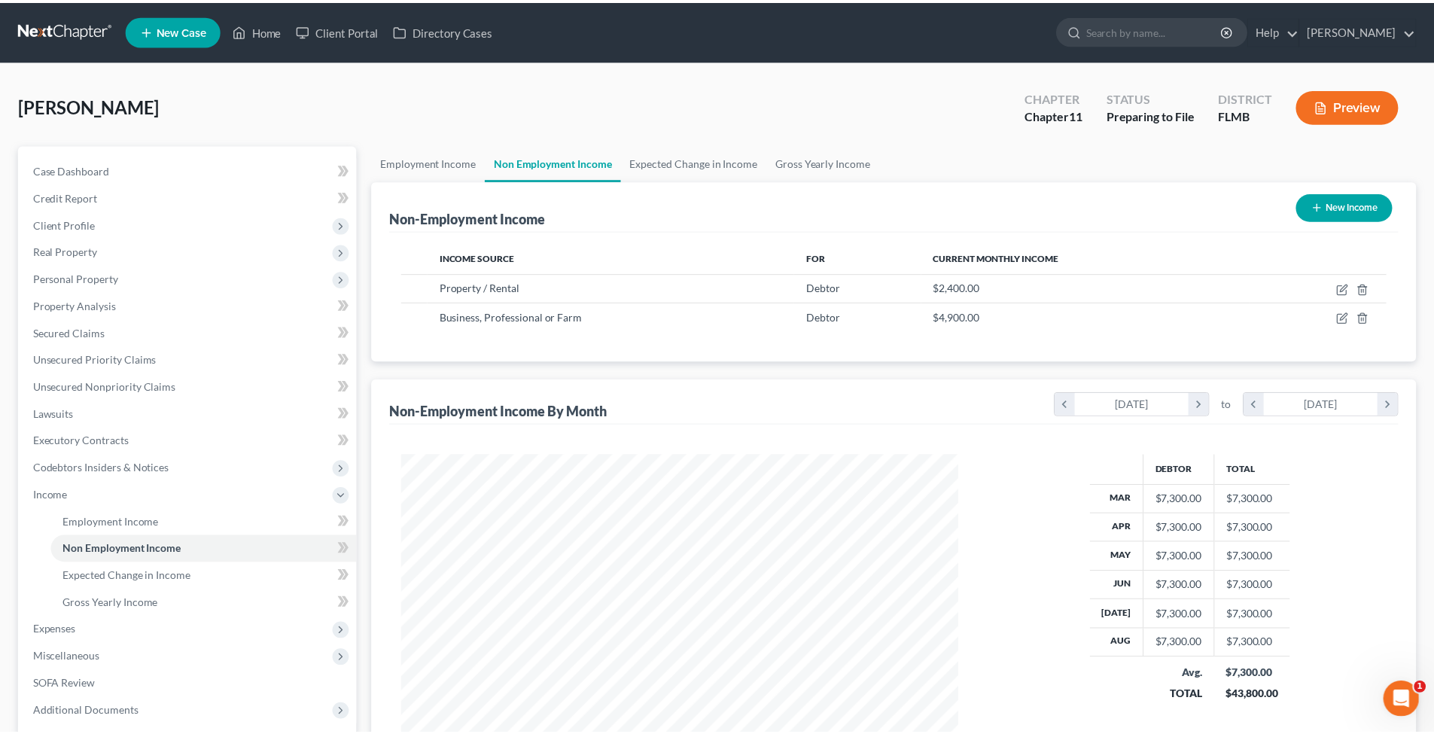
scroll to position [752581, 752270]
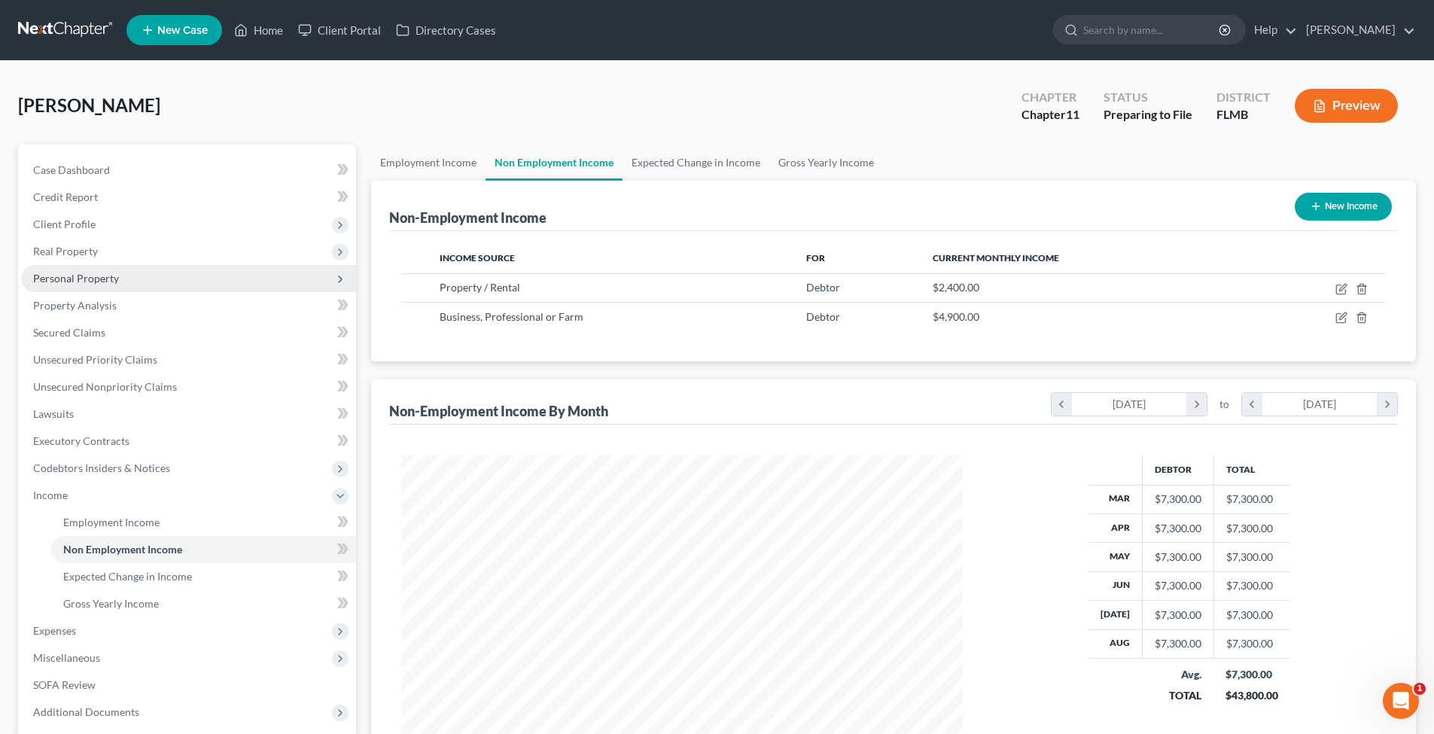
click at [58, 278] on span "Personal Property" at bounding box center [76, 278] width 86 height 13
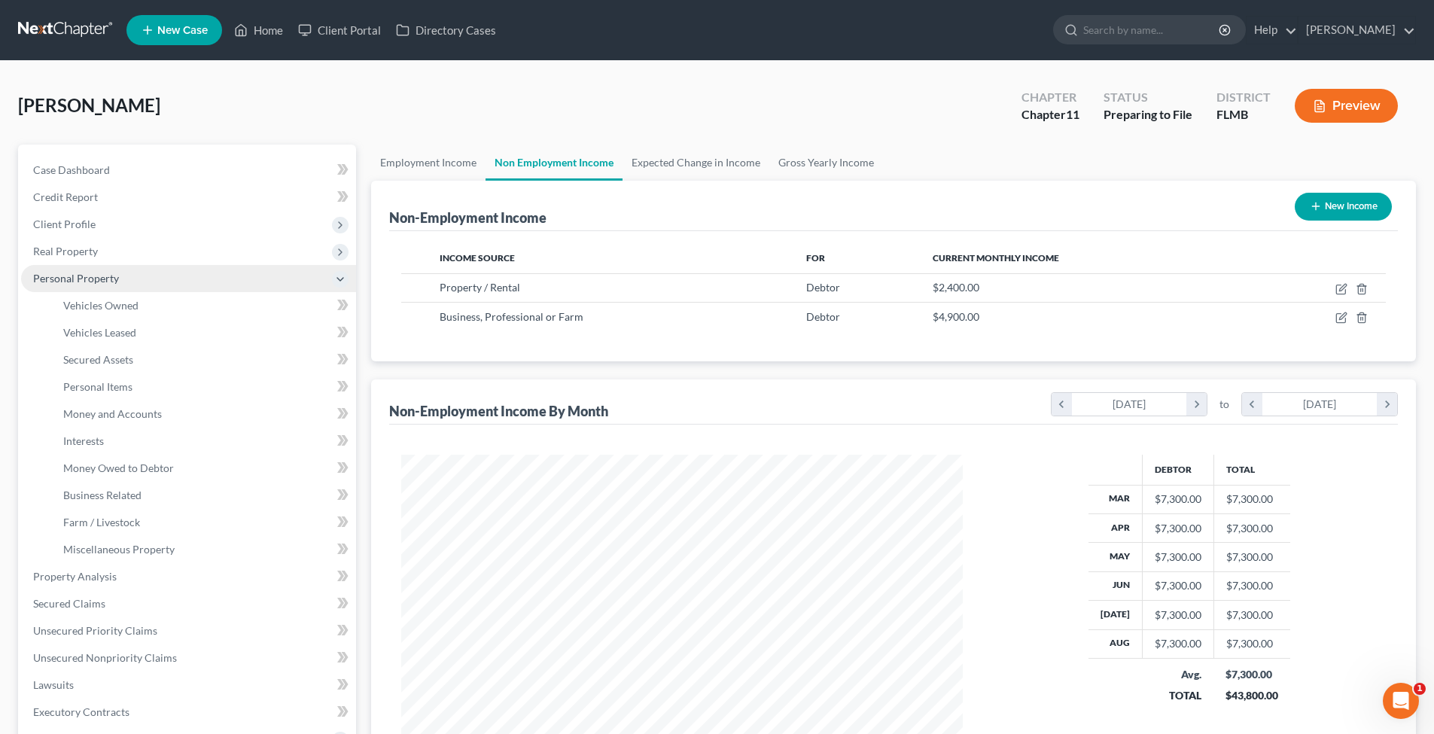
click at [42, 275] on span "Personal Property" at bounding box center [76, 278] width 86 height 13
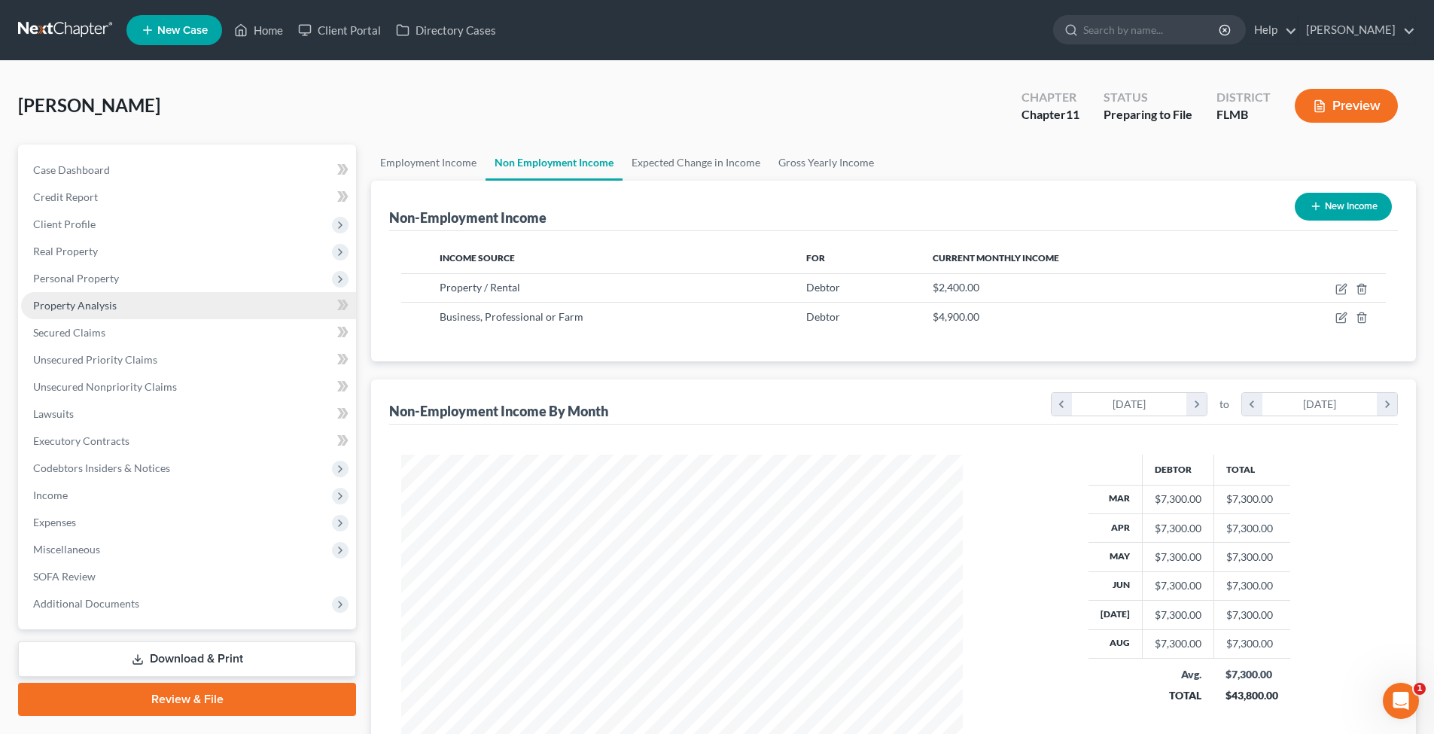
click at [77, 303] on span "Property Analysis" at bounding box center [75, 305] width 84 height 13
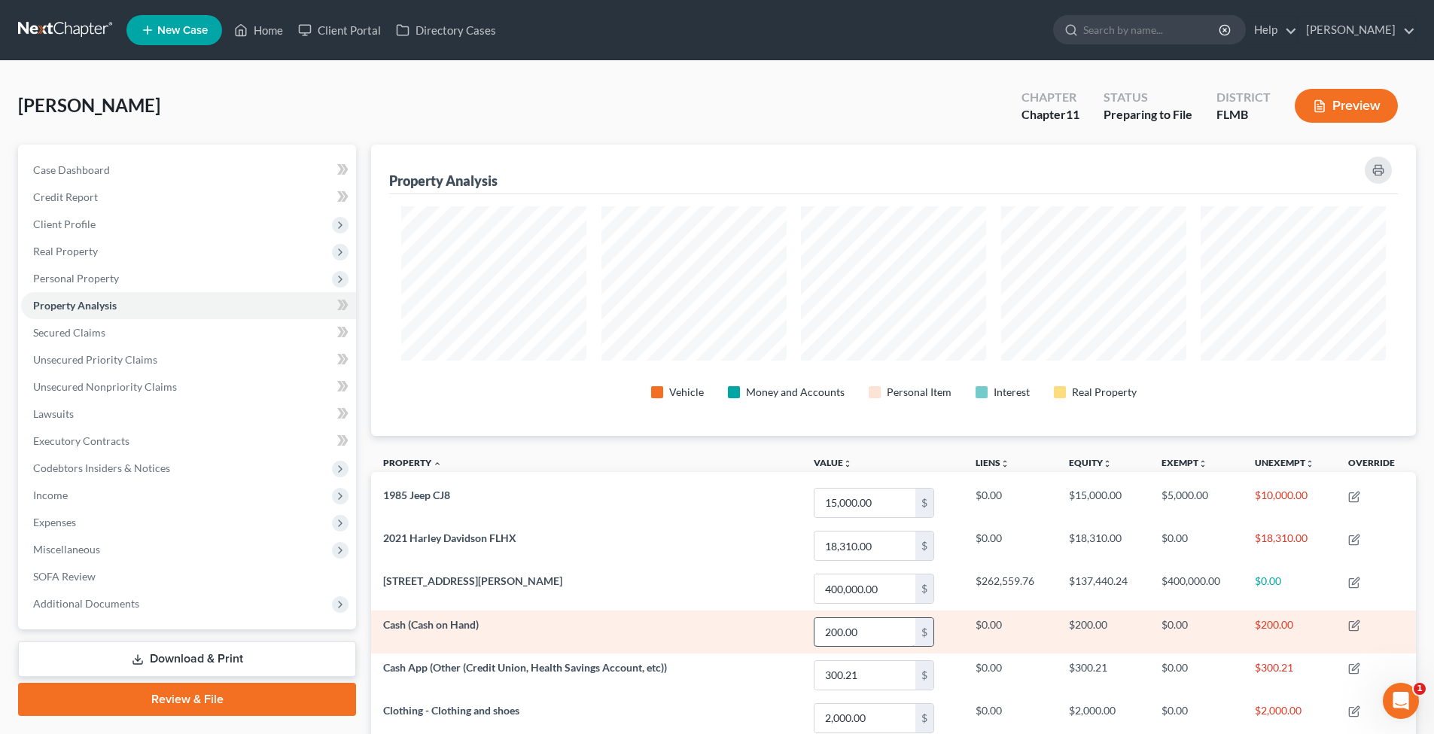
scroll to position [280, 0]
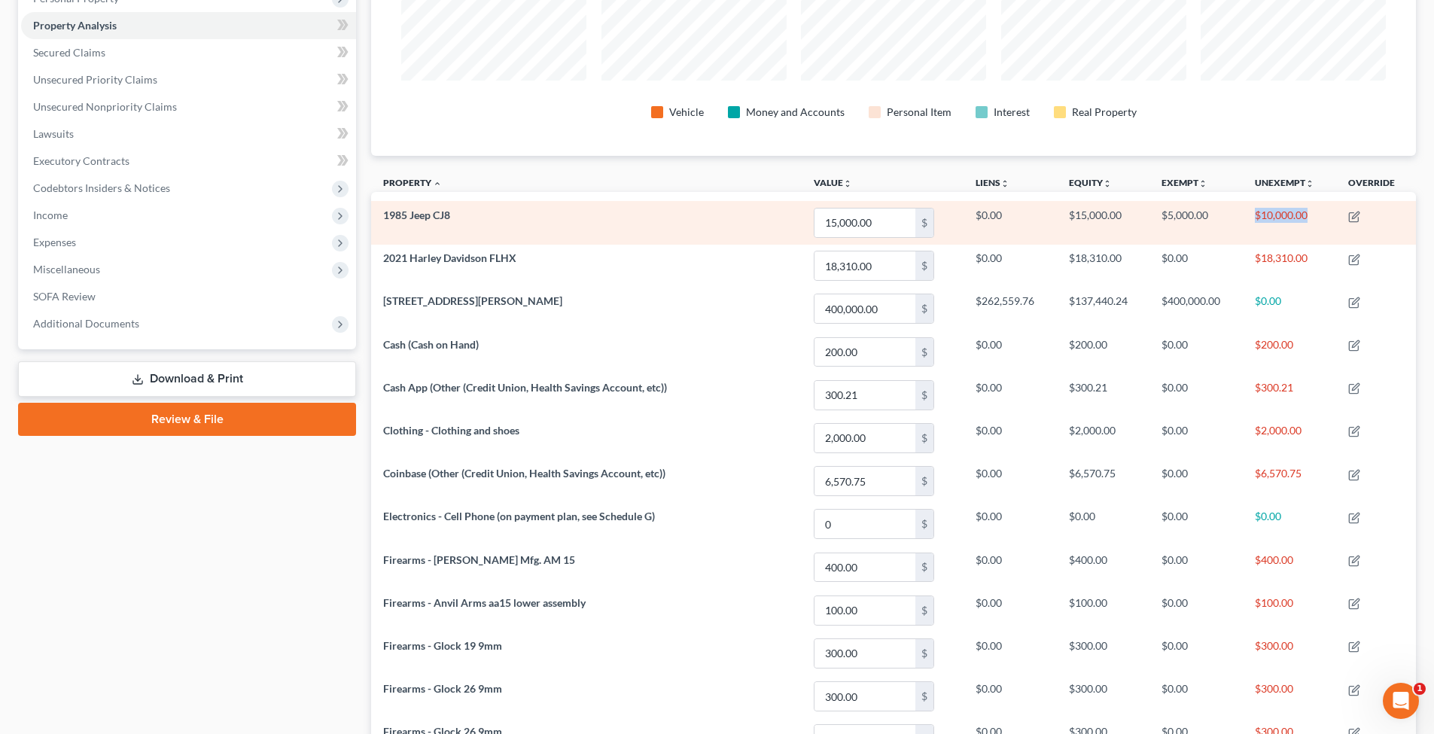
drag, startPoint x: 1259, startPoint y: 213, endPoint x: 1294, endPoint y: 235, distance: 41.6
click at [1243, 235] on td "$10,000.00" at bounding box center [1290, 222] width 94 height 43
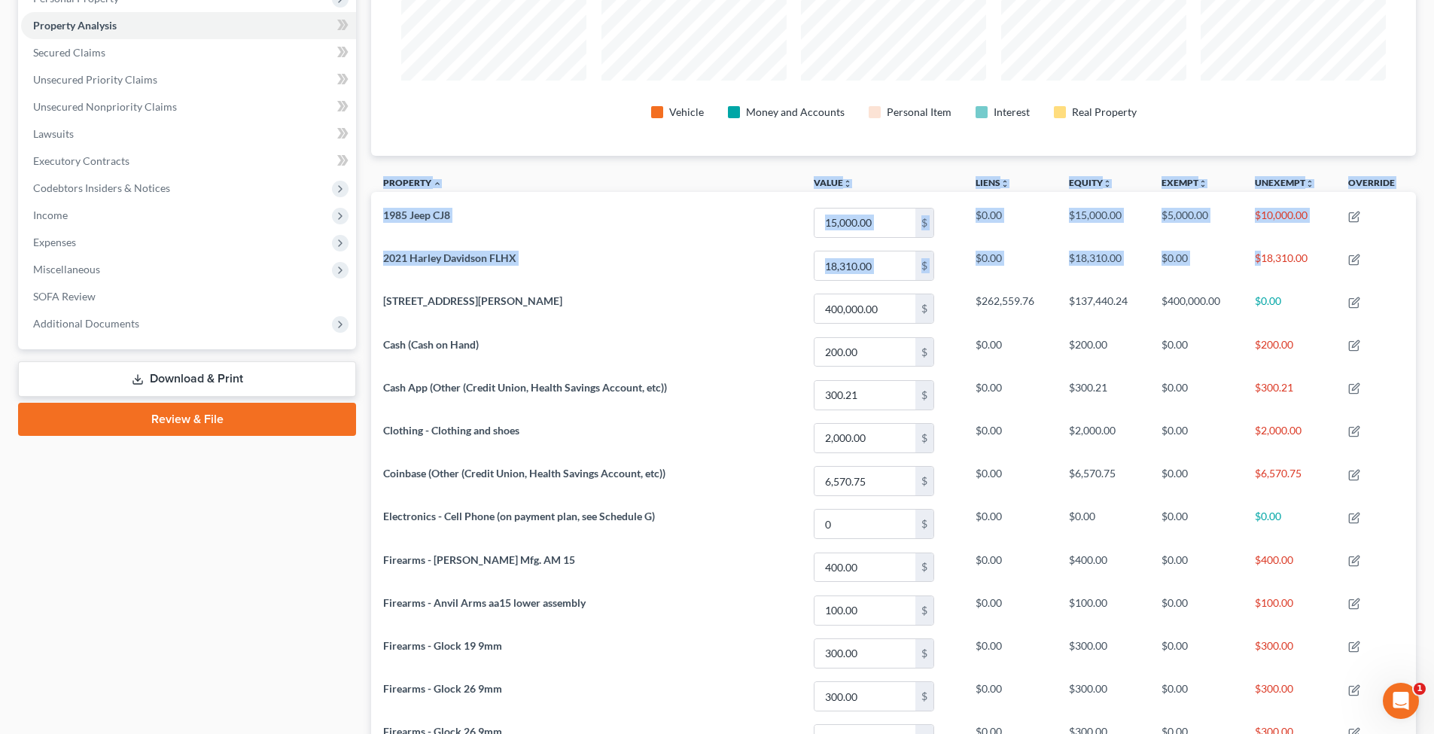
drag, startPoint x: 1278, startPoint y: 256, endPoint x: 1430, endPoint y: 253, distance: 151.4
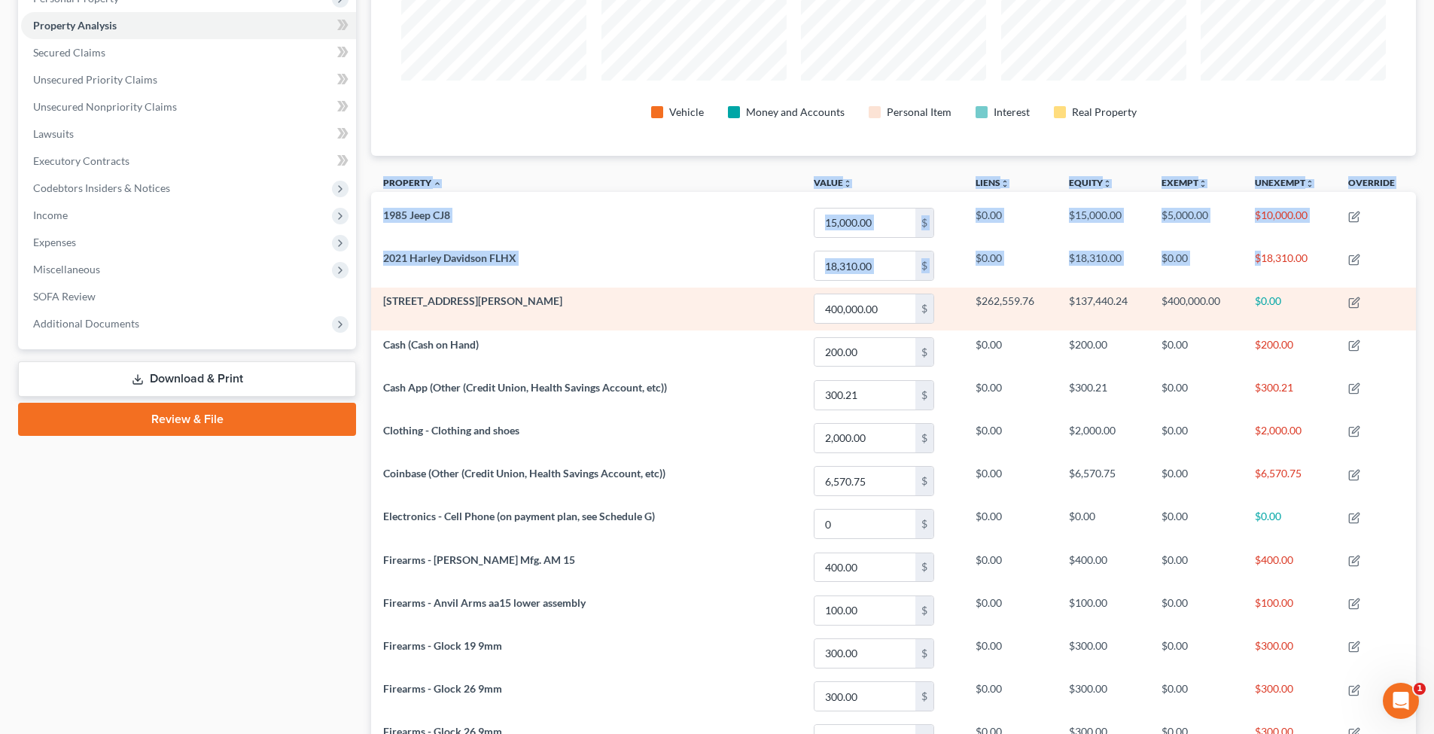
click at [1207, 323] on td "$400,000.00" at bounding box center [1196, 309] width 93 height 43
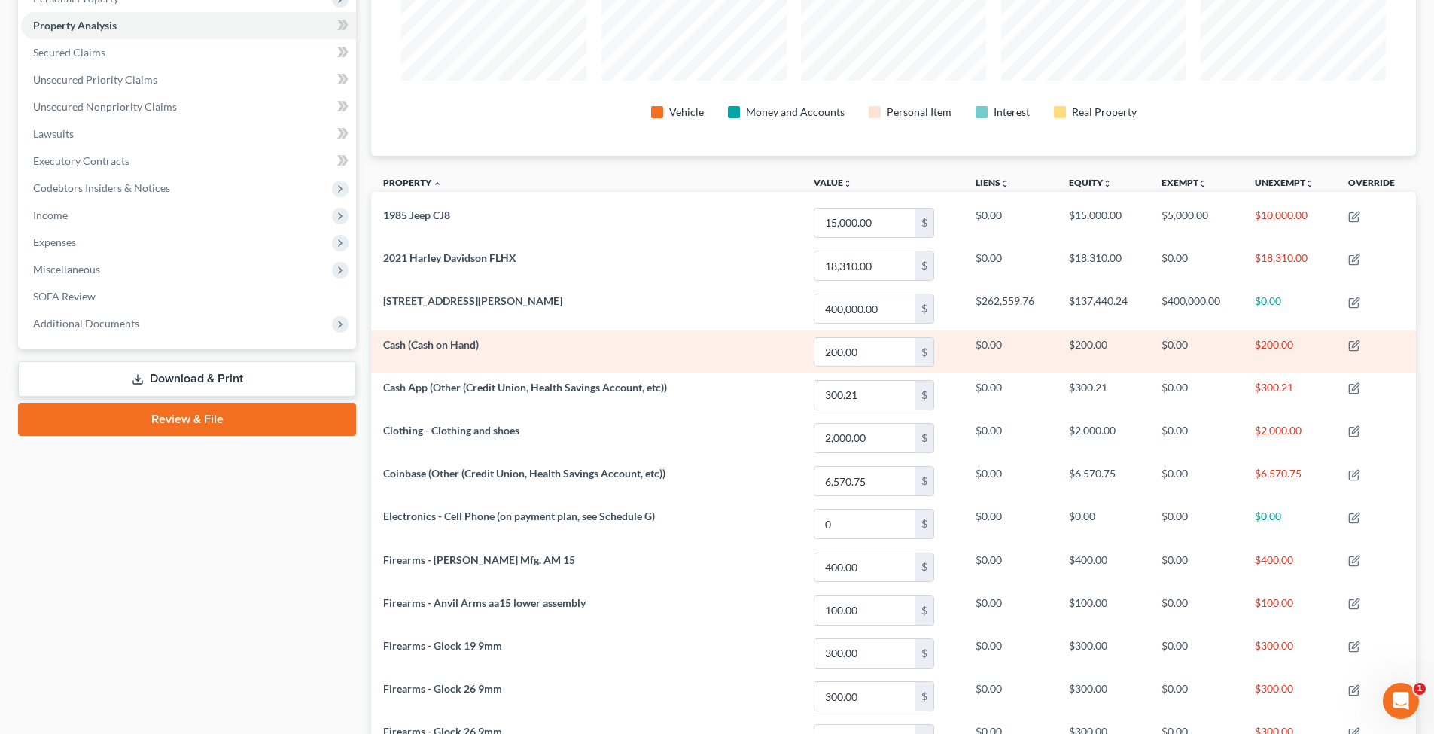
click at [431, 349] on span "Cash (Cash on Hand)" at bounding box center [431, 344] width 96 height 13
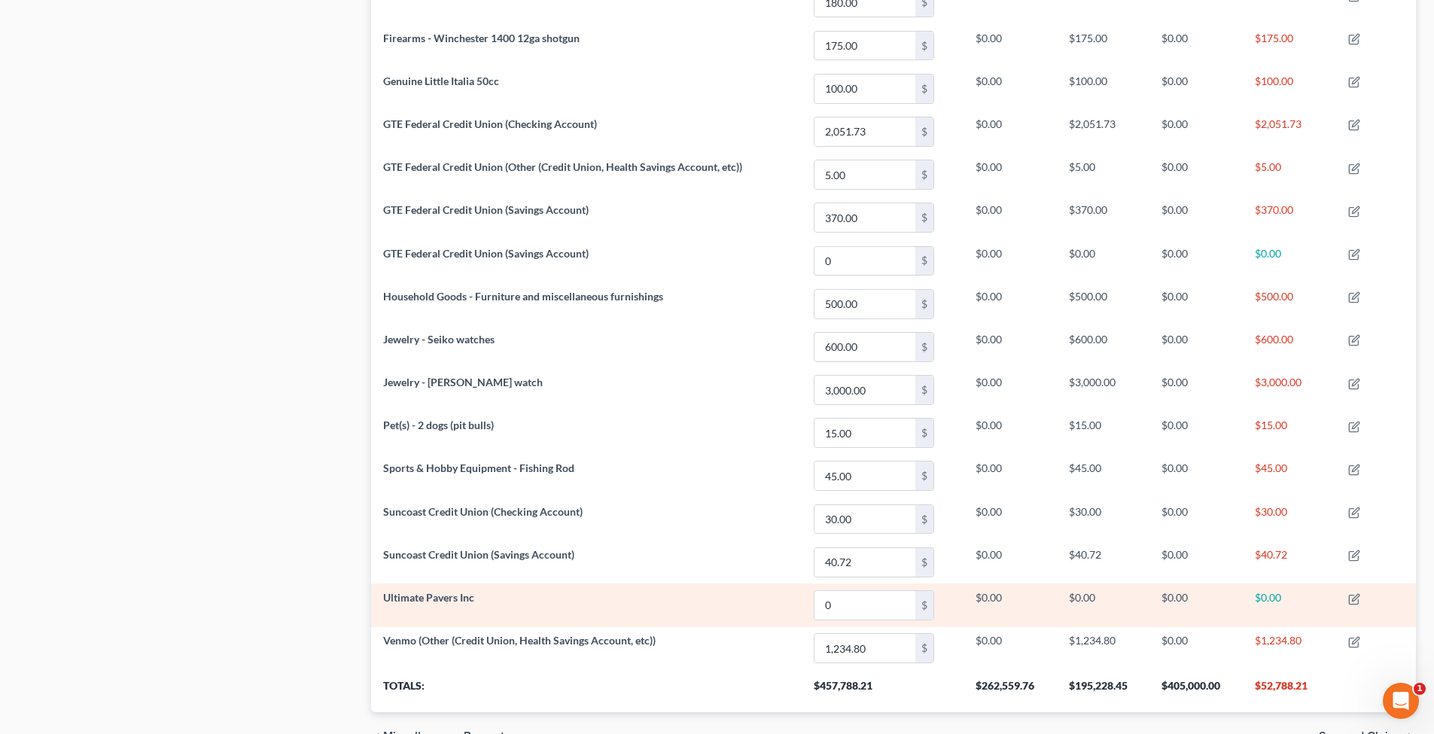
scroll to position [2048, 0]
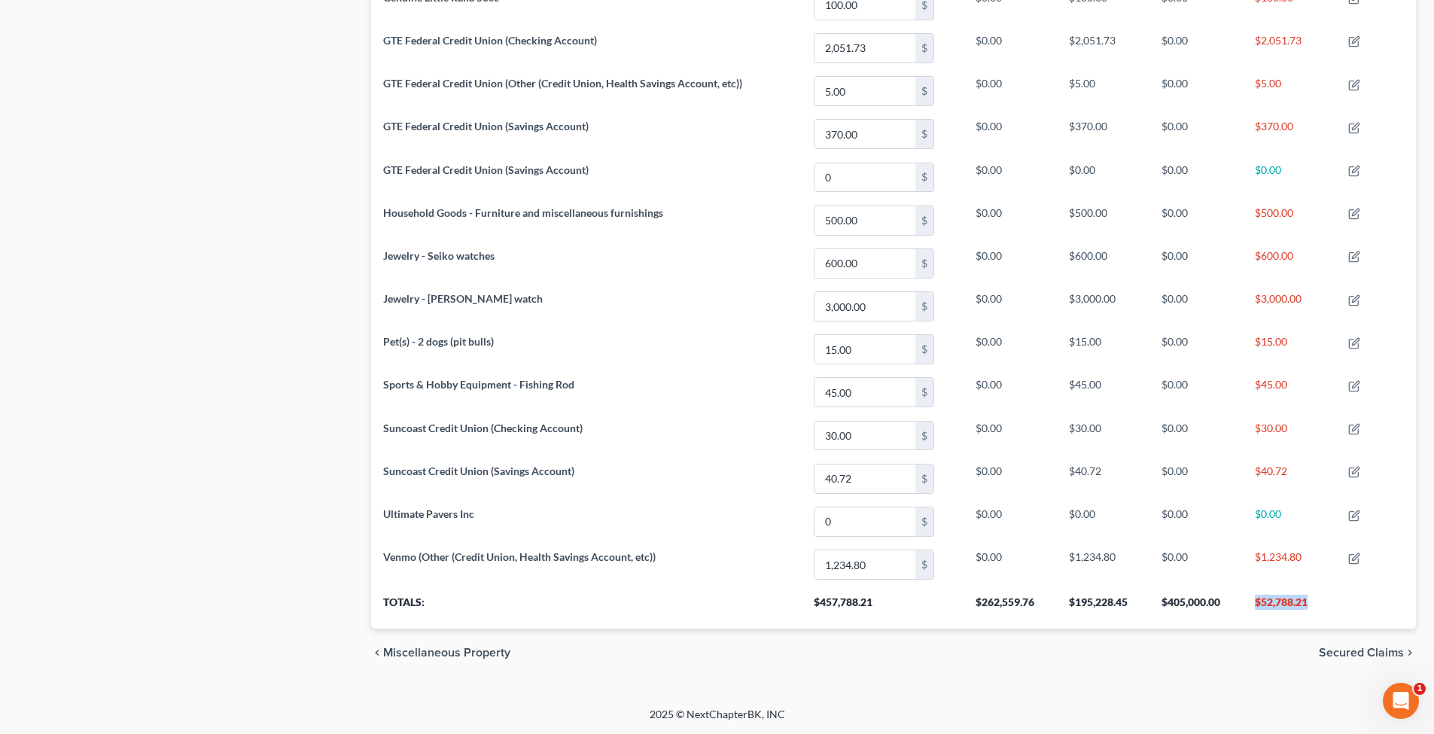
drag, startPoint x: 1308, startPoint y: 608, endPoint x: 1246, endPoint y: 604, distance: 61.9
click at [1243, 604] on tr "Totals: $457,788.21 $262,559.76 $195,228.45 $405,000.00 $52,788.21" at bounding box center [893, 607] width 1045 height 42
click at [1243, 609] on th "$52,788.21" at bounding box center [1290, 607] width 94 height 42
drag, startPoint x: 1296, startPoint y: 610, endPoint x: 1263, endPoint y: 588, distance: 39.0
click at [1243, 591] on th "$52,788.21" at bounding box center [1290, 607] width 94 height 42
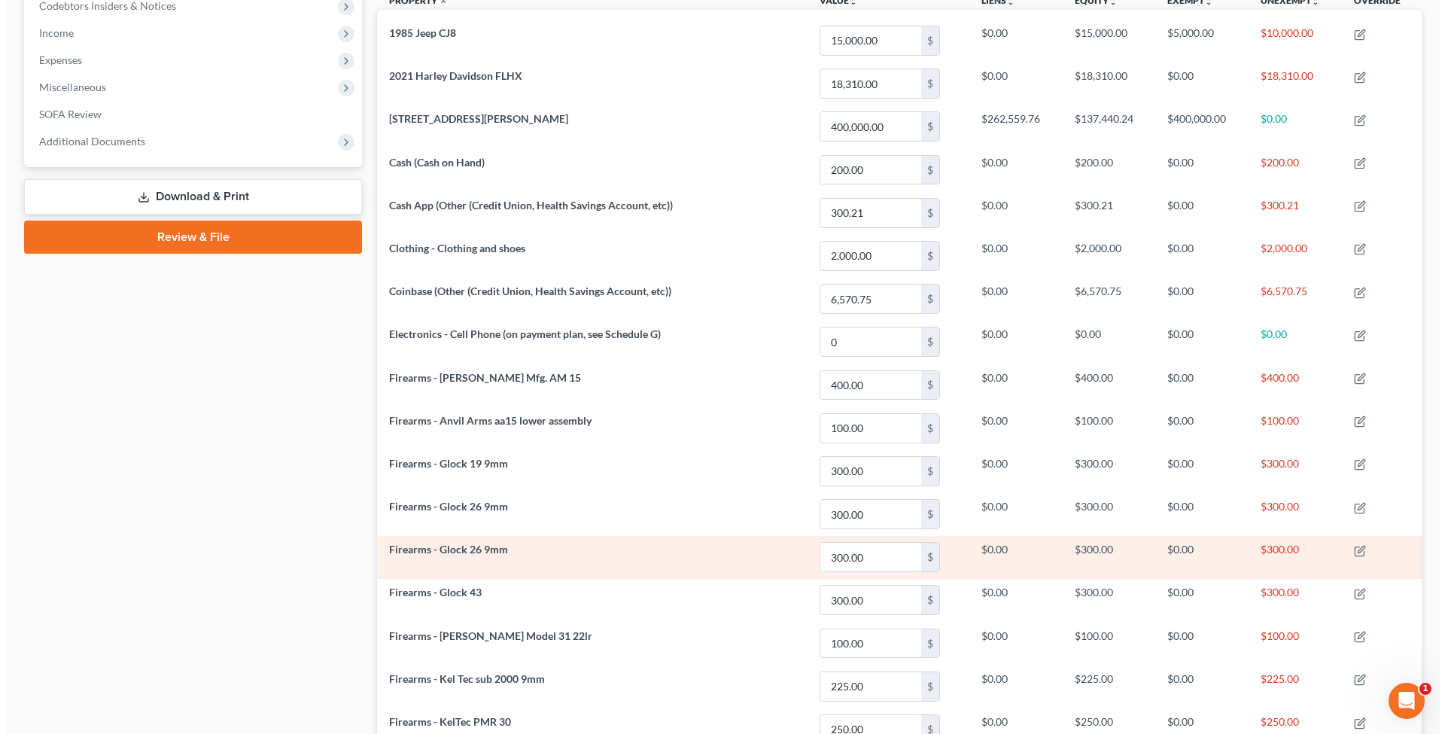
scroll to position [0, 0]
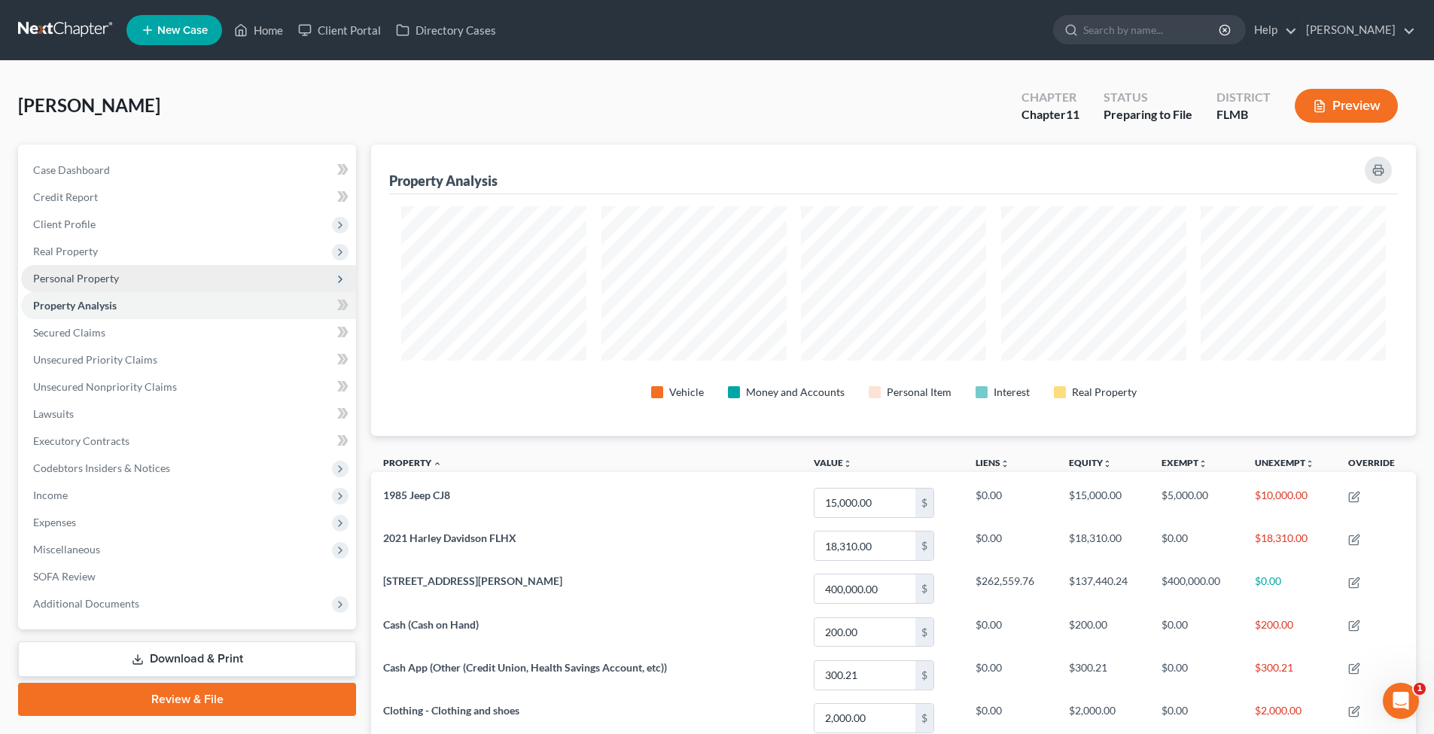
click at [63, 281] on span "Personal Property" at bounding box center [76, 278] width 86 height 13
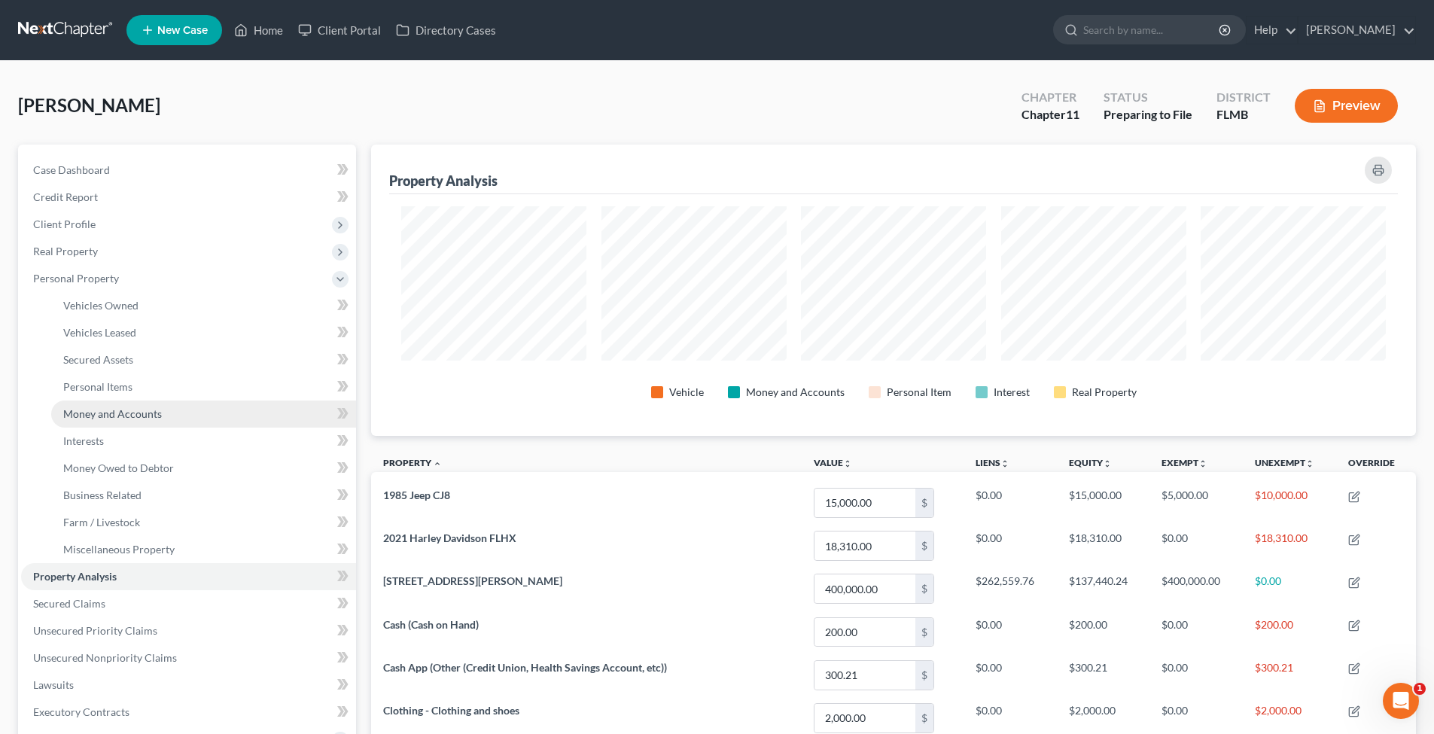
click at [106, 407] on span "Money and Accounts" at bounding box center [112, 413] width 99 height 13
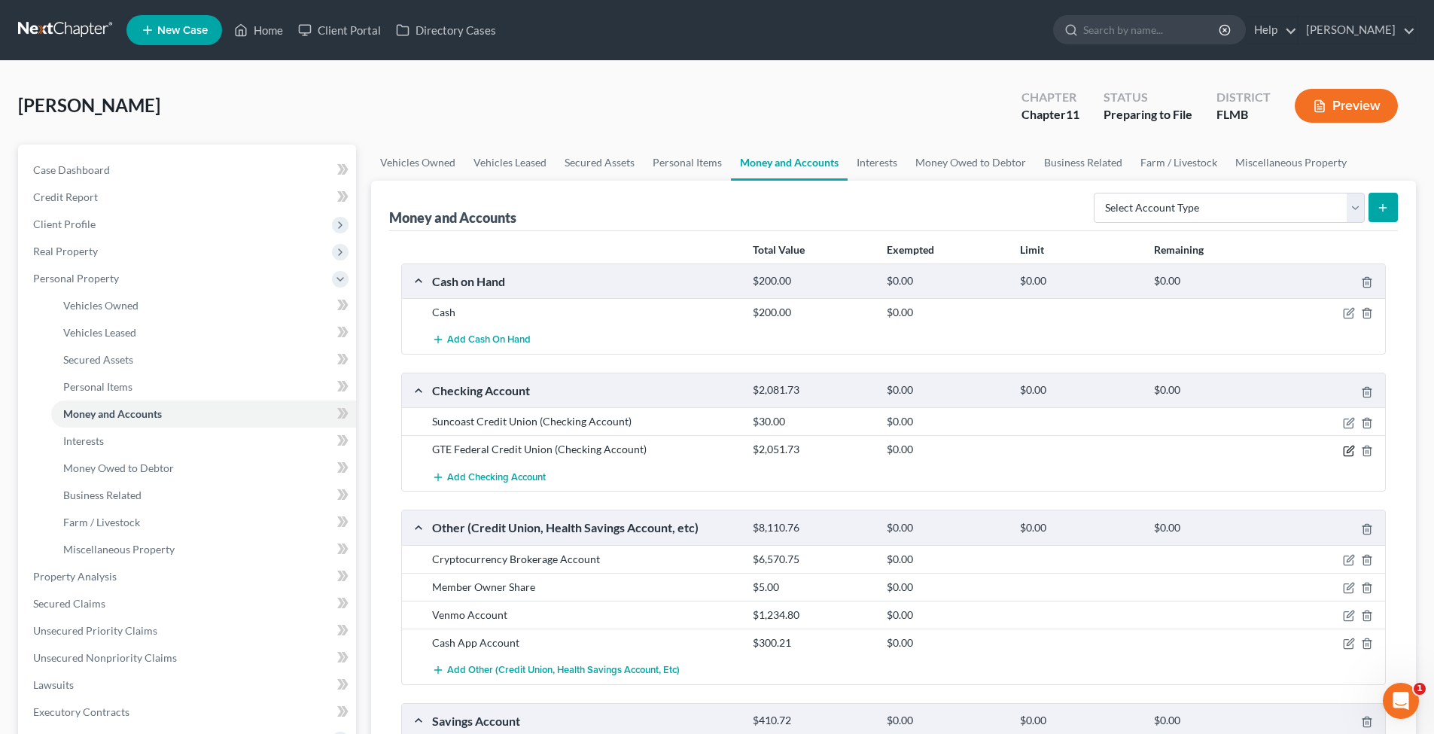
click at [1243, 449] on icon "button" at bounding box center [1350, 449] width 7 height 7
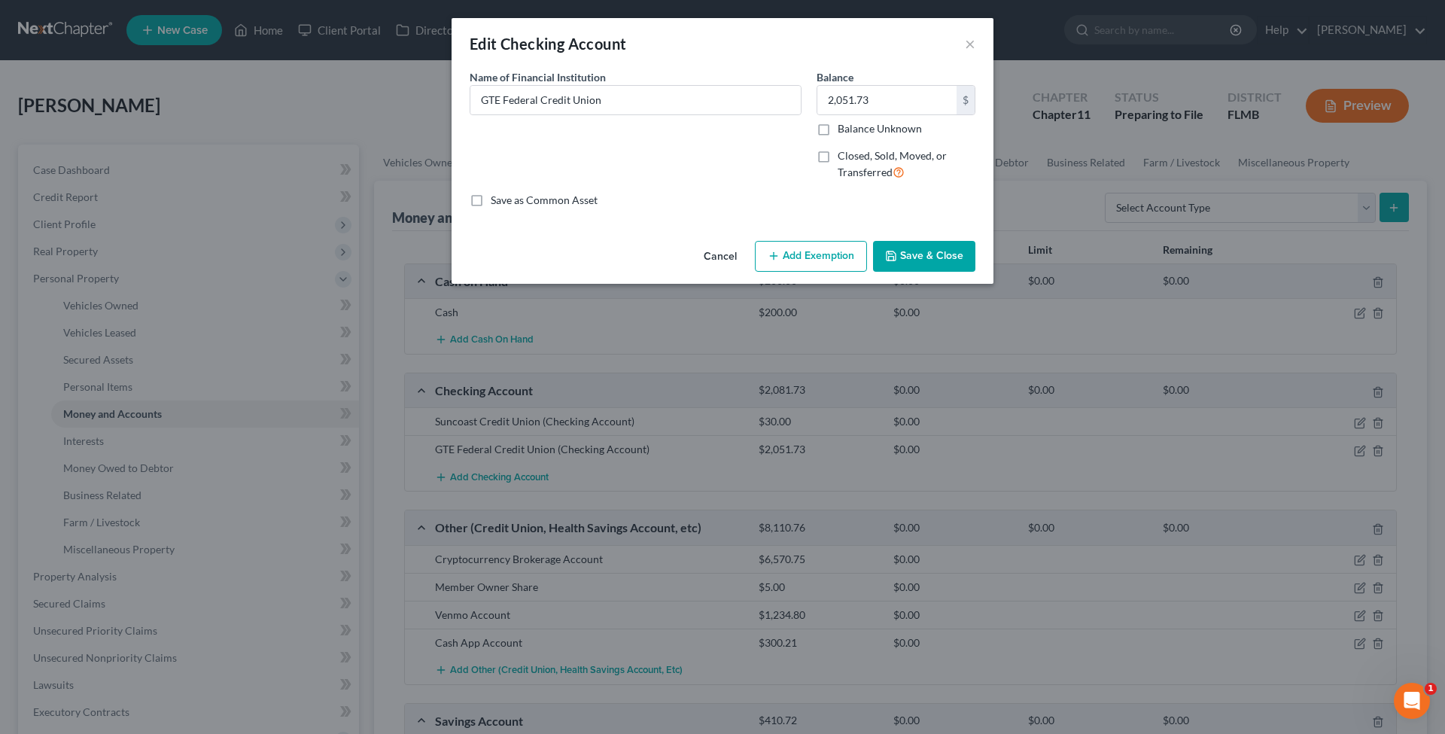
click at [835, 247] on button "Add Exemption" at bounding box center [811, 257] width 112 height 32
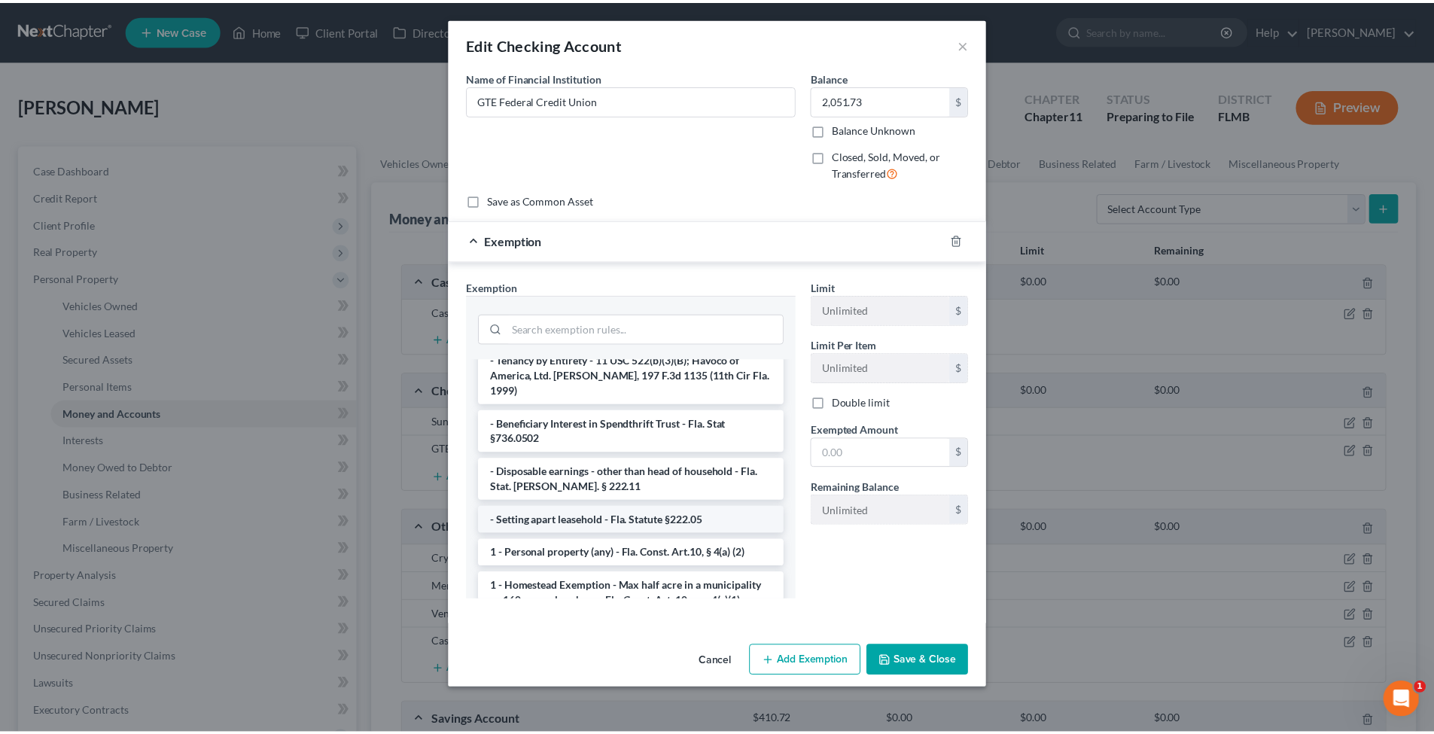
scroll to position [78, 0]
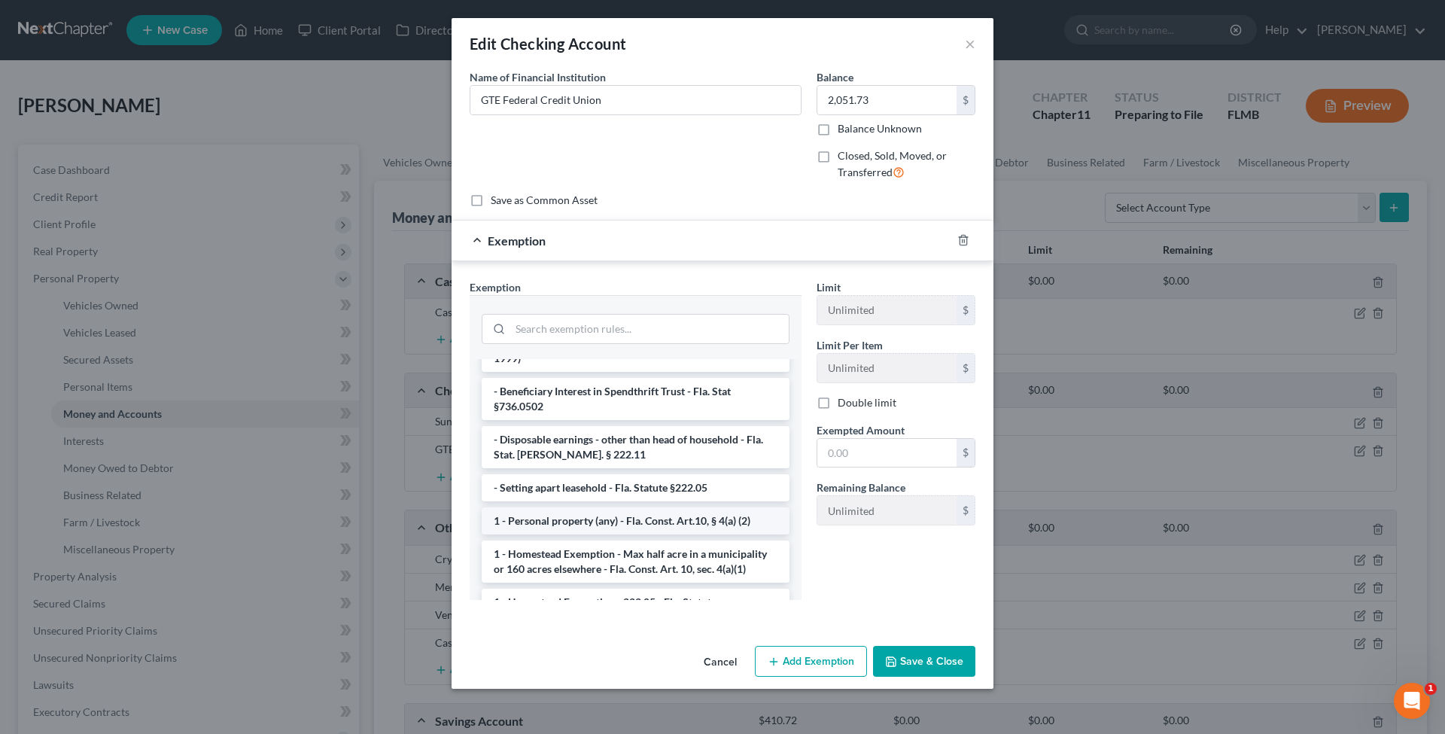
click at [623, 507] on li "1 - Personal property (any) - Fla. Const. Art.10, § 4(a) (2)" at bounding box center [636, 520] width 308 height 27
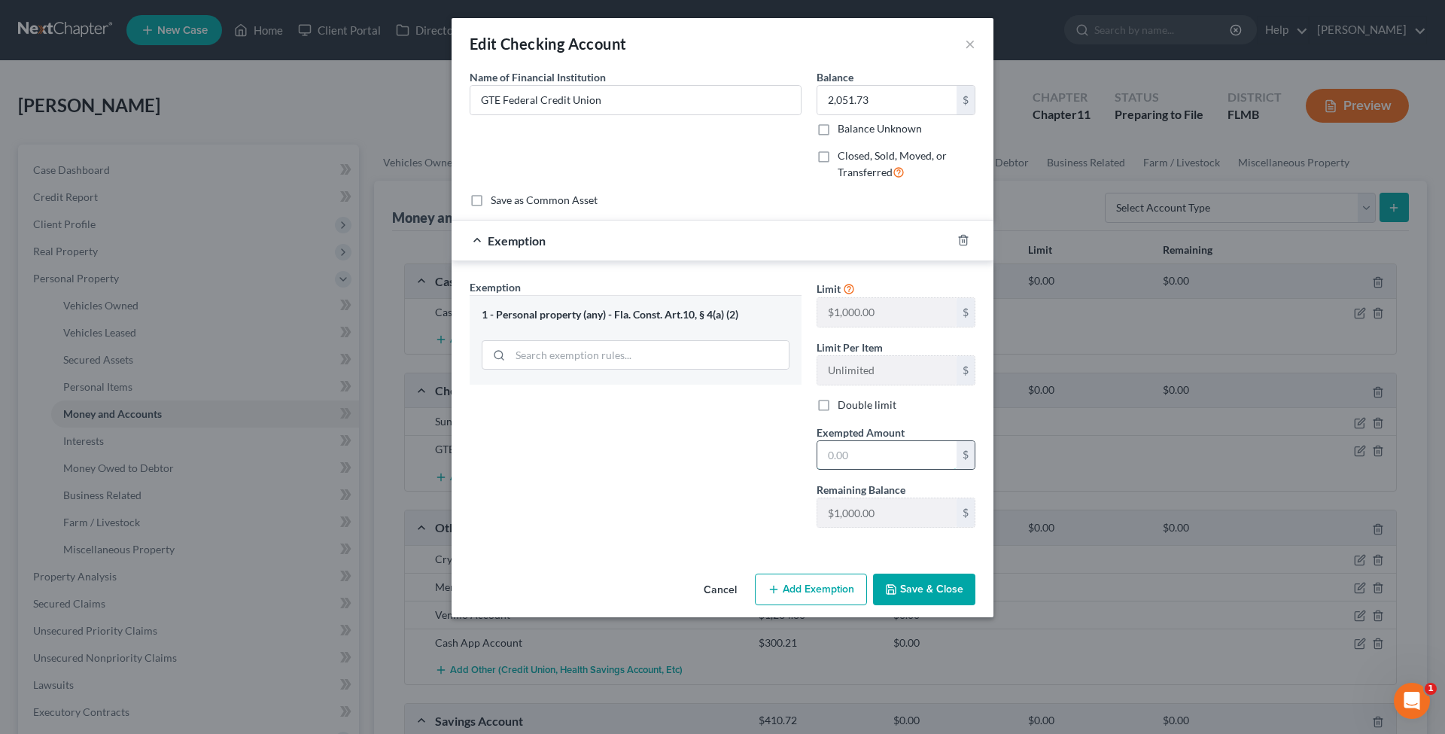
click at [879, 451] on input "text" at bounding box center [887, 455] width 139 height 29
type input "1,000"
click at [916, 597] on button "Save & Close" at bounding box center [924, 590] width 102 height 32
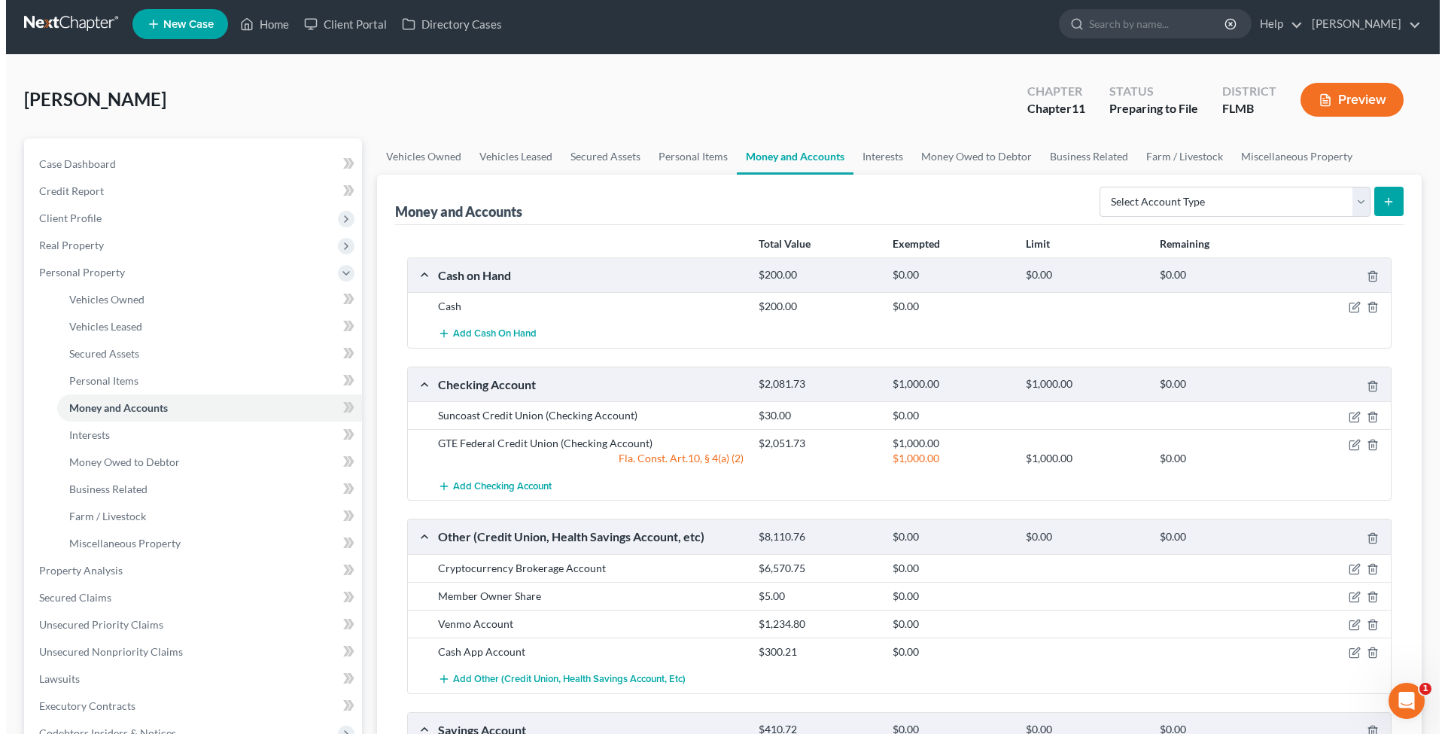
scroll to position [33, 0]
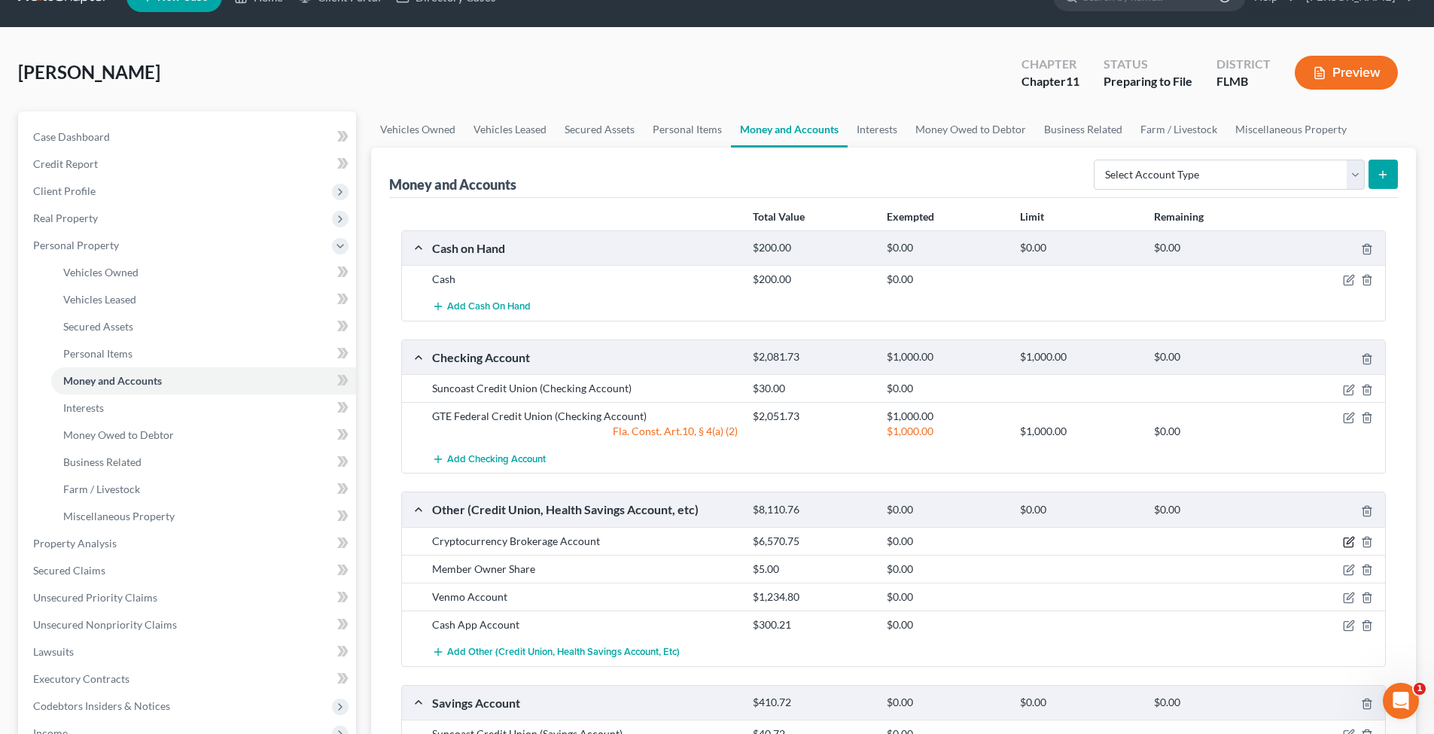
click at [1243, 539] on icon "button" at bounding box center [1349, 542] width 12 height 12
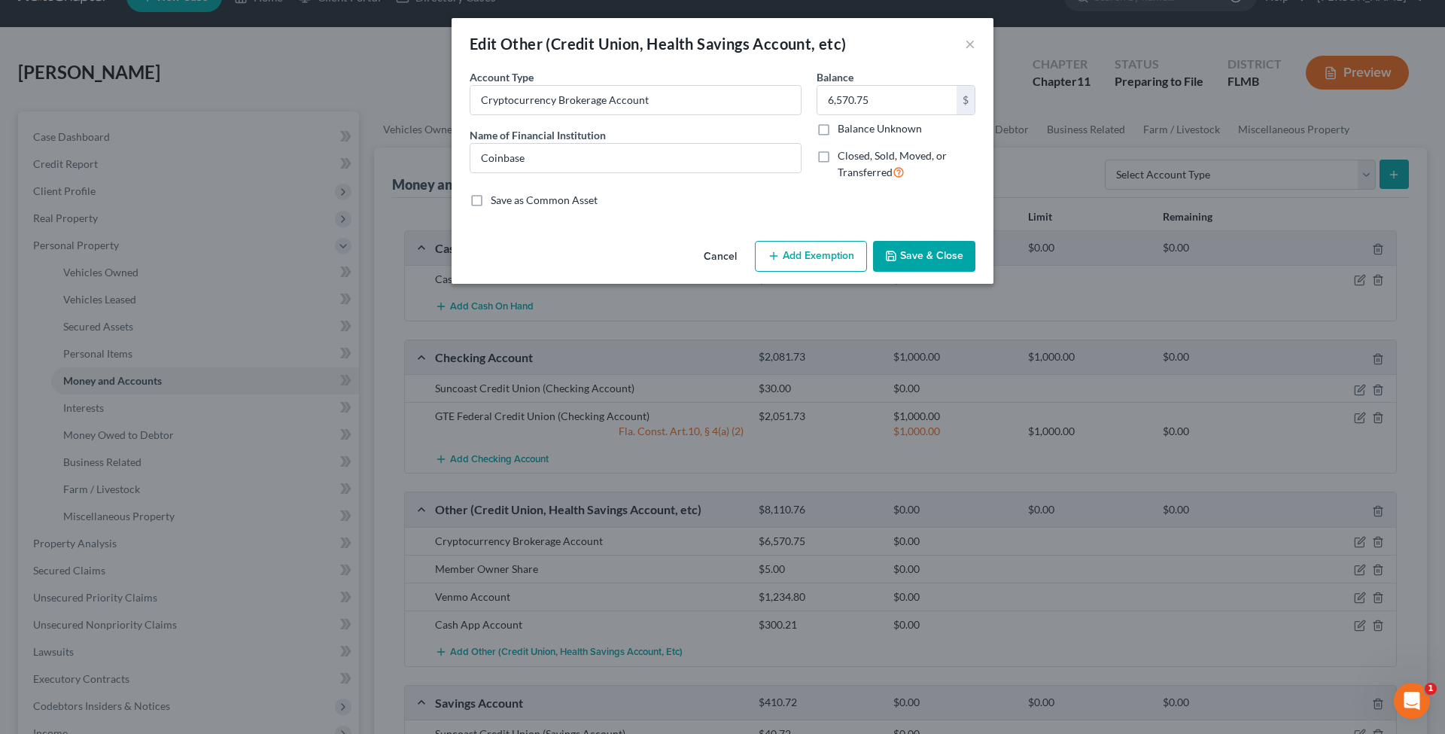
click at [836, 259] on button "Add Exemption" at bounding box center [811, 257] width 112 height 32
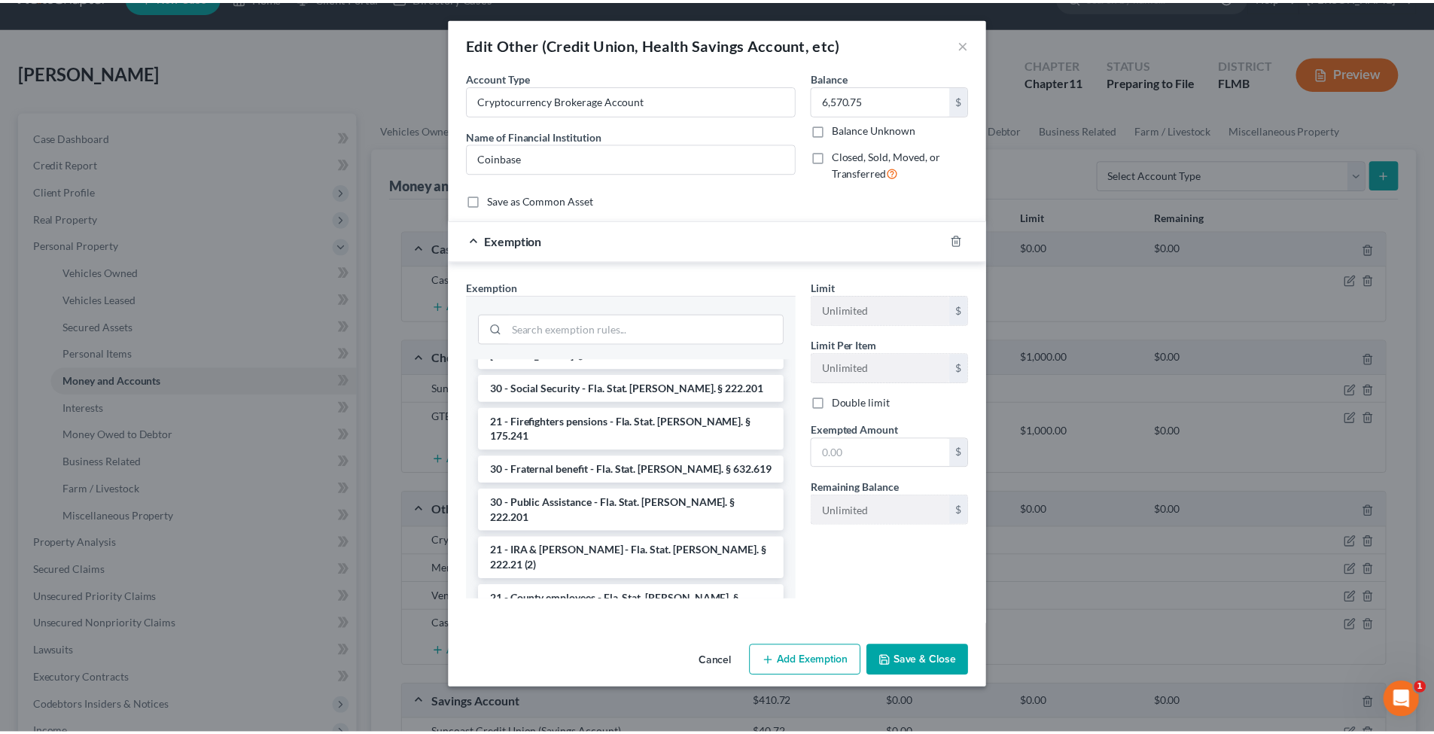
scroll to position [0, 0]
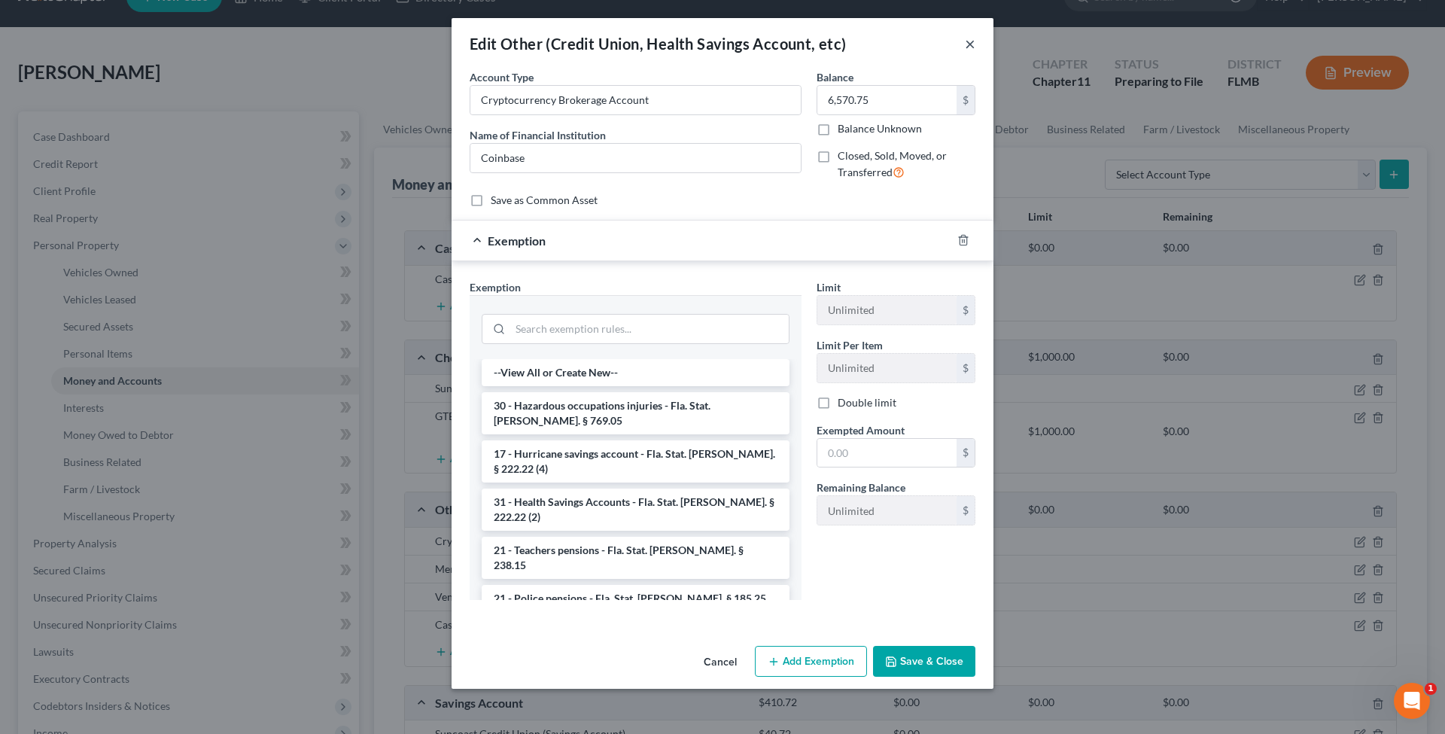
click at [970, 44] on button "×" at bounding box center [970, 44] width 11 height 18
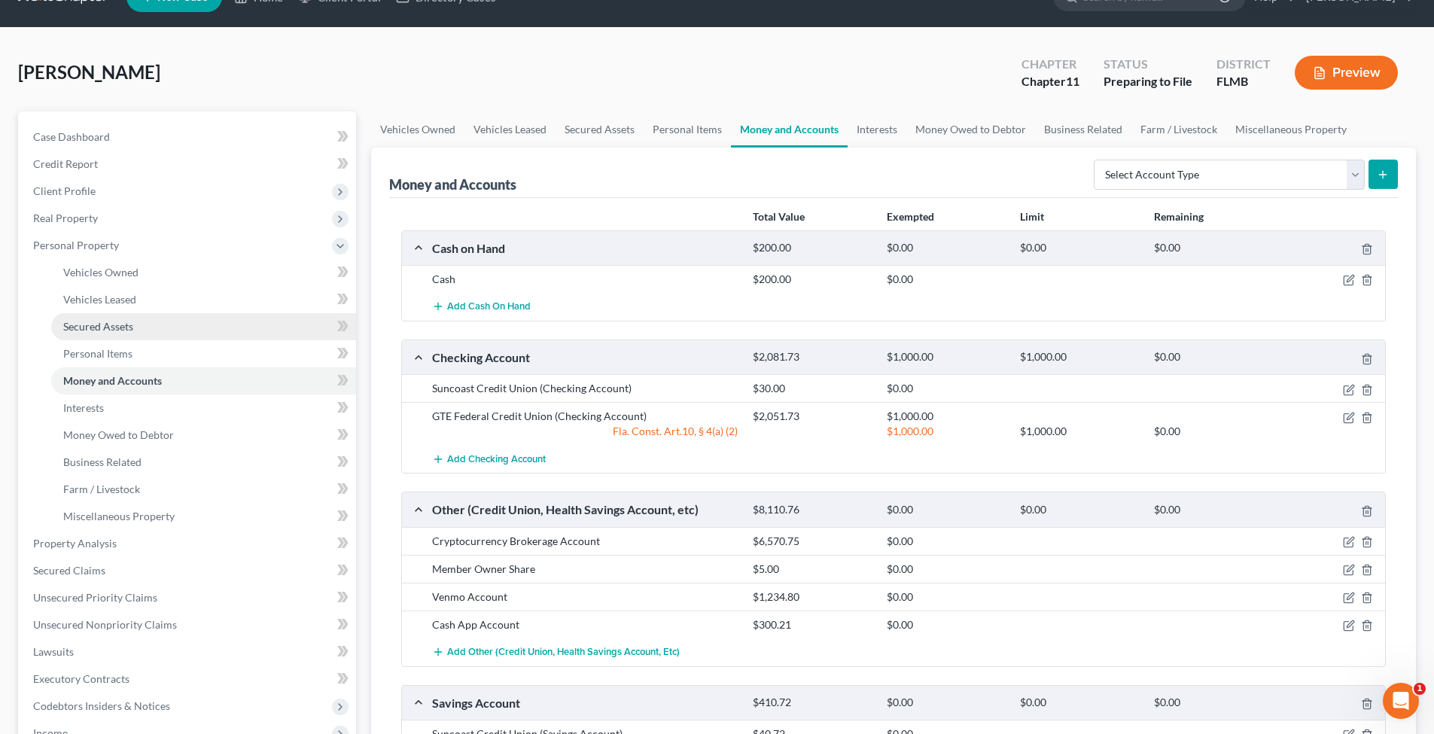
click at [104, 324] on span "Secured Assets" at bounding box center [98, 326] width 70 height 13
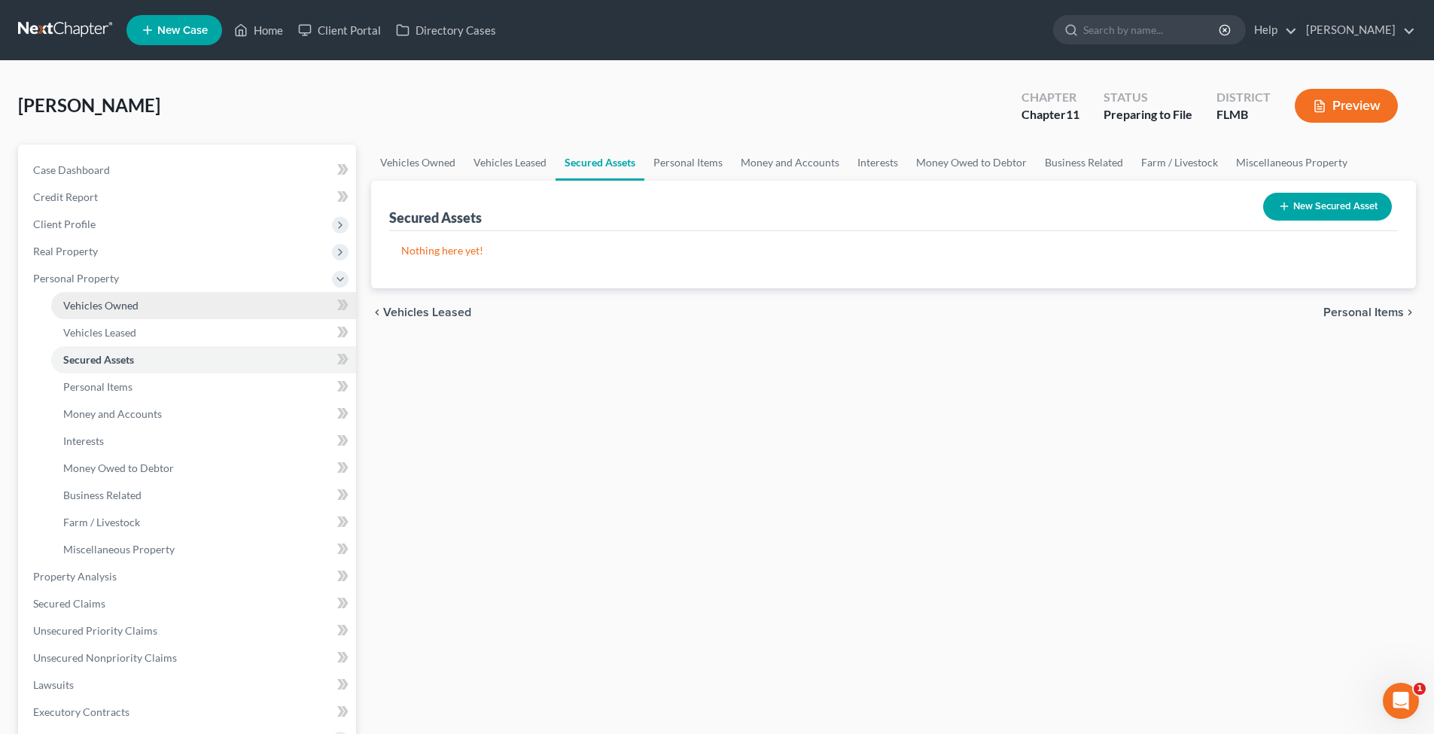
click at [115, 309] on span "Vehicles Owned" at bounding box center [100, 305] width 75 height 13
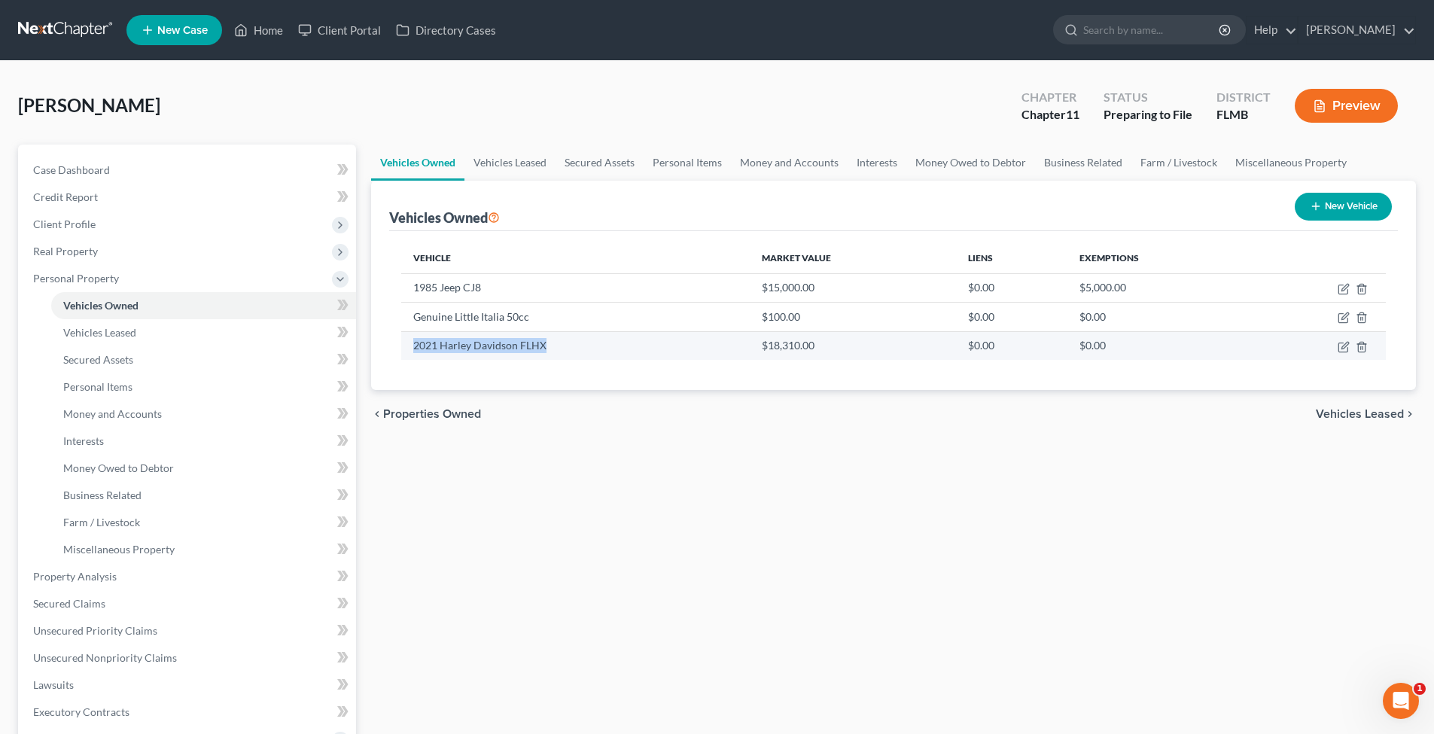
drag, startPoint x: 563, startPoint y: 353, endPoint x: 417, endPoint y: 358, distance: 146.1
click at [412, 352] on td "2021 Harley Davidson FLHX" at bounding box center [575, 345] width 348 height 29
copy td "2021 Harley Davidson FLHX"
click at [508, 160] on link "Vehicles Leased" at bounding box center [510, 163] width 91 height 36
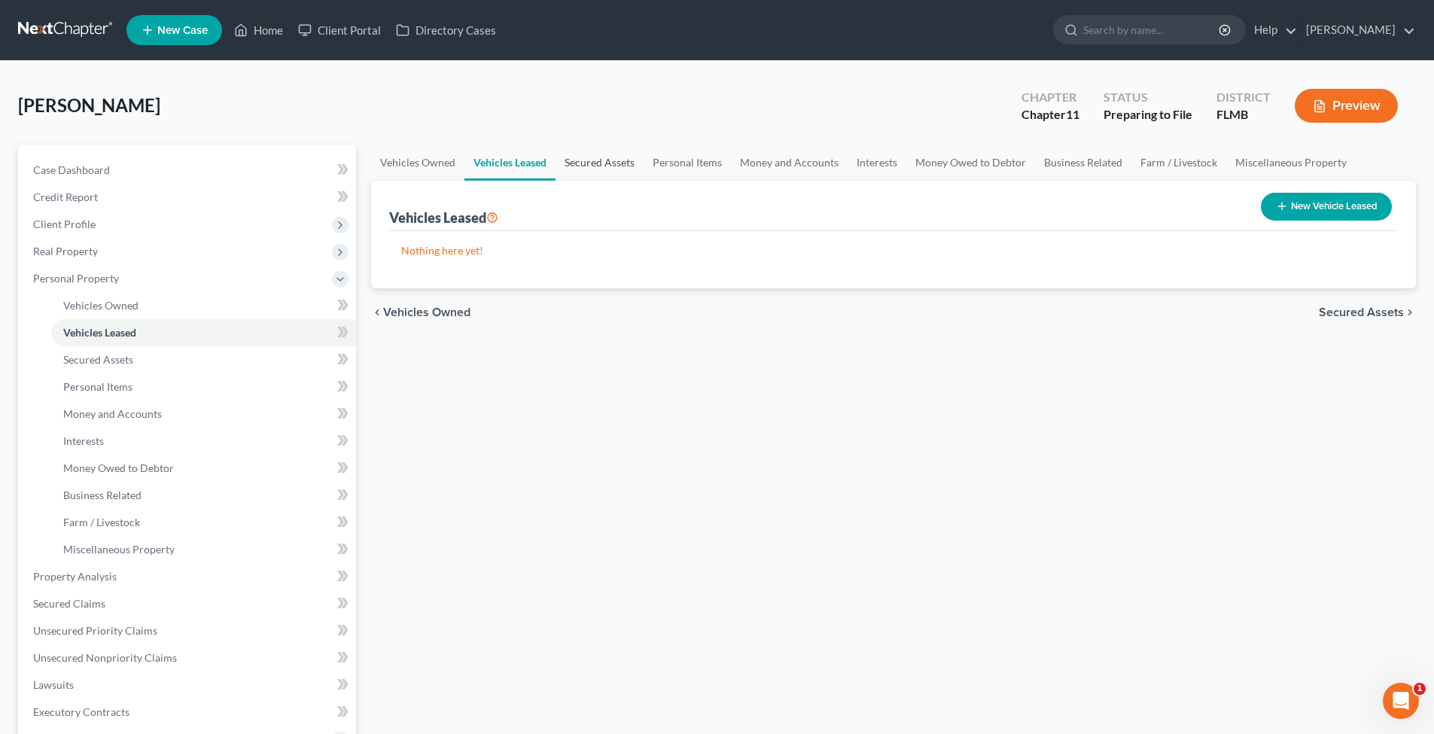
click at [614, 170] on link "Secured Assets" at bounding box center [600, 163] width 88 height 36
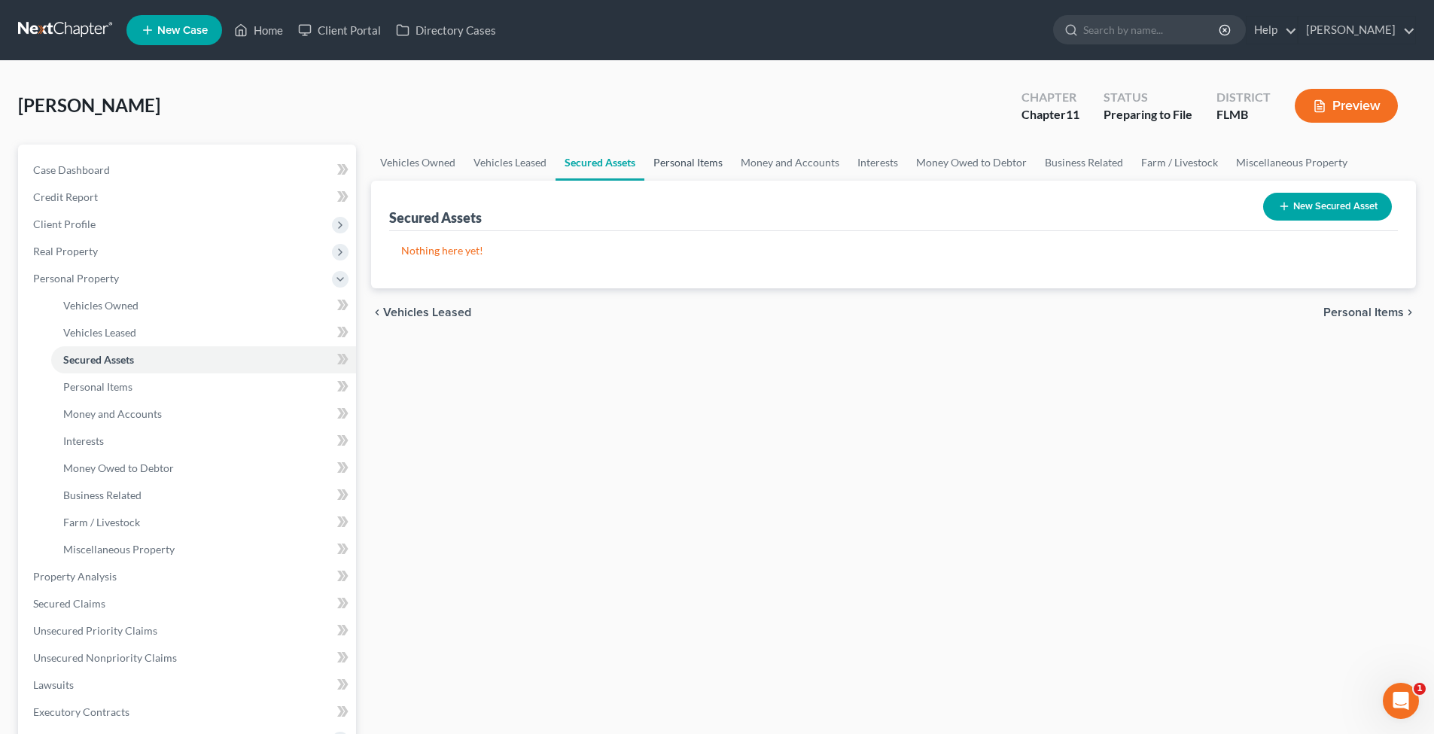
click at [673, 172] on link "Personal Items" at bounding box center [687, 163] width 87 height 36
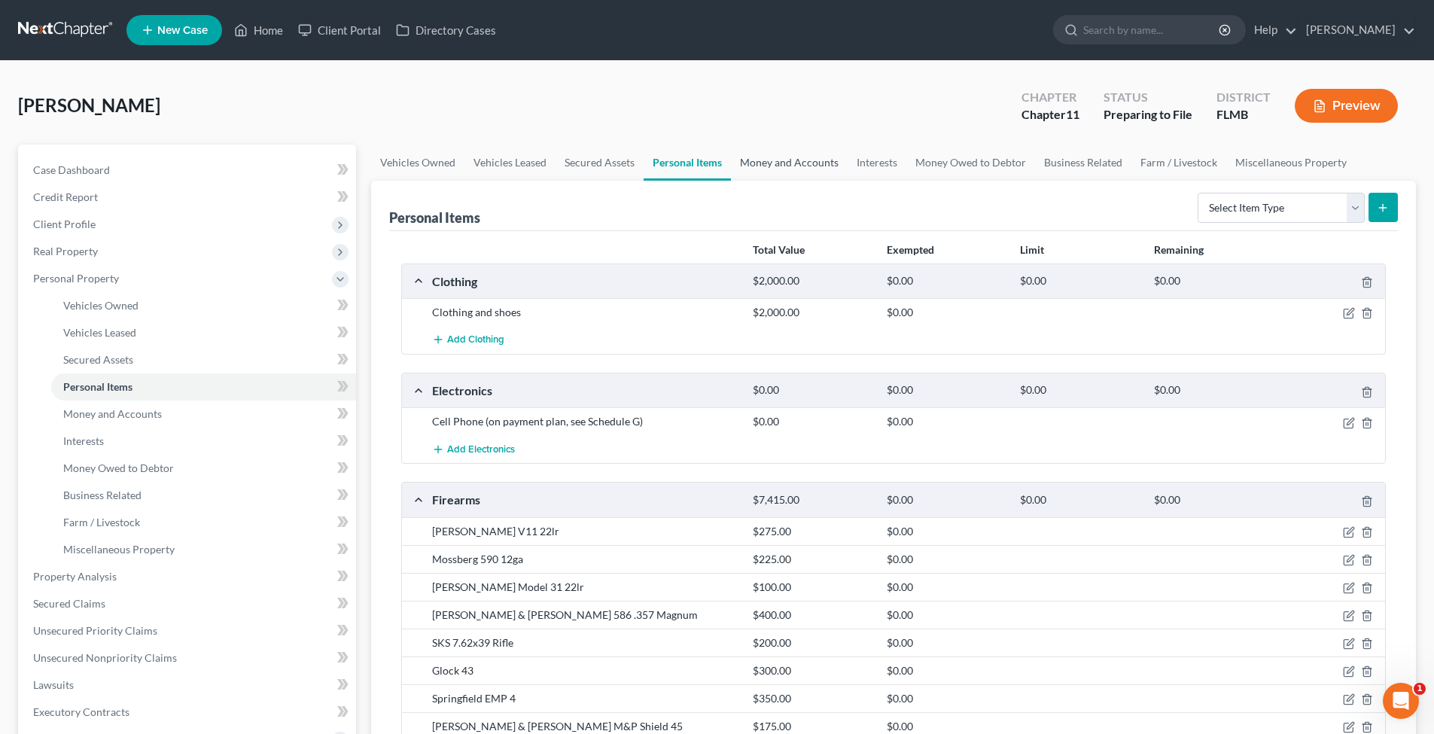
click at [761, 161] on link "Money and Accounts" at bounding box center [789, 163] width 117 height 36
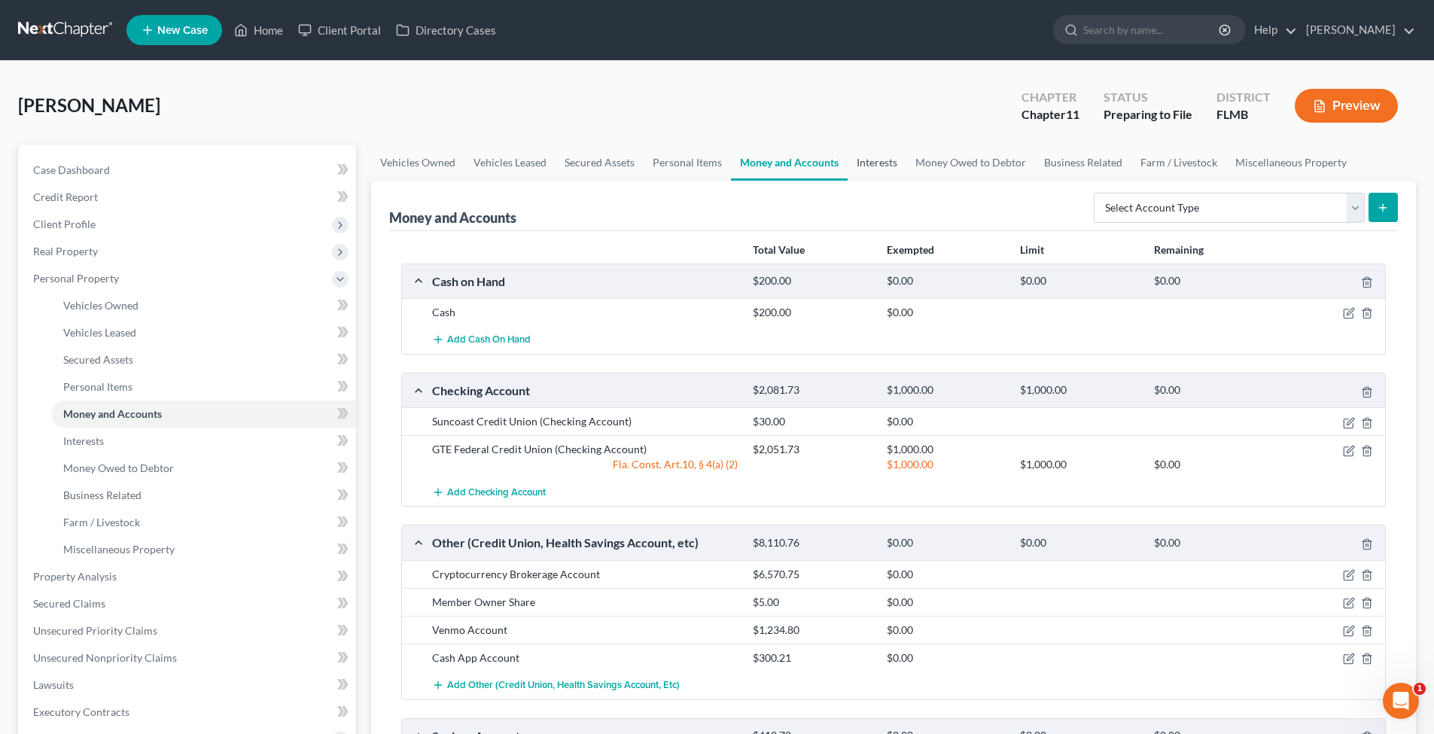
click at [867, 160] on link "Interests" at bounding box center [877, 163] width 59 height 36
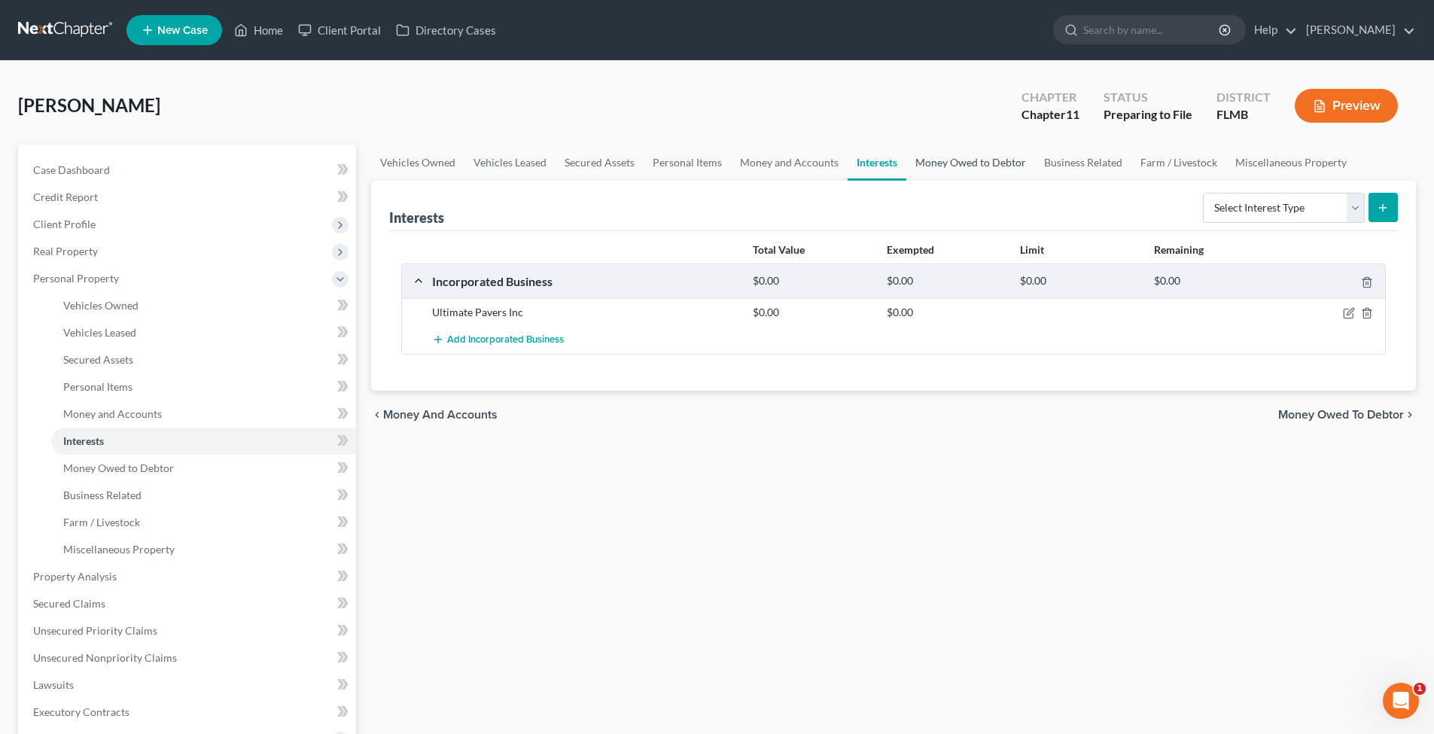
click at [983, 164] on link "Money Owed to Debtor" at bounding box center [970, 163] width 129 height 36
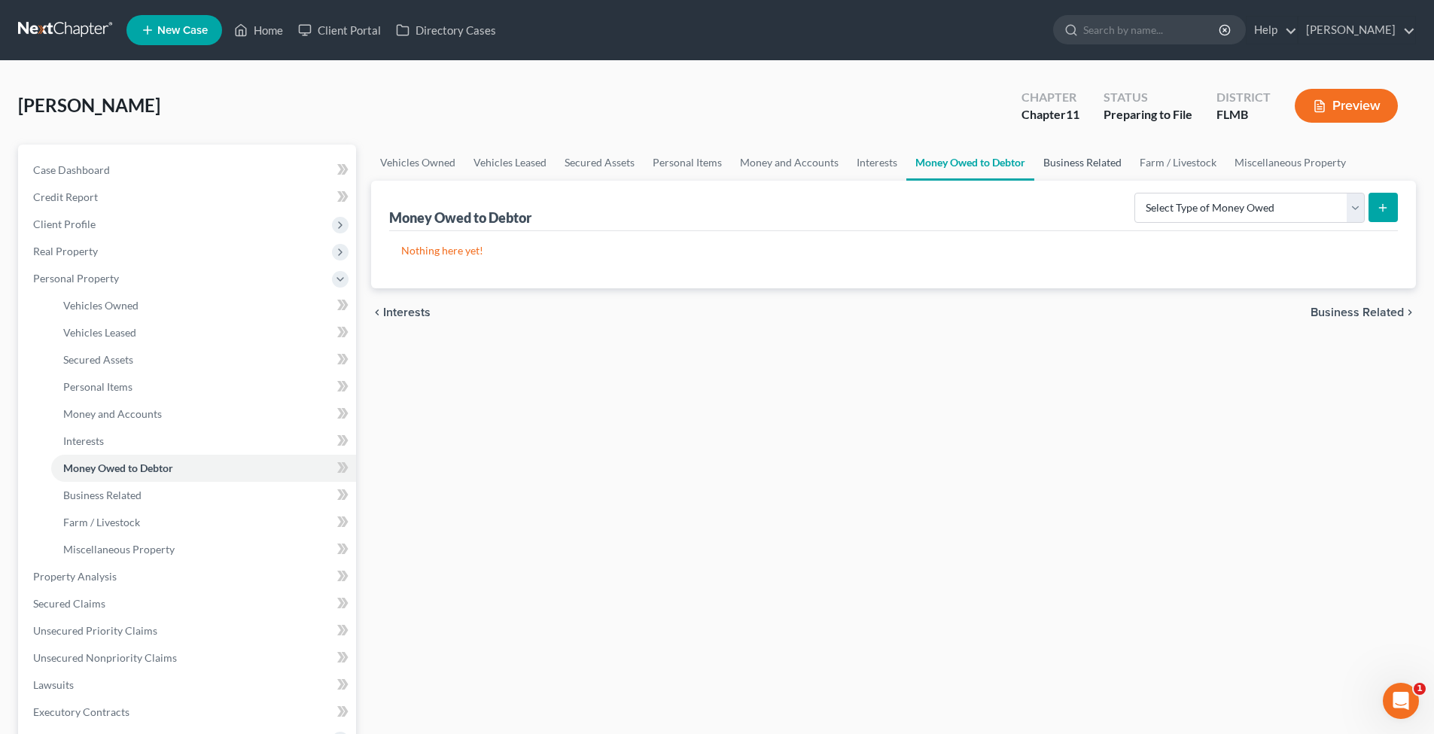
click at [1102, 158] on link "Business Related" at bounding box center [1082, 163] width 96 height 36
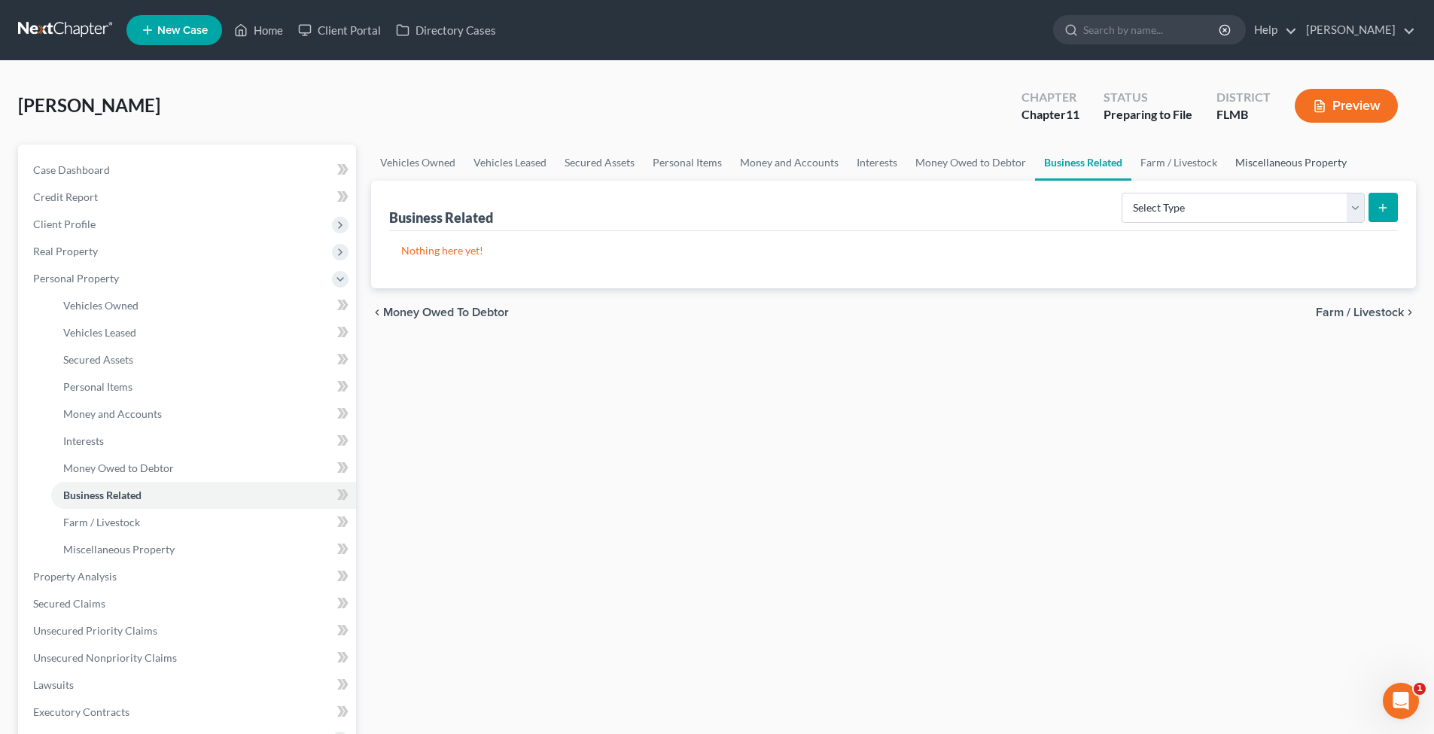
click at [1243, 158] on link "Miscellaneous Property" at bounding box center [1290, 163] width 129 height 36
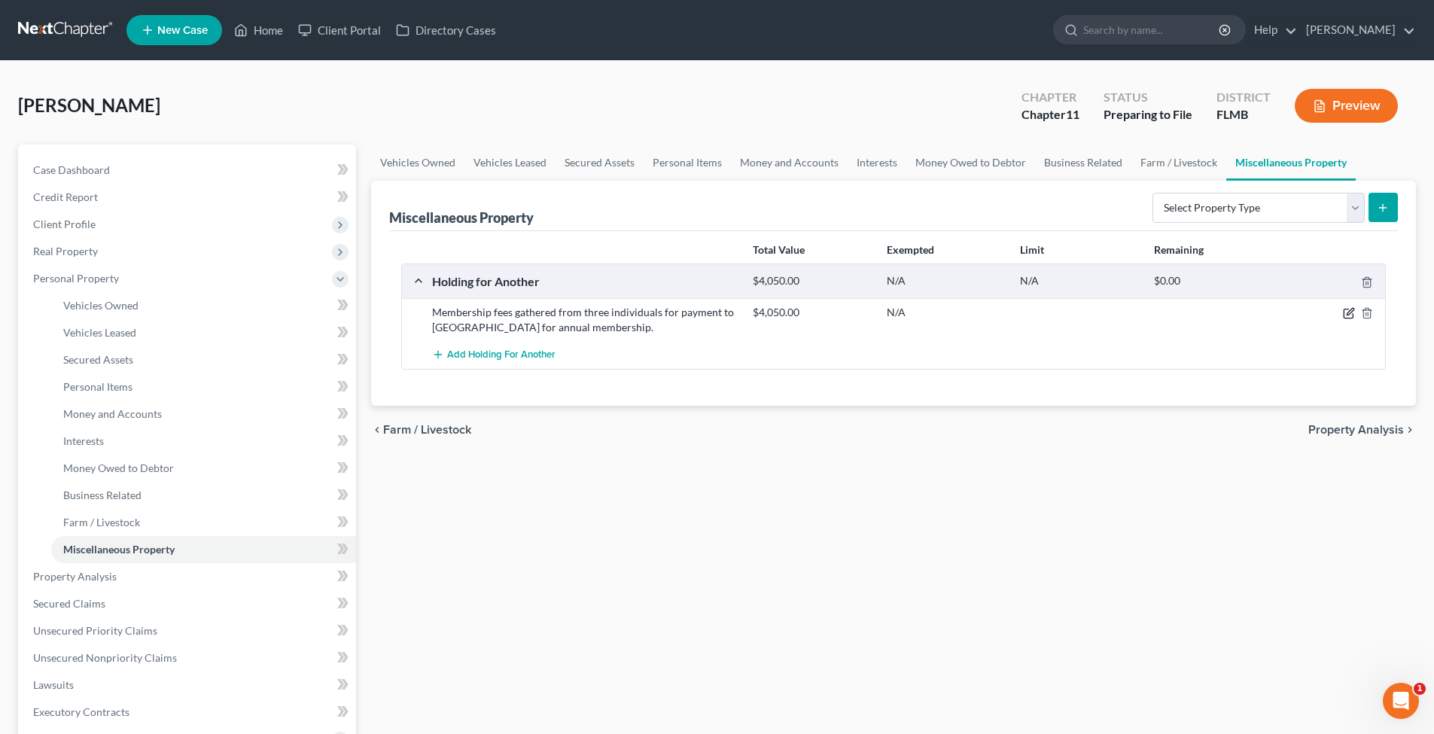
click at [1243, 312] on icon "button" at bounding box center [1350, 312] width 7 height 7
select select "9"
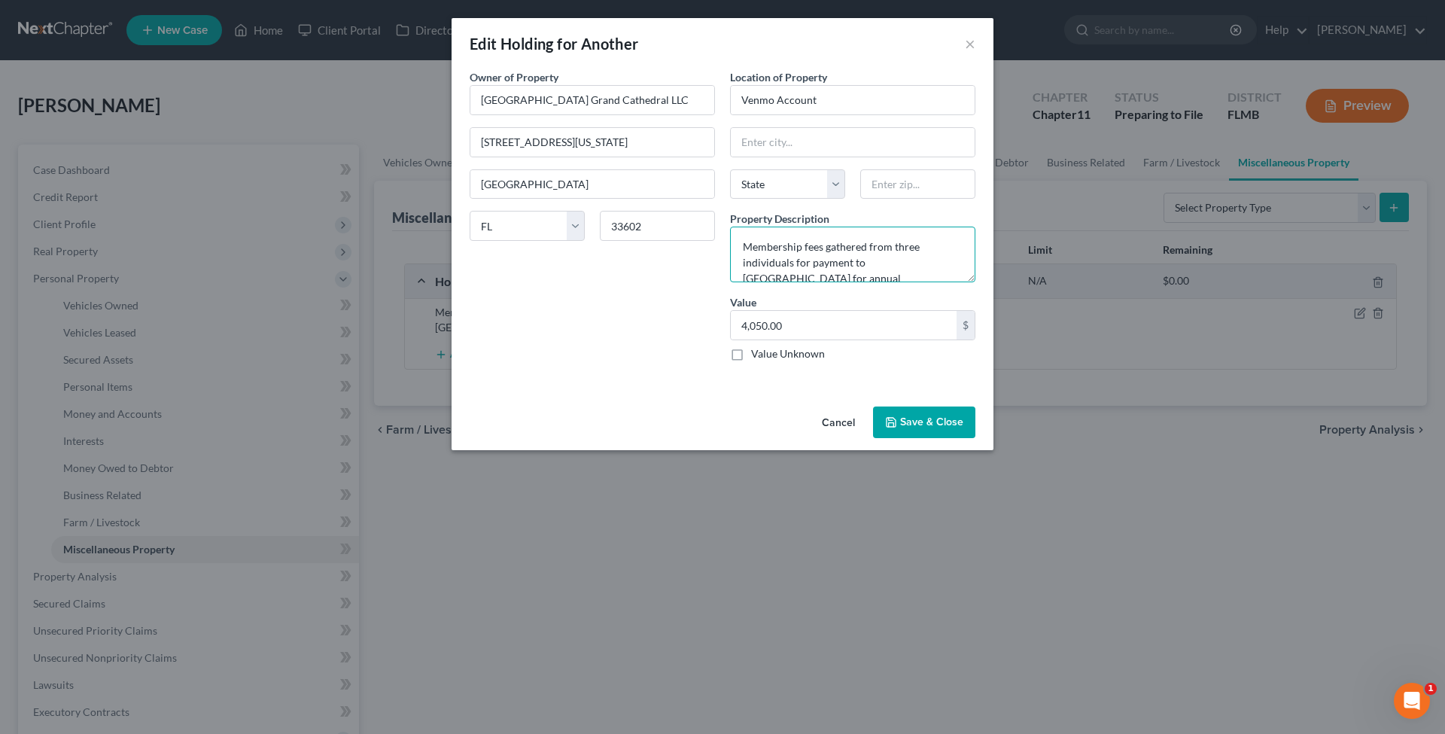
drag, startPoint x: 854, startPoint y: 278, endPoint x: 910, endPoint y: 296, distance: 59.3
click at [854, 278] on textarea "Membership fees gathered from three individuals for payment to Grand Cathedral …" at bounding box center [852, 255] width 245 height 56
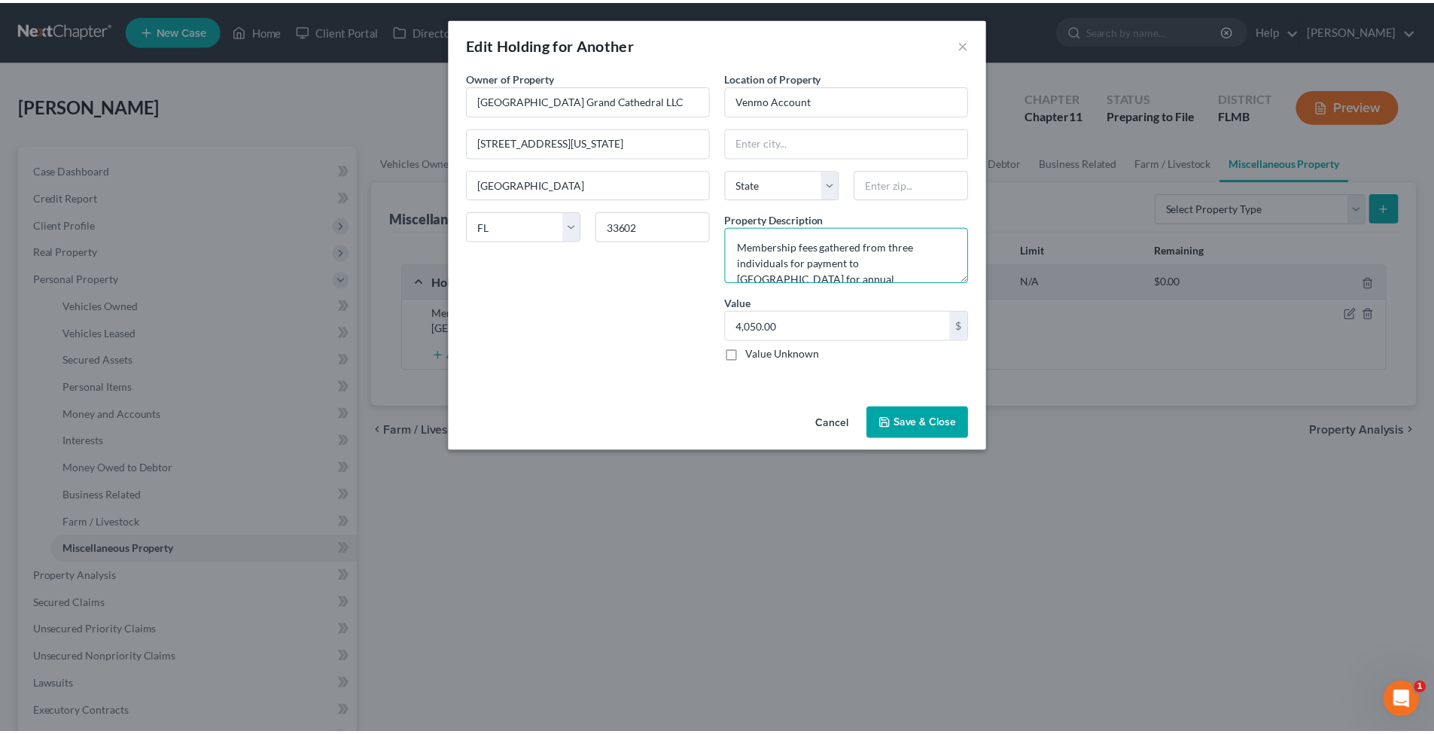
scroll to position [16, 0]
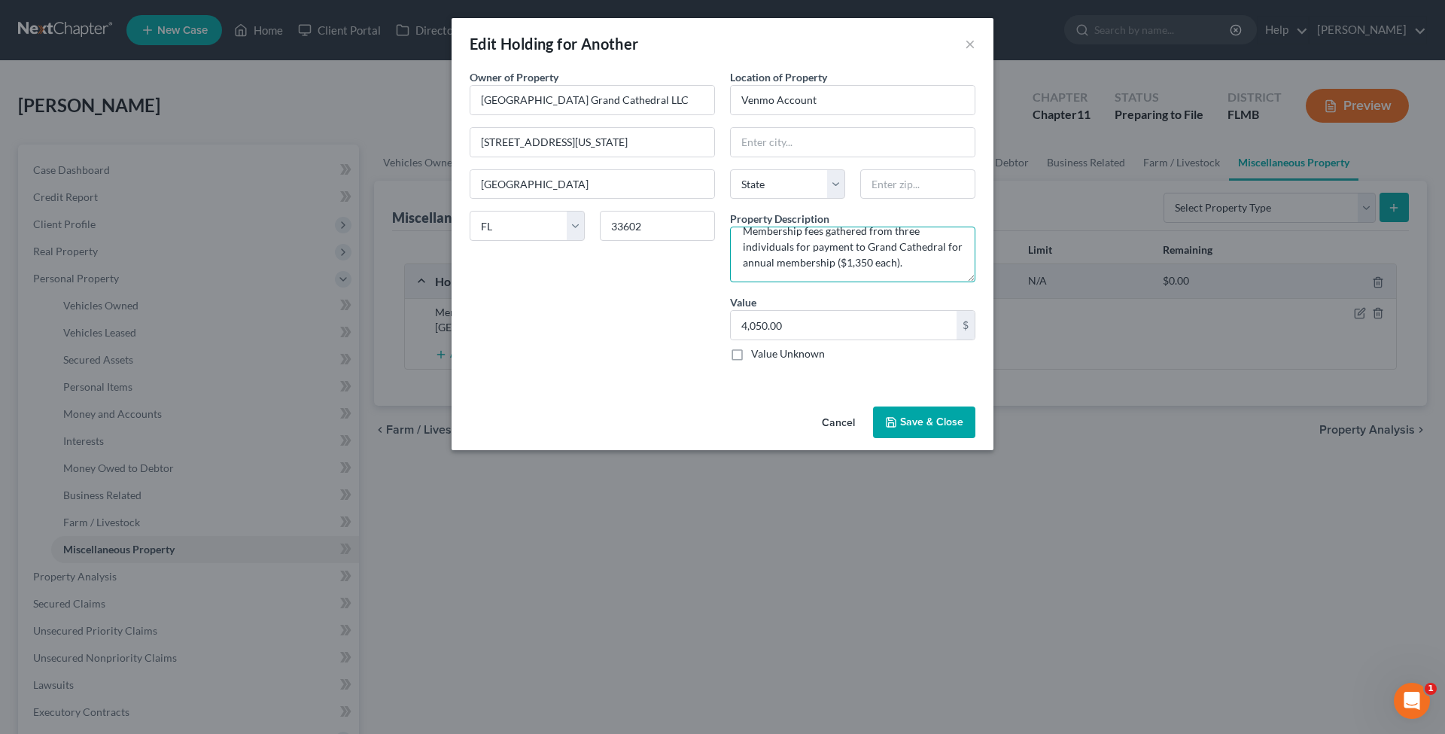
type textarea "Membership fees gathered from three individuals for payment to Grand Cathedral …"
click at [933, 425] on button "Save & Close" at bounding box center [924, 423] width 102 height 32
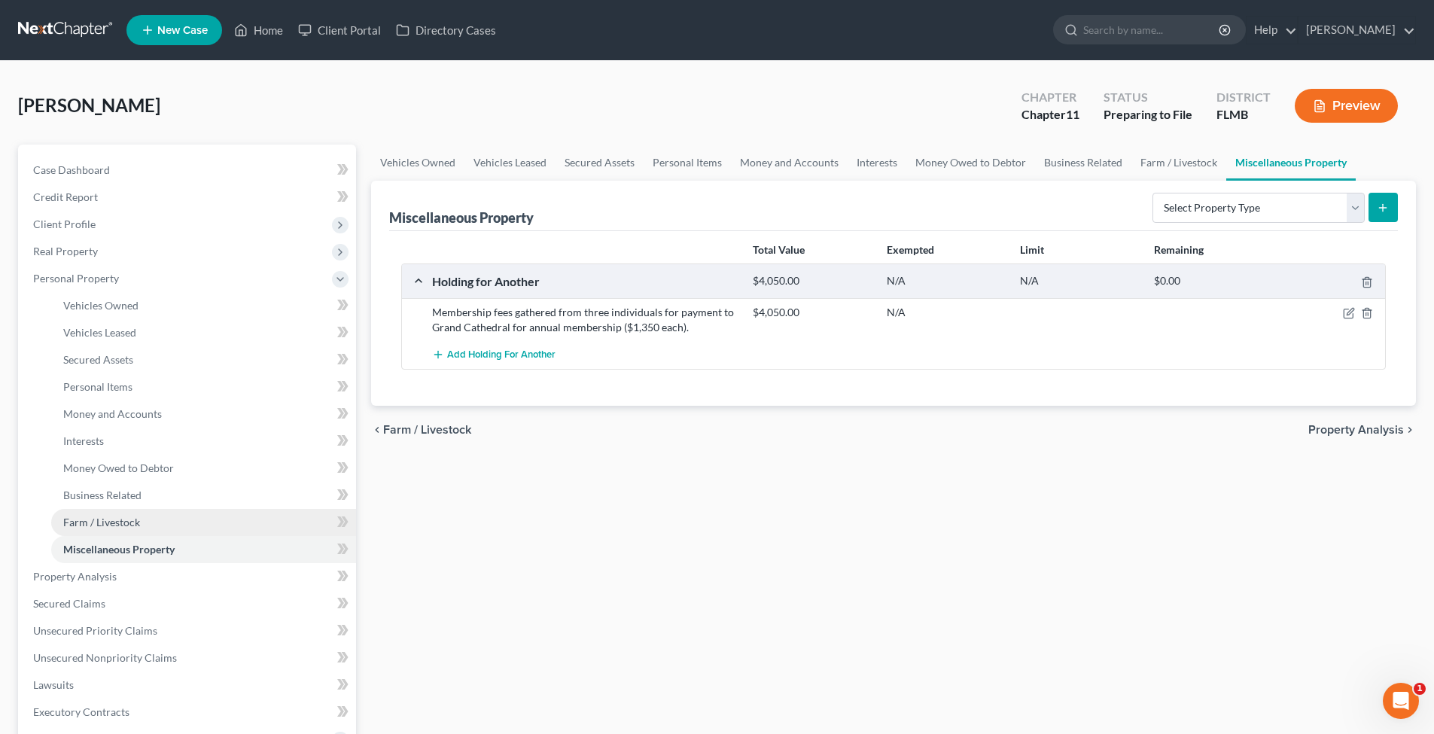
click at [136, 522] on span "Farm / Livestock" at bounding box center [101, 522] width 77 height 13
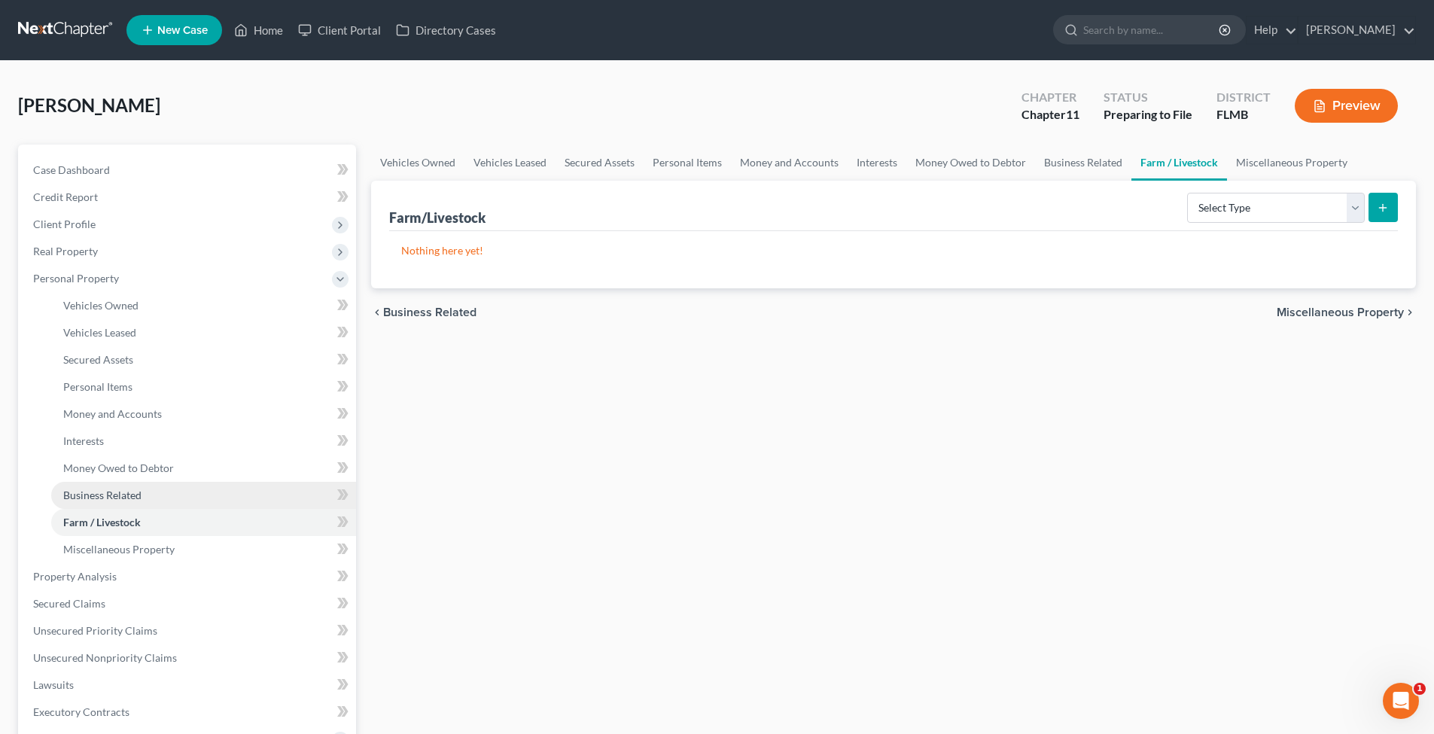
click at [141, 488] on link "Business Related" at bounding box center [203, 495] width 305 height 27
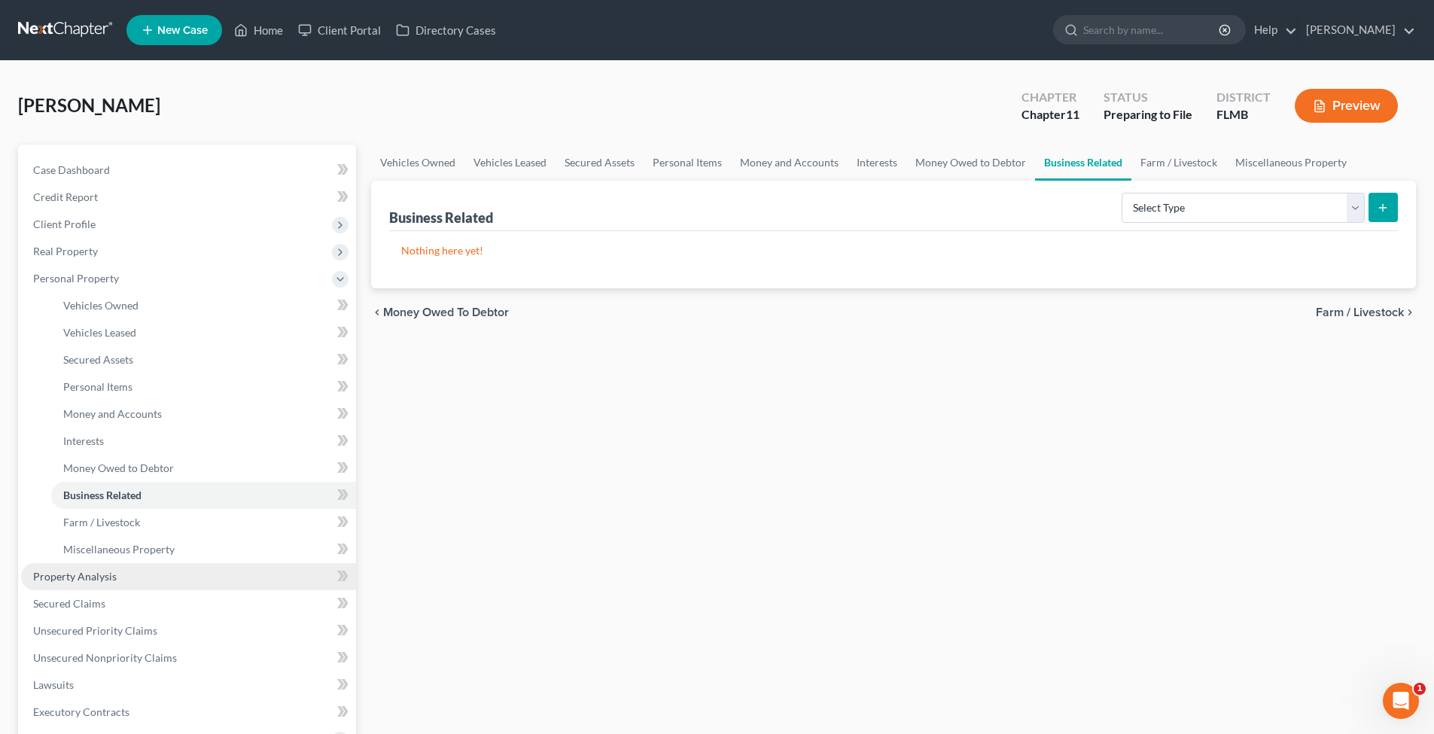
click at [56, 585] on link "Property Analysis" at bounding box center [188, 576] width 335 height 27
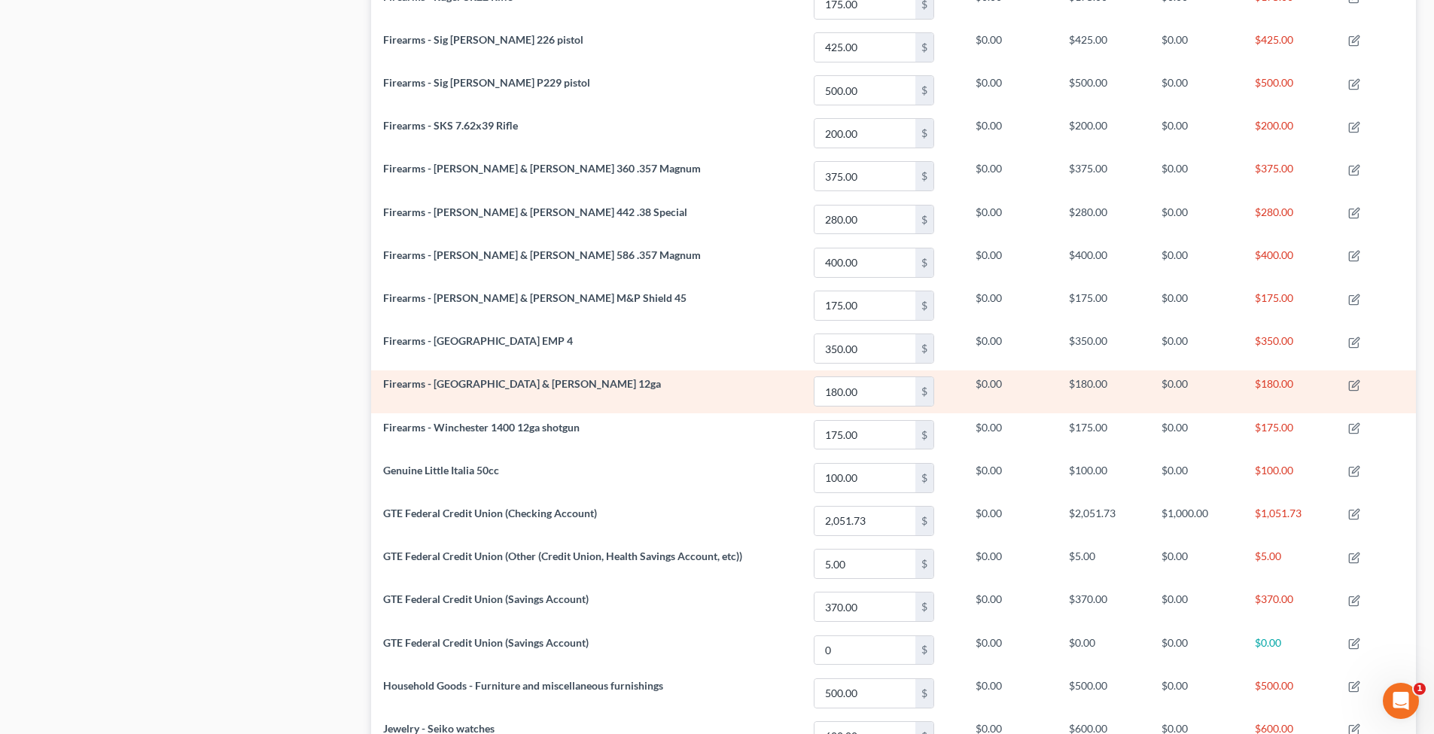
scroll to position [2048, 0]
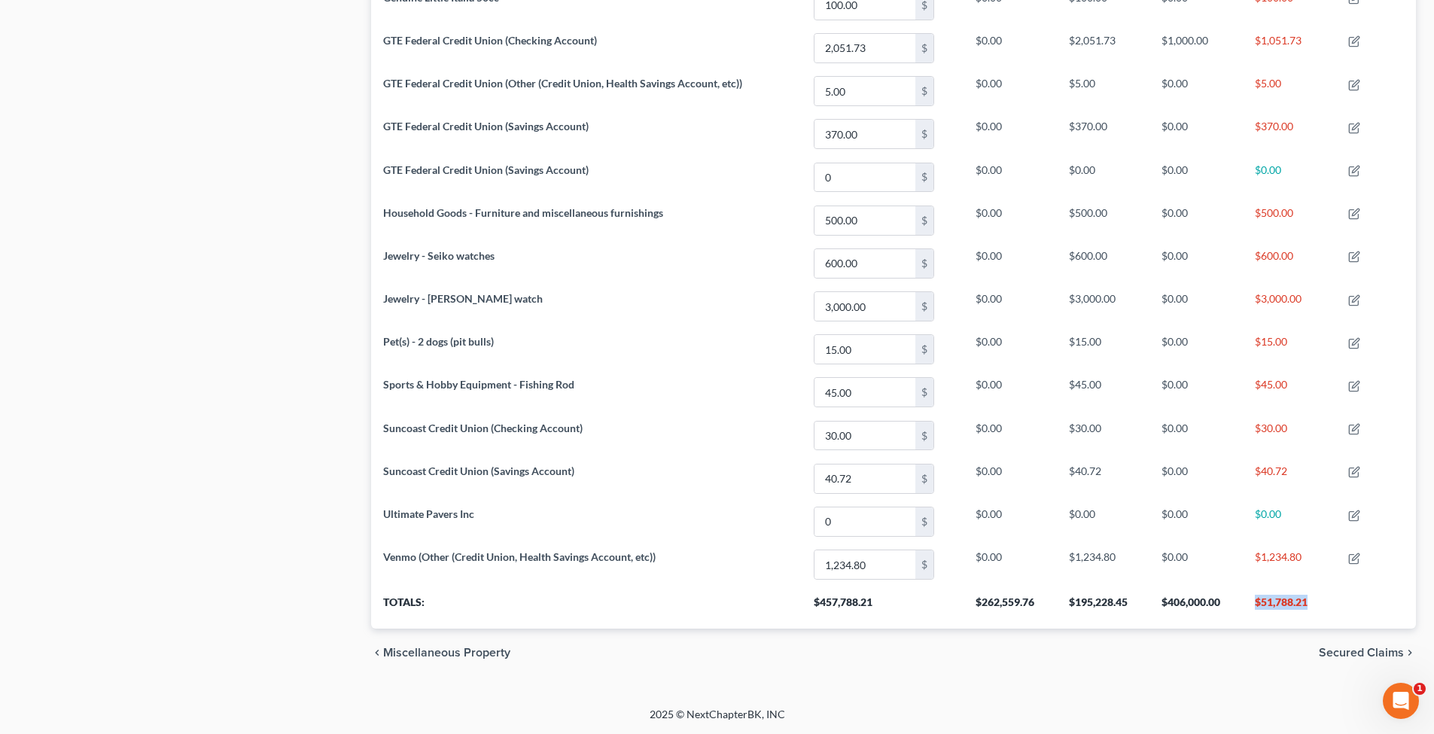
drag, startPoint x: 1293, startPoint y: 599, endPoint x: 1251, endPoint y: 589, distance: 43.3
click at [1243, 589] on th "$51,788.21" at bounding box center [1290, 607] width 94 height 42
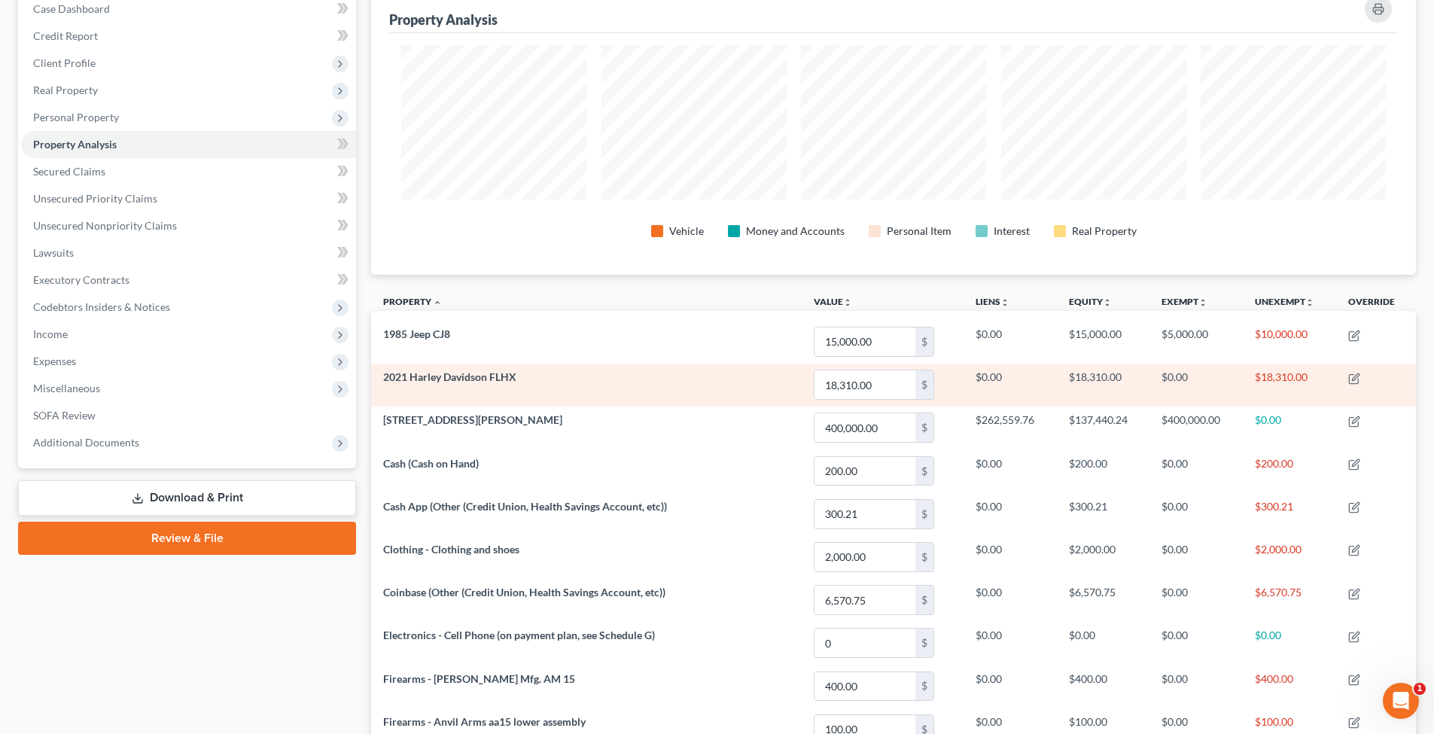
scroll to position [190, 0]
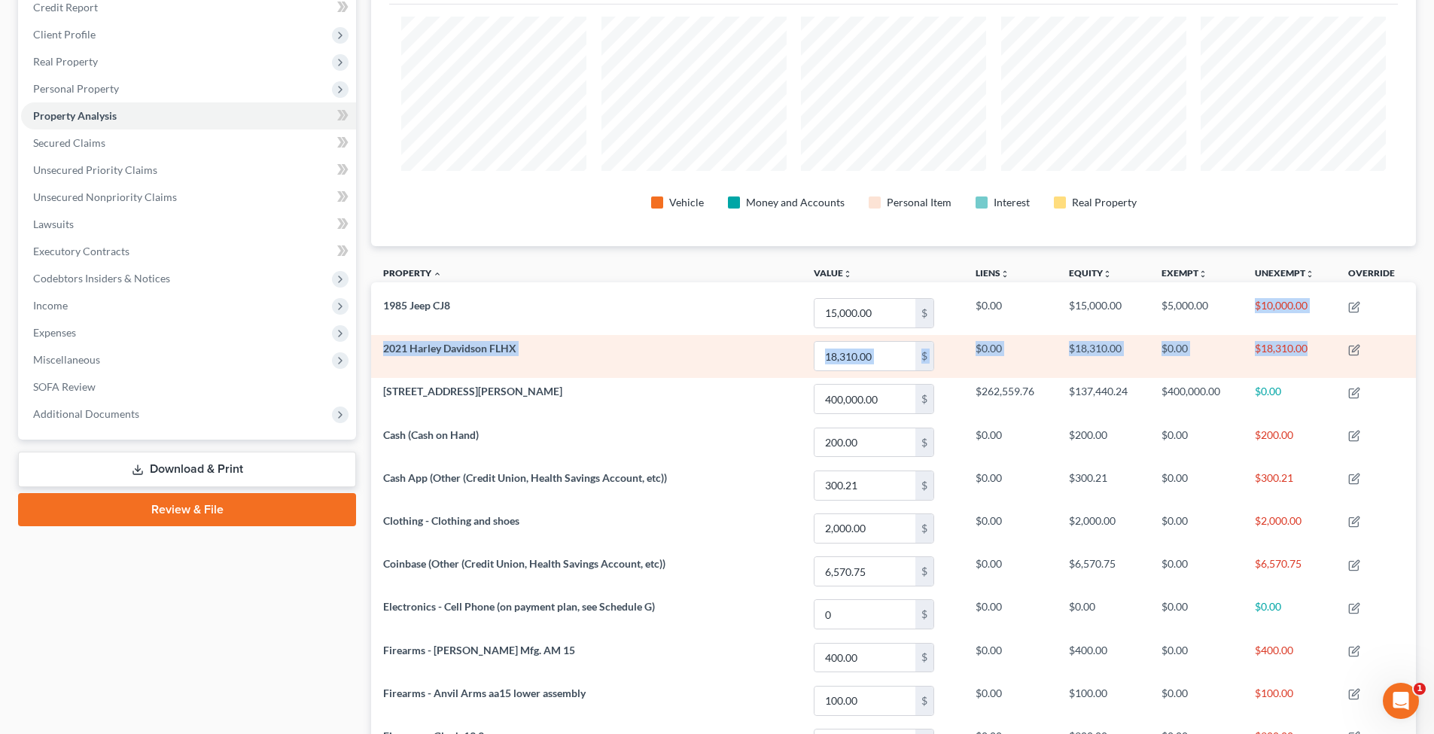
drag, startPoint x: 1232, startPoint y: 303, endPoint x: 1327, endPoint y: 361, distance: 112.2
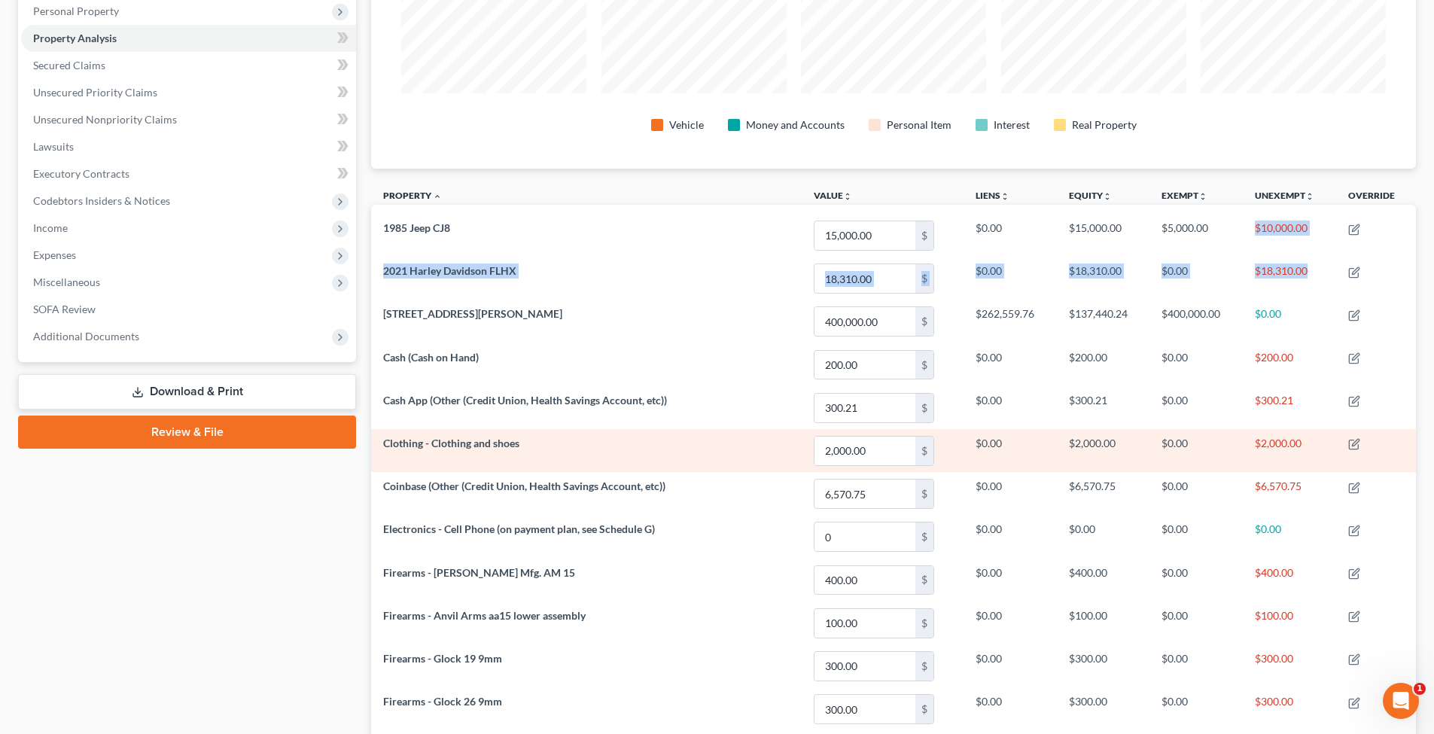
scroll to position [288, 0]
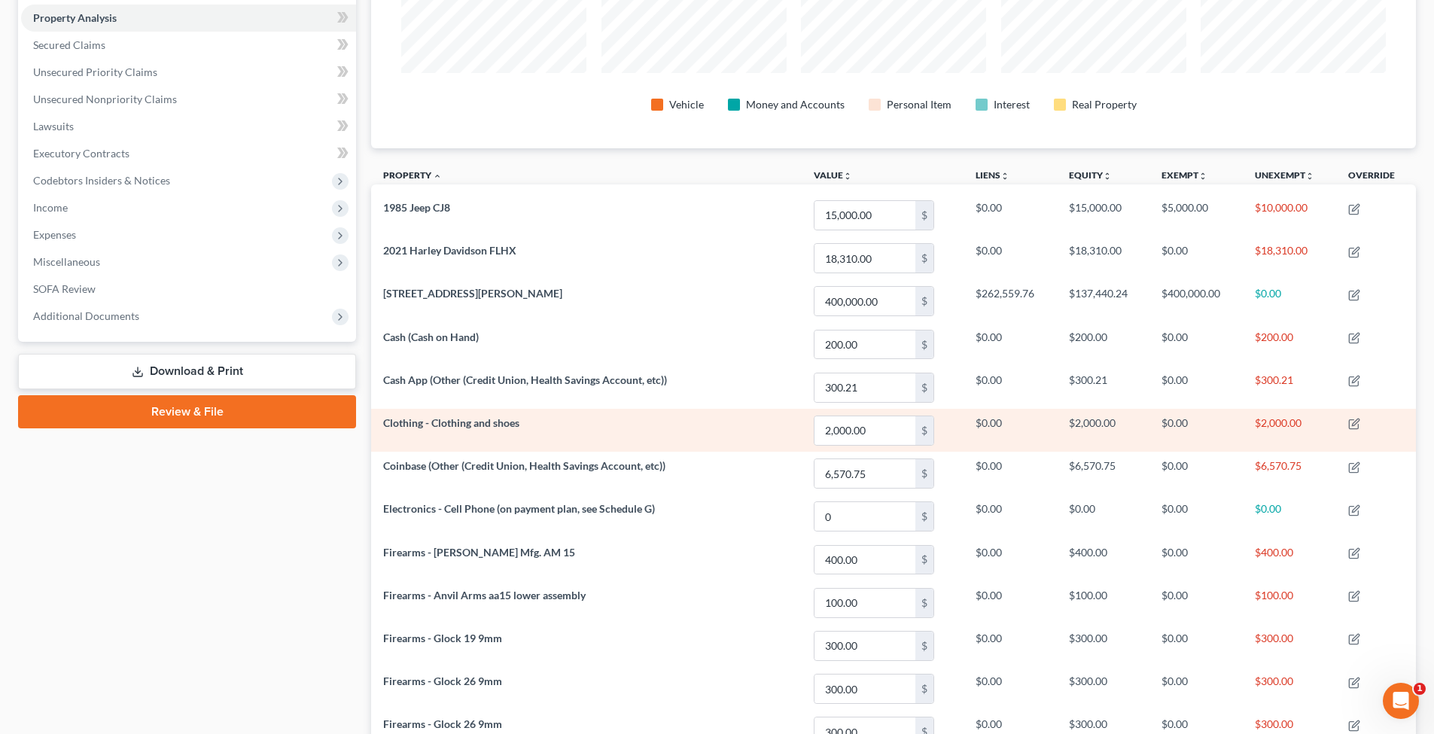
click at [1243, 427] on td "$2,000.00" at bounding box center [1290, 430] width 94 height 43
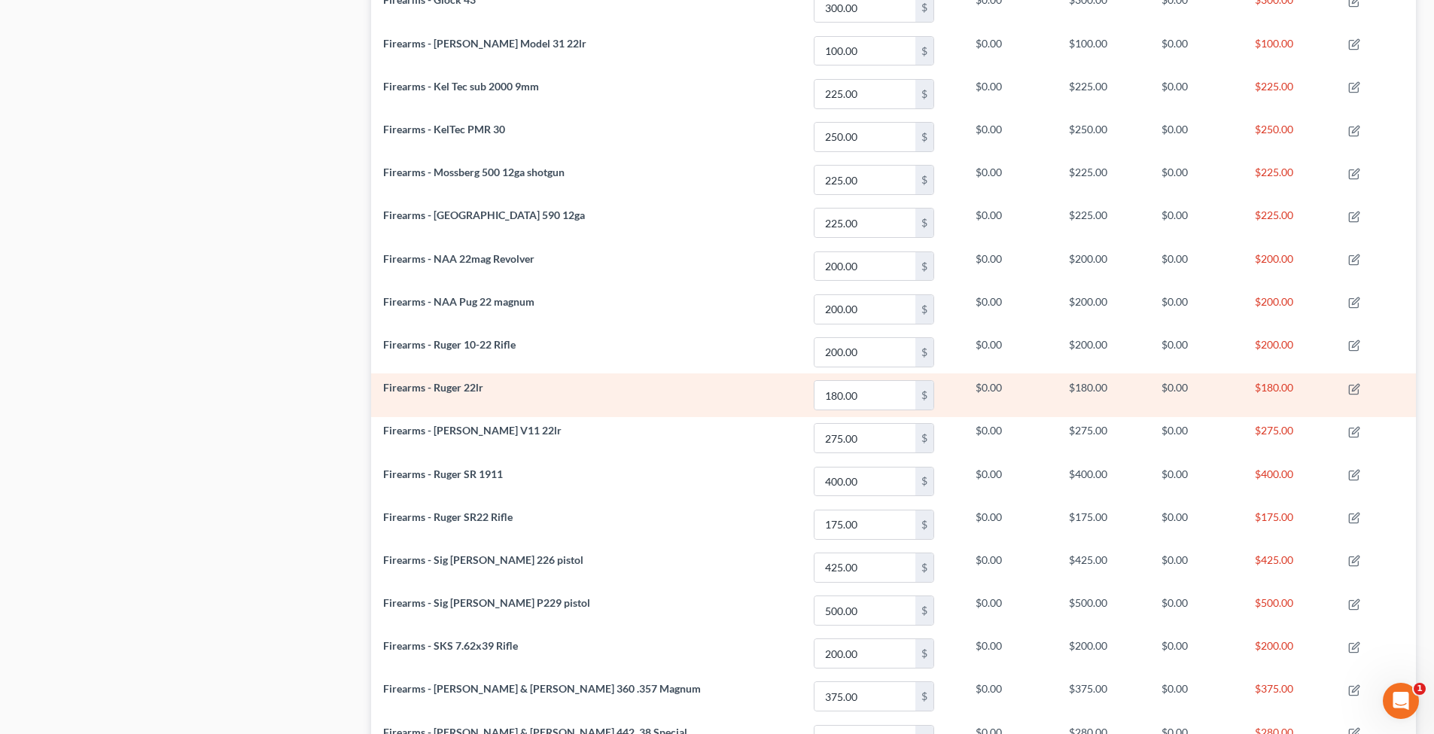
scroll to position [0, 0]
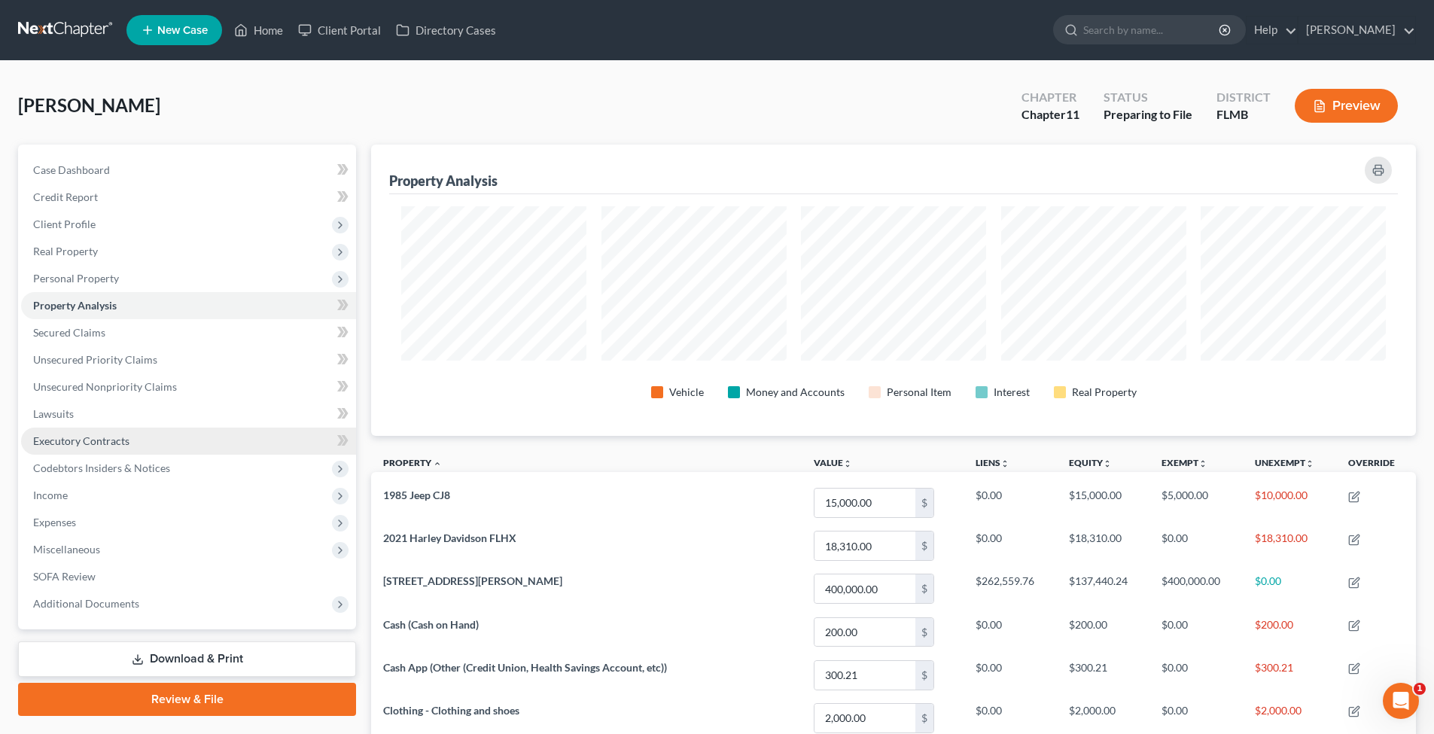
click at [109, 443] on span "Executory Contracts" at bounding box center [81, 440] width 96 height 13
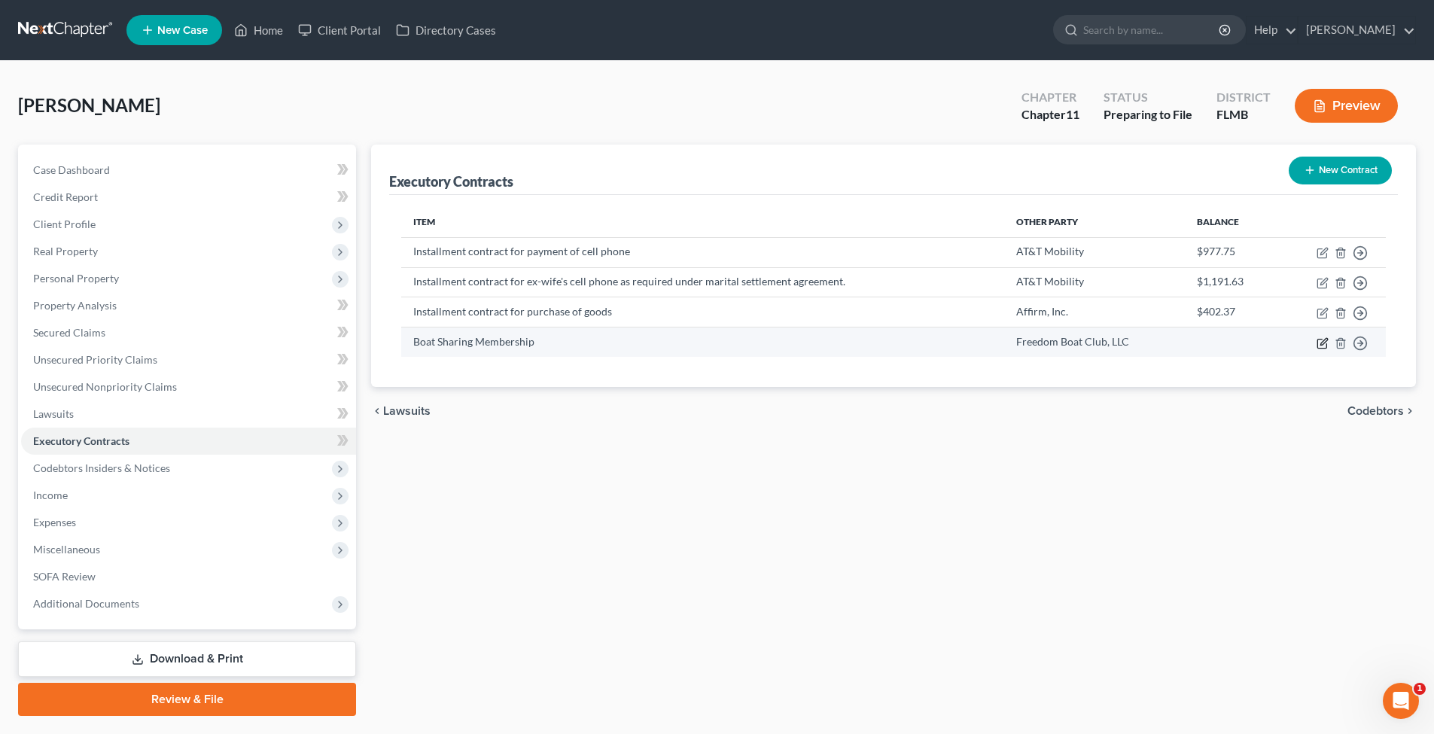
click at [1243, 342] on icon "button" at bounding box center [1323, 343] width 12 height 12
select select "9"
select select "0"
select select "2"
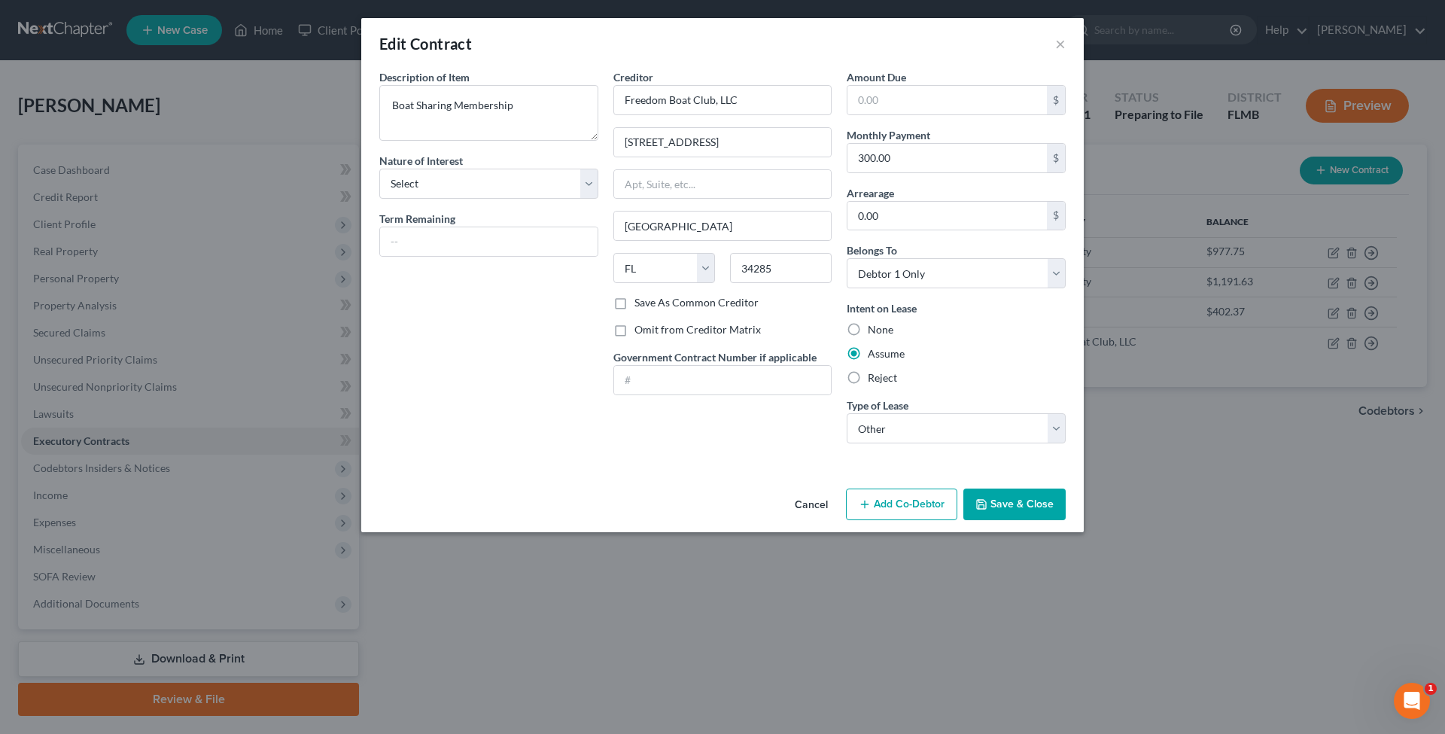
click at [1031, 520] on div "Cancel Add Co-Debtor Save & Close" at bounding box center [722, 508] width 723 height 50
click at [1026, 510] on button "Save & Close" at bounding box center [1015, 505] width 102 height 32
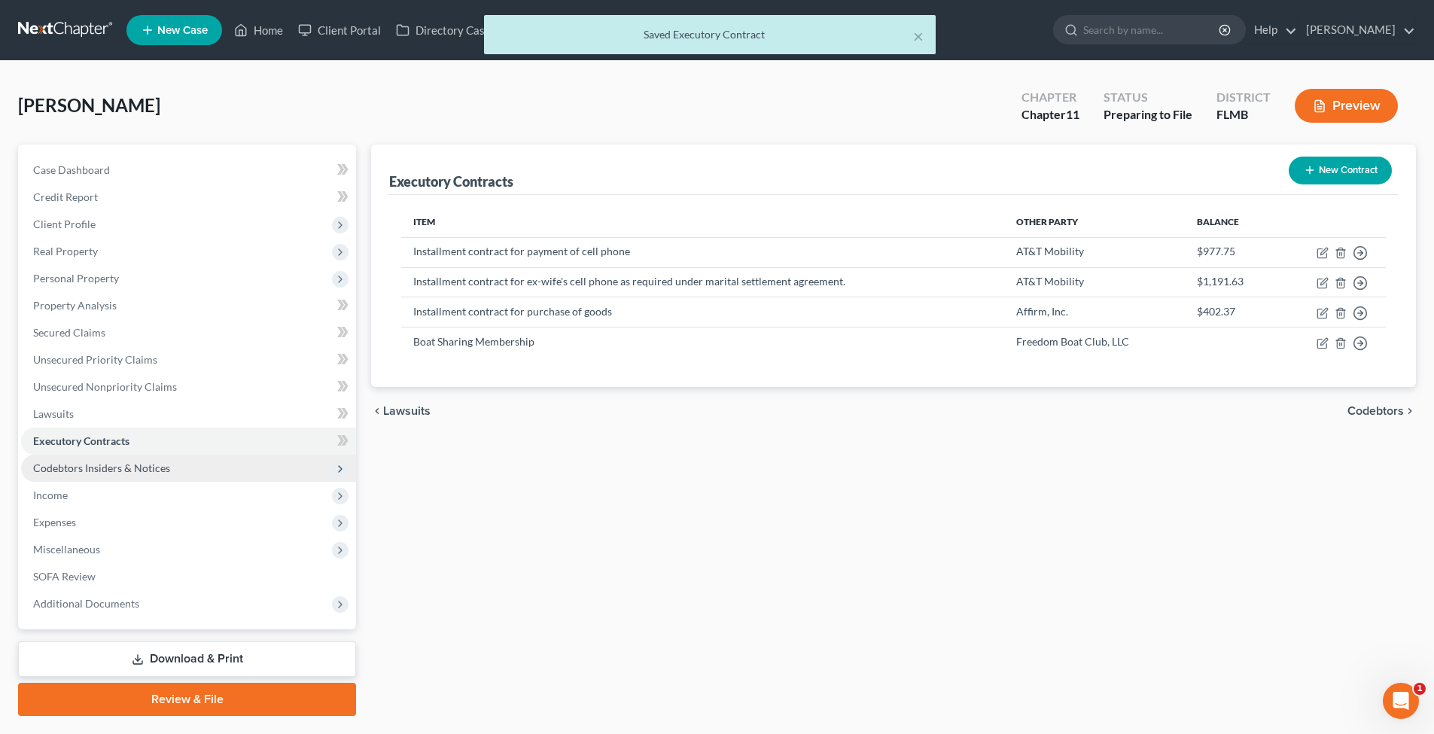
click at [102, 459] on span "Codebtors Insiders & Notices" at bounding box center [188, 468] width 335 height 27
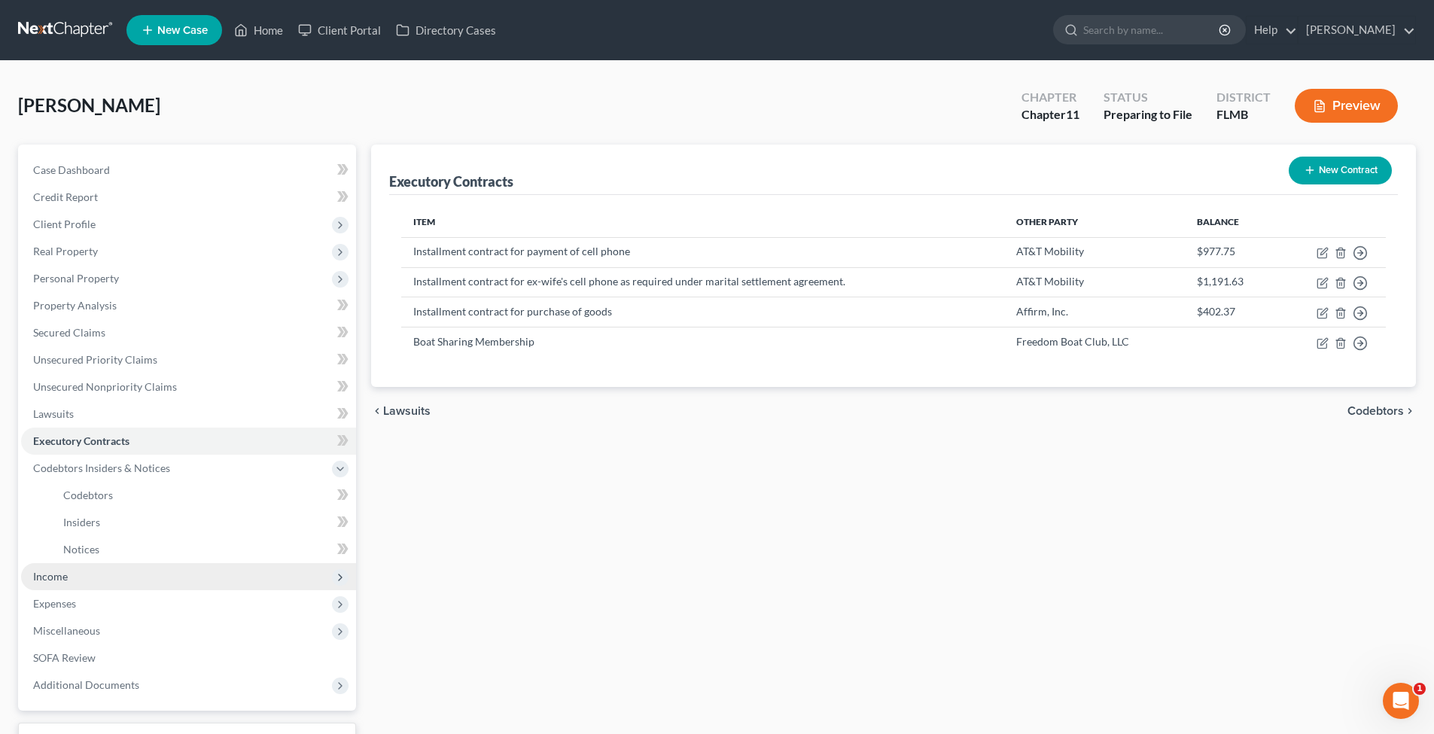
click at [86, 575] on span "Income" at bounding box center [188, 576] width 335 height 27
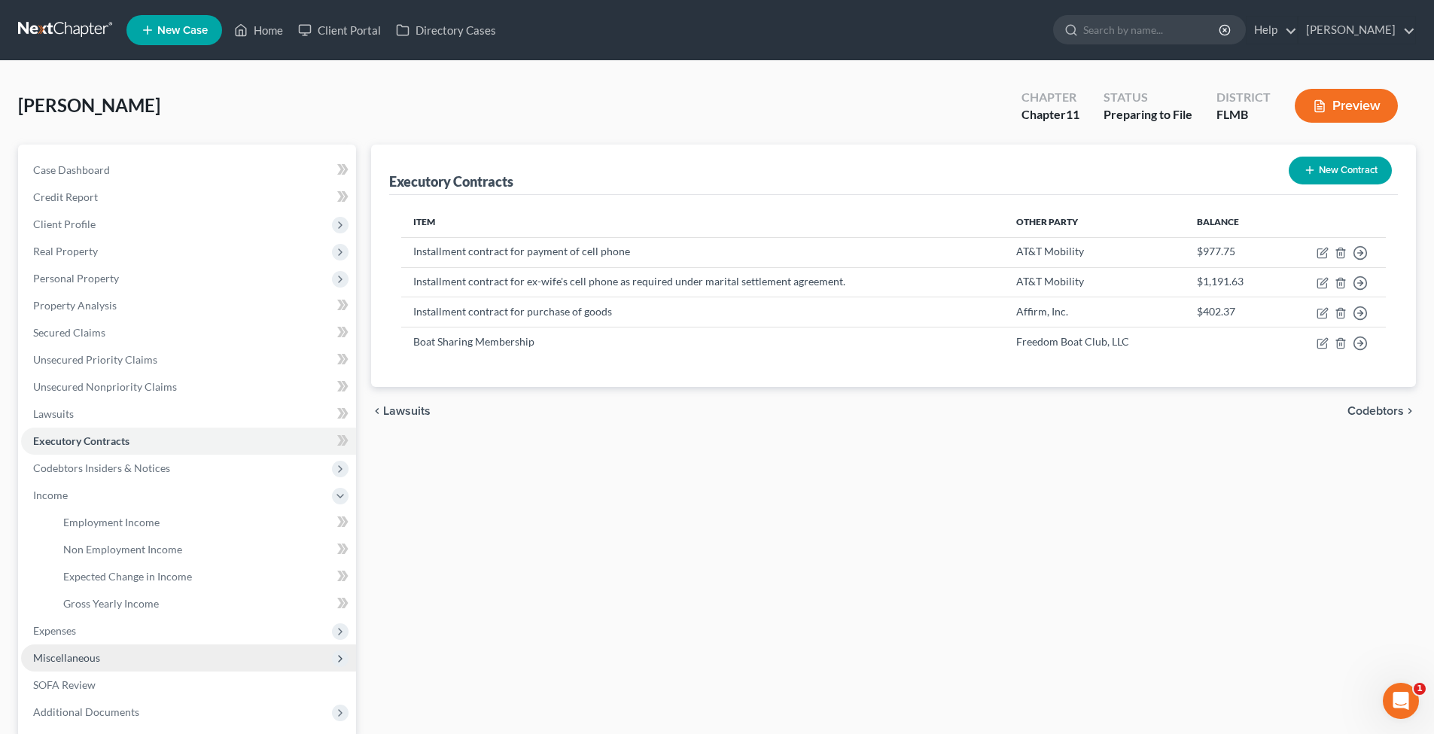
scroll to position [148, 0]
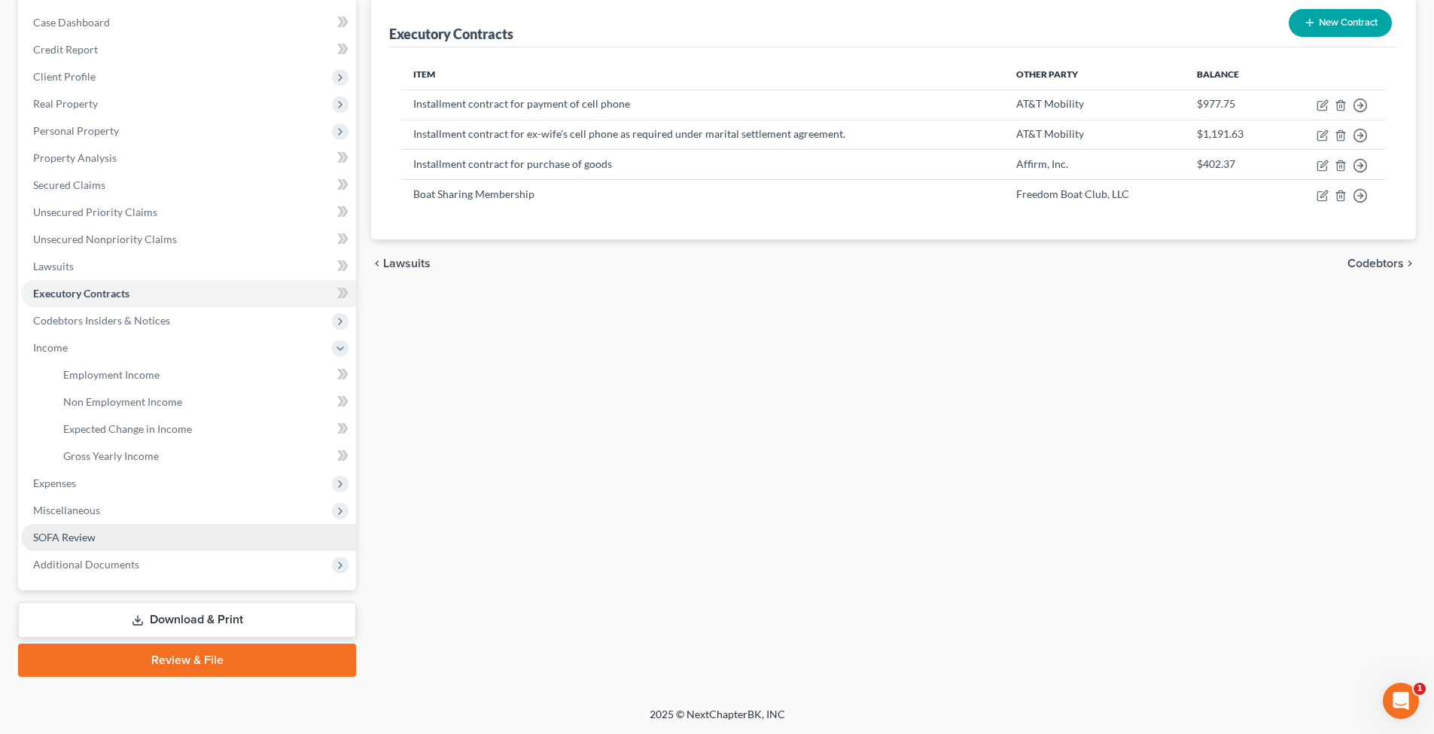
click at [87, 533] on span "SOFA Review" at bounding box center [64, 537] width 62 height 13
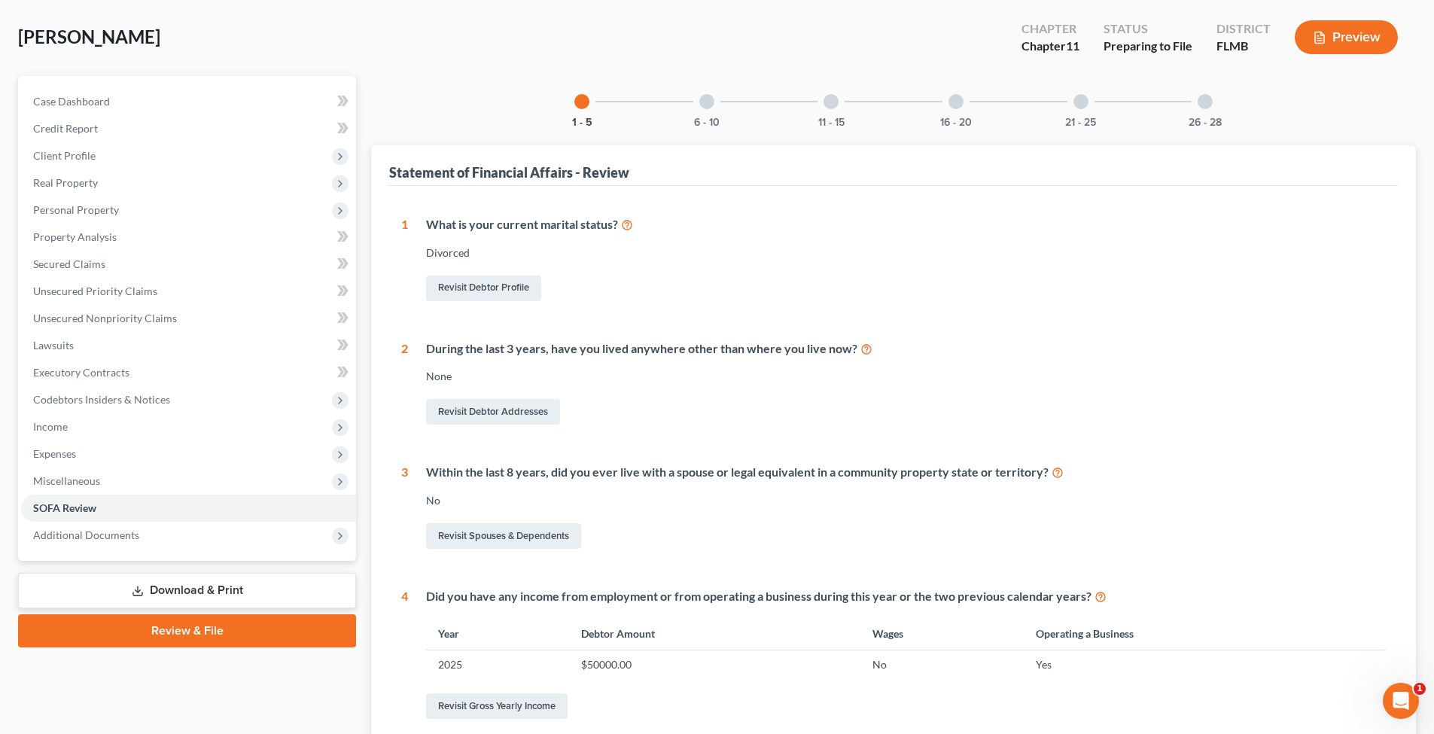
scroll to position [72, 0]
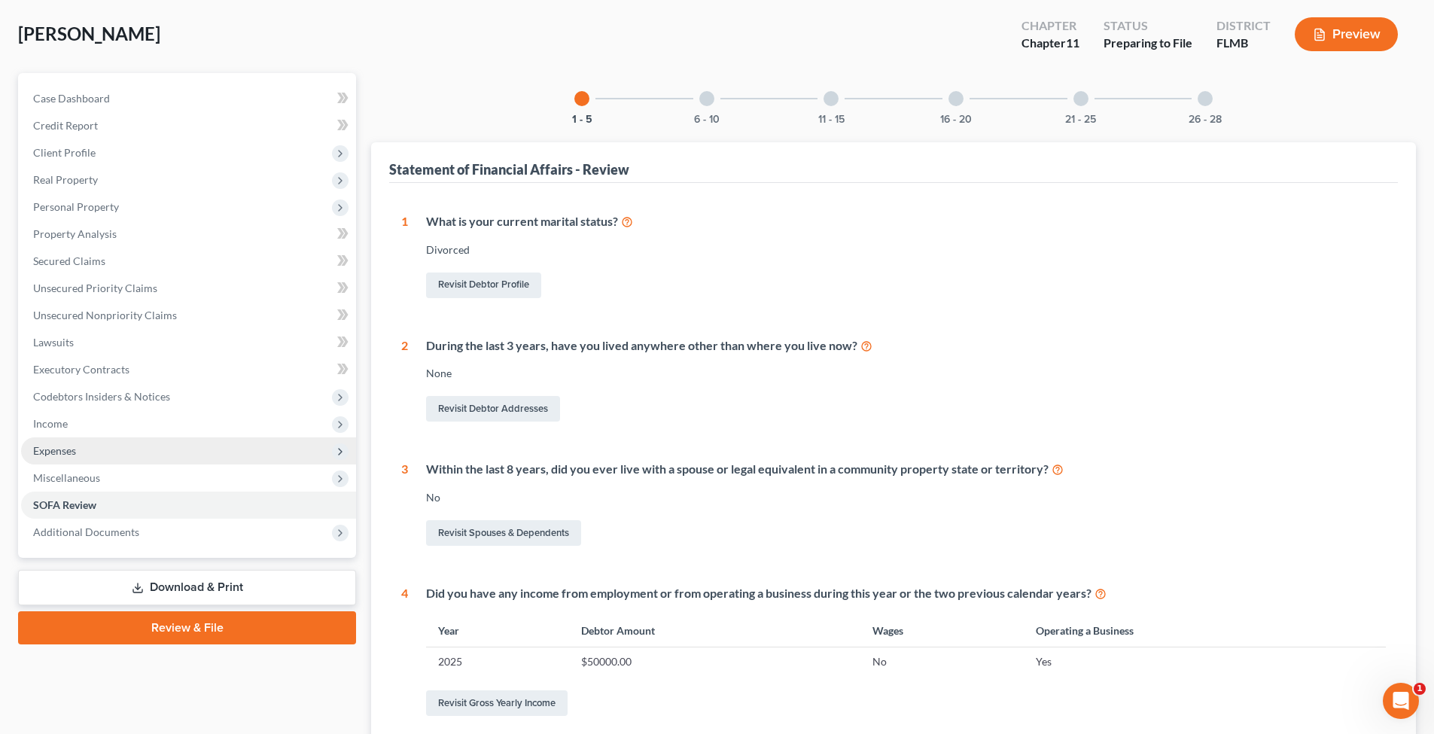
click at [103, 445] on span "Expenses" at bounding box center [188, 450] width 335 height 27
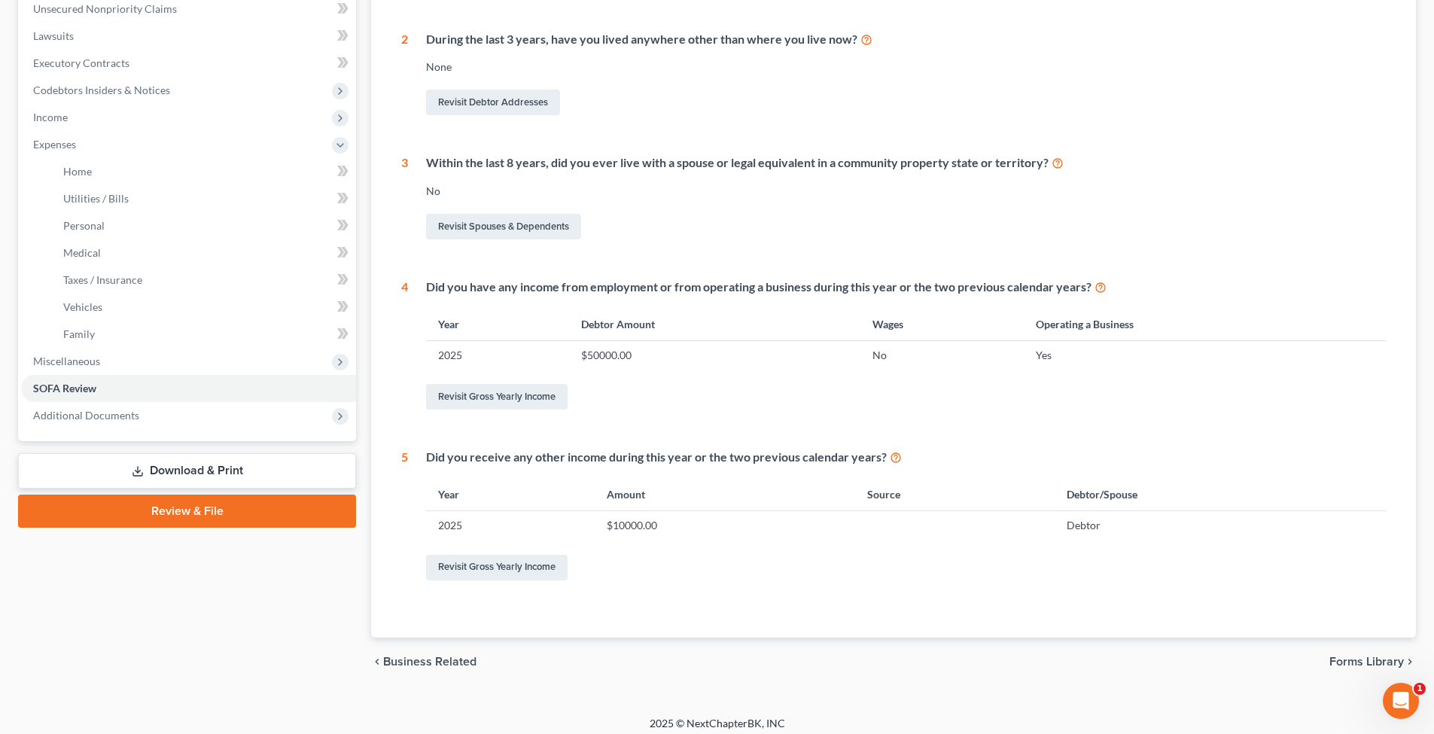
scroll to position [384, 0]
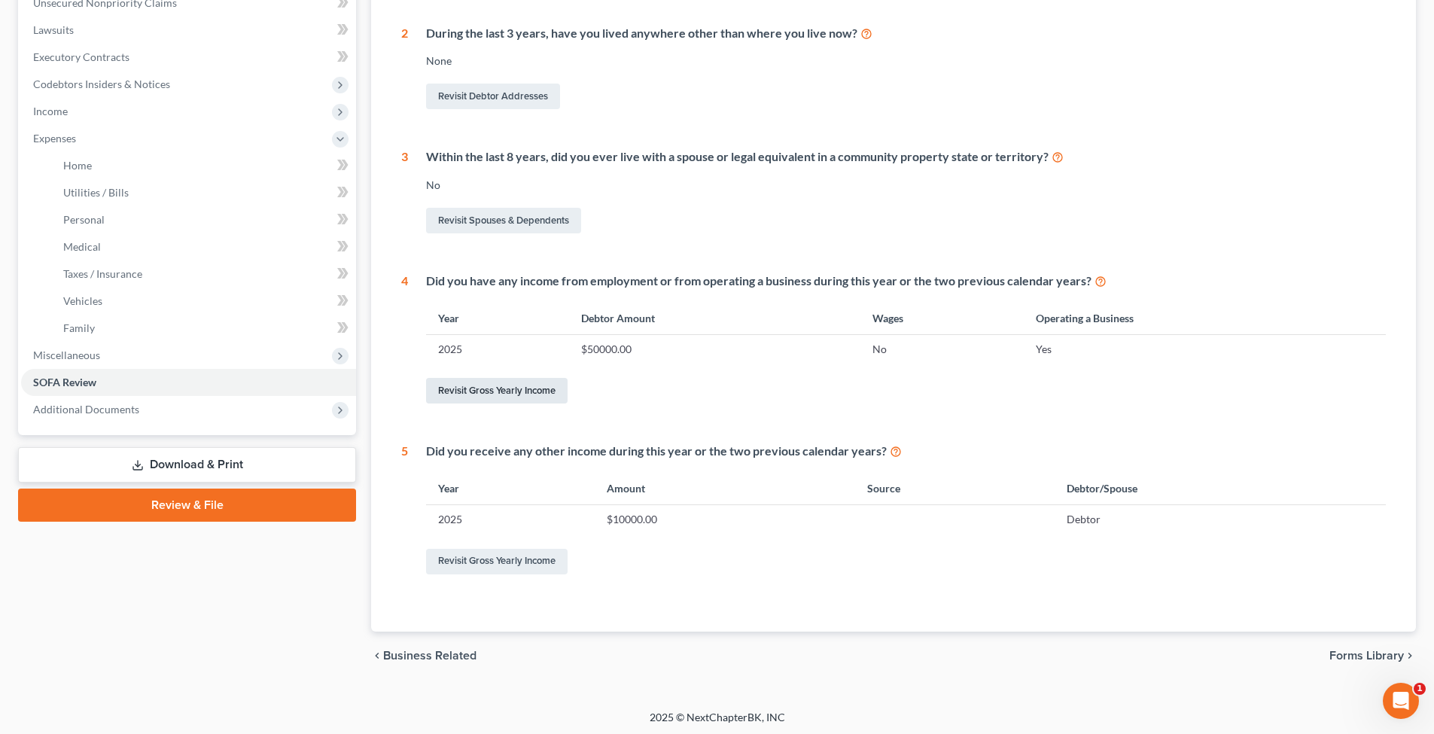
click at [537, 384] on link "Revisit Gross Yearly Income" at bounding box center [497, 391] width 142 height 26
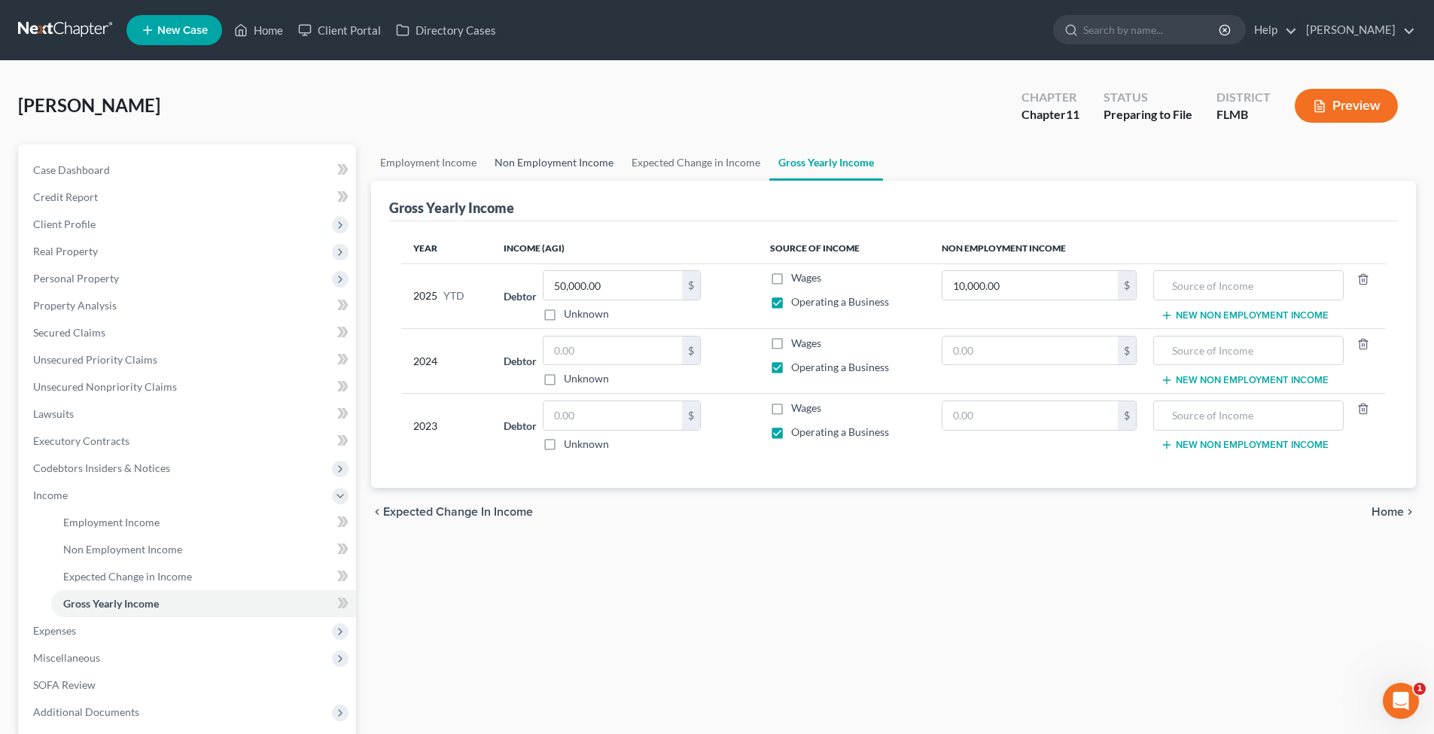
click at [541, 161] on link "Non Employment Income" at bounding box center [554, 163] width 137 height 36
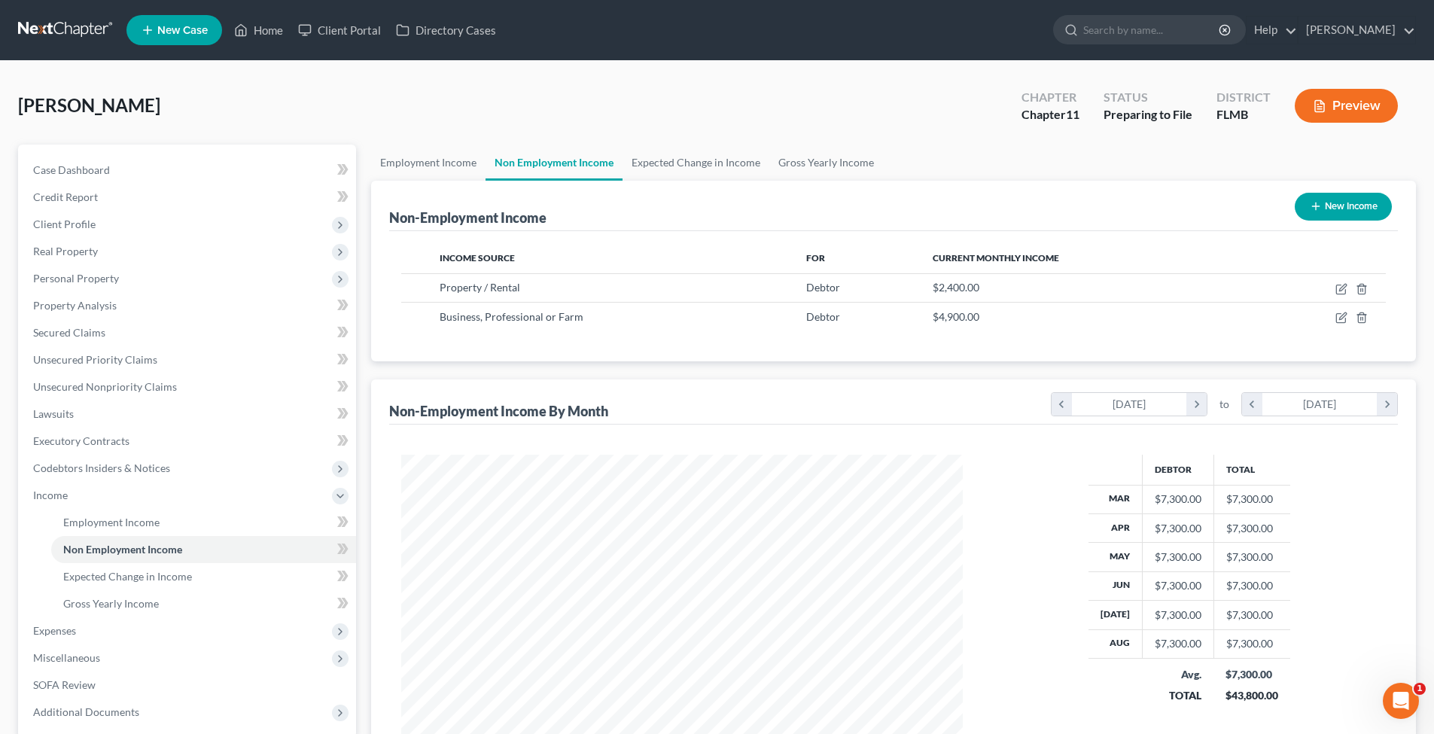
scroll to position [148, 0]
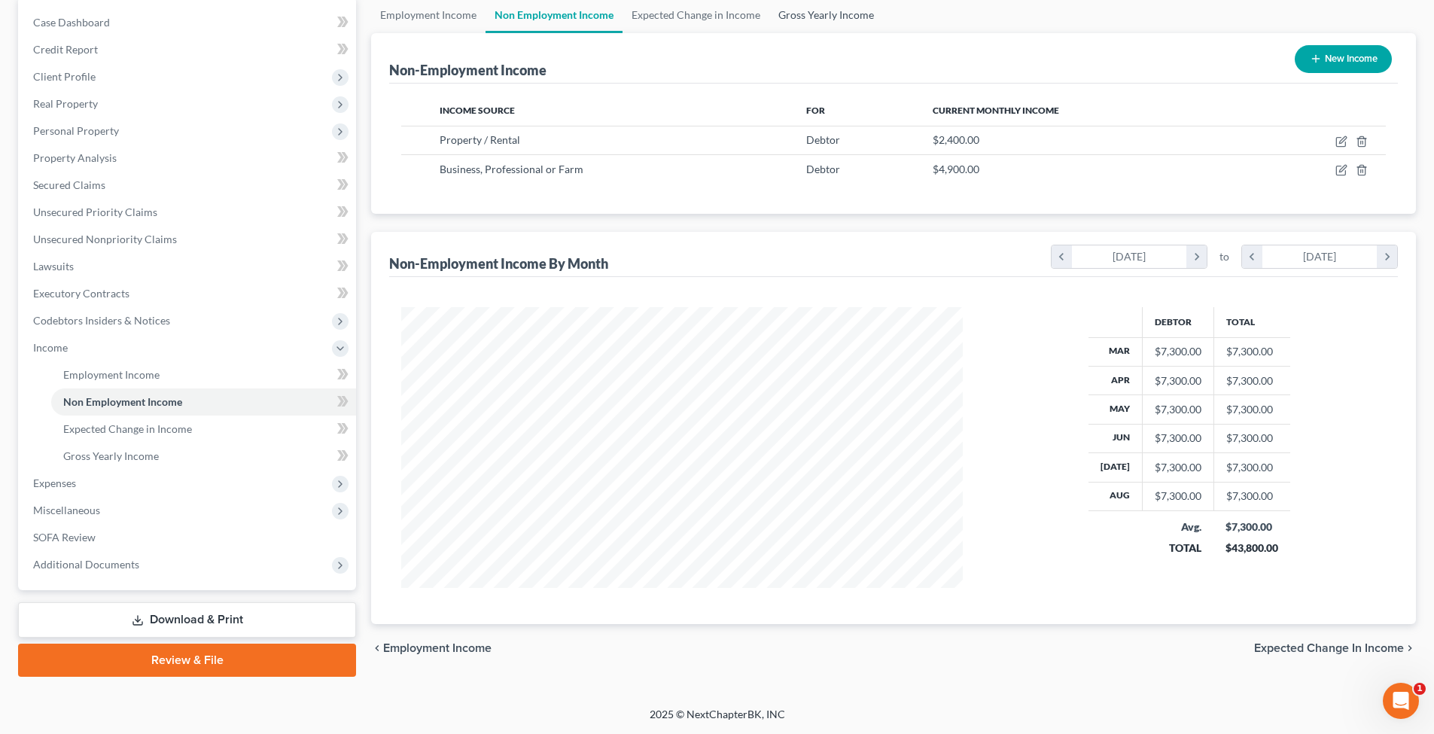
click at [803, 6] on link "Gross Yearly Income" at bounding box center [826, 15] width 114 height 36
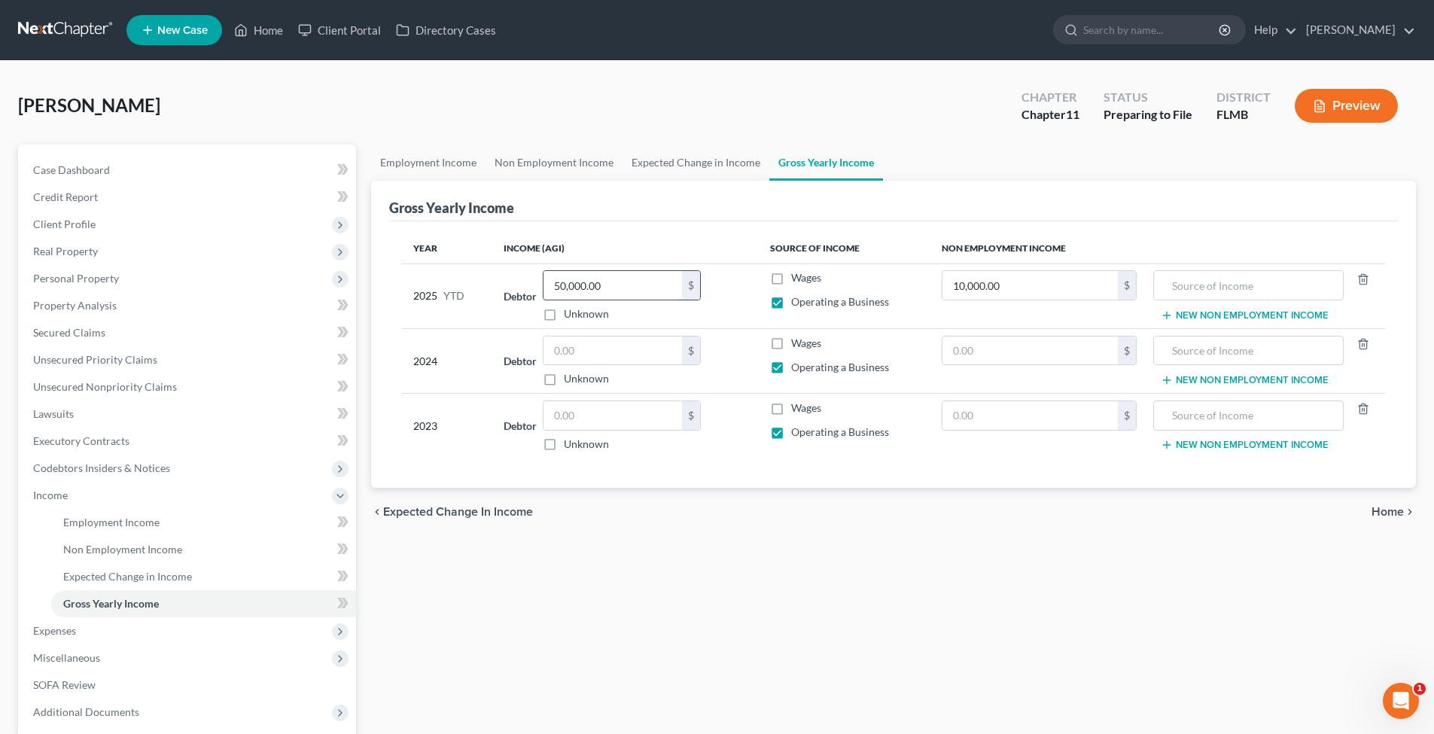
click at [620, 293] on input "50,000.00" at bounding box center [613, 285] width 139 height 29
type input "5"
type input "2"
type input "34,300"
click at [1034, 283] on input "10,000.00" at bounding box center [1030, 285] width 175 height 29
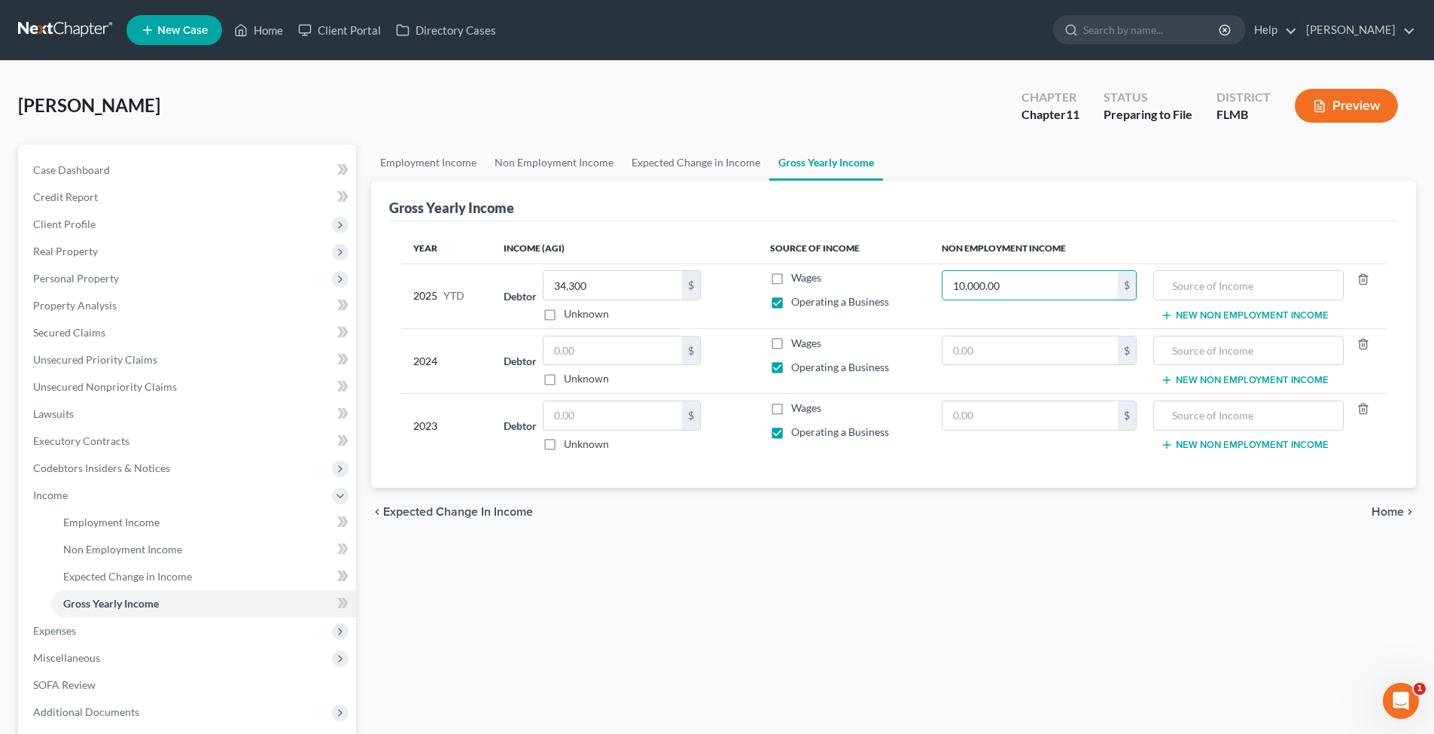
drag, startPoint x: 1038, startPoint y: 286, endPoint x: 854, endPoint y: 290, distance: 183.7
click at [854, 290] on tr "2025 YTD Debtor 34,300.00 $ Unknown Balance Undetermined 34,300 $ Unknown Wages…" at bounding box center [893, 296] width 985 height 65
type input "0"
drag, startPoint x: 1028, startPoint y: 534, endPoint x: 1030, endPoint y: 519, distance: 15.1
click at [1030, 526] on div "chevron_left Expected Change in Income Home chevron_right" at bounding box center [893, 512] width 1045 height 48
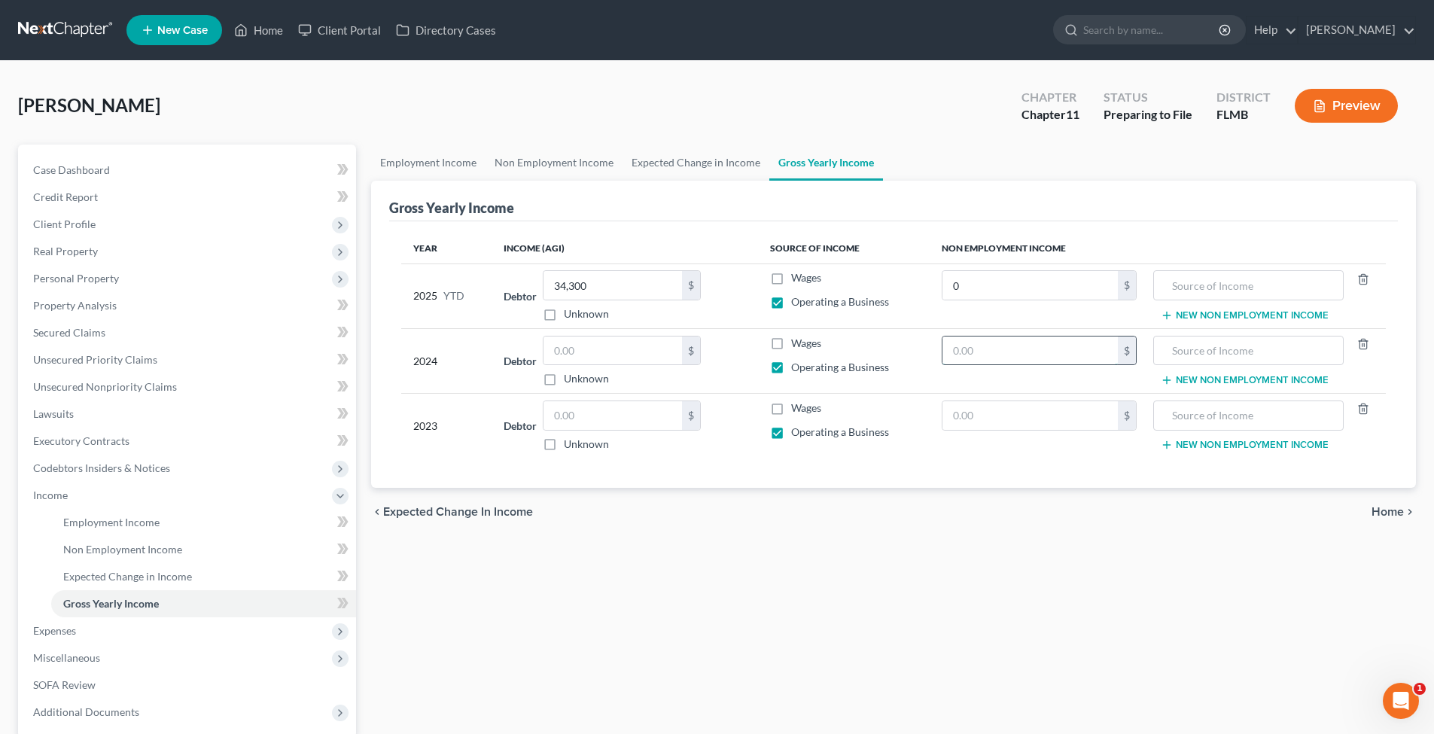
click at [1027, 353] on input "text" at bounding box center [1030, 351] width 175 height 29
type input "0"
click at [570, 345] on input "text" at bounding box center [613, 351] width 139 height 29
click at [592, 413] on input "text" at bounding box center [613, 415] width 139 height 29
type input "63,221"
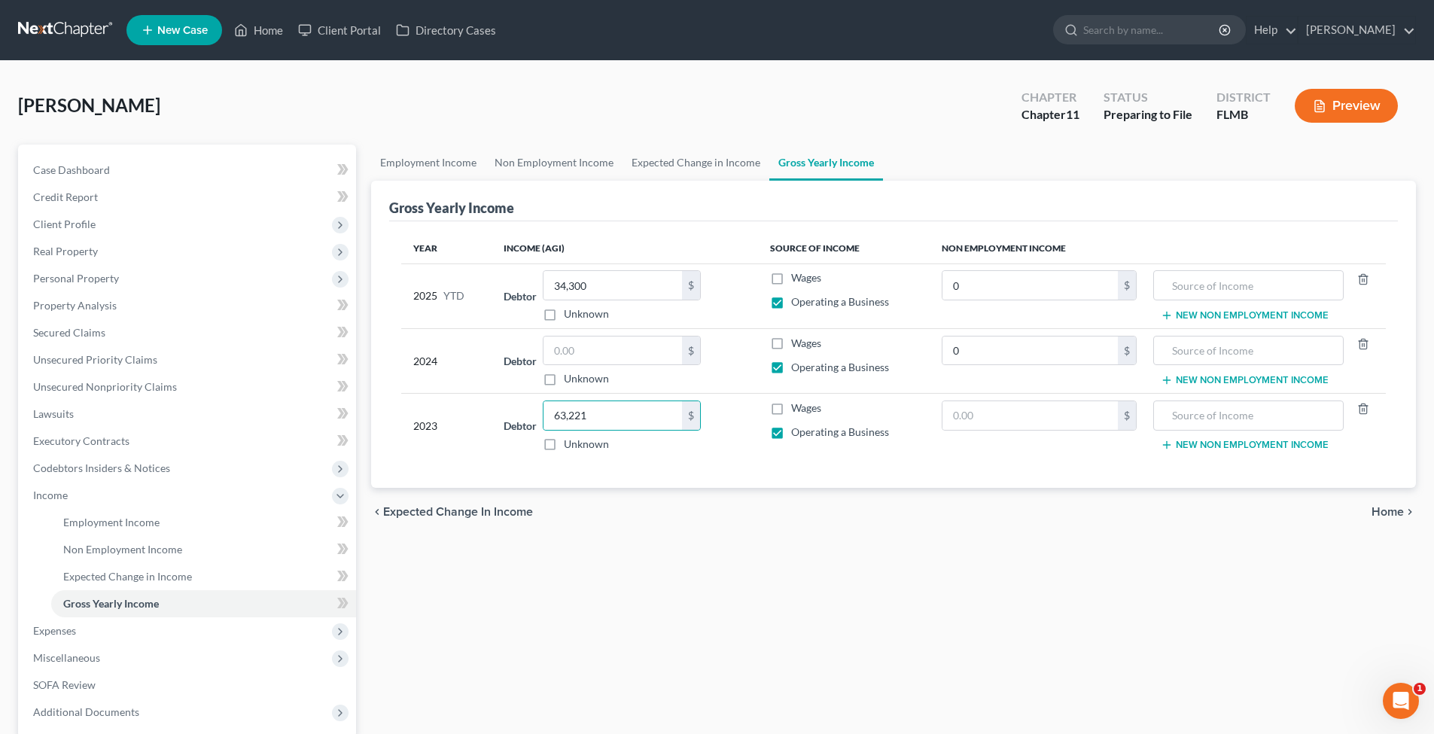
drag, startPoint x: 769, startPoint y: 557, endPoint x: 934, endPoint y: 532, distance: 166.0
click at [769, 557] on div "Employment Income Non Employment Income Expected Change in Income Gross Yearly …" at bounding box center [894, 485] width 1060 height 680
click at [974, 407] on input "text" at bounding box center [1030, 415] width 175 height 29
type input "0"
drag, startPoint x: 1071, startPoint y: 253, endPoint x: 976, endPoint y: 253, distance: 94.1
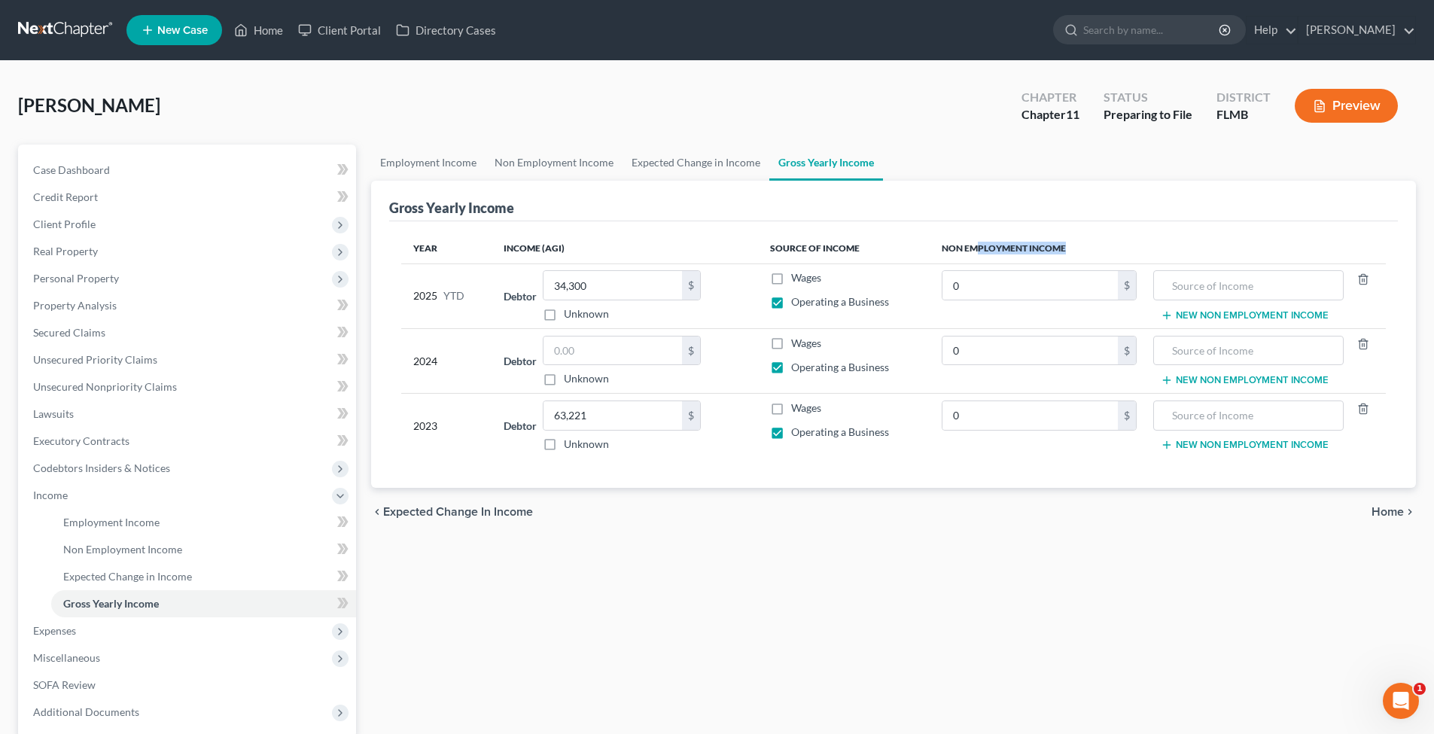
click at [976, 253] on th "Non Employment Income" at bounding box center [1158, 248] width 456 height 30
click at [560, 347] on input "text" at bounding box center [613, 351] width 139 height 29
type input "60,000"
click at [657, 526] on div "chevron_left Expected Change in Income Home chevron_right" at bounding box center [893, 512] width 1045 height 48
click at [672, 160] on link "Expected Change in Income" at bounding box center [696, 163] width 147 height 36
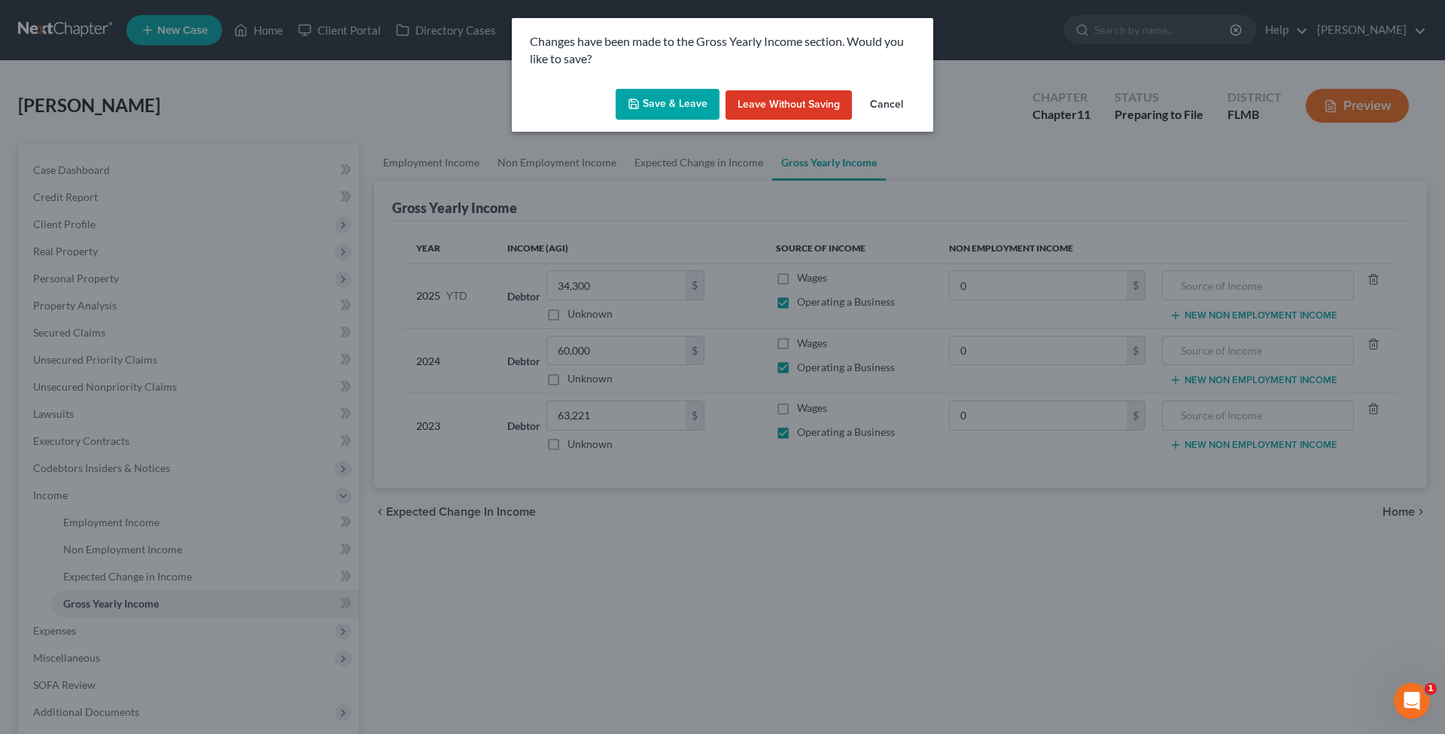
click at [647, 105] on button "Save & Leave" at bounding box center [668, 105] width 104 height 32
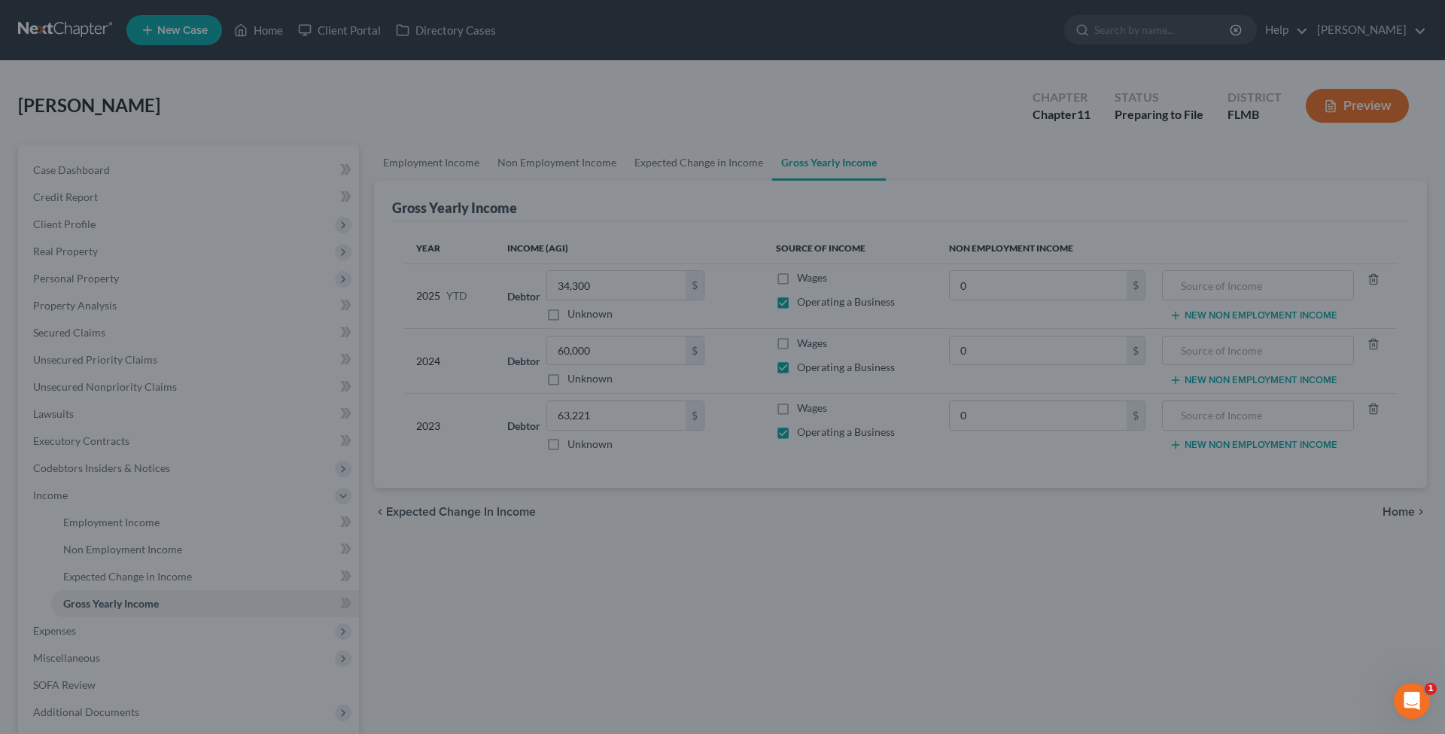
type input "0.00"
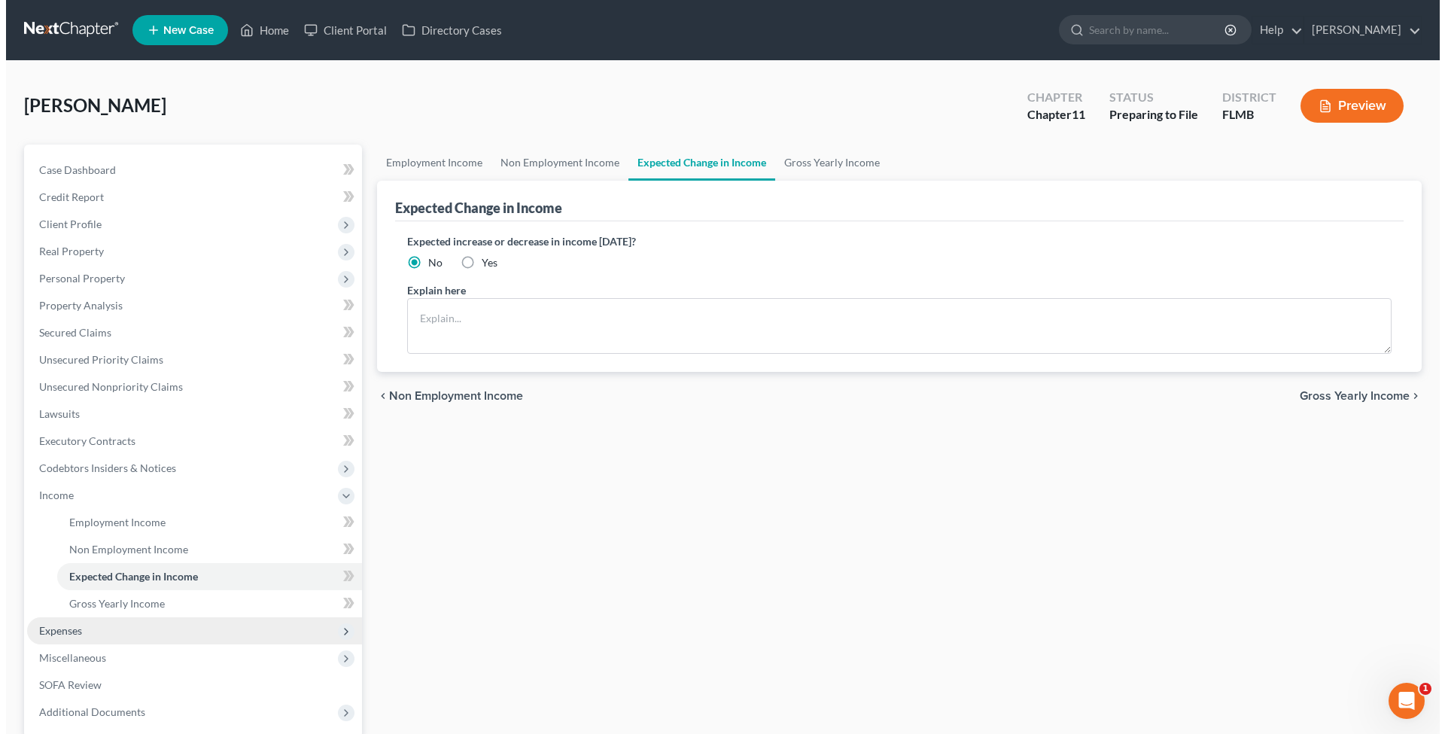
scroll to position [148, 0]
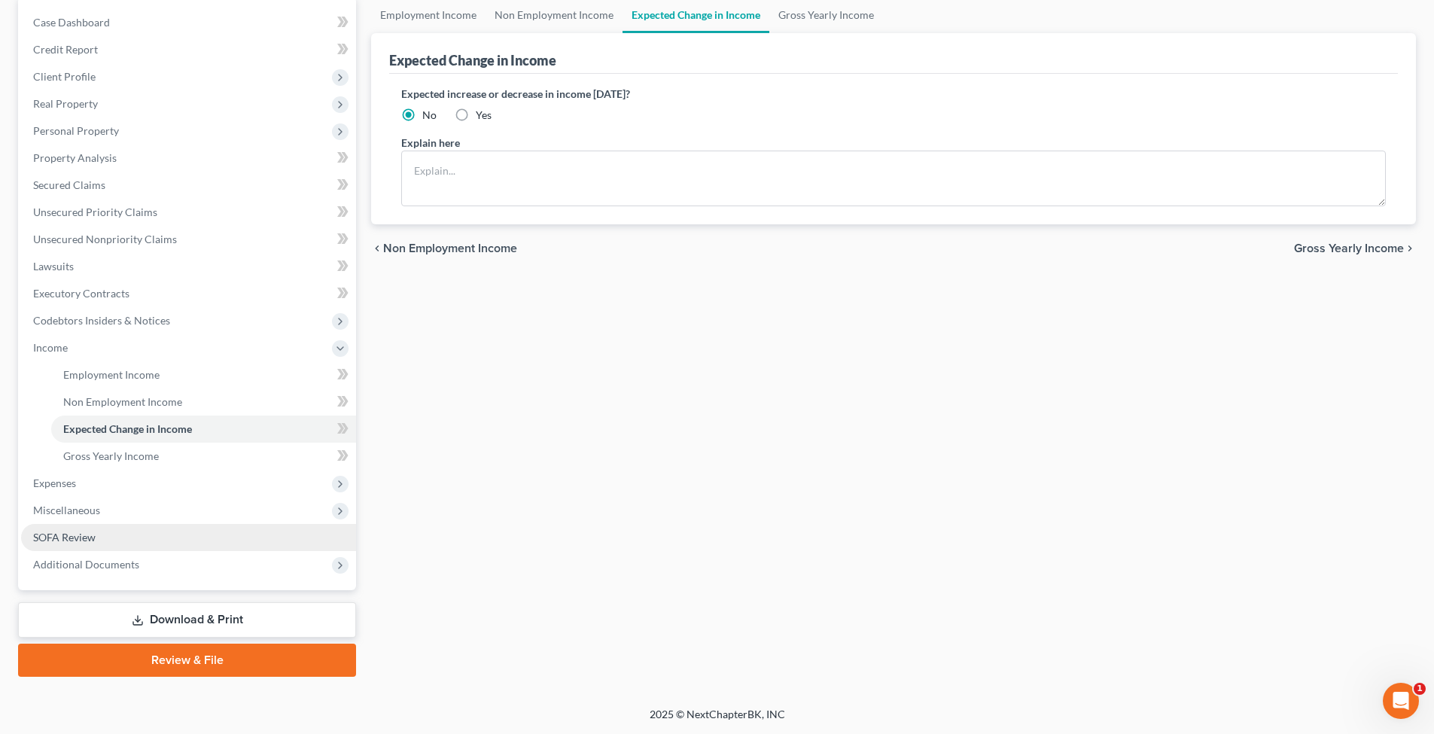
click at [80, 539] on span "SOFA Review" at bounding box center [64, 537] width 62 height 13
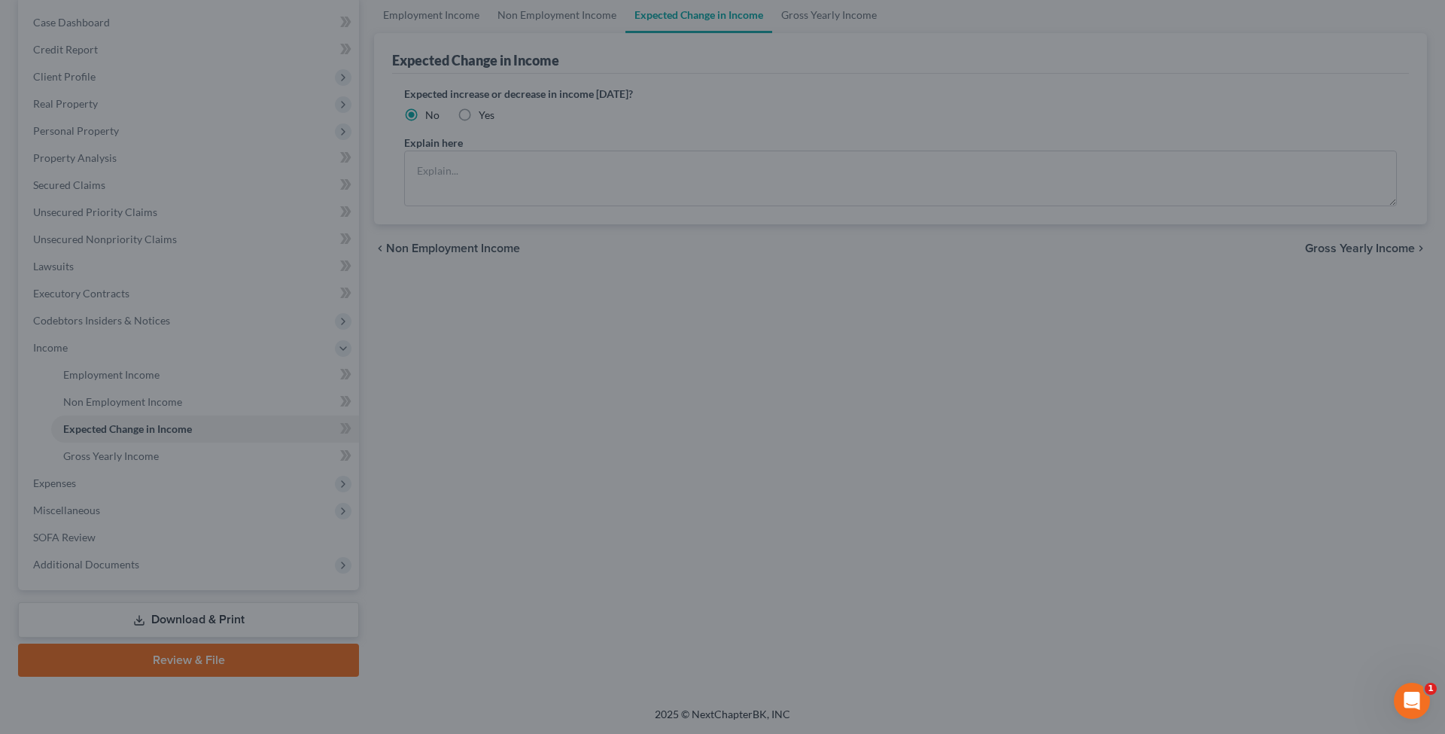
click at [498, 366] on div at bounding box center [722, 367] width 1445 height 734
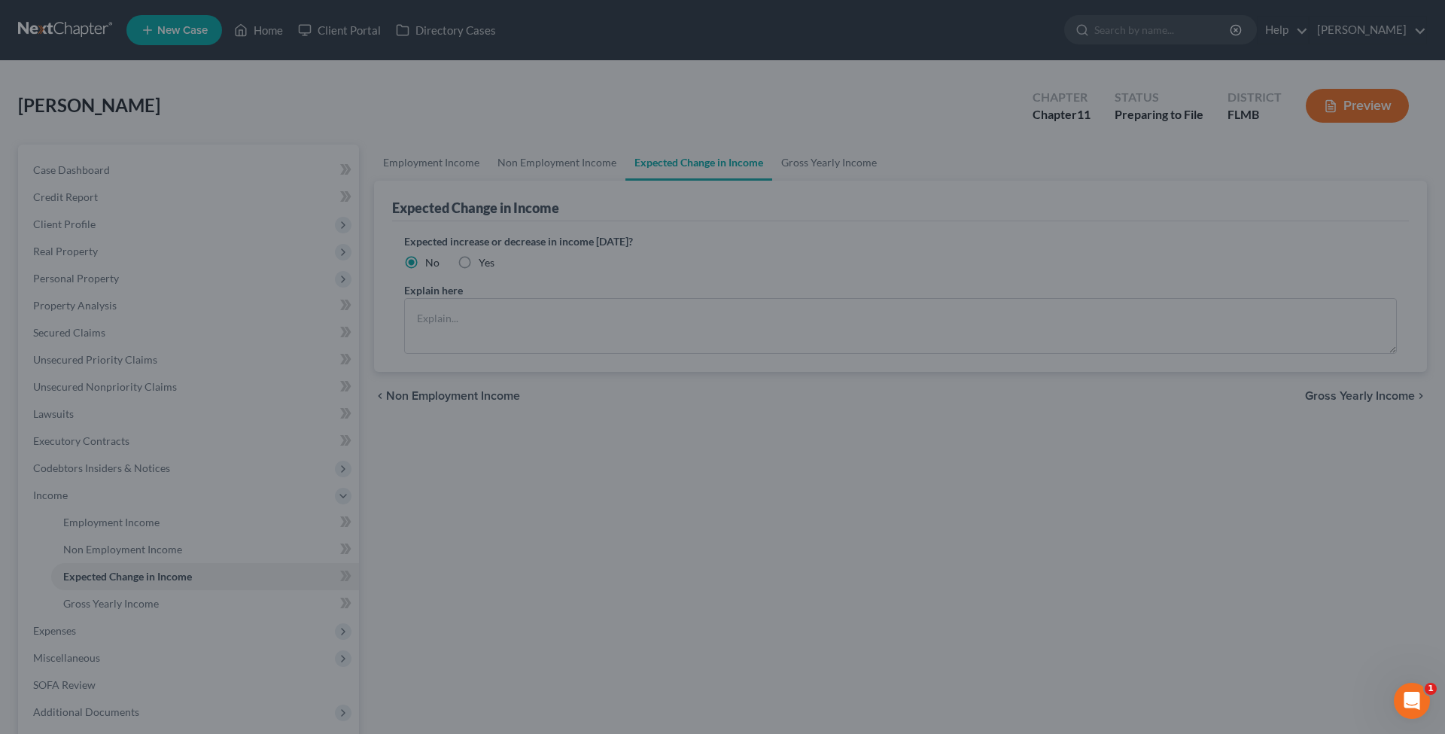
scroll to position [148, 0]
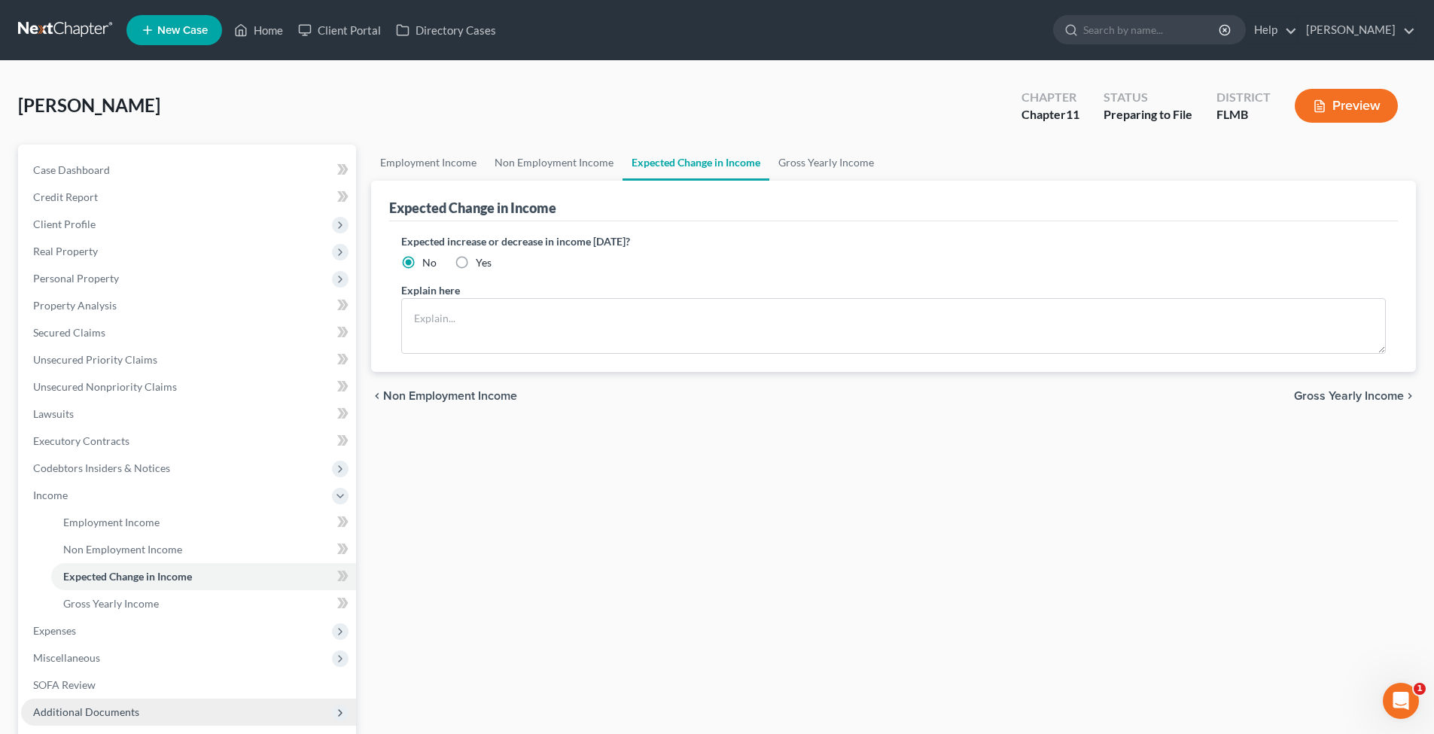
scroll to position [148, 0]
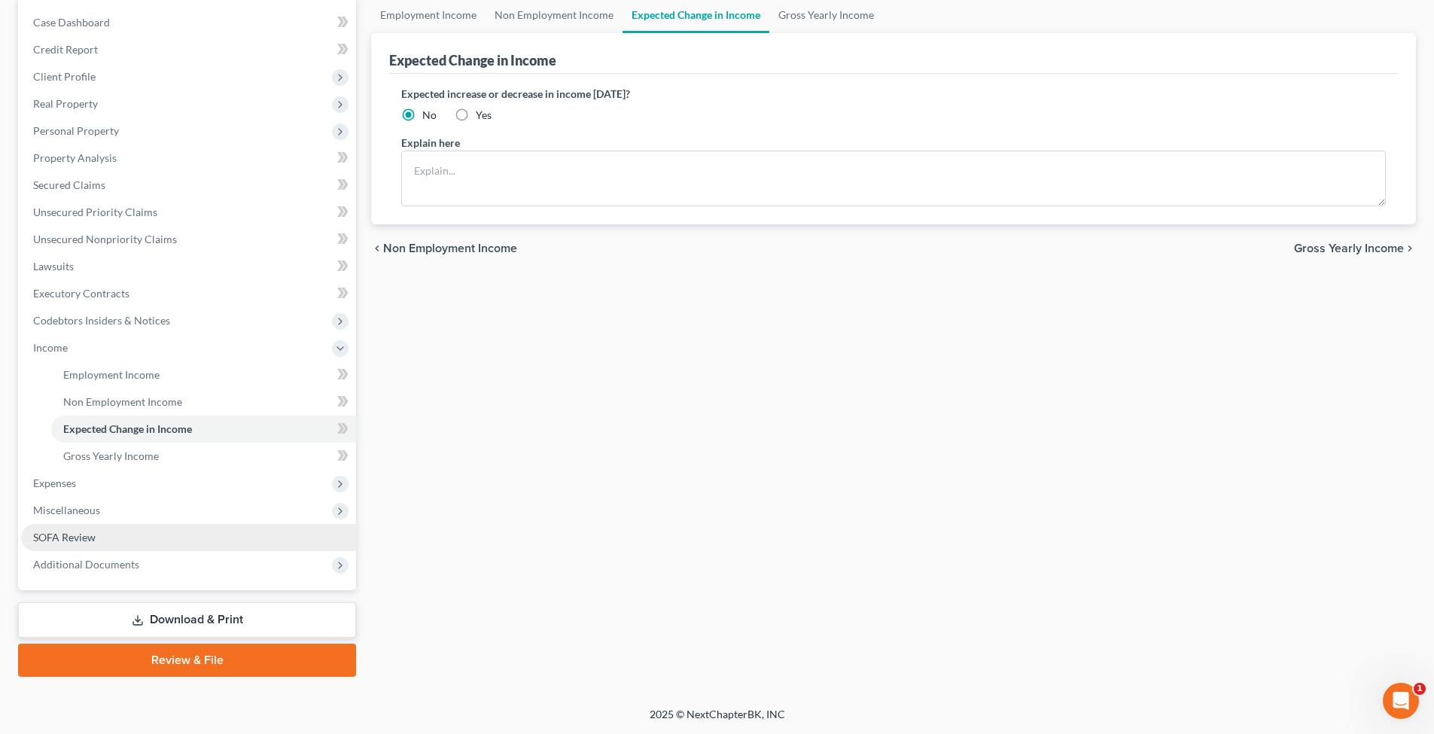
click at [87, 535] on span "SOFA Review" at bounding box center [64, 537] width 62 height 13
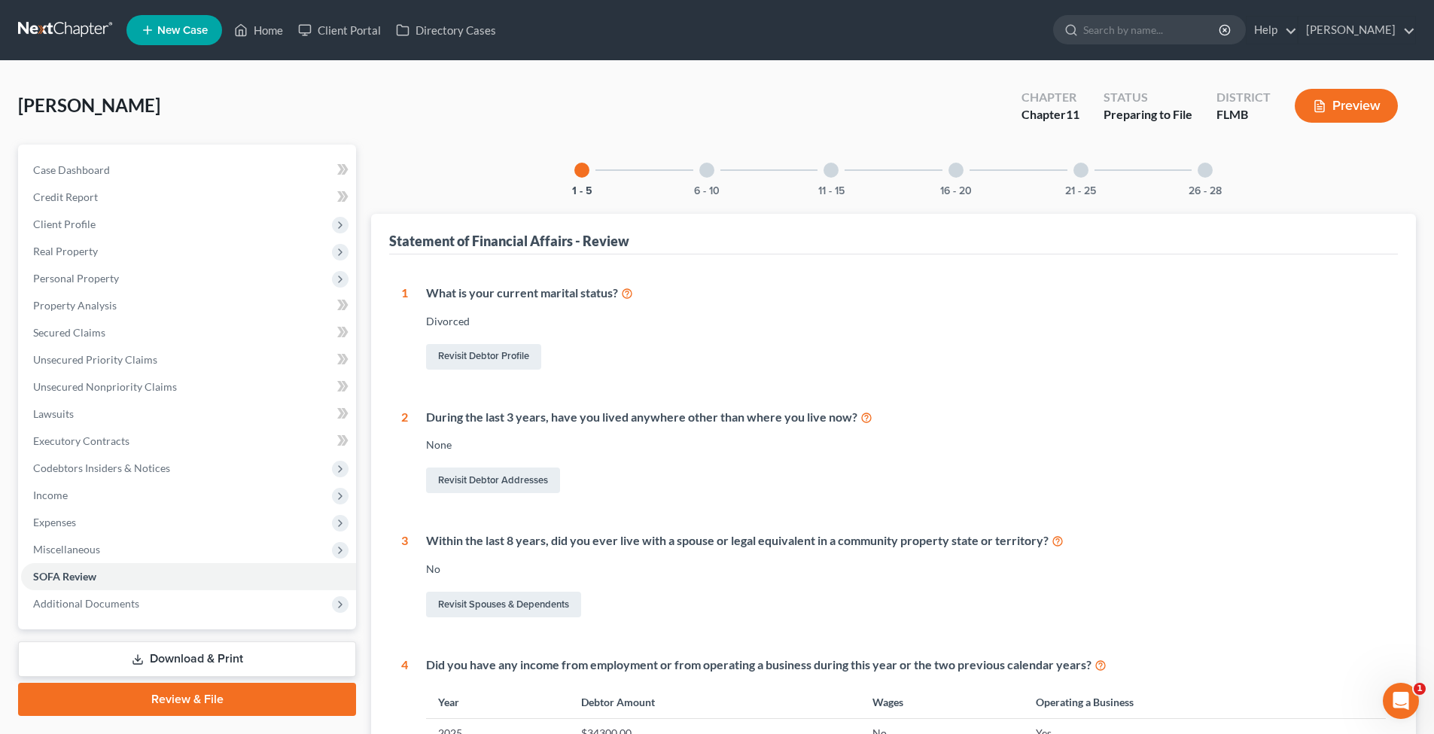
click at [714, 169] on div "6 - 10" at bounding box center [706, 170] width 51 height 51
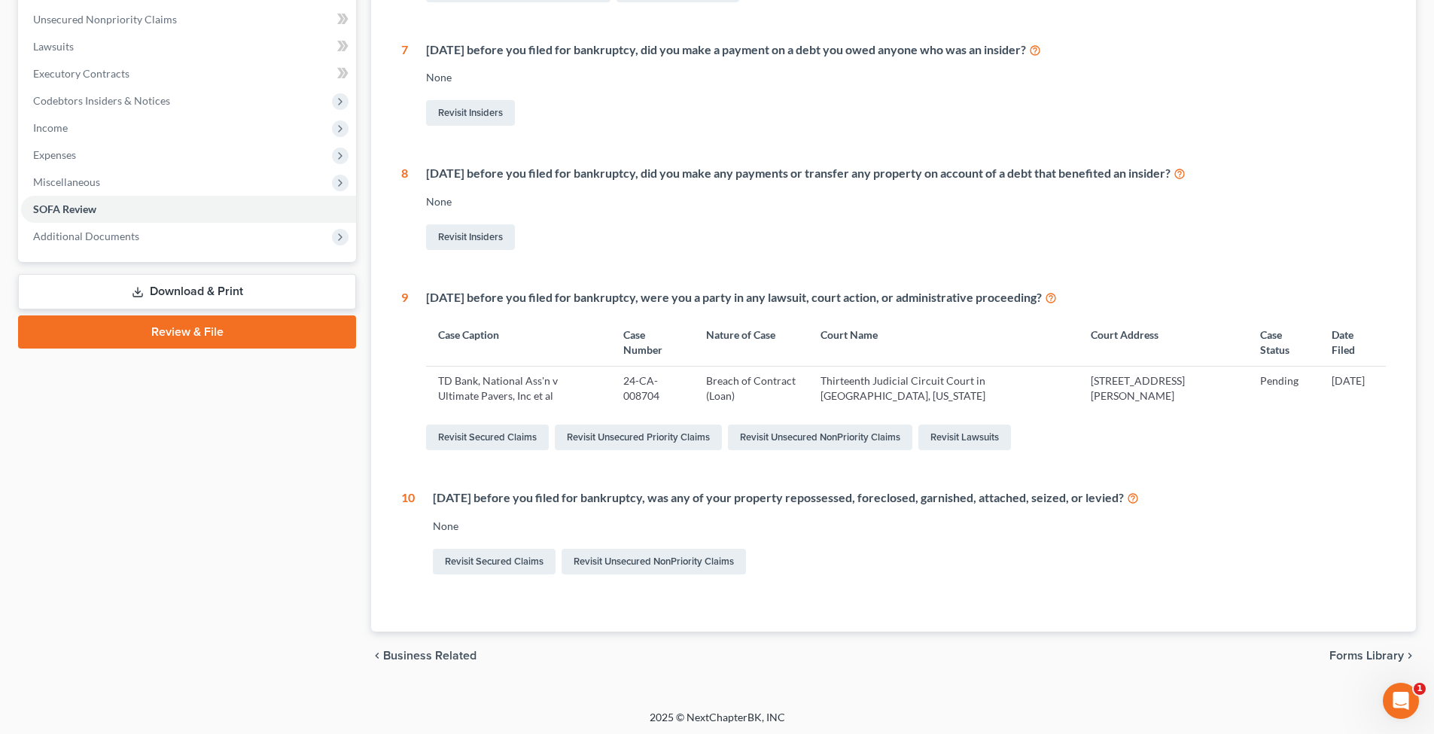
scroll to position [92, 0]
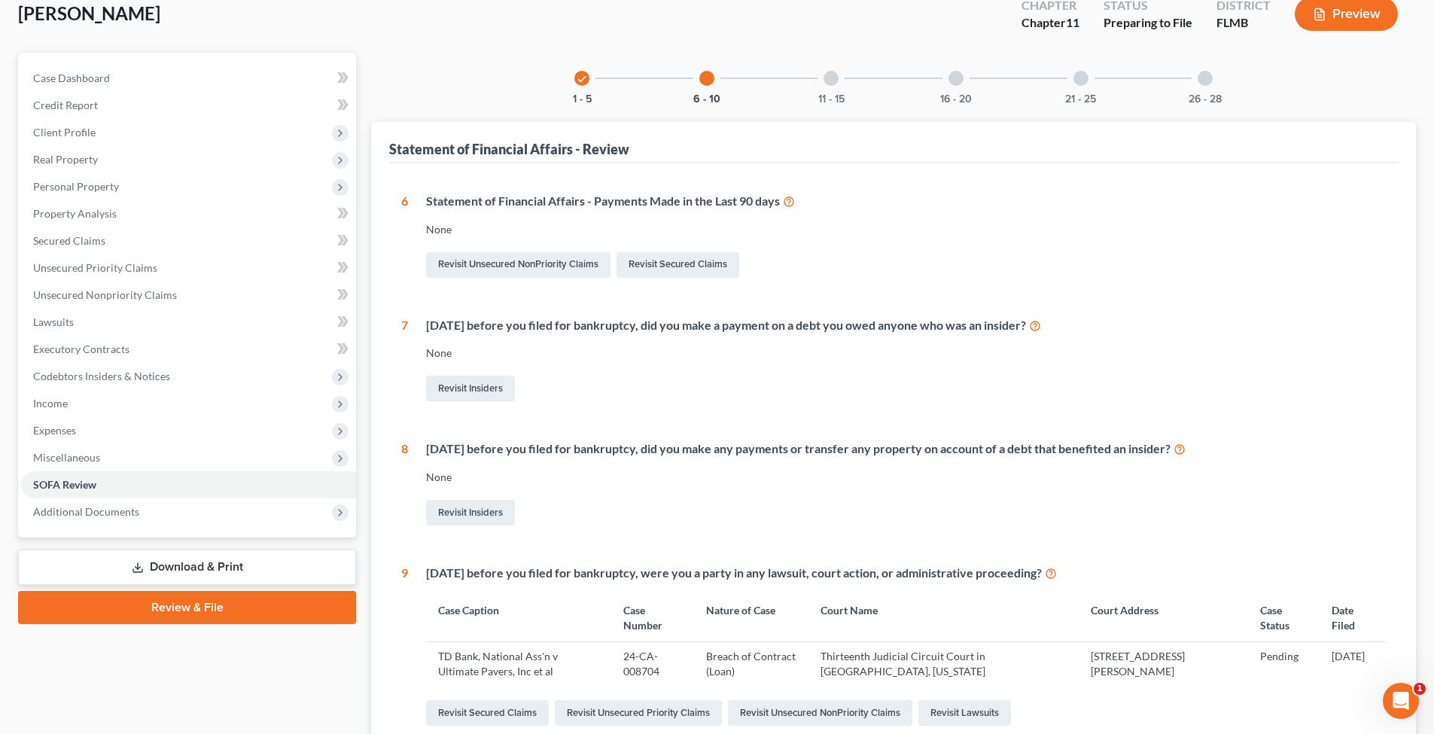
click at [794, 202] on icon at bounding box center [789, 200] width 12 height 14
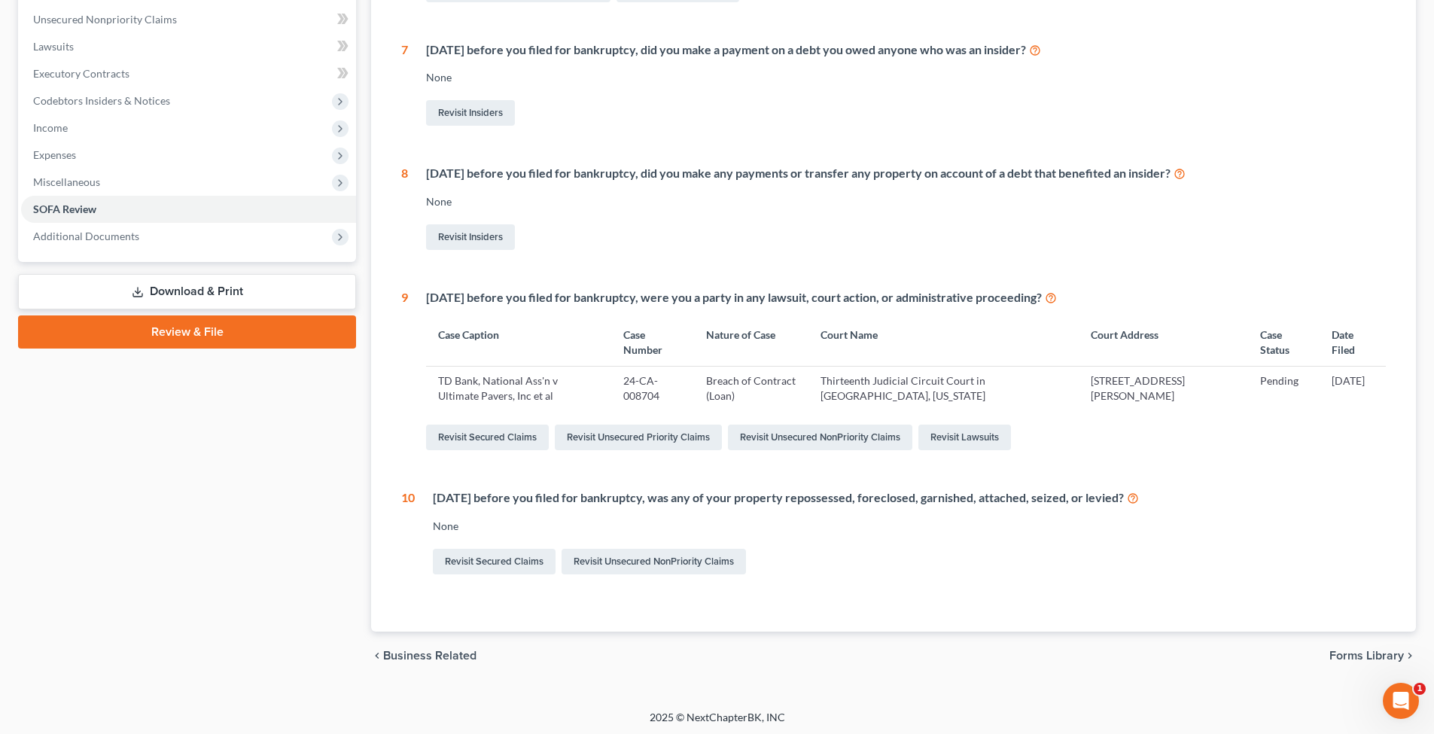
scroll to position [0, 0]
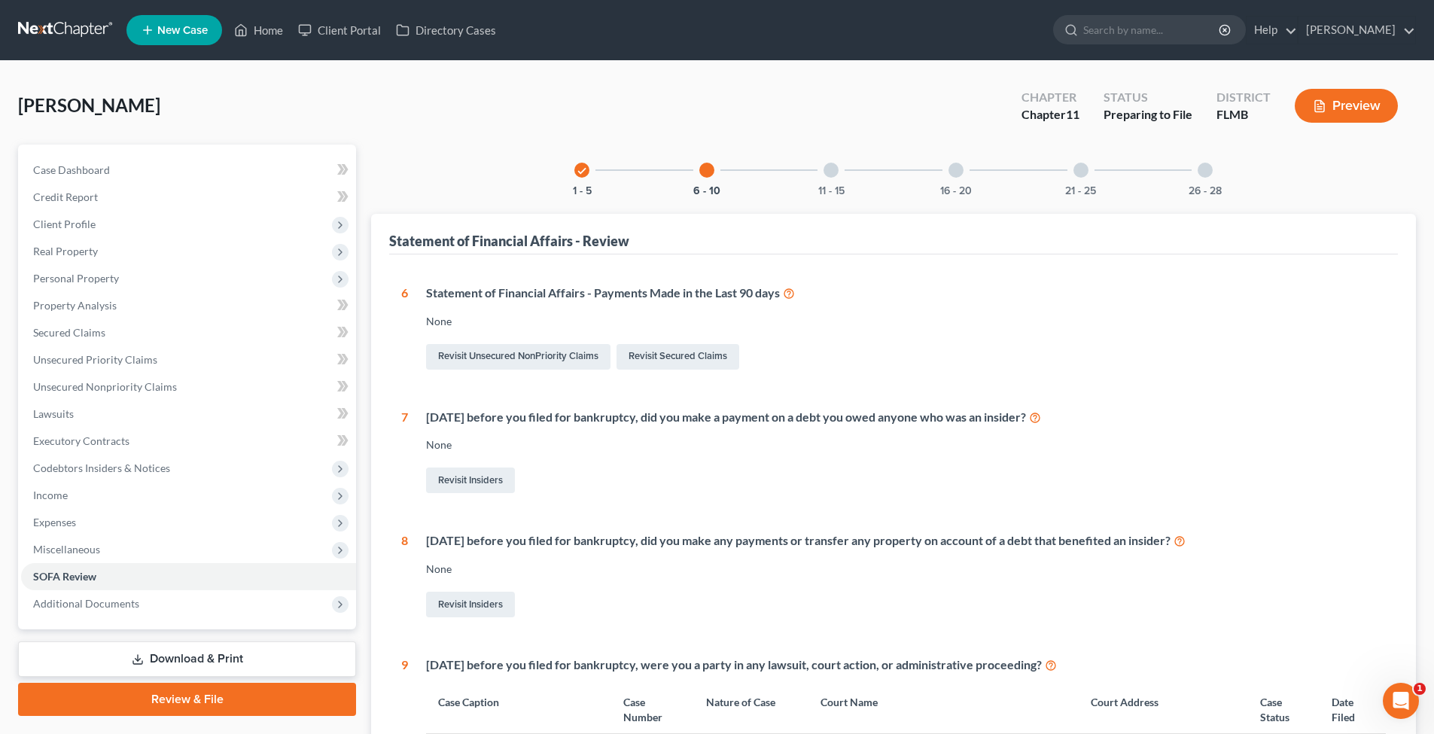
click at [830, 174] on div at bounding box center [831, 170] width 15 height 15
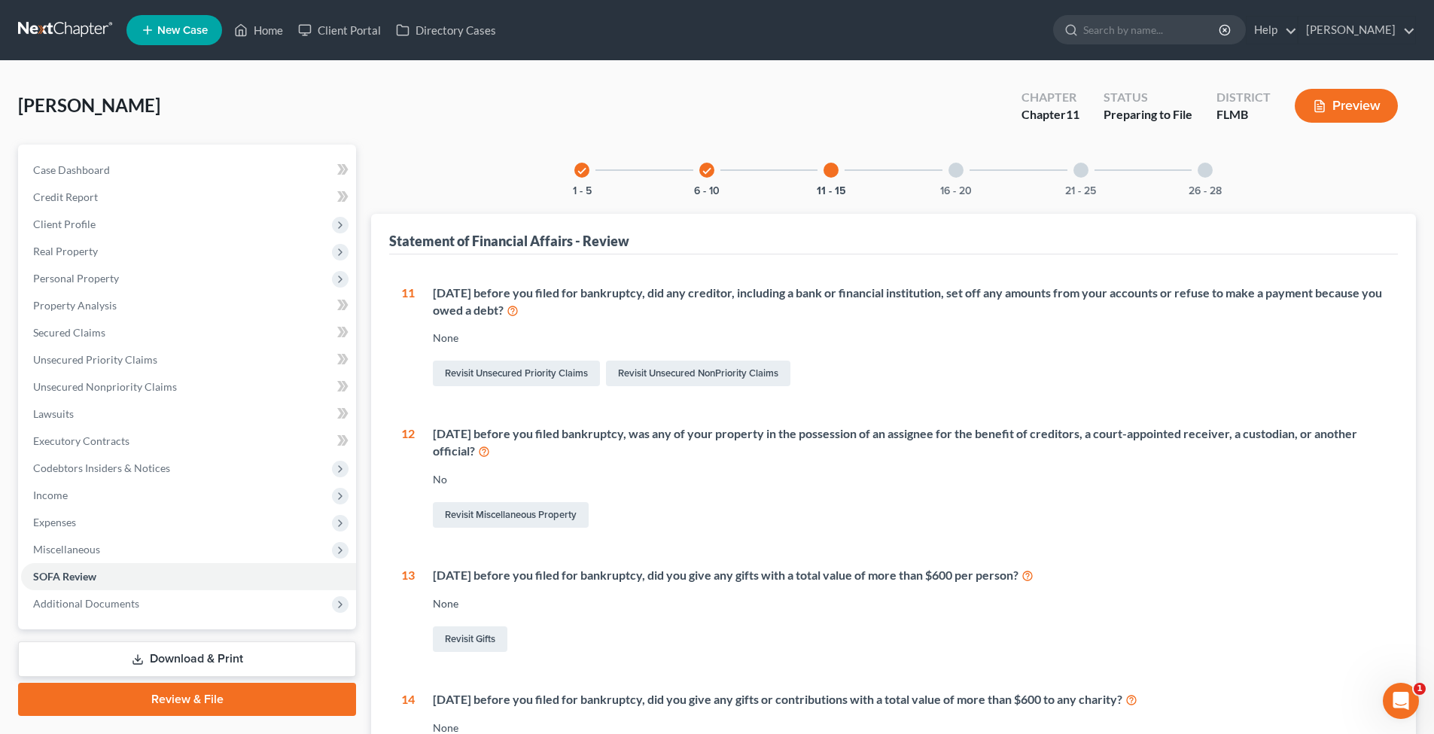
click at [835, 168] on div at bounding box center [831, 170] width 15 height 15
click at [704, 168] on icon "check" at bounding box center [707, 171] width 11 height 11
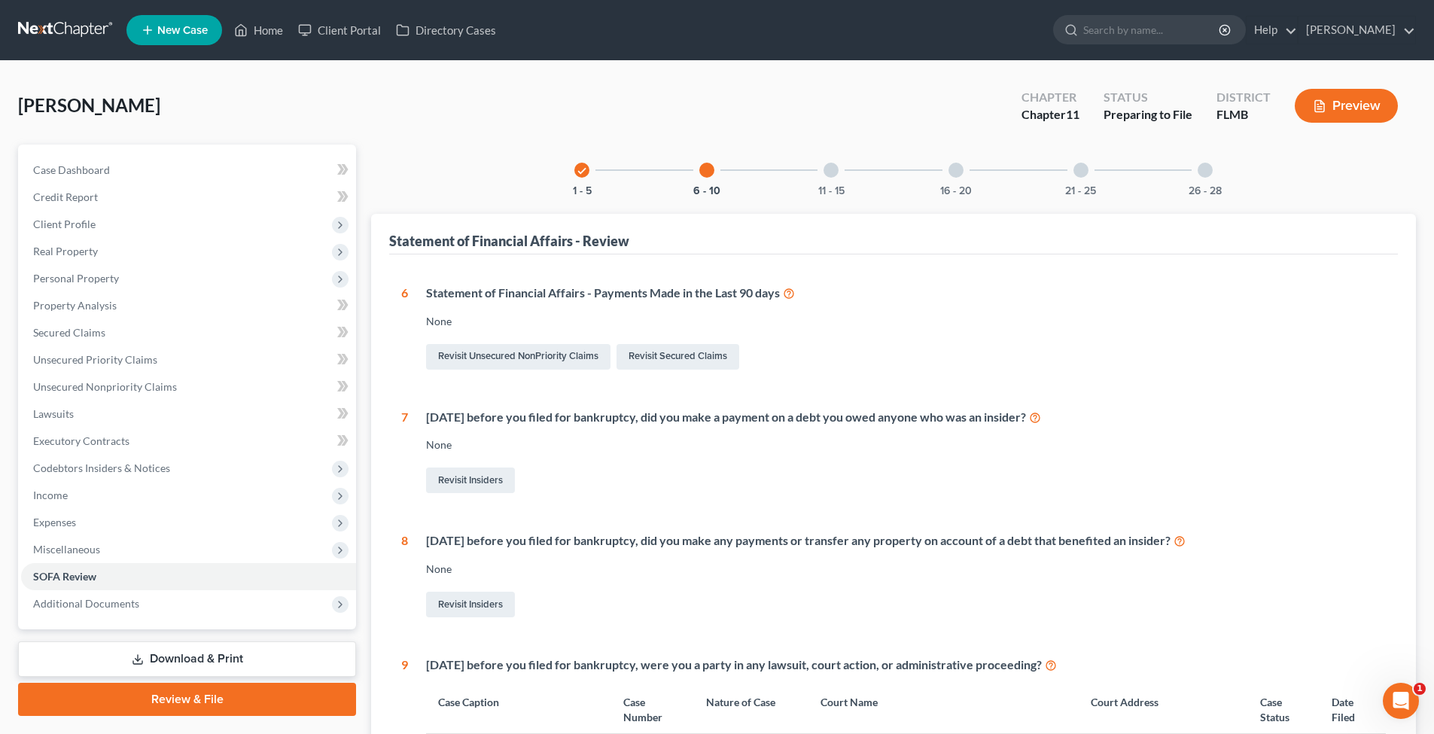
click at [792, 294] on icon at bounding box center [789, 292] width 12 height 14
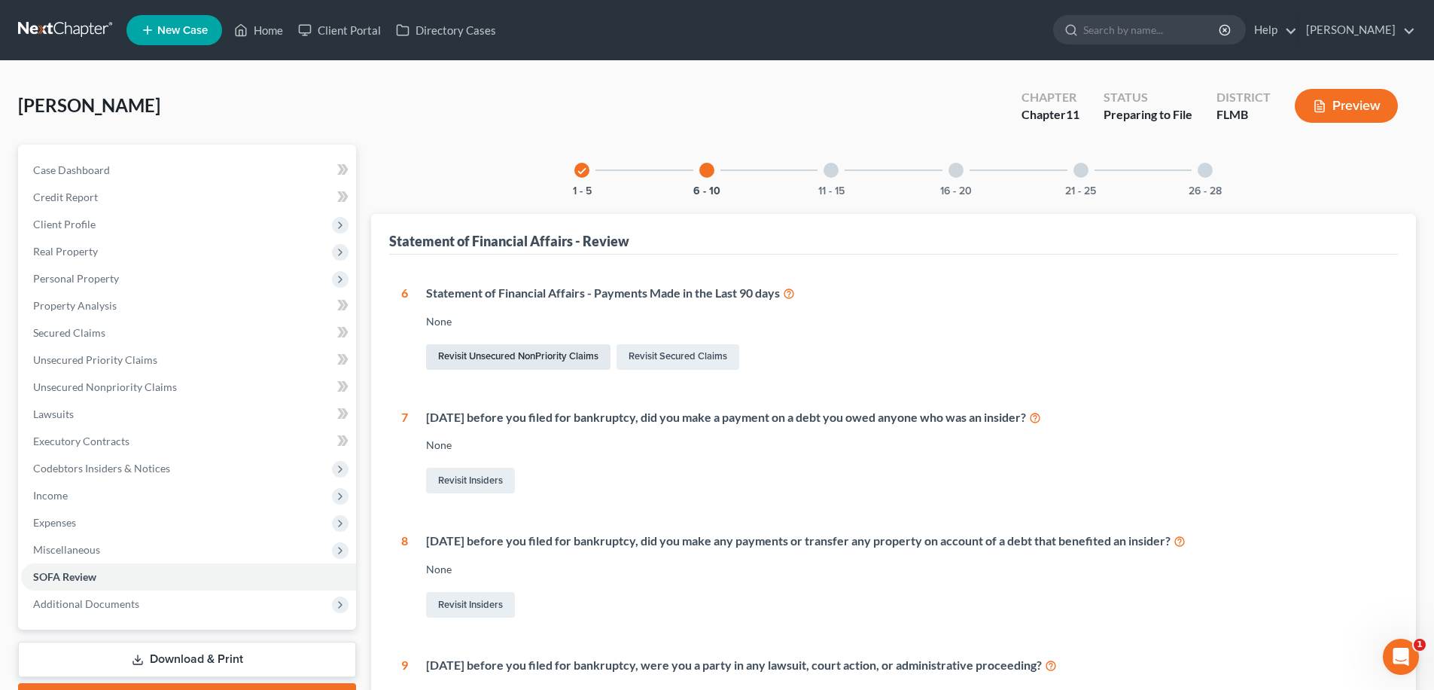
click at [490, 353] on link "Revisit Unsecured NonPriority Claims" at bounding box center [518, 357] width 184 height 26
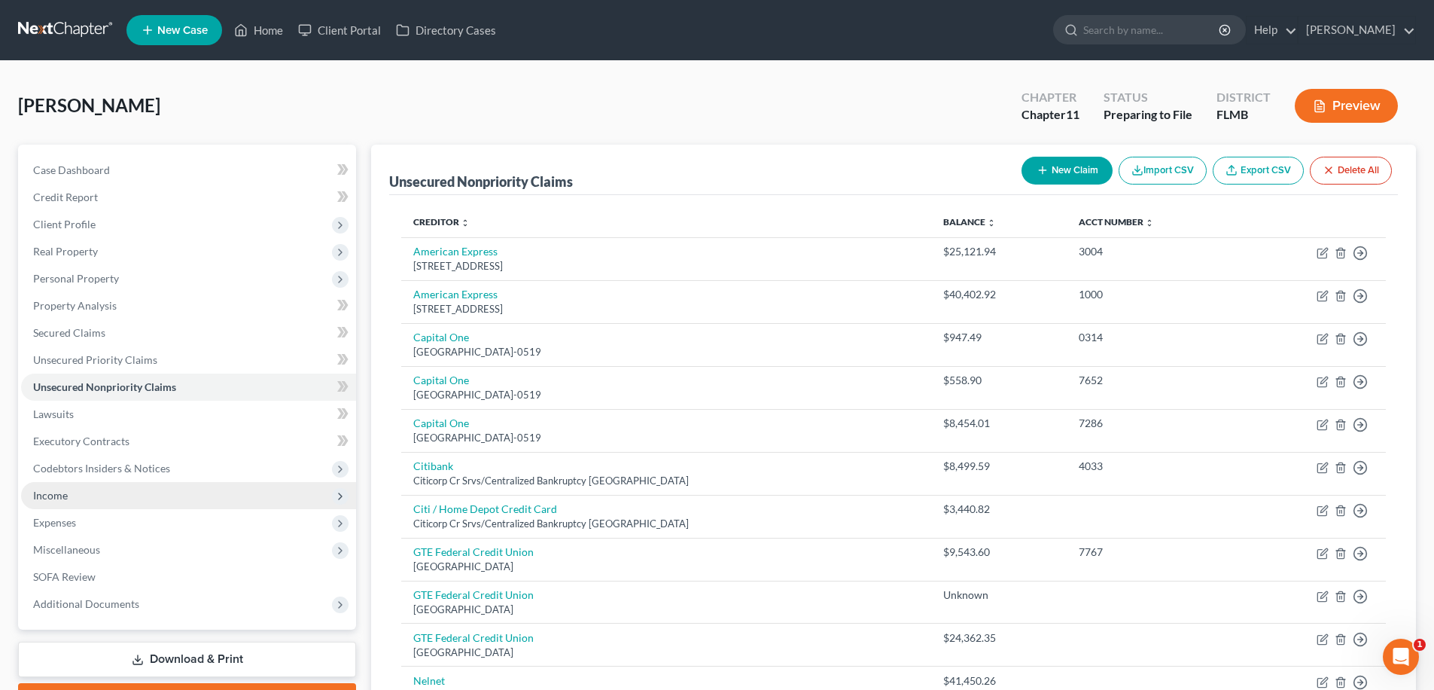
scroll to position [138, 0]
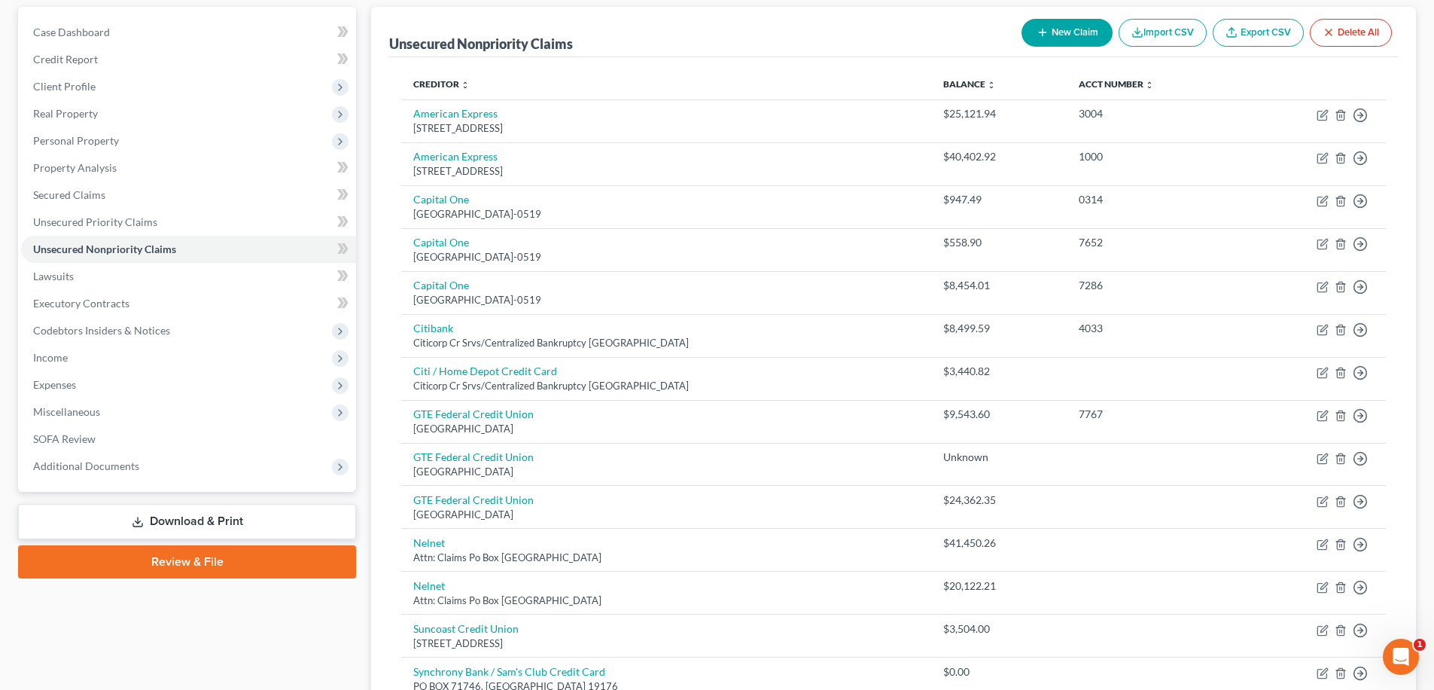
click at [201, 522] on link "Download & Print" at bounding box center [187, 521] width 338 height 35
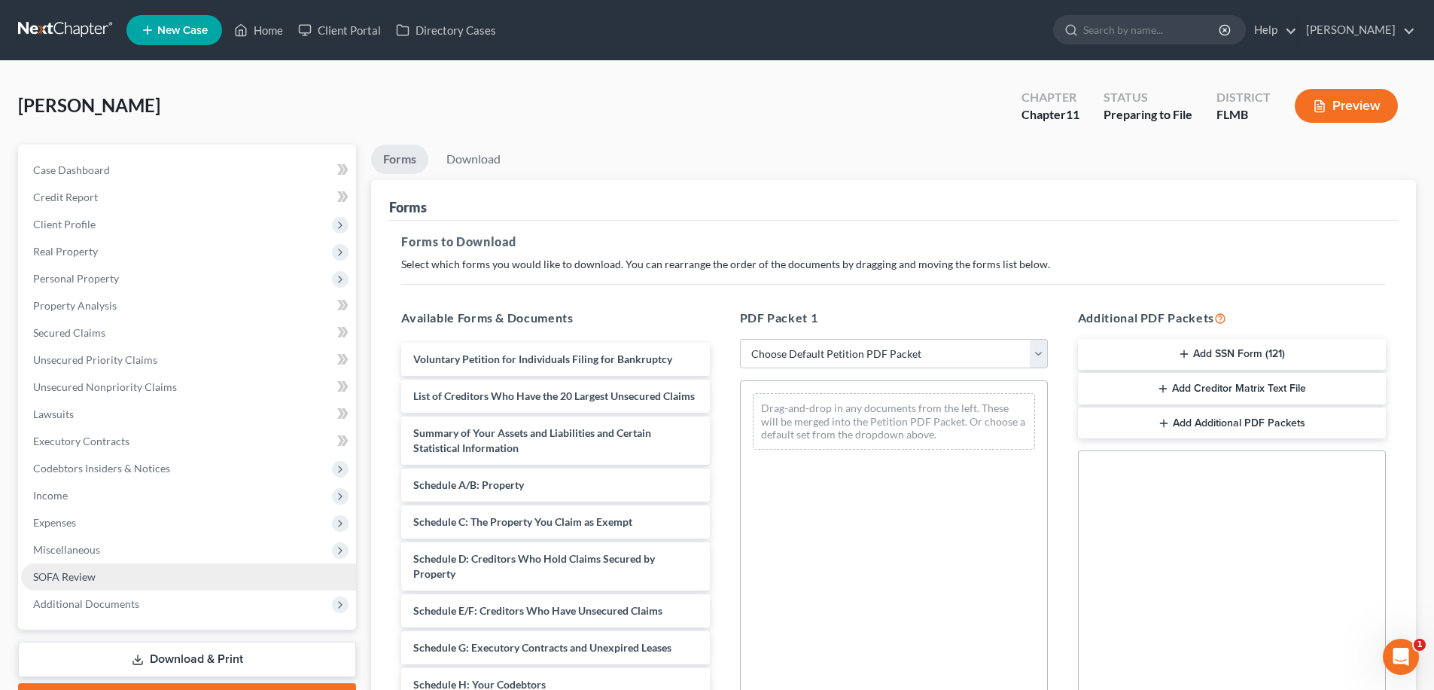
click at [98, 578] on link "SOFA Review" at bounding box center [188, 576] width 335 height 27
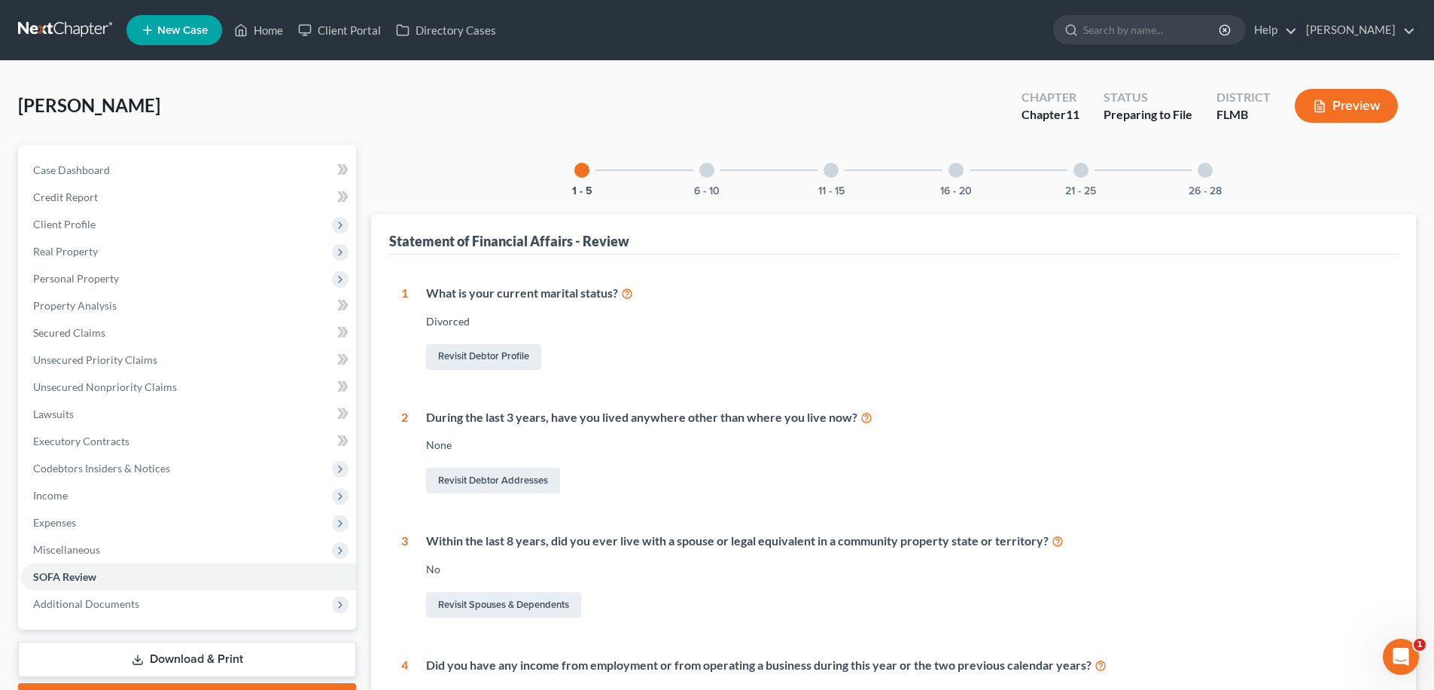
click at [832, 169] on div at bounding box center [831, 170] width 15 height 15
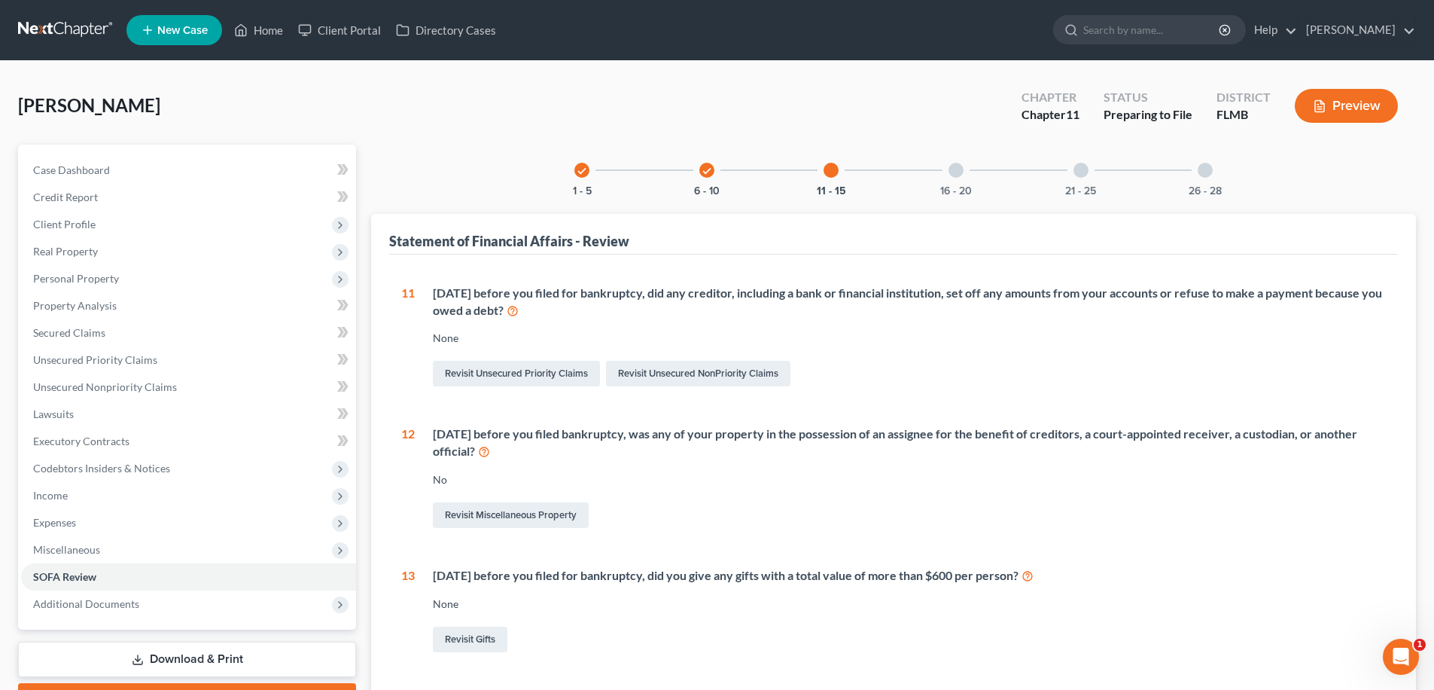
click at [961, 166] on div at bounding box center [956, 170] width 15 height 15
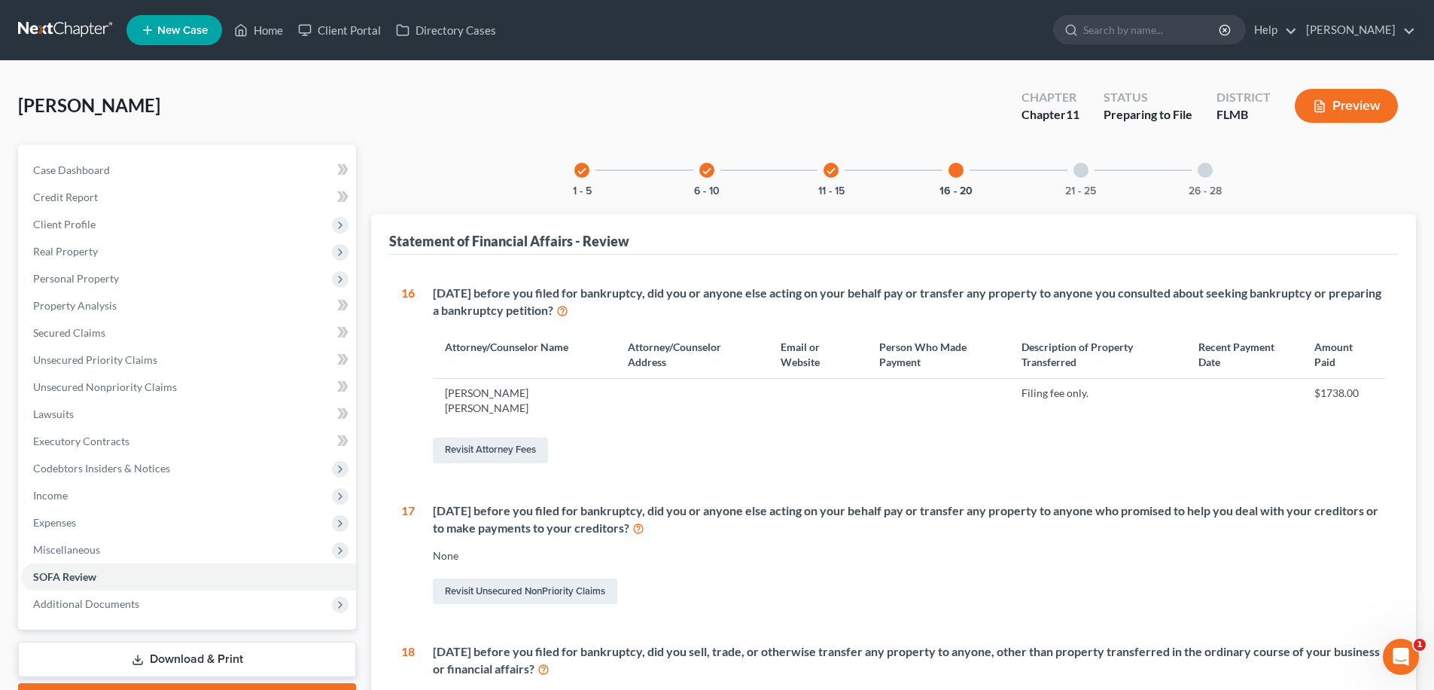
click at [952, 167] on div at bounding box center [956, 170] width 15 height 15
click at [1075, 169] on div at bounding box center [1081, 170] width 15 height 15
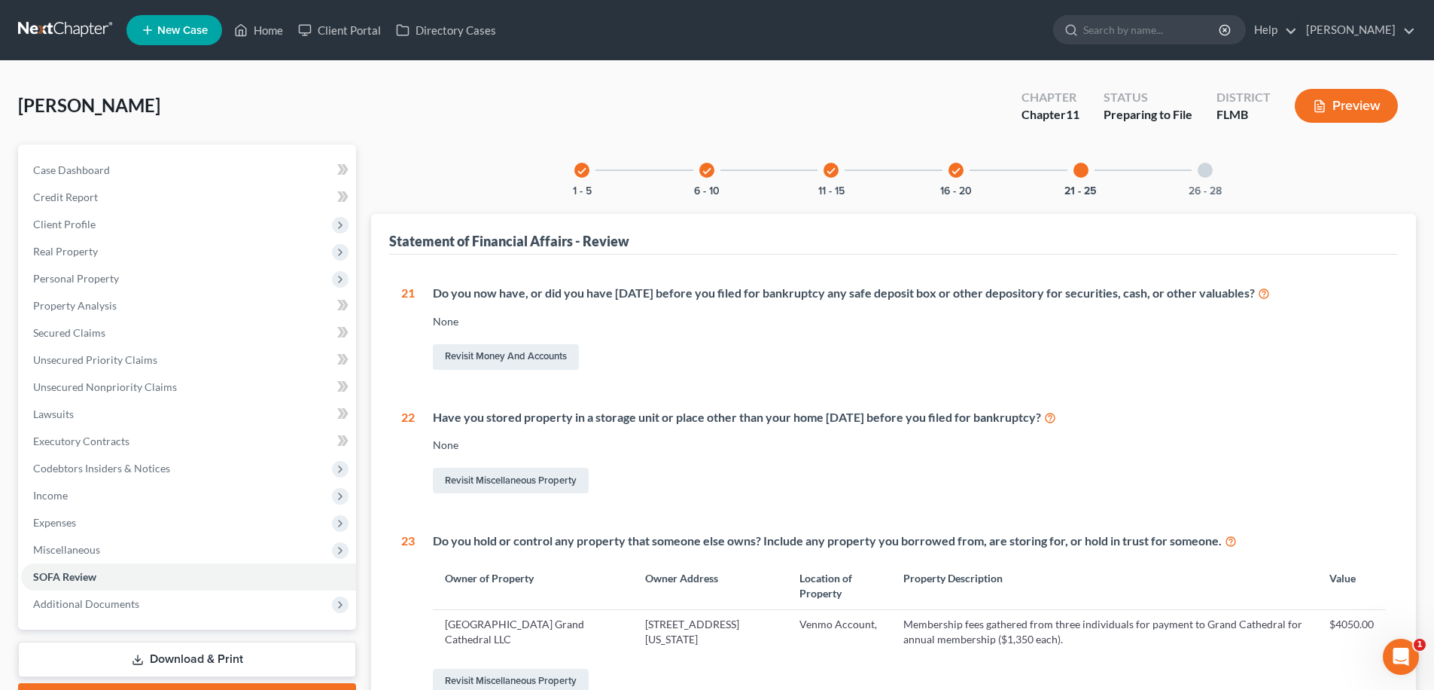
click at [1209, 168] on div at bounding box center [1205, 170] width 15 height 15
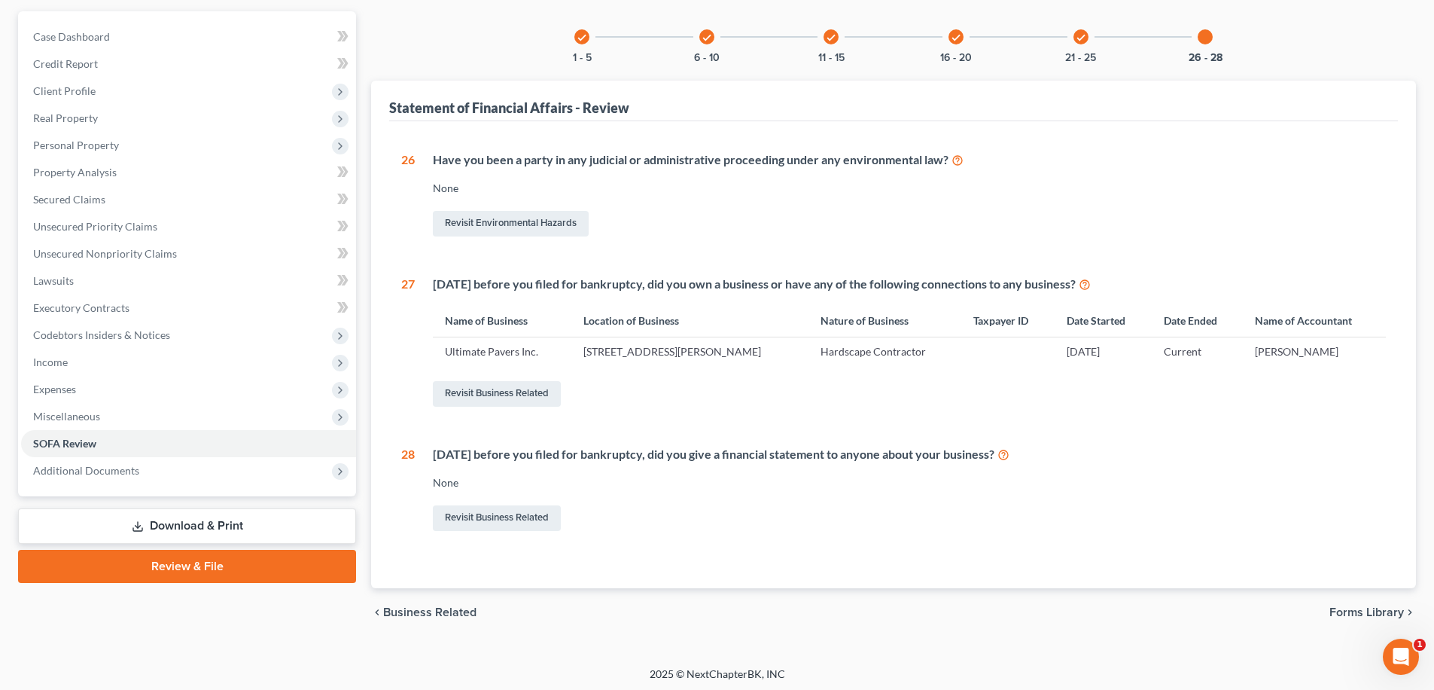
scroll to position [135, 0]
click at [194, 526] on link "Download & Print" at bounding box center [187, 524] width 338 height 35
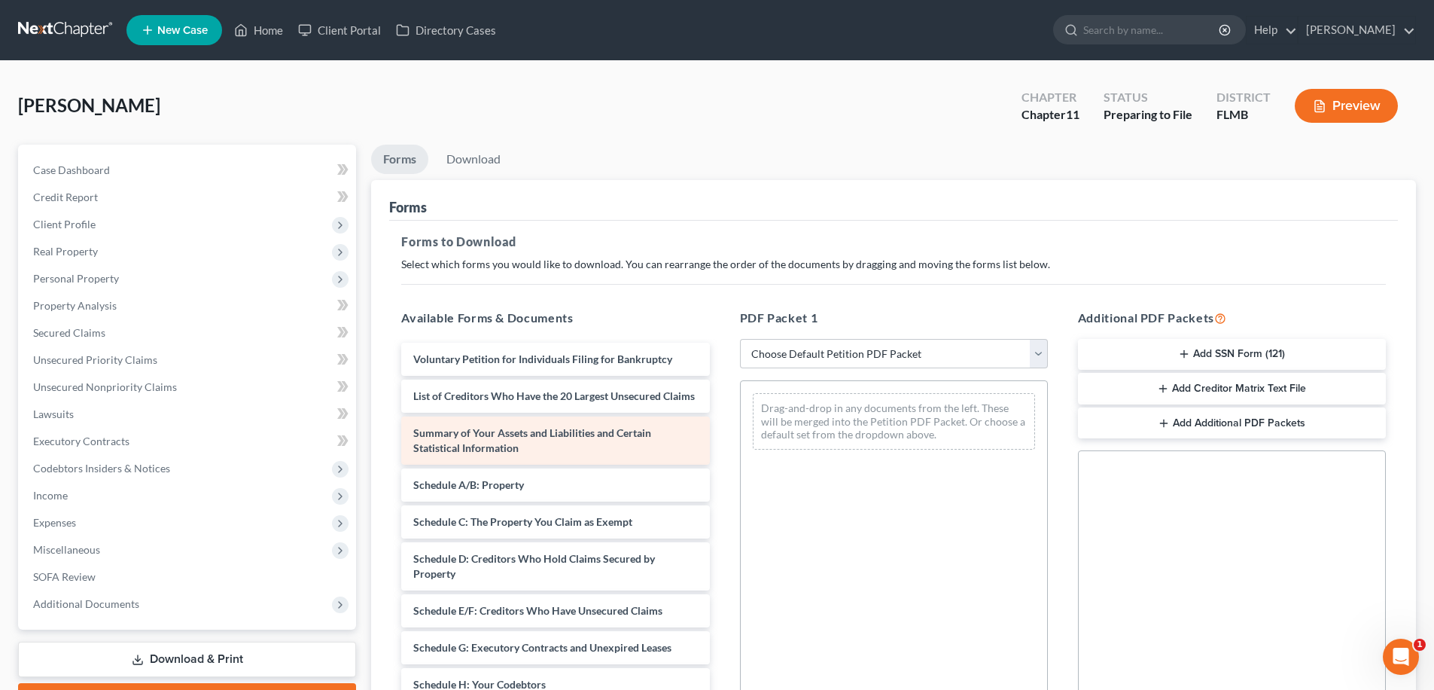
scroll to position [329, 0]
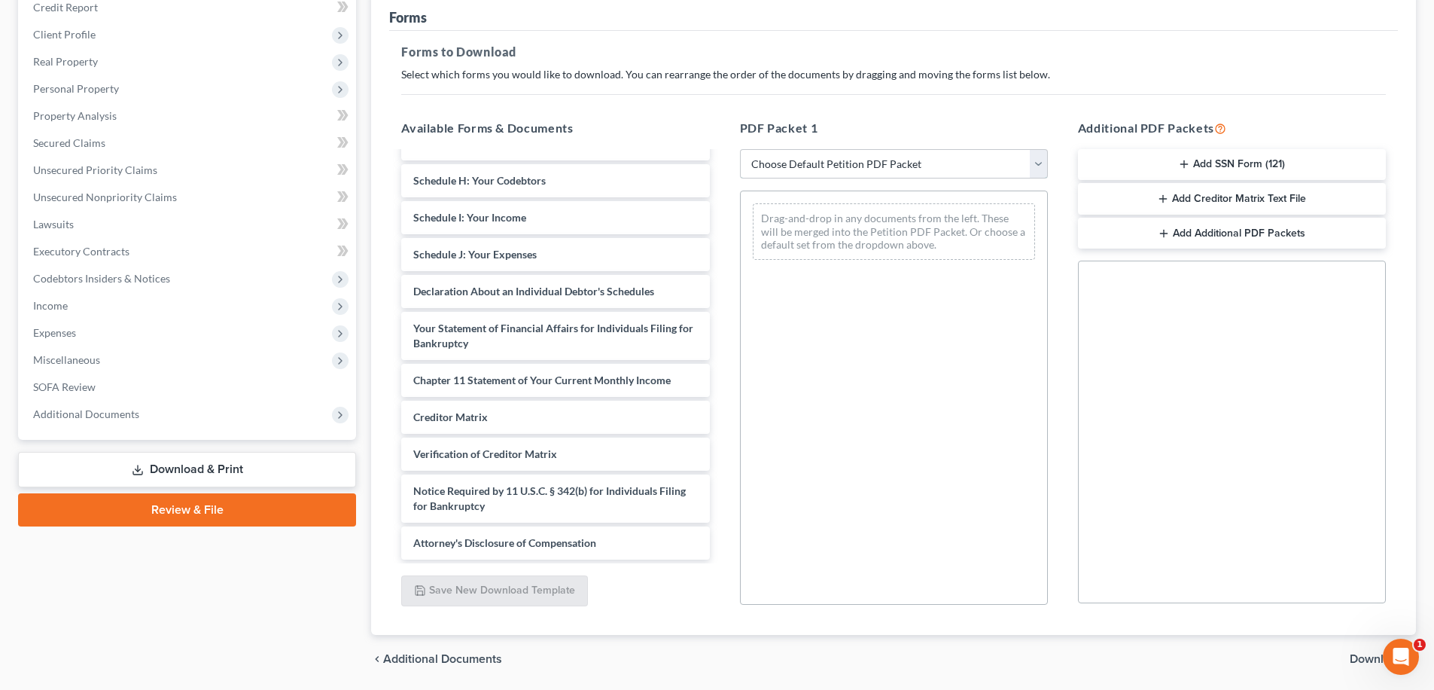
select select "3"
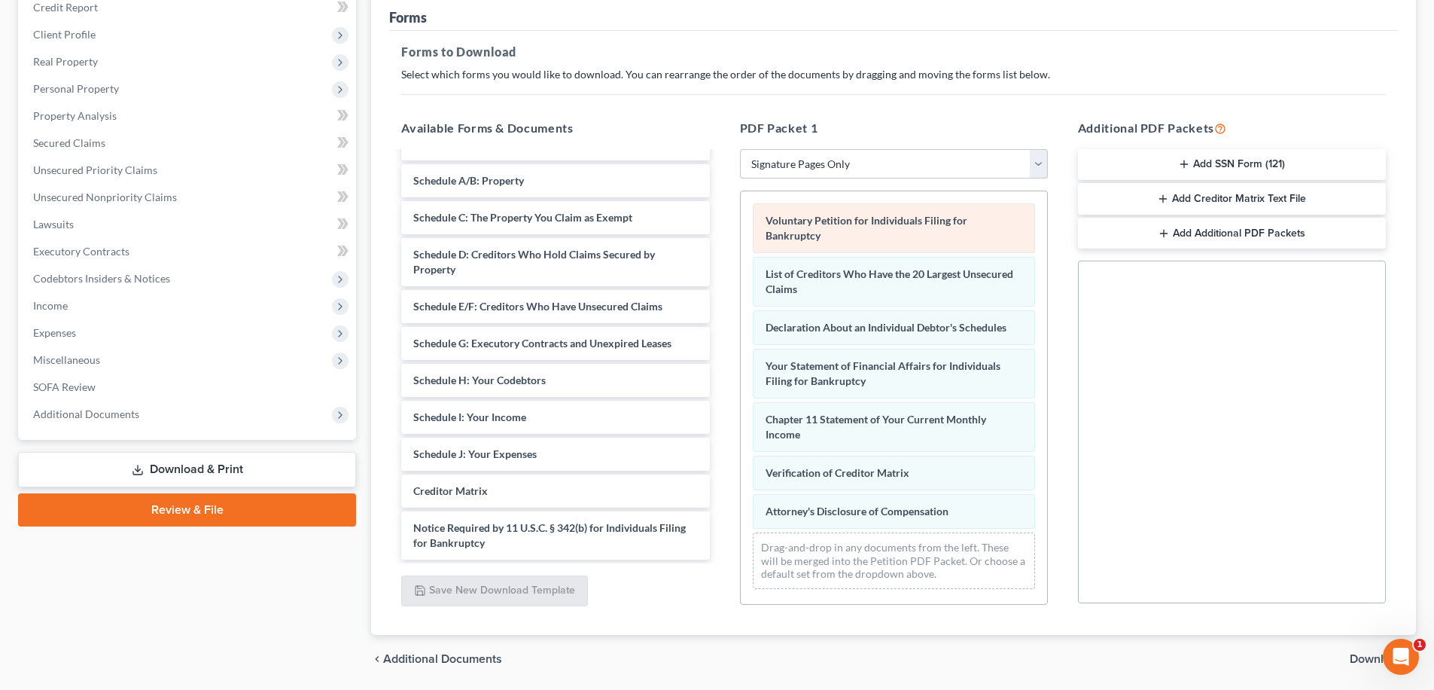
scroll to position [41, 0]
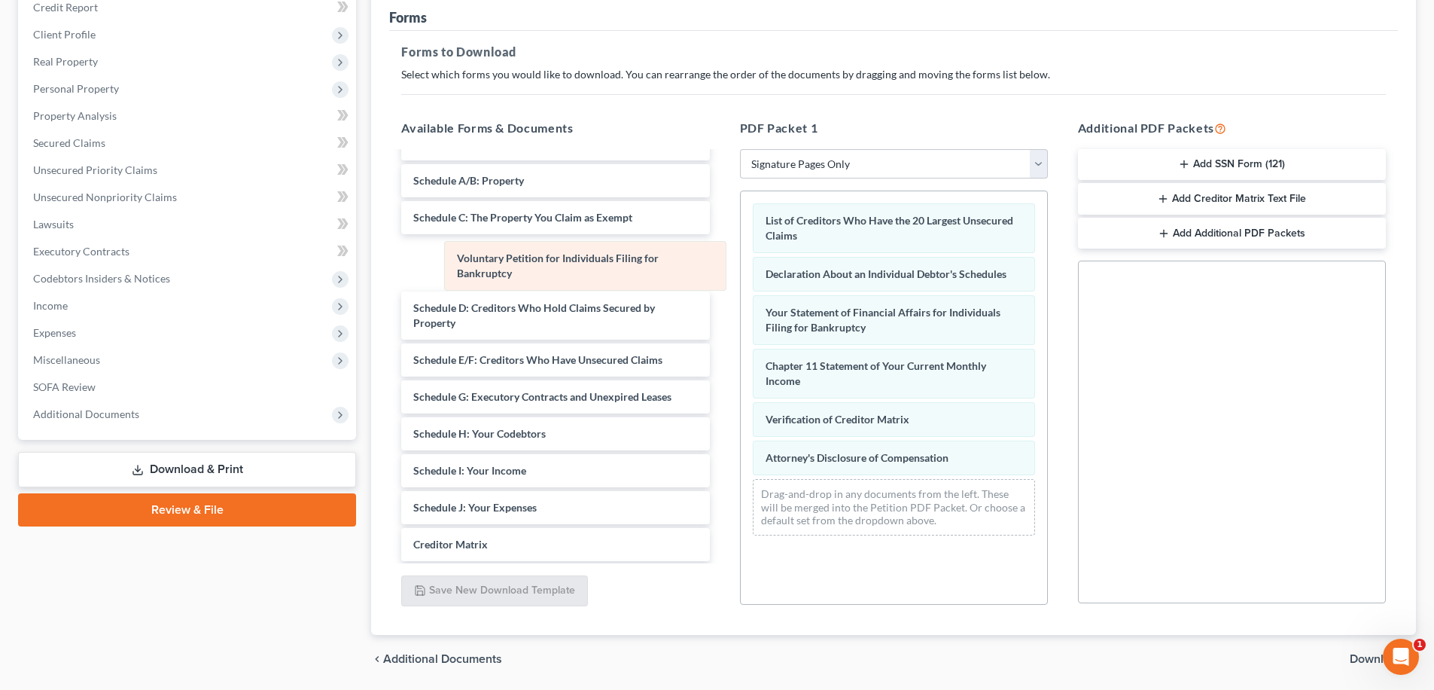
drag, startPoint x: 872, startPoint y: 237, endPoint x: 563, endPoint y: 275, distance: 311.0
click at [741, 275] on div "Voluntary Petition for Individuals Filing for Bankruptcy Voluntary Petition for…" at bounding box center [894, 369] width 306 height 356
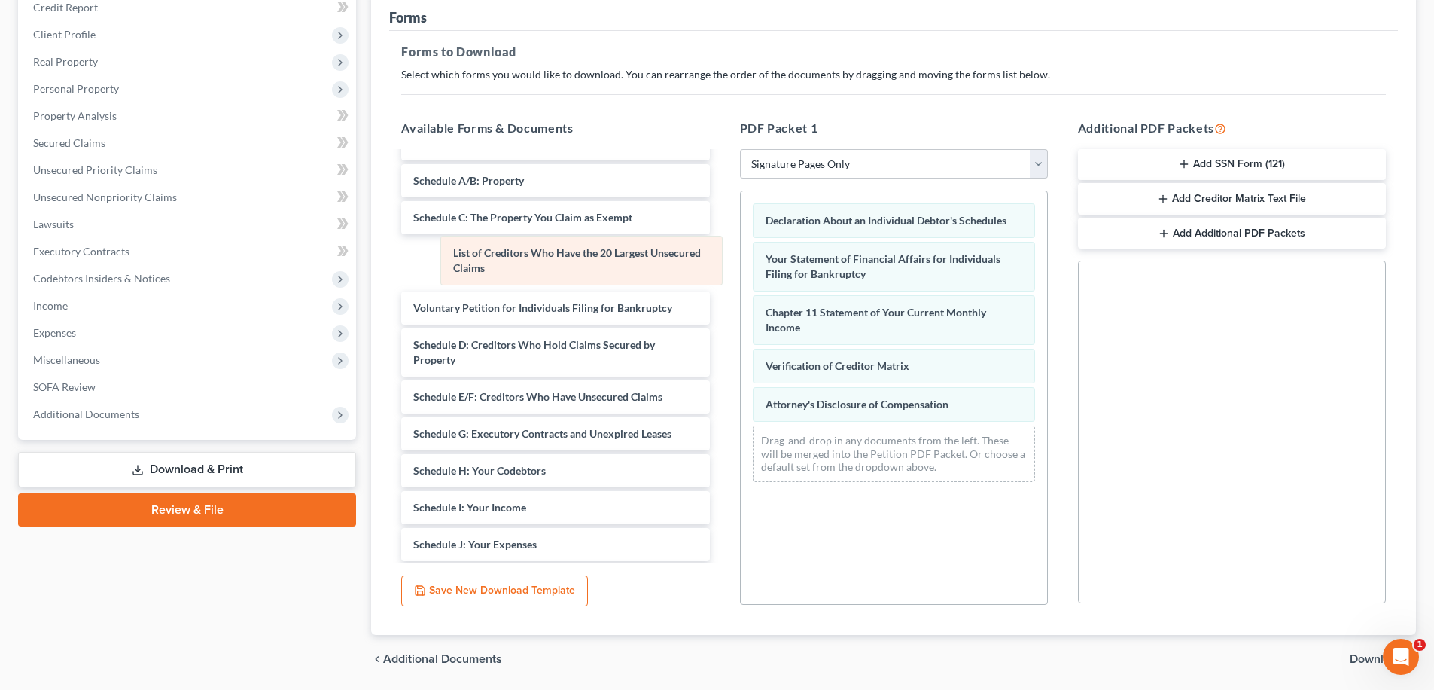
drag, startPoint x: 830, startPoint y: 227, endPoint x: 511, endPoint y: 256, distance: 320.6
click at [741, 257] on div "List of Creditors Who Have the 20 Largest Unsecured Claims List of Creditors Wh…" at bounding box center [894, 342] width 306 height 303
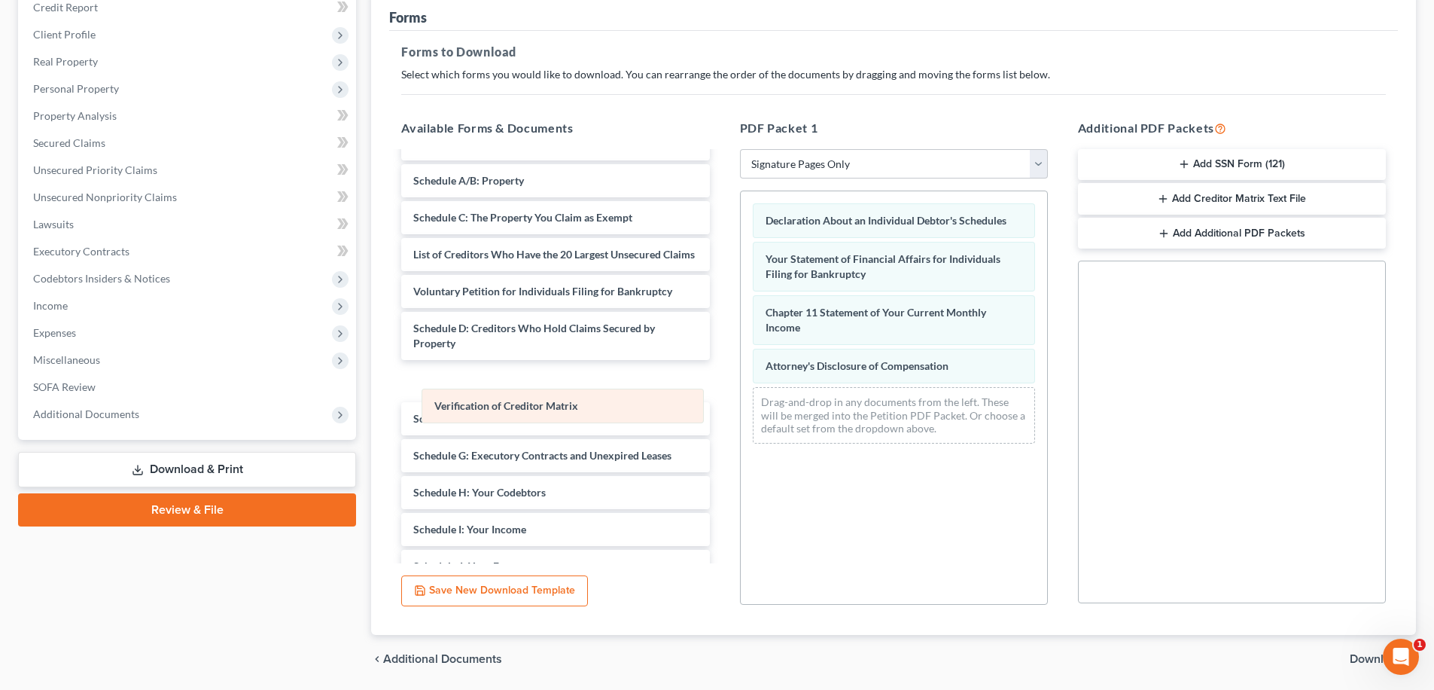
drag, startPoint x: 821, startPoint y: 361, endPoint x: 489, endPoint y: 401, distance: 333.7
click at [741, 401] on div "Verification of Creditor Matrix Declaration About an Individual Debtor's Schedu…" at bounding box center [894, 323] width 306 height 264
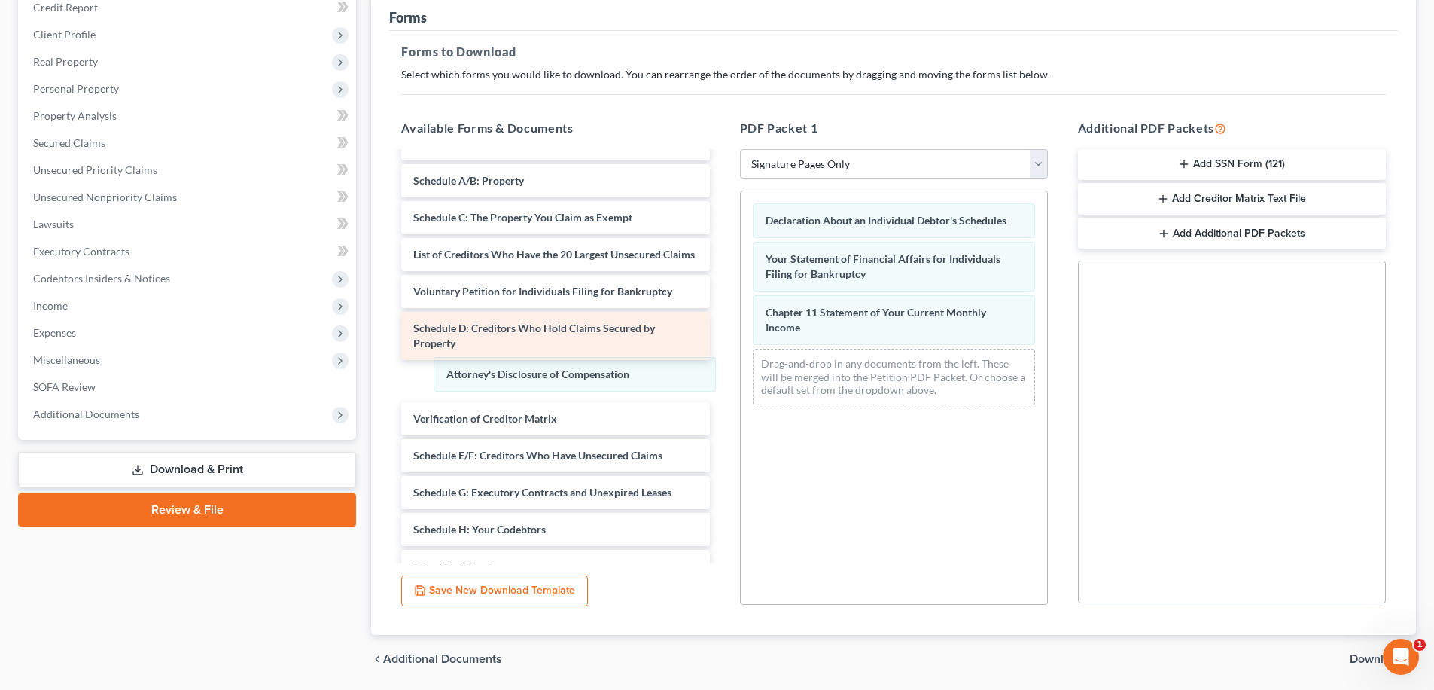
drag, startPoint x: 784, startPoint y: 356, endPoint x: 464, endPoint y: 364, distance: 320.1
click at [741, 364] on div "Attorney's Disclosure of Compensation Declaration About an Individual Debtor's …" at bounding box center [894, 304] width 306 height 226
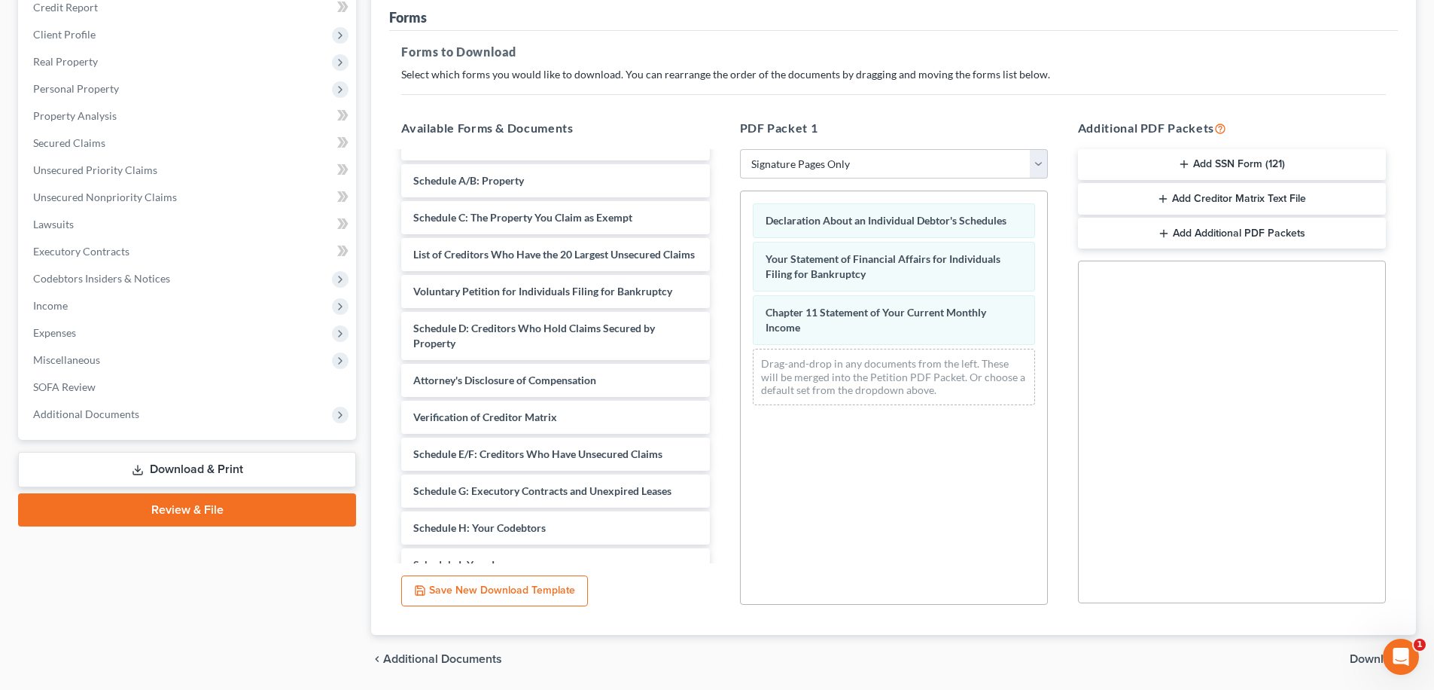
scroll to position [240, 0]
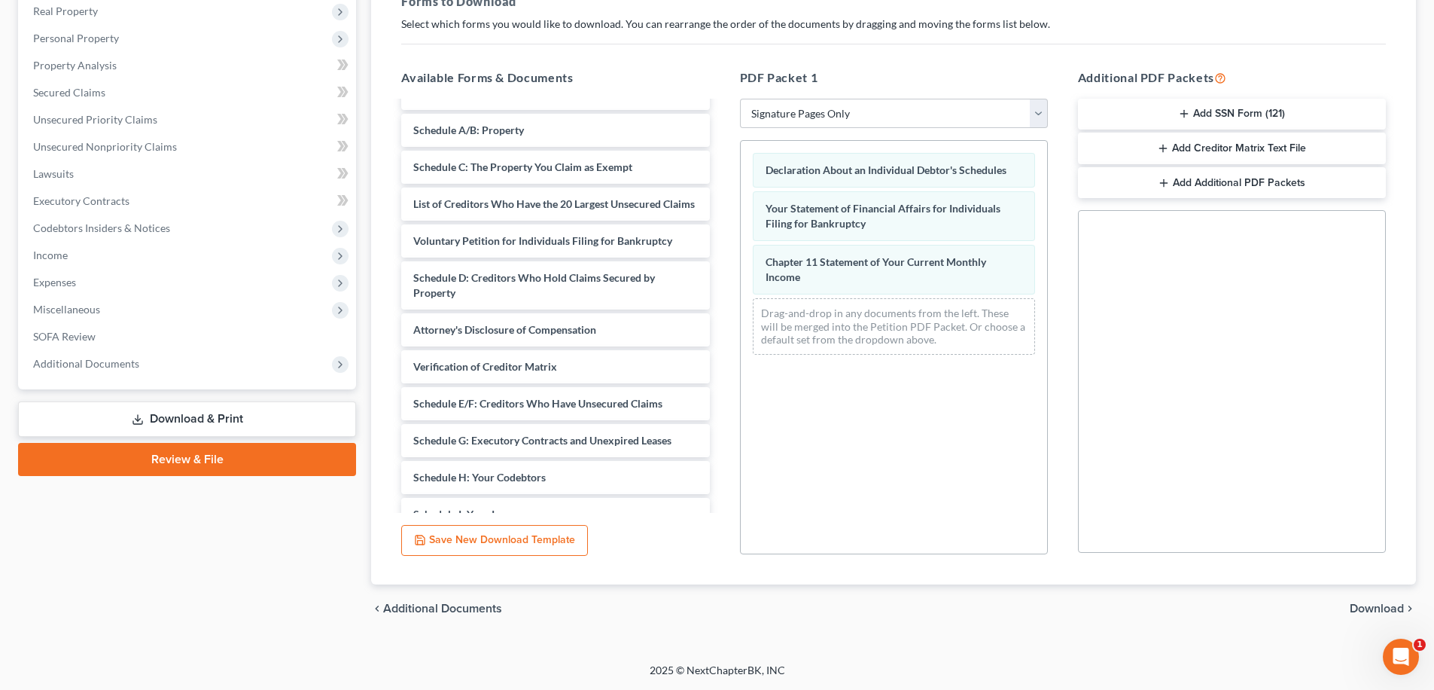
click at [1372, 604] on span "Download" at bounding box center [1377, 608] width 54 height 12
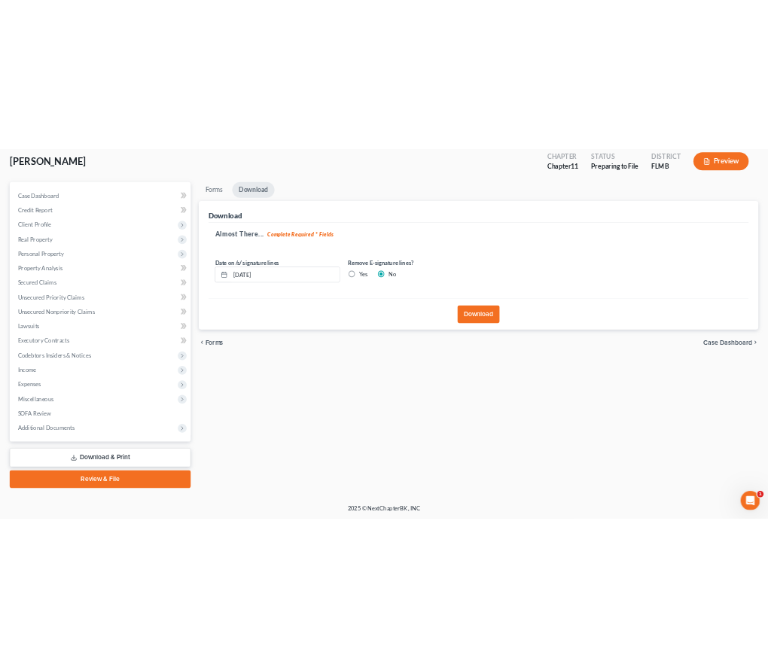
scroll to position [84, 0]
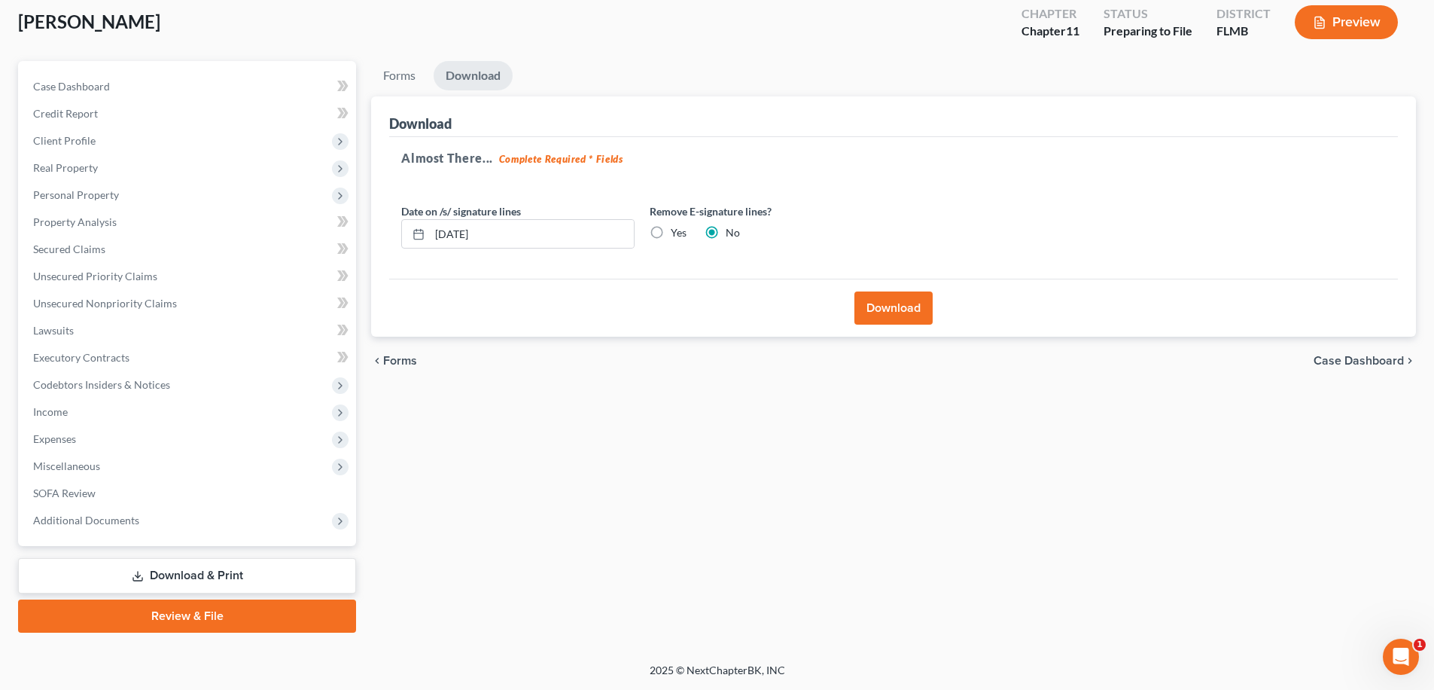
click at [671, 230] on label "Yes" at bounding box center [679, 232] width 16 height 15
click at [677, 230] on input "Yes" at bounding box center [682, 230] width 10 height 10
radio input "true"
radio input "false"
click at [895, 303] on button "Download" at bounding box center [893, 307] width 78 height 33
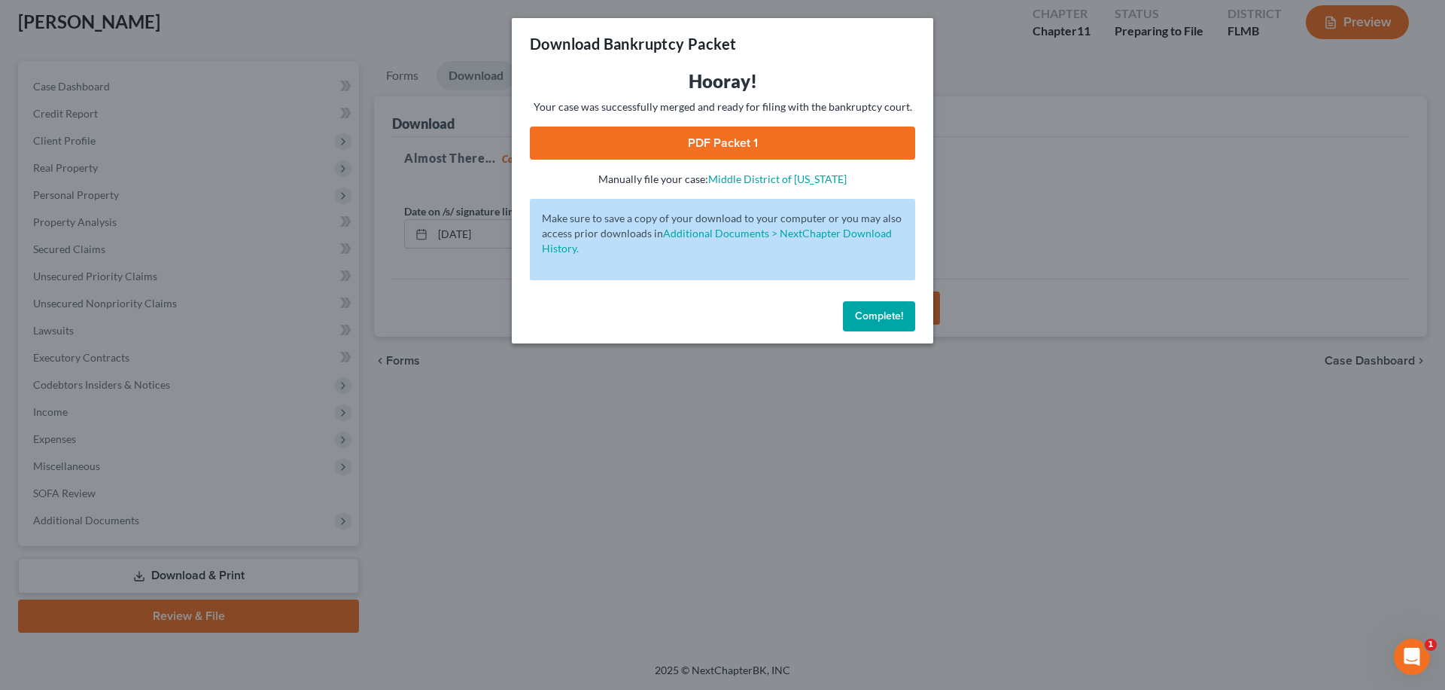
click at [718, 126] on div "Hooray! Your case was successfully merged and ready for filing with the bankrup…" at bounding box center [722, 127] width 385 height 117
click at [720, 145] on link "PDF Packet 1" at bounding box center [722, 142] width 385 height 33
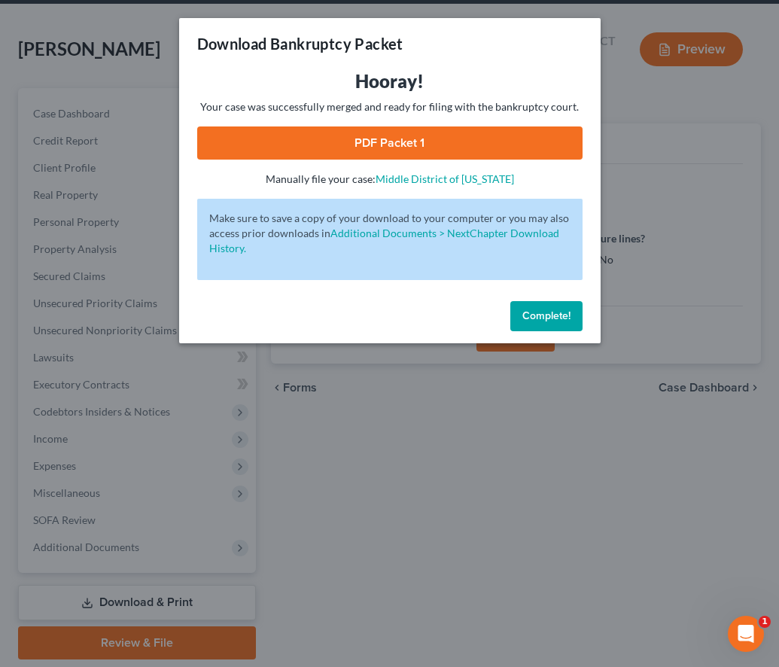
click at [308, 146] on link "PDF Packet 1" at bounding box center [389, 142] width 385 height 33
click at [553, 317] on span "Complete!" at bounding box center [546, 315] width 48 height 13
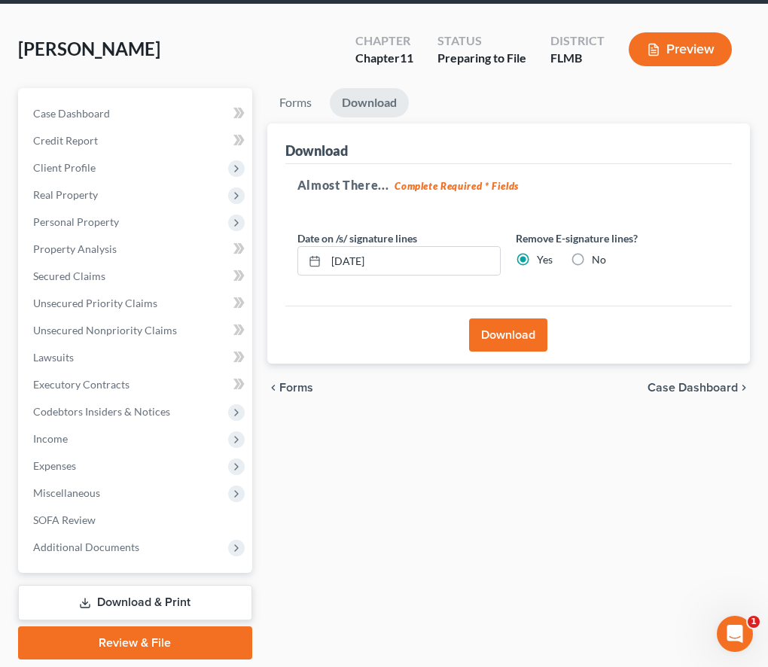
click at [163, 606] on link "Download & Print" at bounding box center [135, 602] width 234 height 35
click at [133, 593] on link "Download & Print" at bounding box center [135, 602] width 234 height 35
click at [292, 114] on link "Forms" at bounding box center [295, 102] width 56 height 29
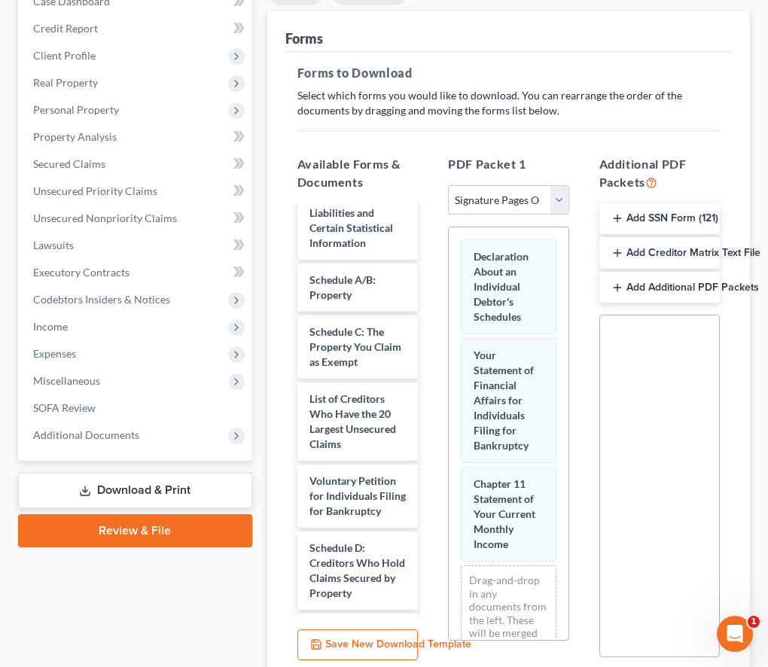
scroll to position [196, 0]
select select "0"
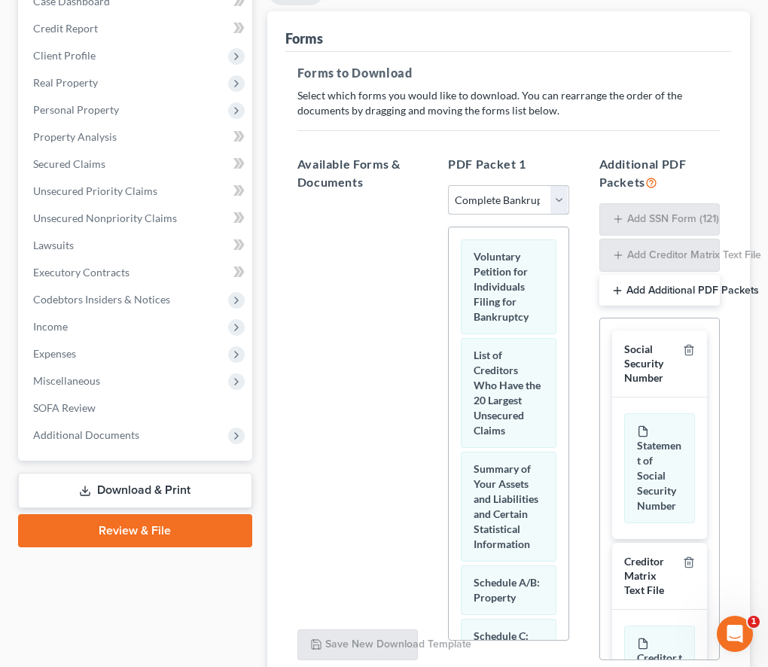
select select
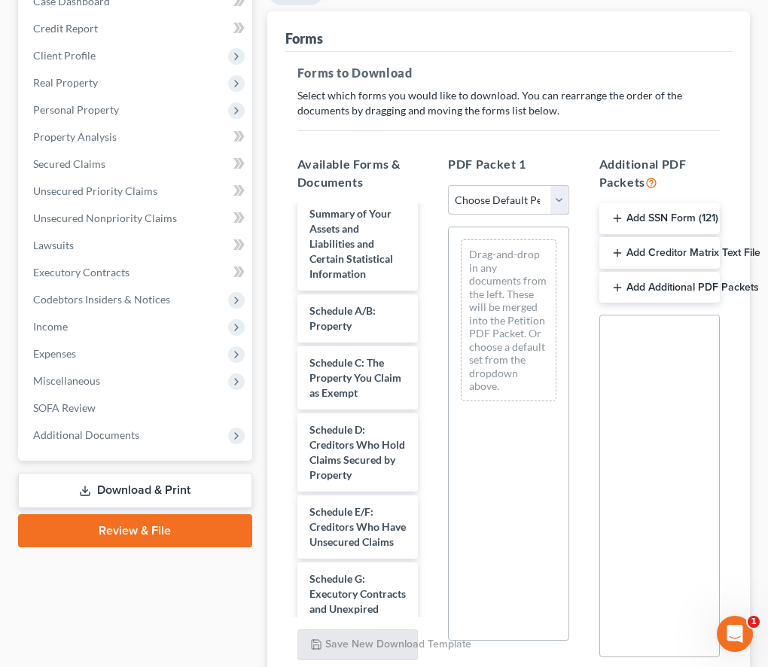
scroll to position [167, 0]
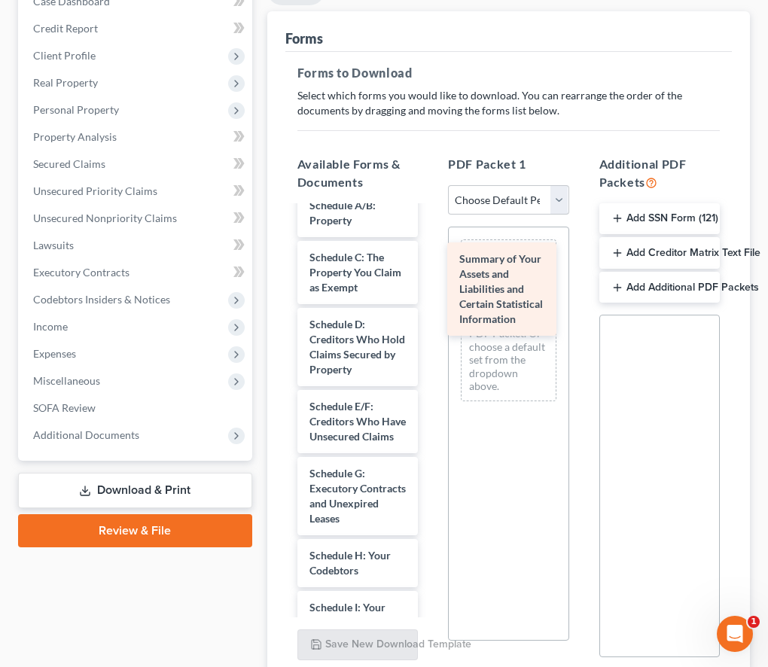
drag, startPoint x: 370, startPoint y: 257, endPoint x: 520, endPoint y: 297, distance: 154.8
click at [430, 297] on div "Summary of Your Assets and Liabilities and Certain Statistical Information Volu…" at bounding box center [357, 600] width 145 height 1120
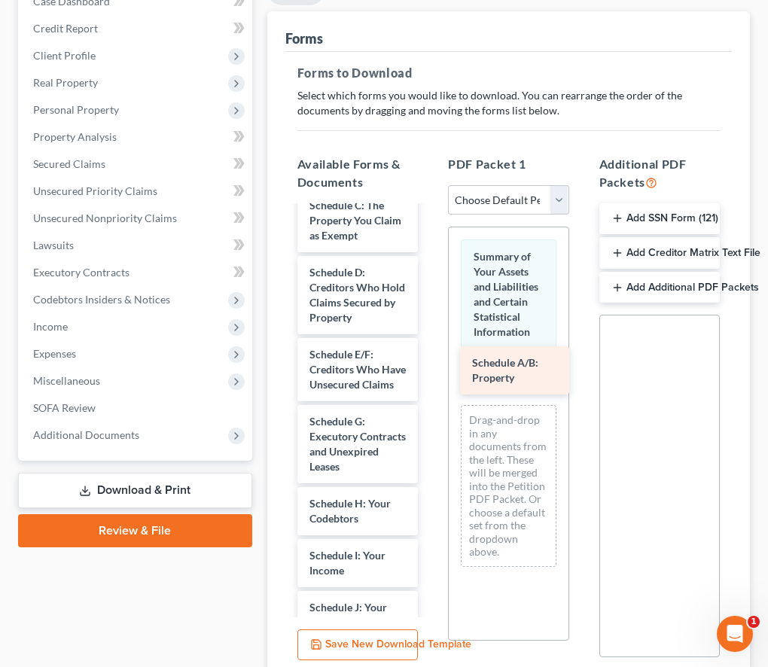
drag, startPoint x: 363, startPoint y: 228, endPoint x: 529, endPoint y: 373, distance: 219.8
click at [430, 373] on div "Schedule A/B: Property Voluntary Petition for Individuals Filing for Bankruptcy…" at bounding box center [357, 574] width 145 height 1068
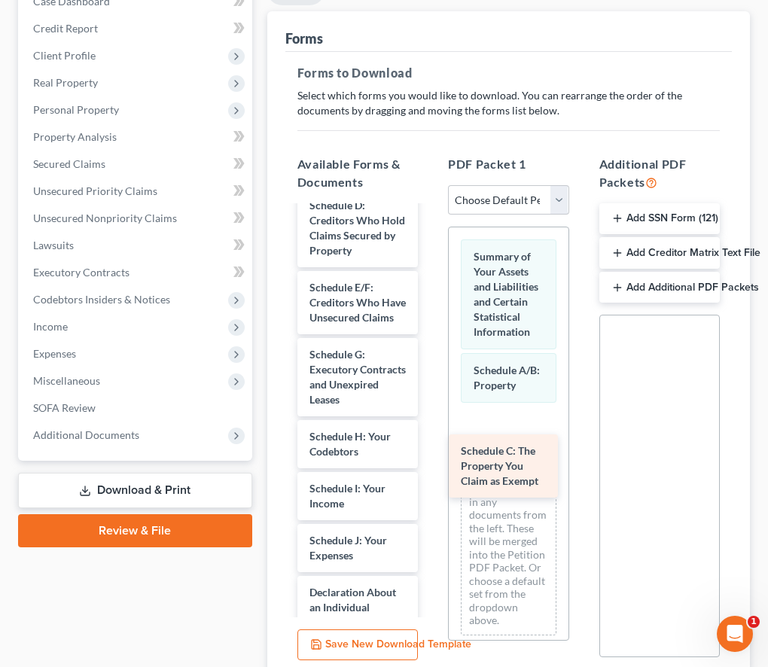
drag, startPoint x: 355, startPoint y: 235, endPoint x: 507, endPoint y: 466, distance: 276.7
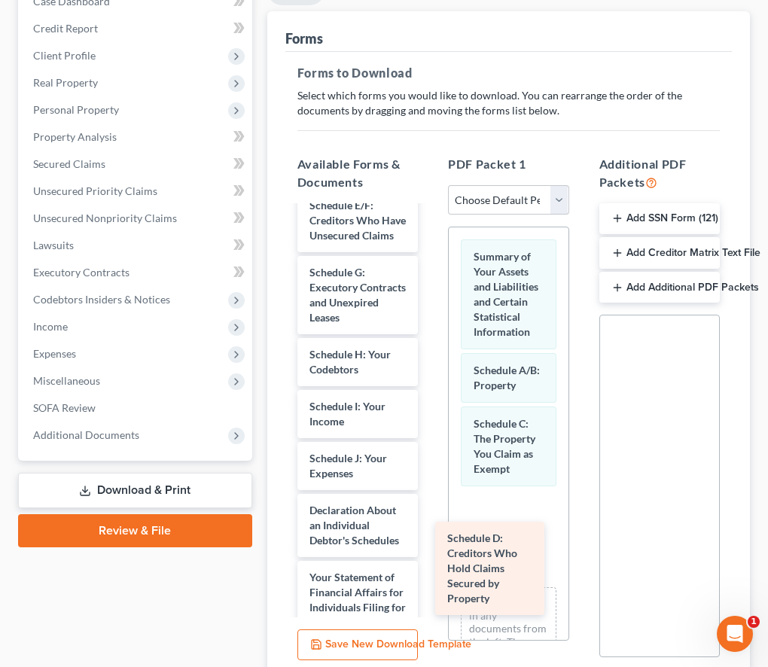
drag, startPoint x: 360, startPoint y: 257, endPoint x: 499, endPoint y: 575, distance: 347.6
click at [430, 575] on div "Schedule D: Creditors Who Hold Claims Secured by Property Voluntary Petition fo…" at bounding box center [357, 499] width 145 height 919
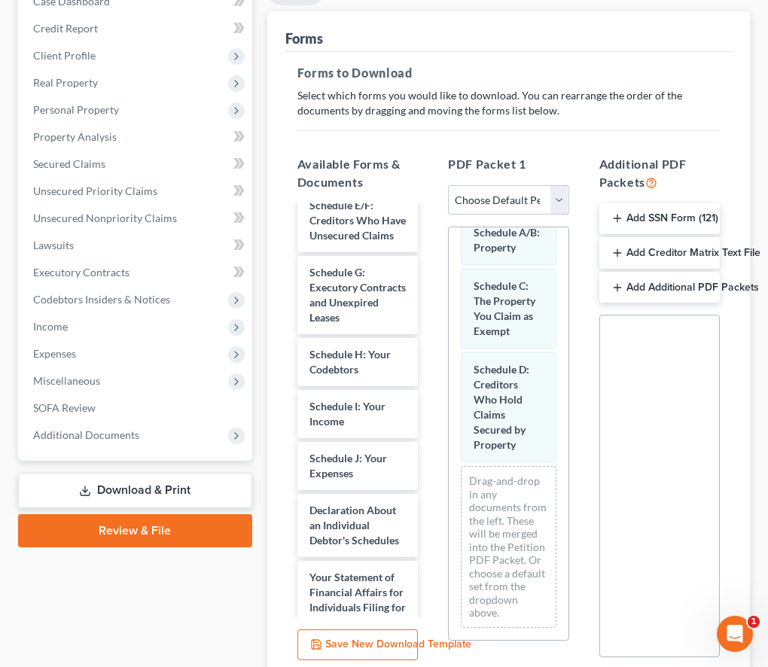
scroll to position [197, 0]
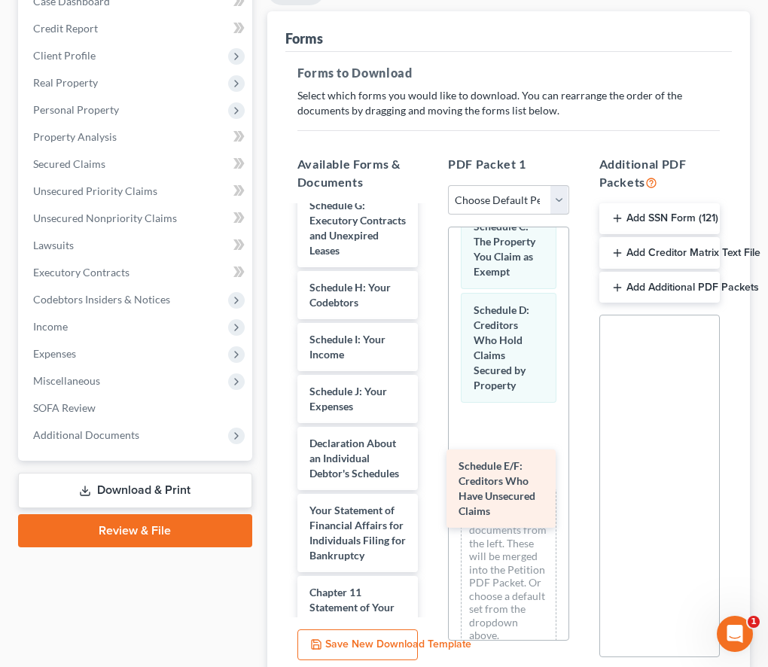
drag, startPoint x: 346, startPoint y: 242, endPoint x: 495, endPoint y: 490, distance: 289.1
click at [430, 490] on div "Schedule E/F: Creditors Who Have Unsecured Claims Voluntary Petition for Indivi…" at bounding box center [357, 466] width 145 height 852
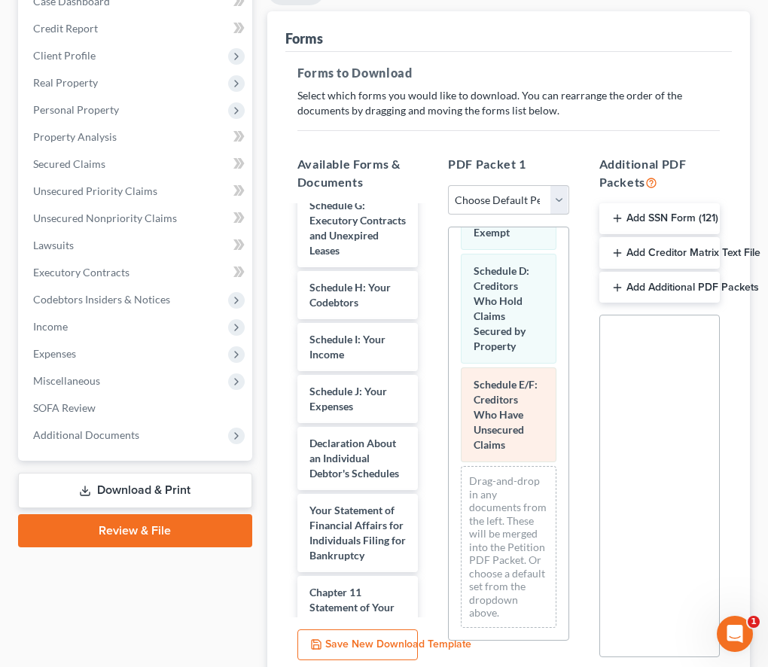
scroll to position [318, 0]
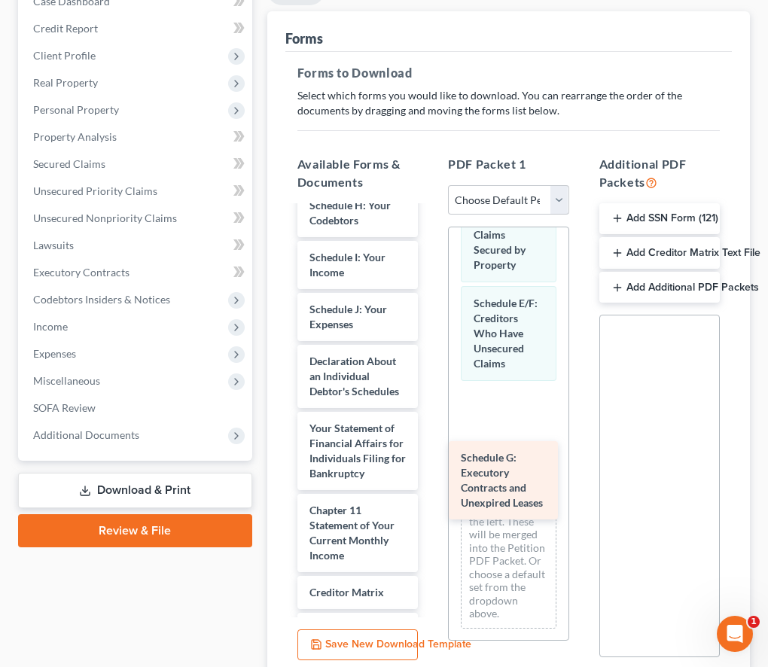
drag, startPoint x: 356, startPoint y: 239, endPoint x: 507, endPoint y: 477, distance: 282.0
click at [430, 477] on div "Schedule G: Executory Contracts and Unexpired Leases Voluntary Petition for Ind…" at bounding box center [357, 425] width 145 height 770
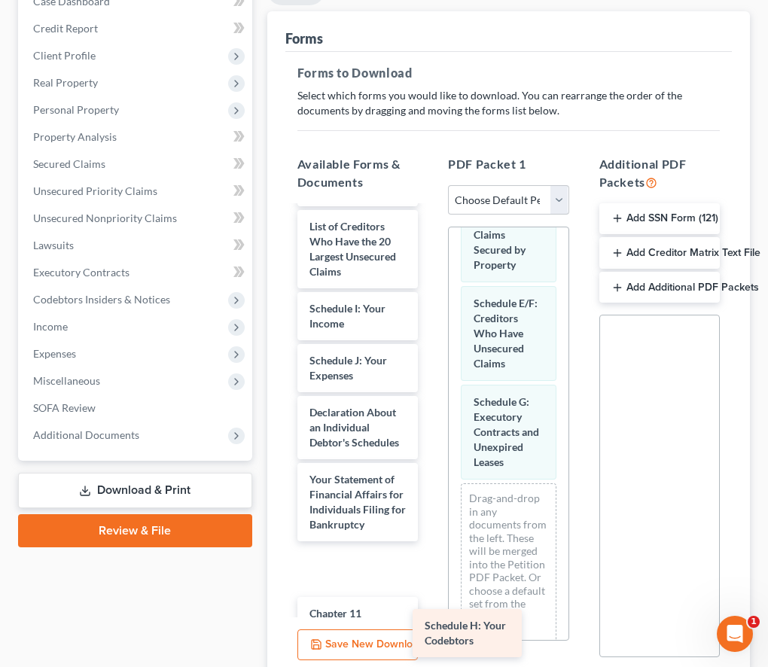
scroll to position [65, 0]
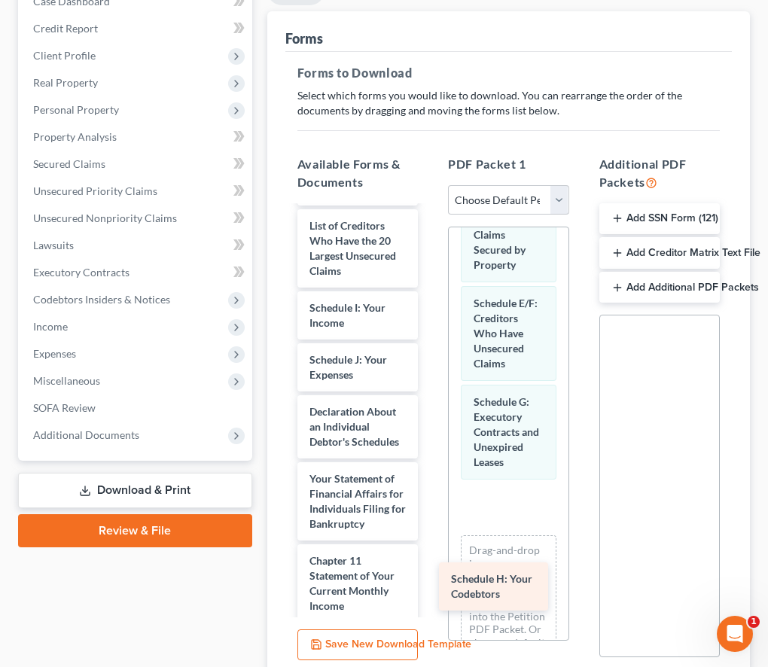
drag, startPoint x: 345, startPoint y: 364, endPoint x: 486, endPoint y: 585, distance: 261.7
click at [430, 585] on div "Schedule H: Your Codebtors Voluntary Petition for Individuals Filing for Bankru…" at bounding box center [357, 501] width 145 height 718
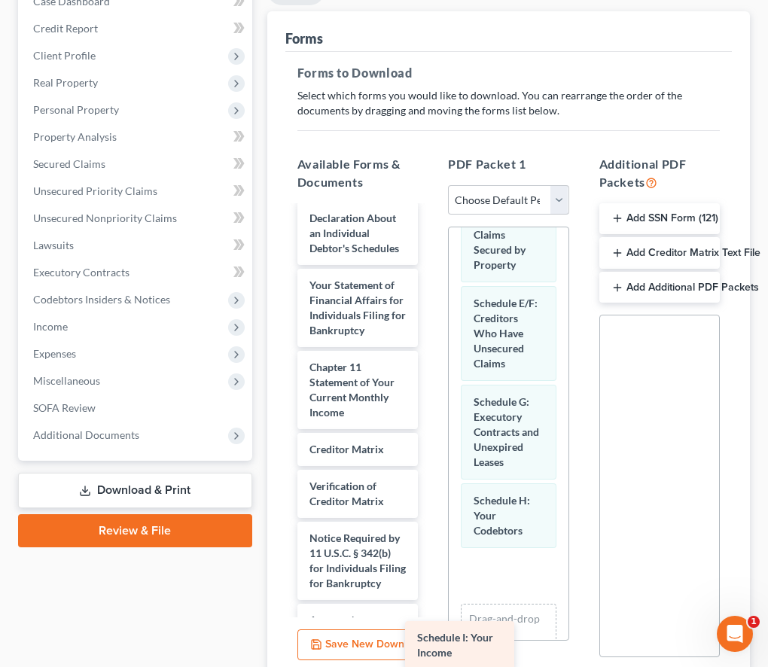
scroll to position [335, 0]
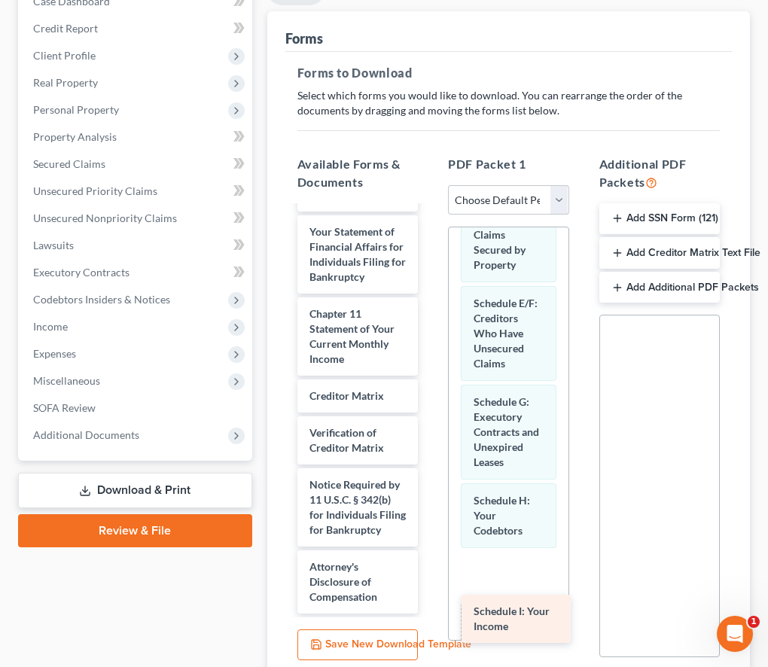
drag, startPoint x: 361, startPoint y: 331, endPoint x: 525, endPoint y: 619, distance: 331.4
click at [430, 614] on div "Schedule I: Your Income Voluntary Petition for Individuals Filing for Bankruptc…" at bounding box center [357, 280] width 145 height 666
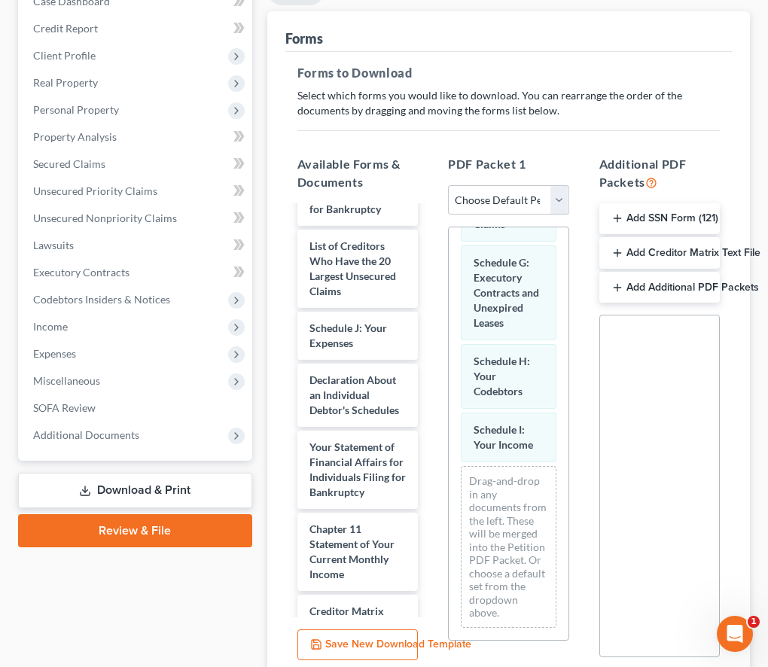
scroll to position [47, 0]
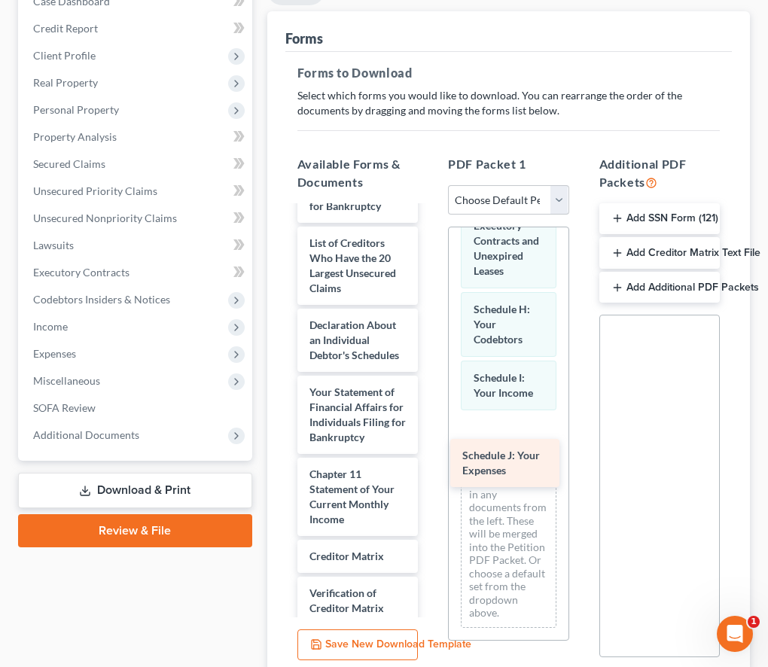
drag, startPoint x: 343, startPoint y: 355, endPoint x: 495, endPoint y: 471, distance: 191.8
click at [430, 471] on div "Schedule J: Your Expenses Voluntary Petition for Individuals Filing for Bankrup…" at bounding box center [357, 467] width 145 height 614
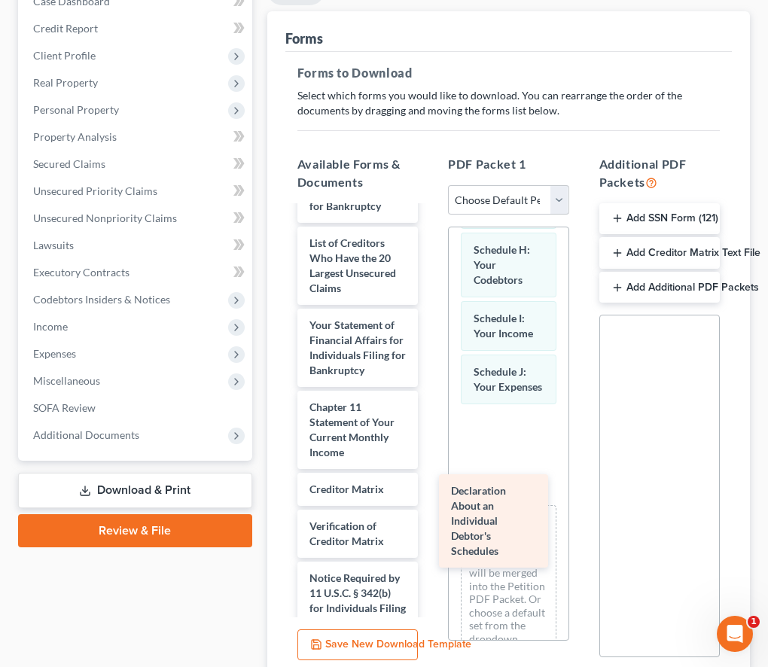
drag, startPoint x: 369, startPoint y: 380, endPoint x: 510, endPoint y: 530, distance: 206.1
click at [430, 530] on div "Declaration About an Individual Debtor's Schedules Voluntary Petition for Indiv…" at bounding box center [357, 433] width 145 height 547
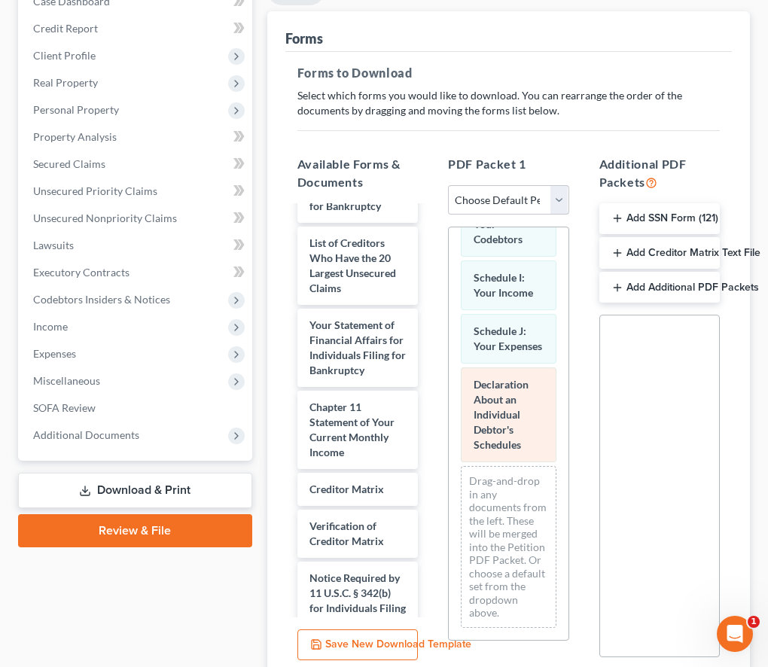
scroll to position [730, 0]
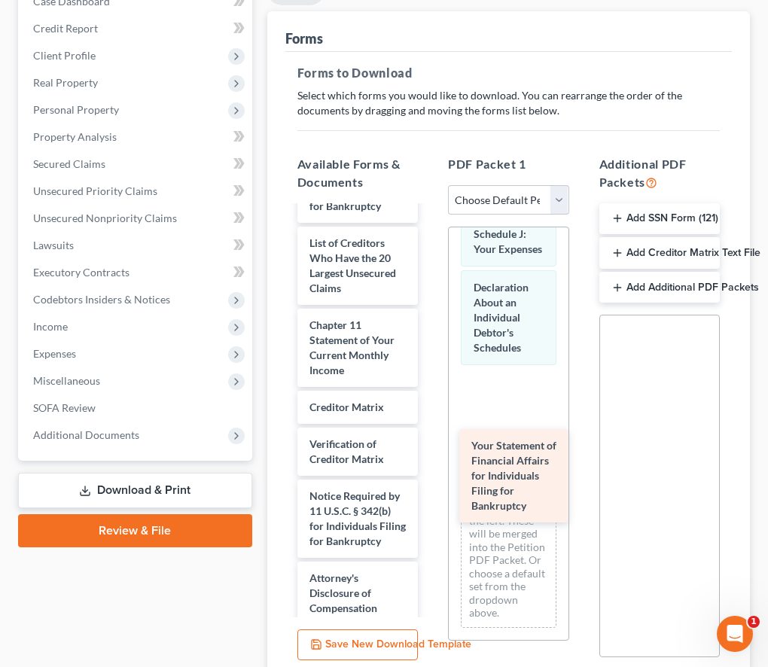
drag, startPoint x: 343, startPoint y: 376, endPoint x: 504, endPoint y: 483, distance: 193.6
click at [430, 483] on div "Your Statement of Financial Affairs for Individuals Filing for Bankruptcy Volun…" at bounding box center [357, 392] width 145 height 465
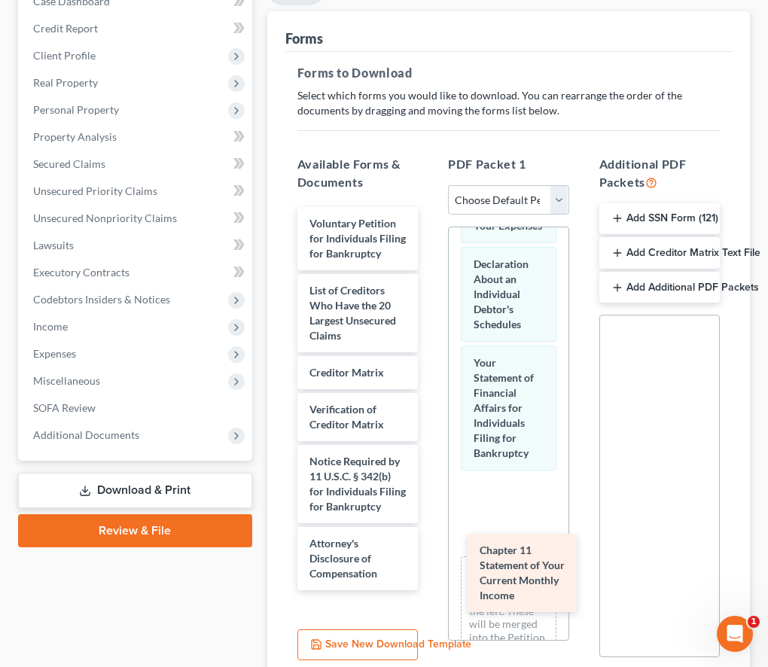
scroll to position [7, 0]
drag, startPoint x: 348, startPoint y: 358, endPoint x: 516, endPoint y: 568, distance: 270.0
click at [430, 568] on div "Chapter 11 Statement of Your Current Monthly Income Voluntary Petition for Indi…" at bounding box center [357, 398] width 145 height 383
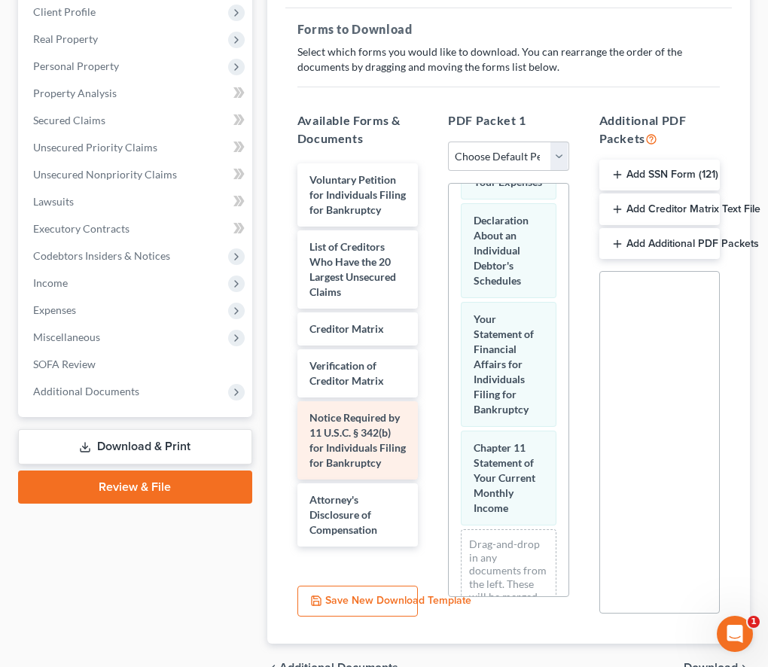
scroll to position [268, 0]
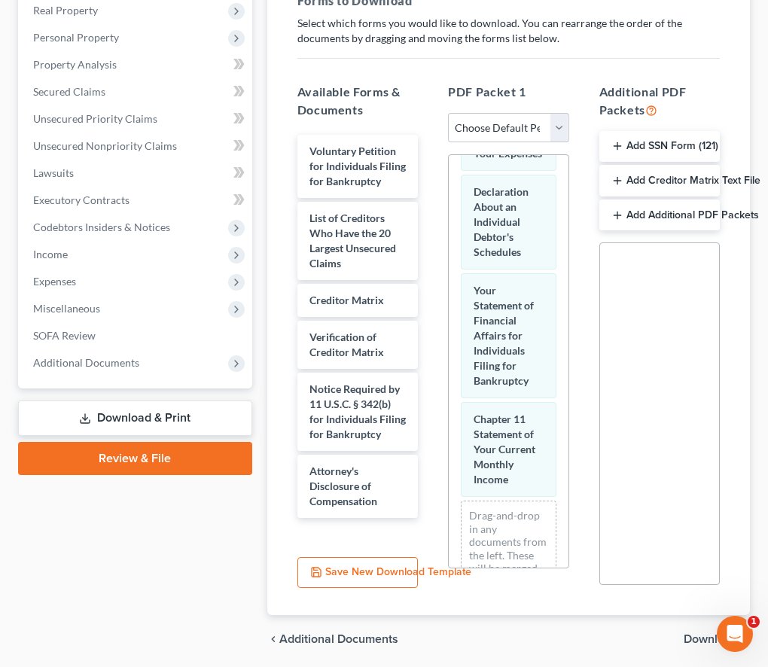
click at [693, 636] on span "Download" at bounding box center [711, 639] width 54 height 12
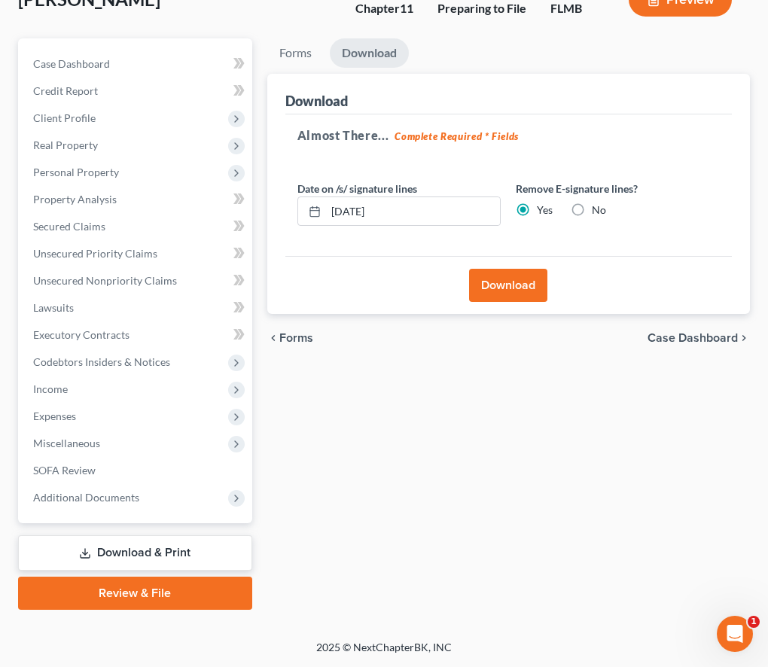
scroll to position [133, 0]
click at [592, 209] on label "No" at bounding box center [599, 210] width 14 height 15
click at [598, 209] on input "No" at bounding box center [603, 208] width 10 height 10
radio input "true"
radio input "false"
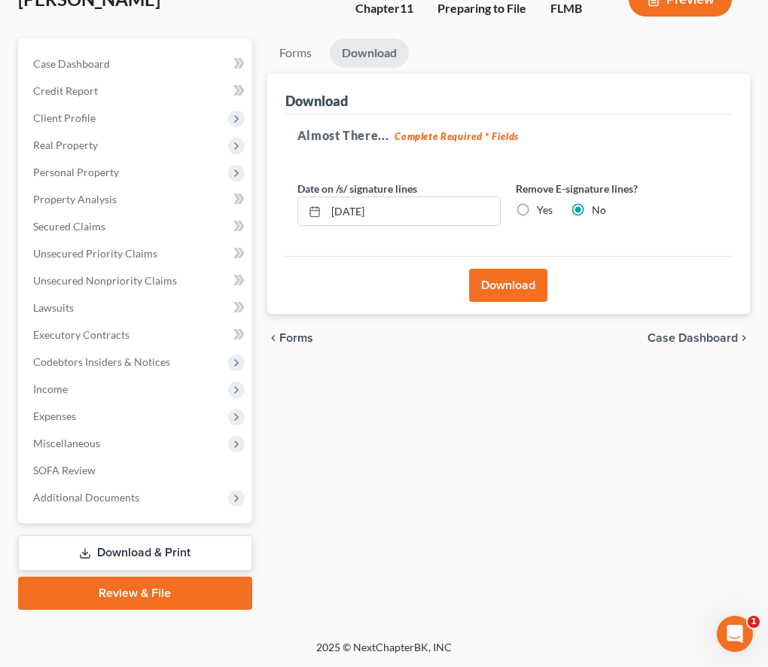
click at [488, 285] on button "Download" at bounding box center [508, 285] width 78 height 33
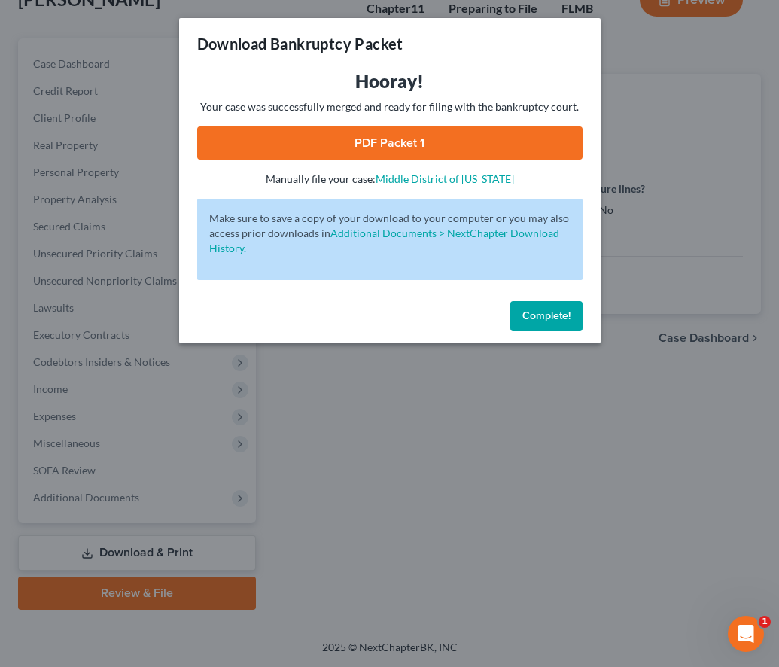
click at [474, 144] on link "PDF Packet 1" at bounding box center [389, 142] width 385 height 33
click at [540, 312] on span "Complete!" at bounding box center [546, 315] width 48 height 13
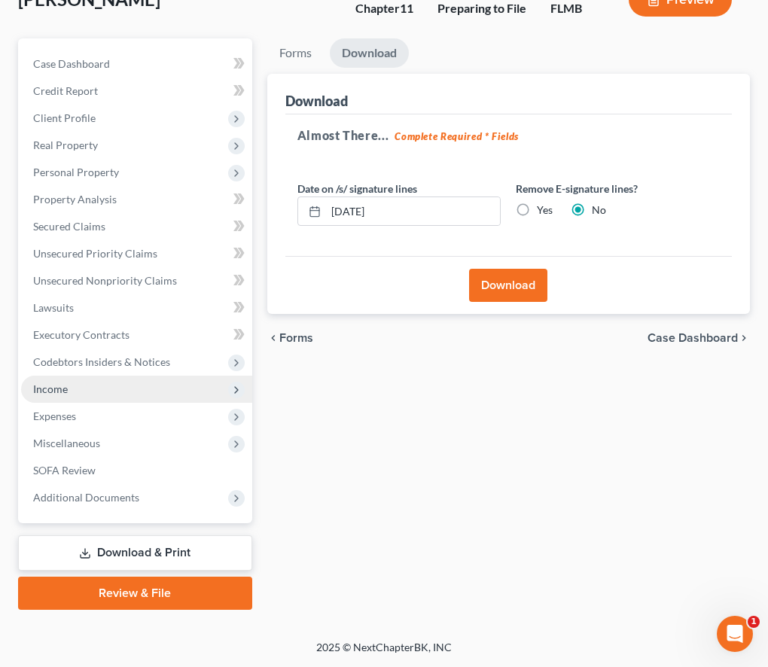
click at [65, 383] on span "Income" at bounding box center [50, 388] width 35 height 13
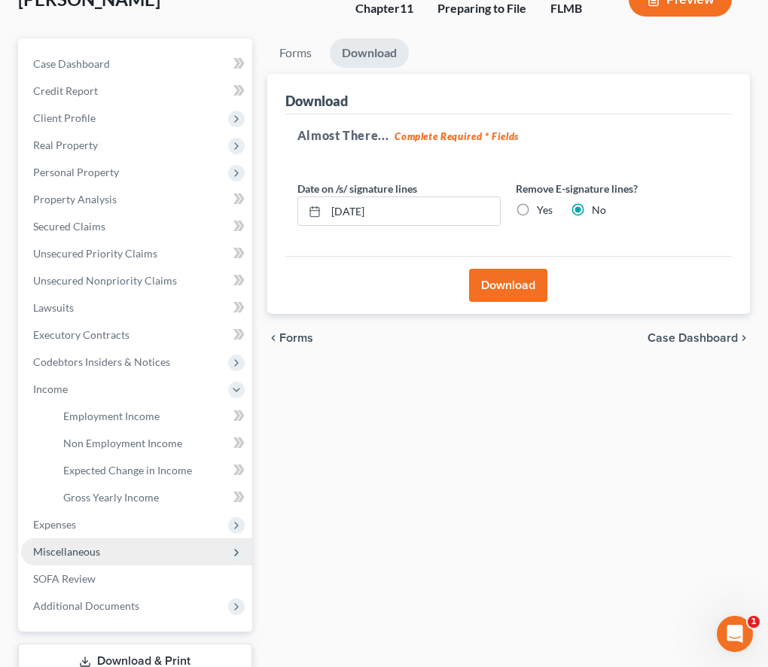
click at [66, 556] on span "Miscellaneous" at bounding box center [66, 551] width 67 height 13
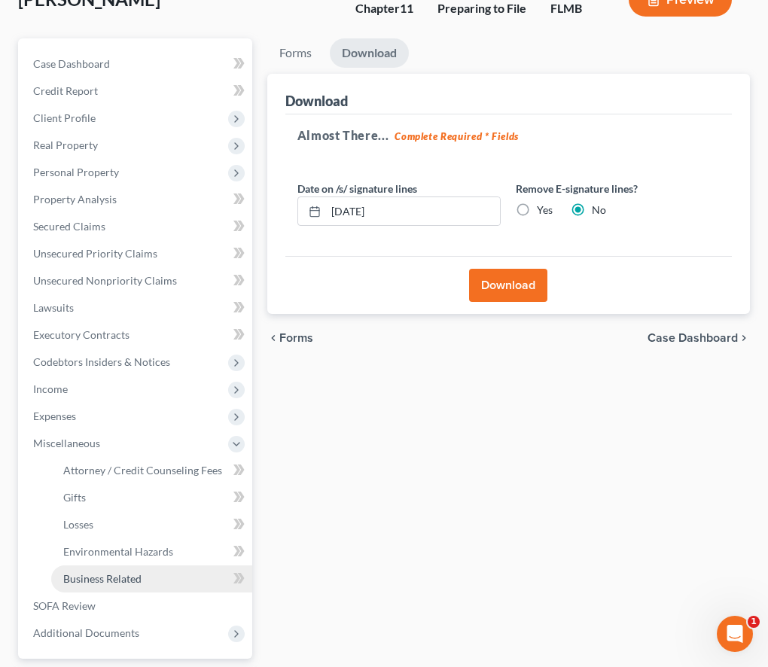
click at [112, 580] on span "Business Related" at bounding box center [102, 578] width 78 height 13
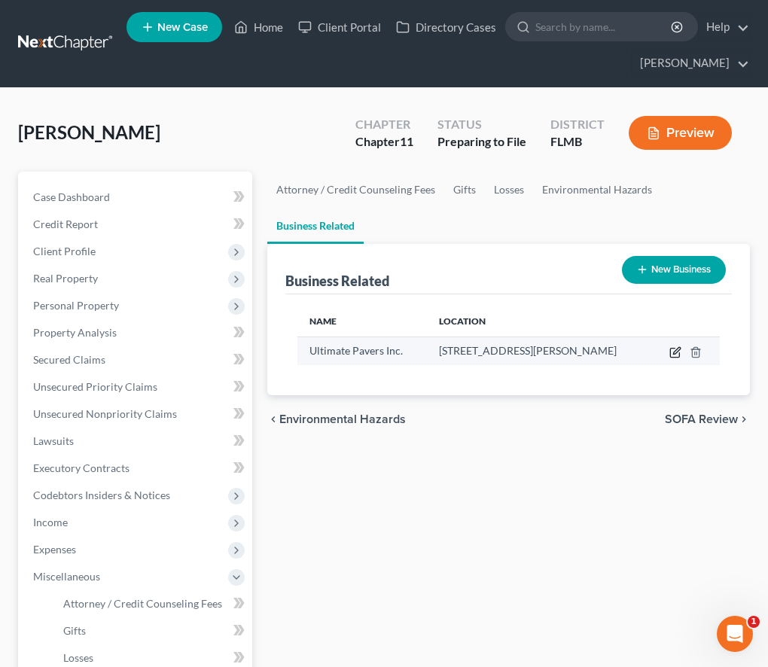
click at [677, 351] on icon "button" at bounding box center [675, 352] width 12 height 12
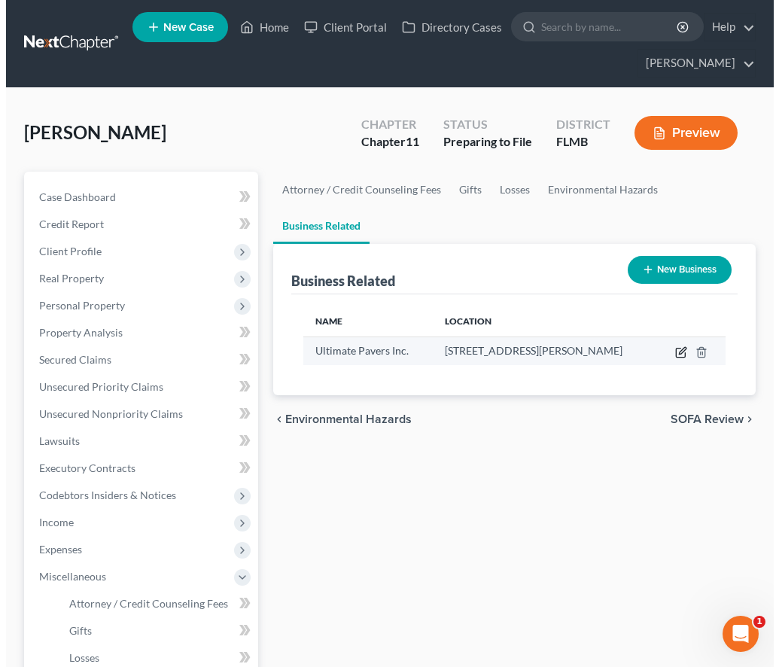
select select "owner"
select select "9"
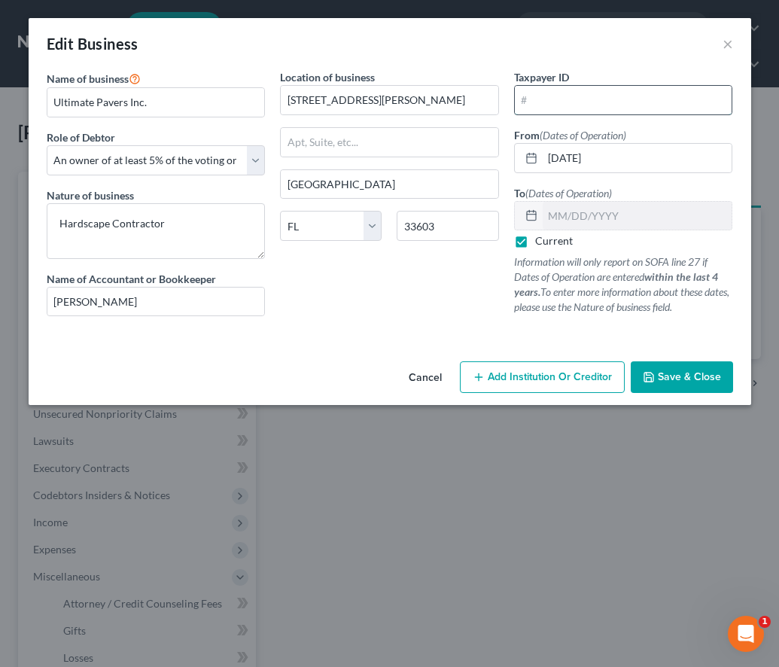
click at [545, 102] on input "text" at bounding box center [624, 100] width 218 height 29
type input "Ultimate Pavers Inc"
click at [577, 94] on input "text" at bounding box center [624, 100] width 218 height 29
type input "27-3768846"
click at [536, 390] on button "Add Institution Or Creditor" at bounding box center [542, 377] width 165 height 32
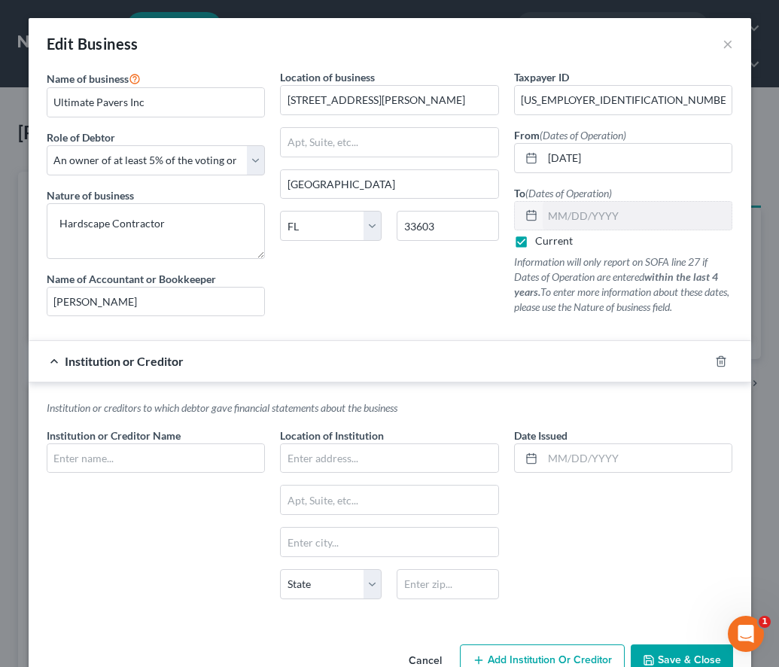
scroll to position [26, 0]
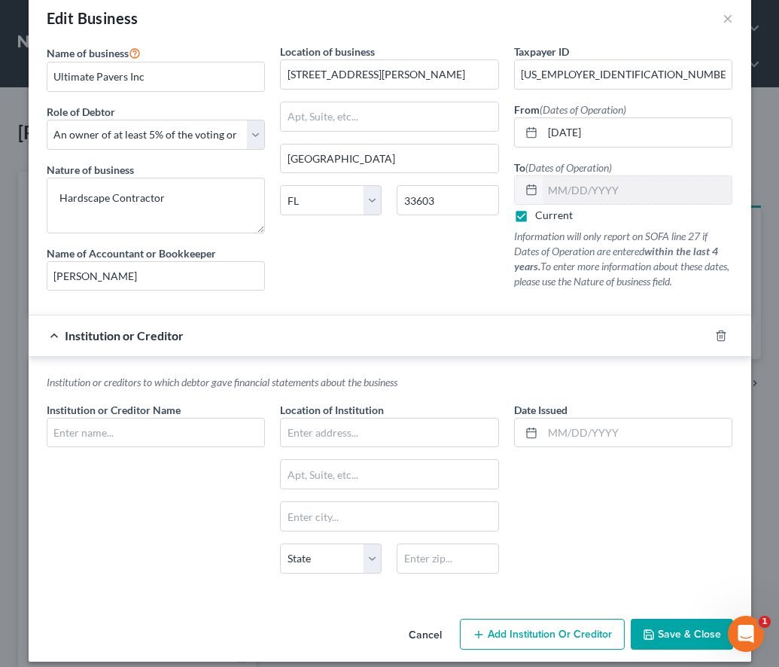
click at [709, 335] on div at bounding box center [730, 336] width 42 height 24
click at [717, 335] on icon "button" at bounding box center [721, 336] width 12 height 12
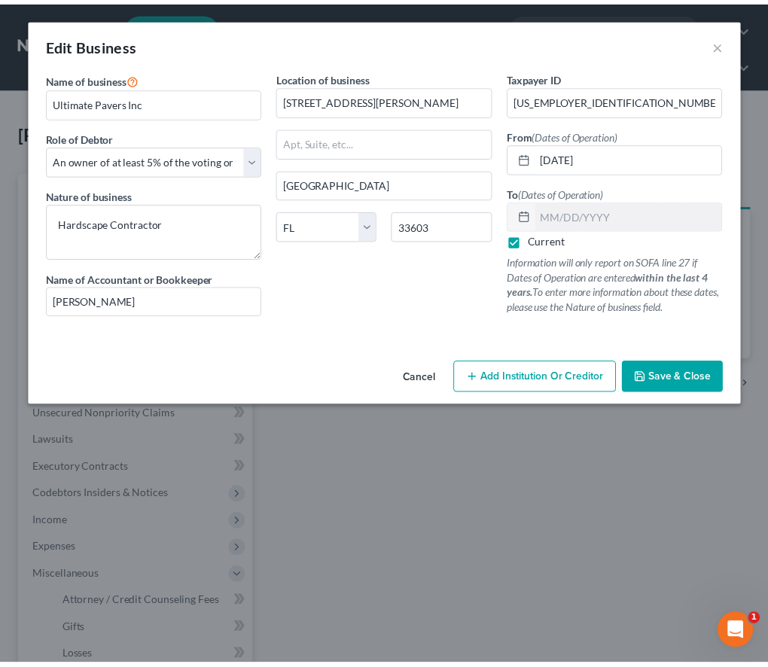
scroll to position [0, 0]
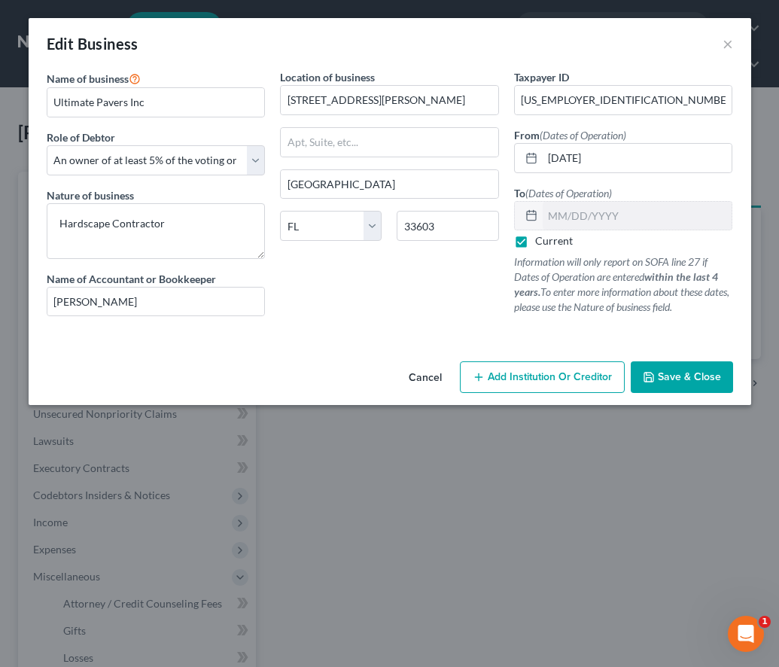
click at [696, 379] on span "Save & Close" at bounding box center [689, 376] width 63 height 13
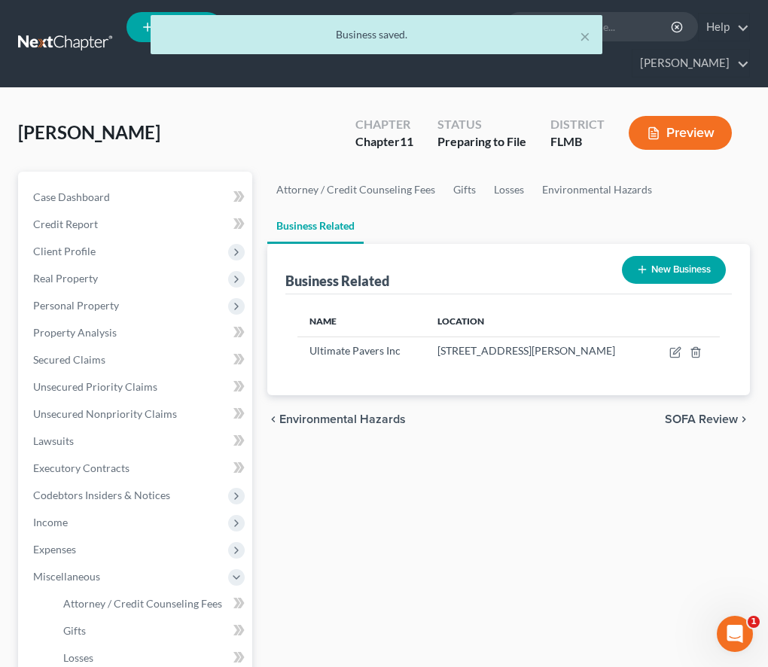
click at [698, 138] on button "Preview" at bounding box center [680, 133] width 103 height 34
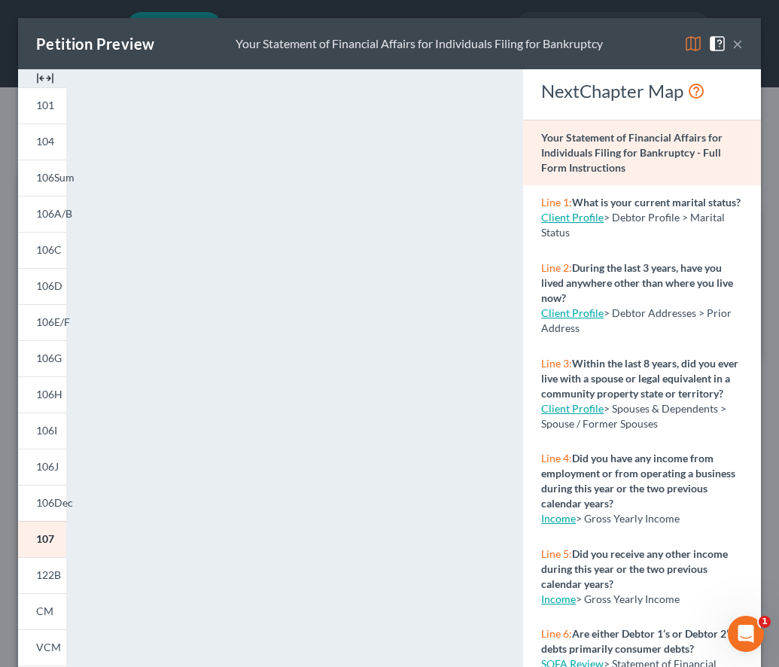
click at [733, 44] on button "×" at bounding box center [738, 44] width 11 height 18
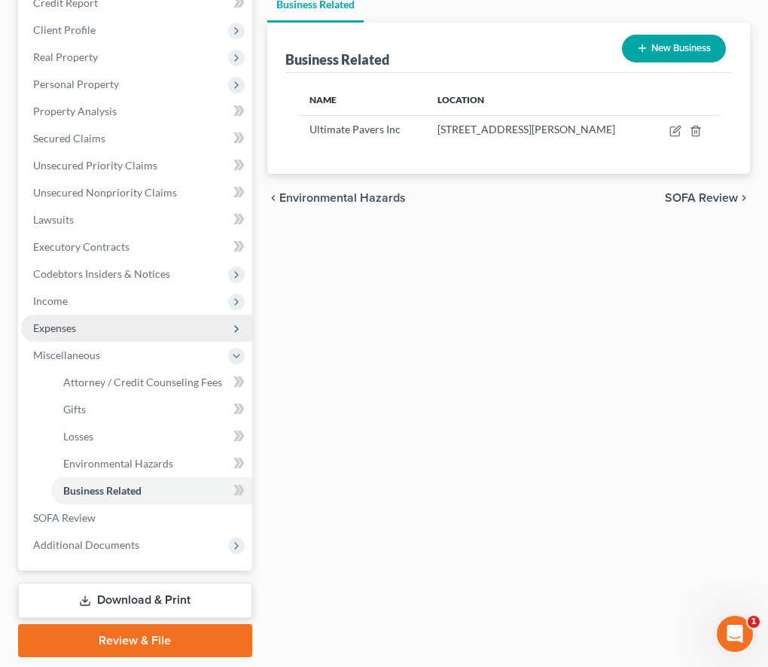
scroll to position [244, 0]
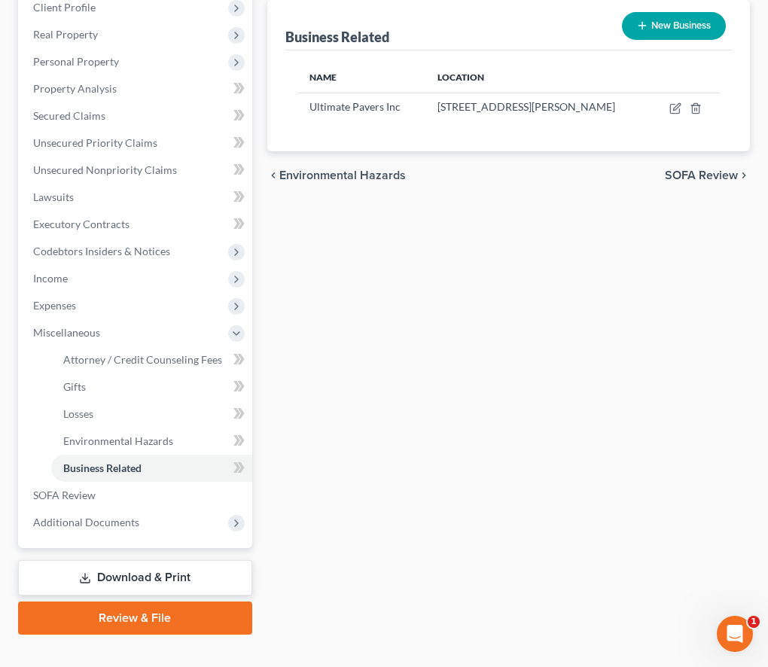
click at [121, 579] on link "Download & Print" at bounding box center [135, 577] width 234 height 35
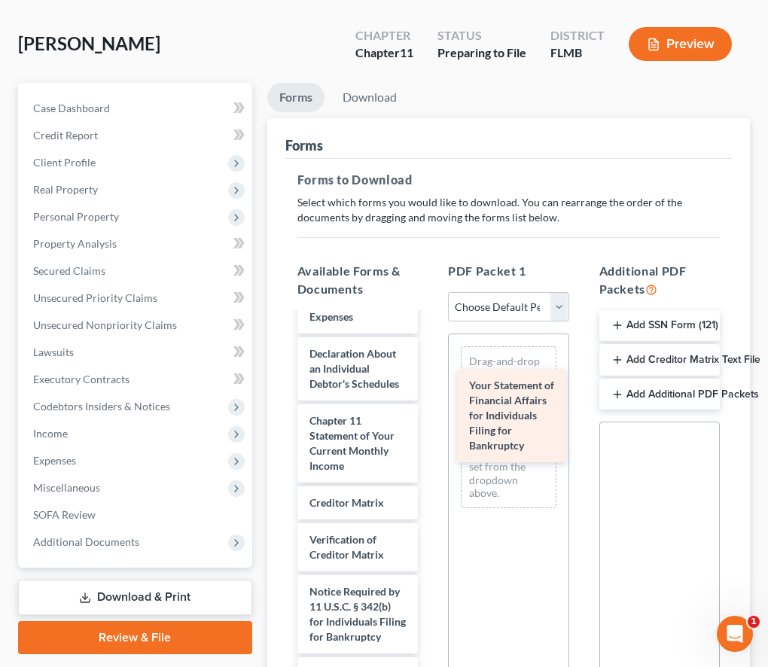
scroll to position [819, 0]
drag, startPoint x: 350, startPoint y: 388, endPoint x: 522, endPoint y: 409, distance: 172.9
click at [430, 409] on div "Your Statement of Financial Affairs for Individuals Filing for Bankruptcy Volun…" at bounding box center [357, 152] width 145 height 1135
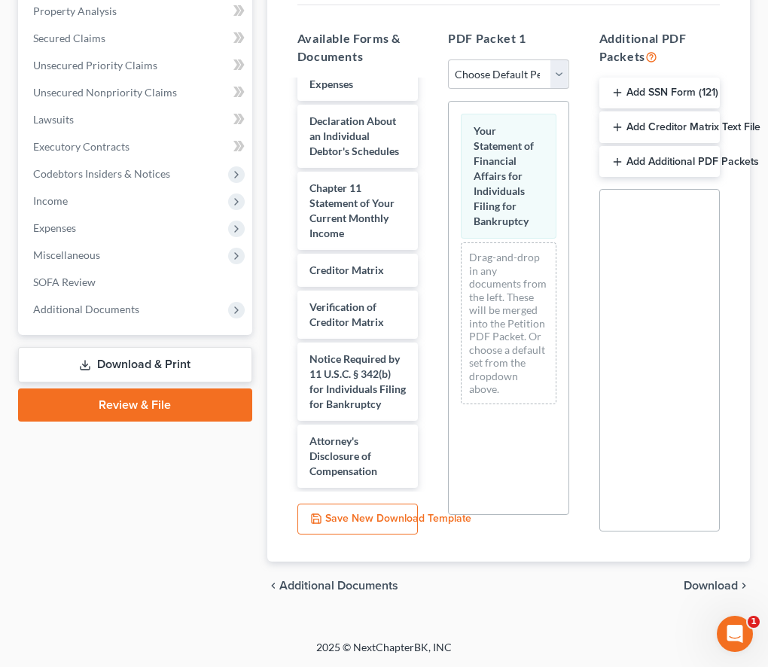
click at [713, 586] on span "Download" at bounding box center [711, 586] width 54 height 12
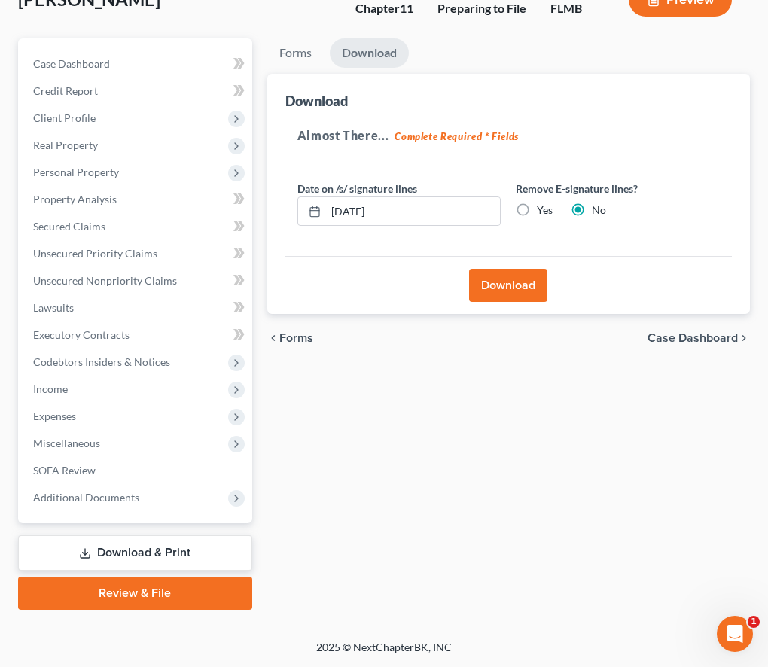
click at [522, 282] on button "Download" at bounding box center [508, 285] width 78 height 33
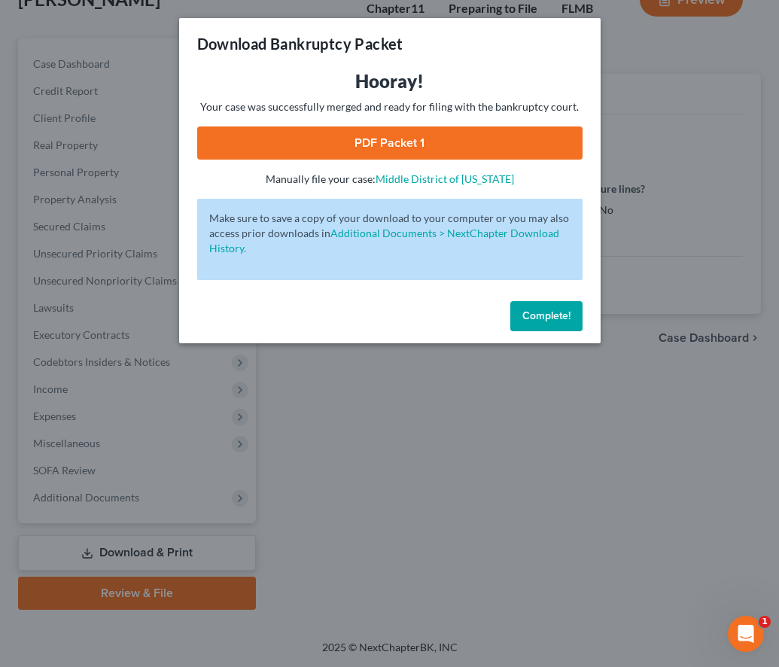
click at [458, 142] on link "PDF Packet 1" at bounding box center [389, 142] width 385 height 33
click at [544, 318] on span "Complete!" at bounding box center [546, 315] width 48 height 13
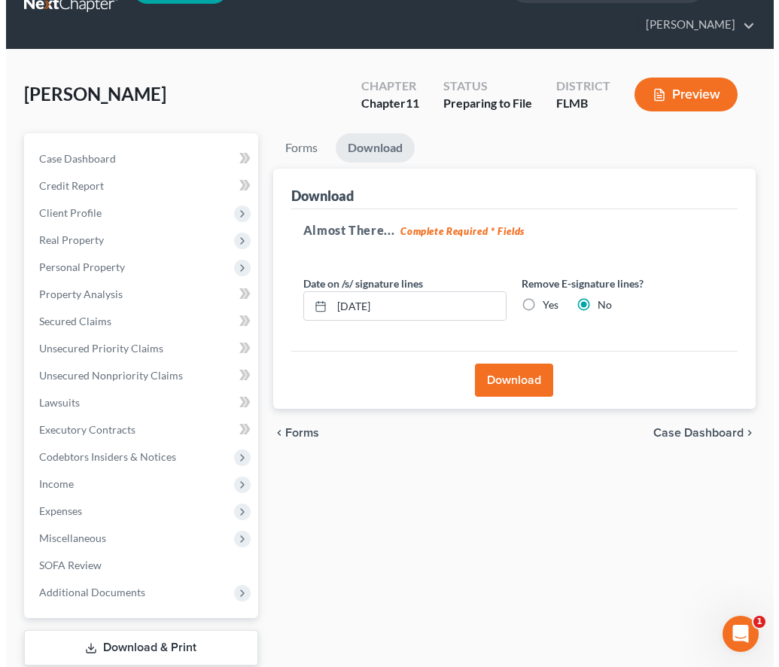
scroll to position [19, 0]
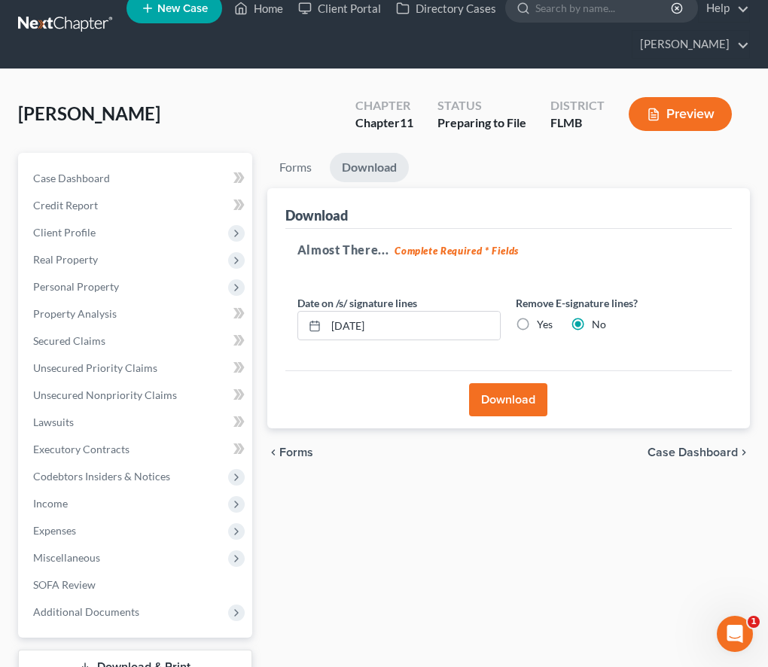
click at [649, 119] on icon "button" at bounding box center [653, 114] width 9 height 11
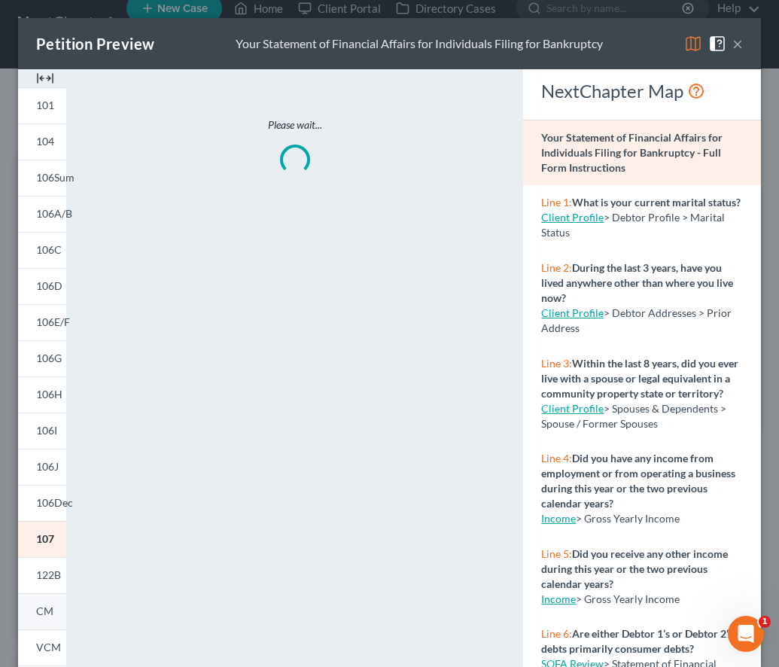
click at [56, 611] on link "CM" at bounding box center [42, 611] width 48 height 36
